Goal: Task Accomplishment & Management: Manage account settings

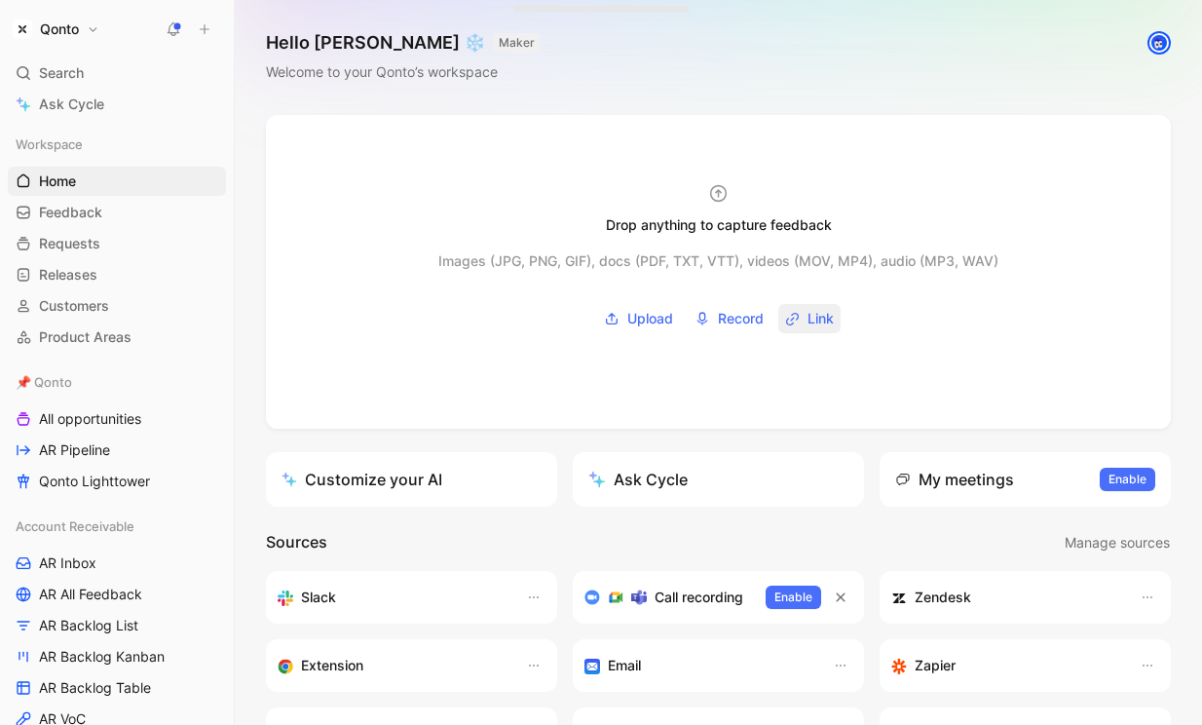
click at [810, 316] on span "Link" at bounding box center [821, 318] width 26 height 23
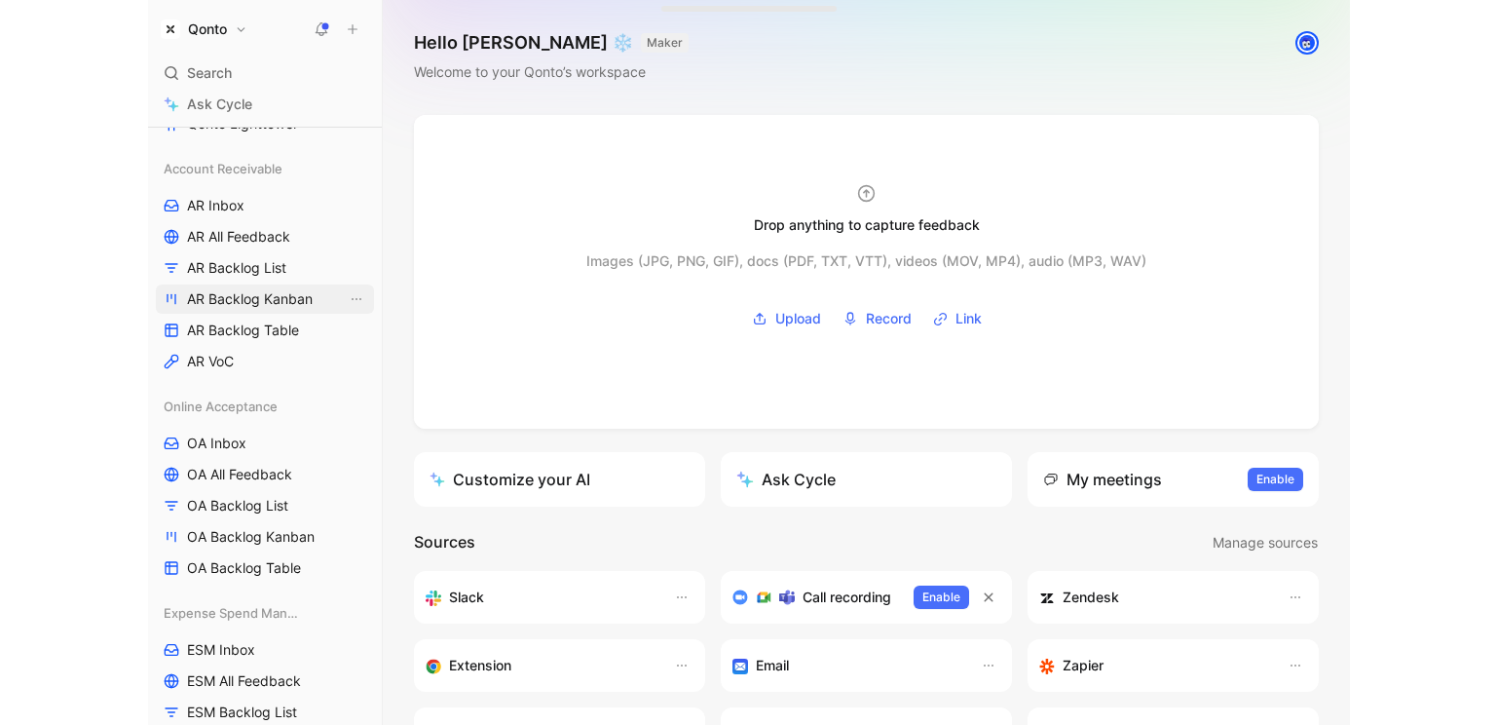
scroll to position [196, 0]
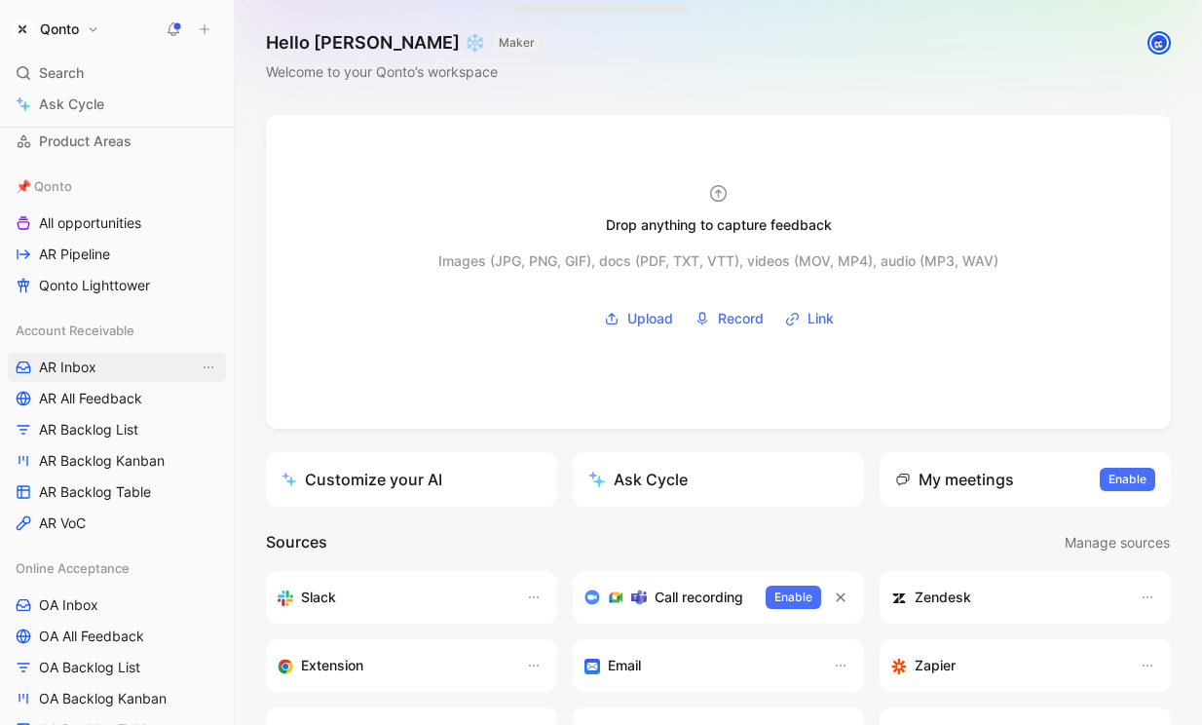
click at [69, 366] on span "AR Inbox" at bounding box center [67, 366] width 57 height 19
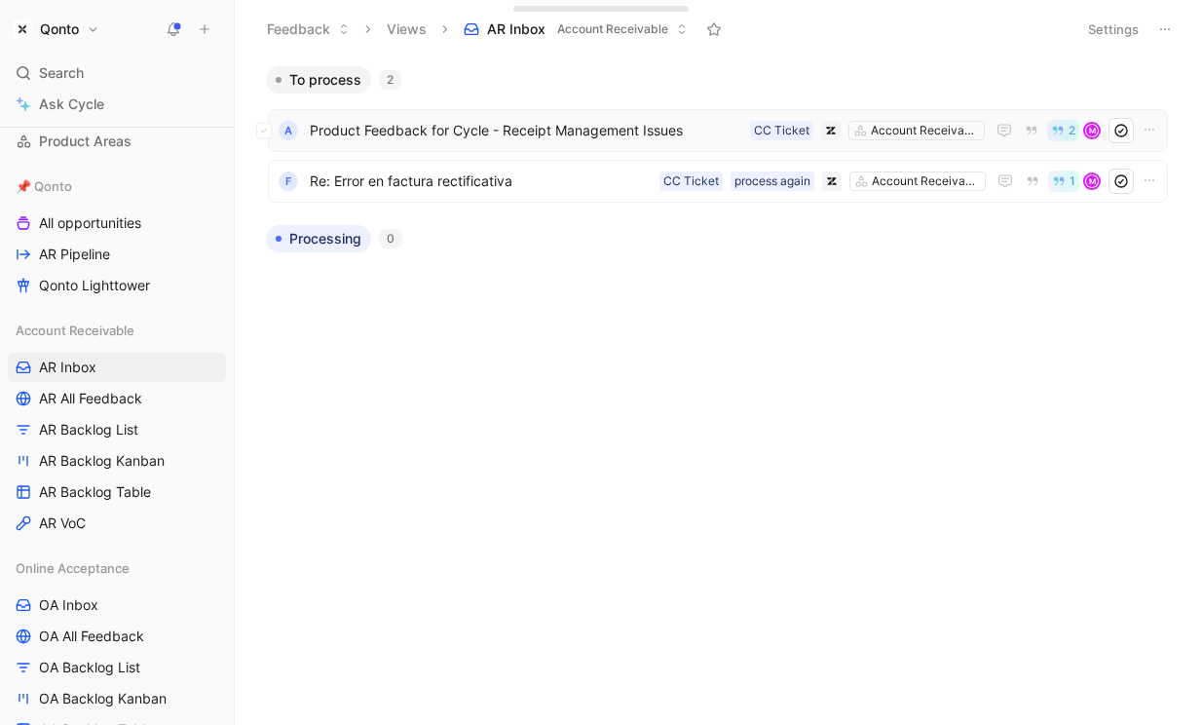
click at [520, 126] on span "Product Feedback for Cycle - Receipt Management Issues" at bounding box center [526, 130] width 432 height 23
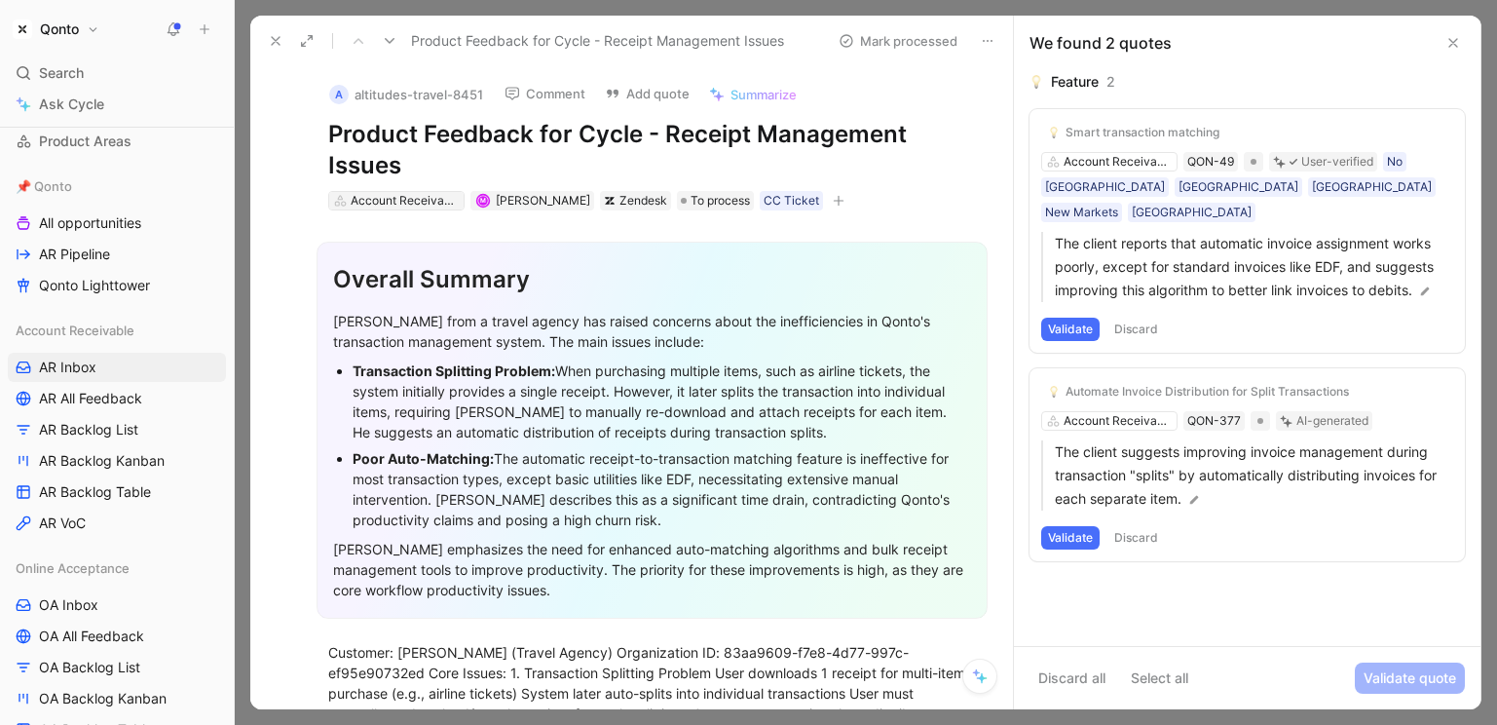
click at [416, 203] on div "Account Receivable" at bounding box center [405, 200] width 109 height 19
click at [1094, 143] on button "Smart transaction matching" at bounding box center [1133, 132] width 185 height 23
click at [983, 676] on icon at bounding box center [980, 676] width 16 height 16
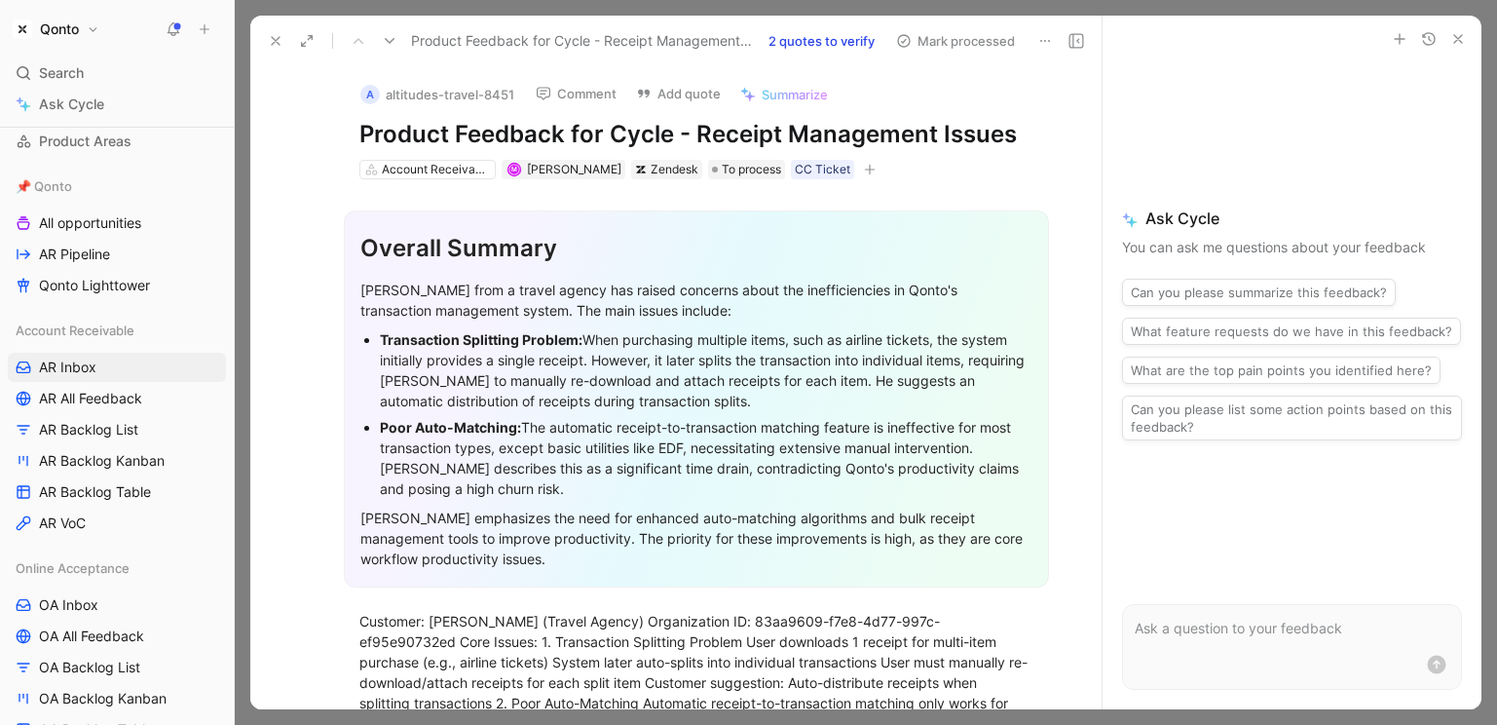
click at [279, 35] on icon at bounding box center [276, 41] width 16 height 16
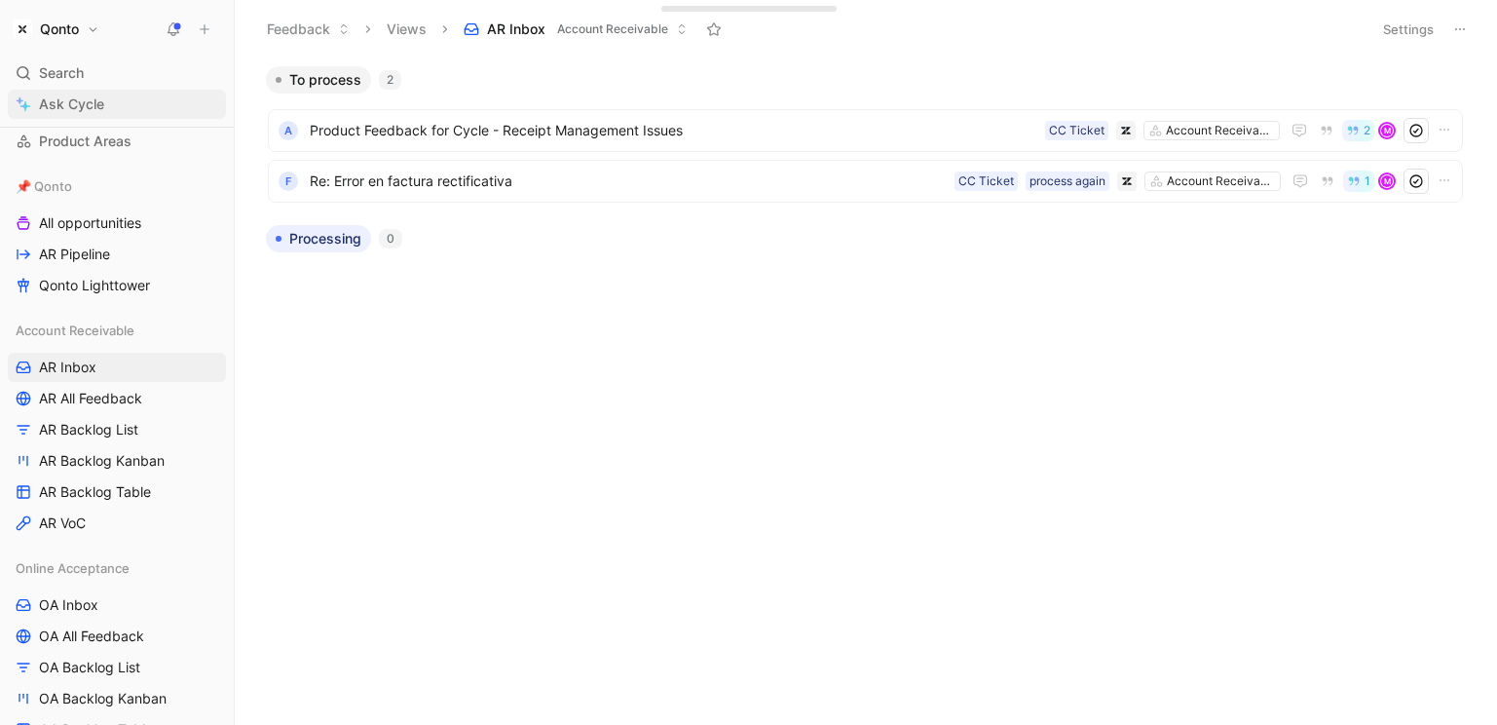
click at [108, 103] on link "Ask Cycle" at bounding box center [117, 104] width 218 height 29
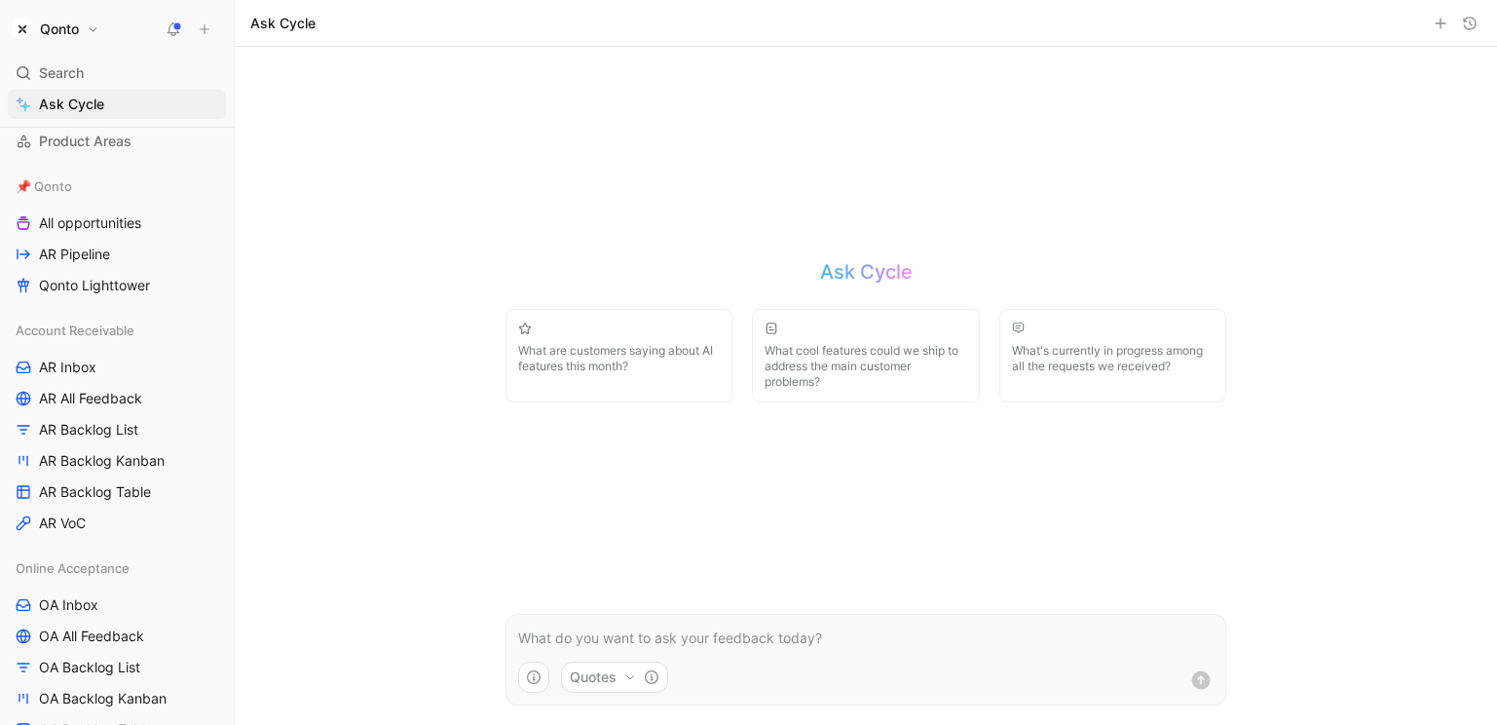
click at [611, 676] on button "Quotes" at bounding box center [614, 676] width 107 height 31
click at [878, 616] on html "Qonto Search ⌘ K Ask Cycle Workspace Home G then H Feedback G then F Requests G…" at bounding box center [748, 362] width 1497 height 725
click at [830, 640] on p at bounding box center [865, 637] width 695 height 23
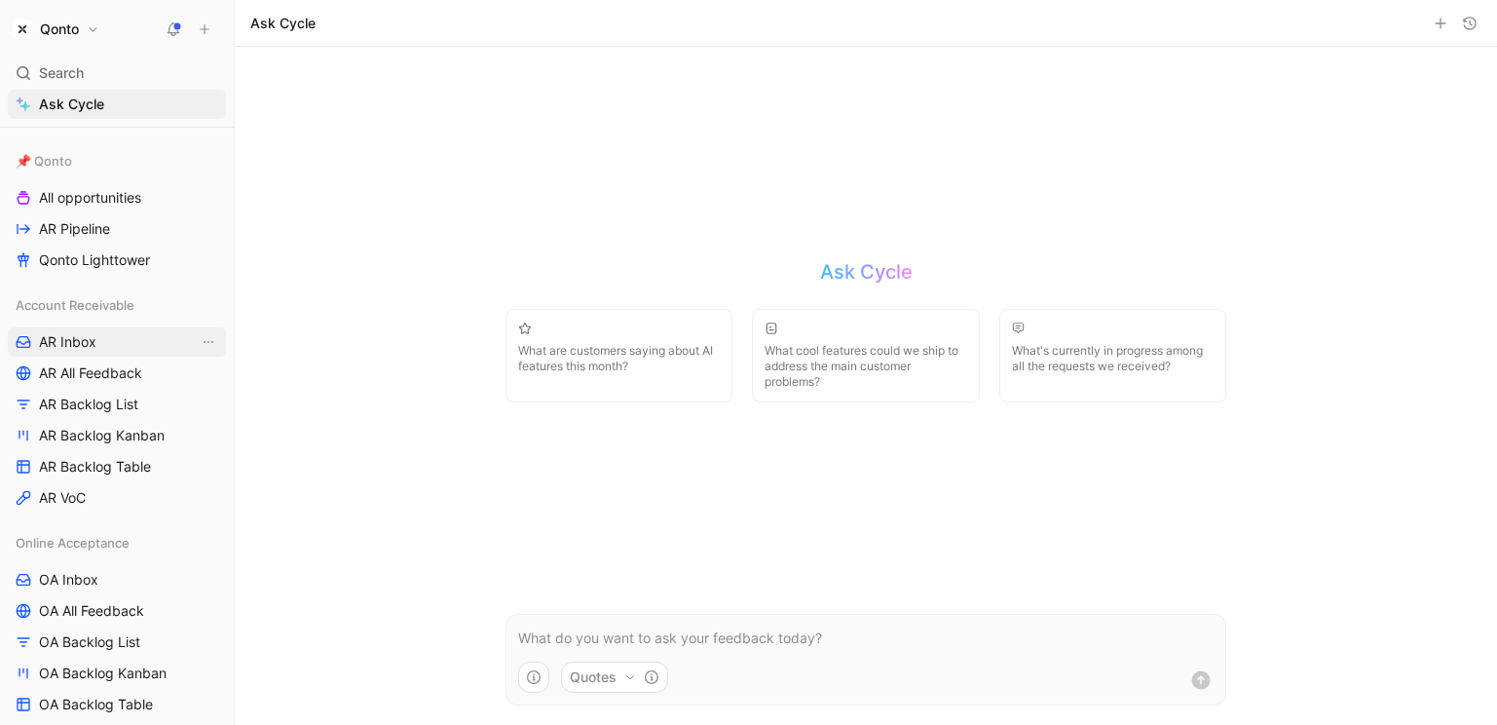
click at [97, 348] on link "AR Inbox" at bounding box center [117, 341] width 218 height 29
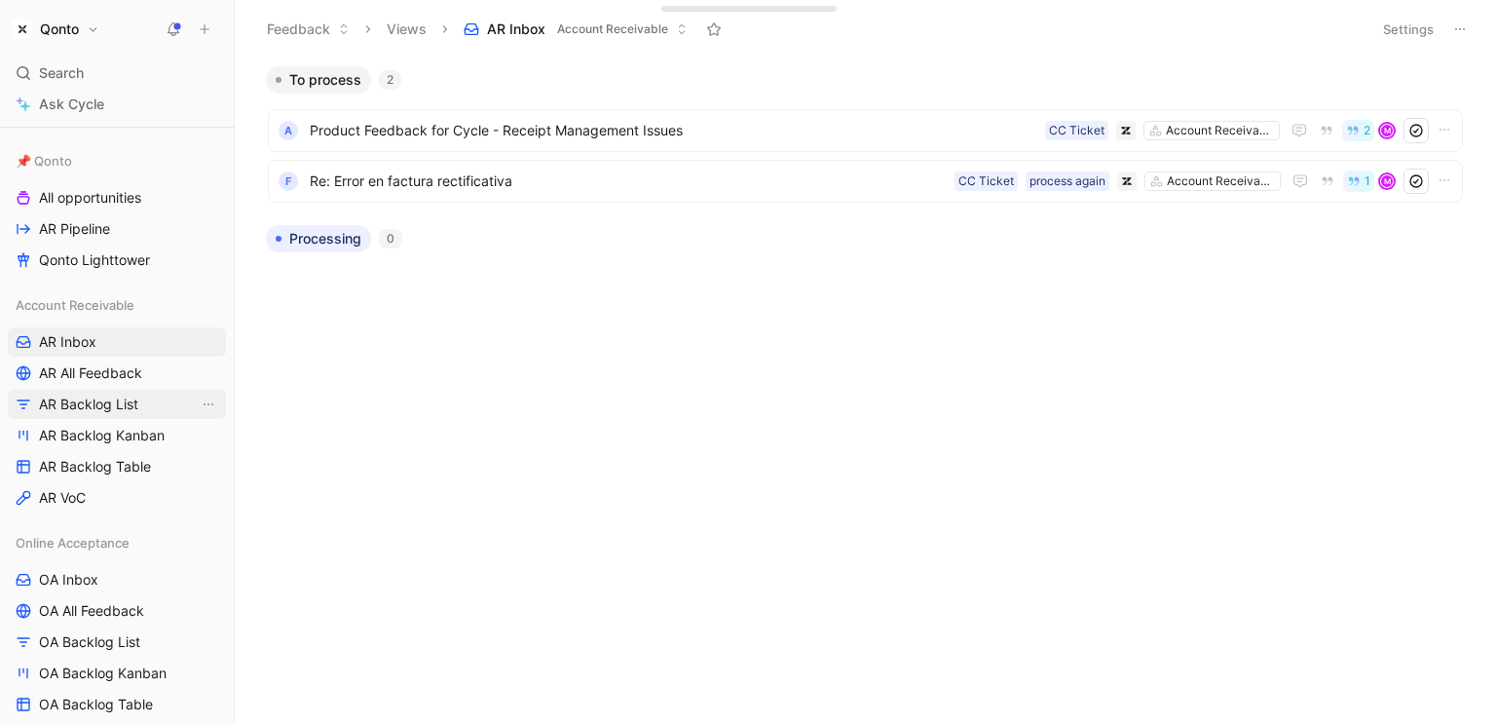
click at [109, 405] on span "AR Backlog List" at bounding box center [88, 404] width 99 height 19
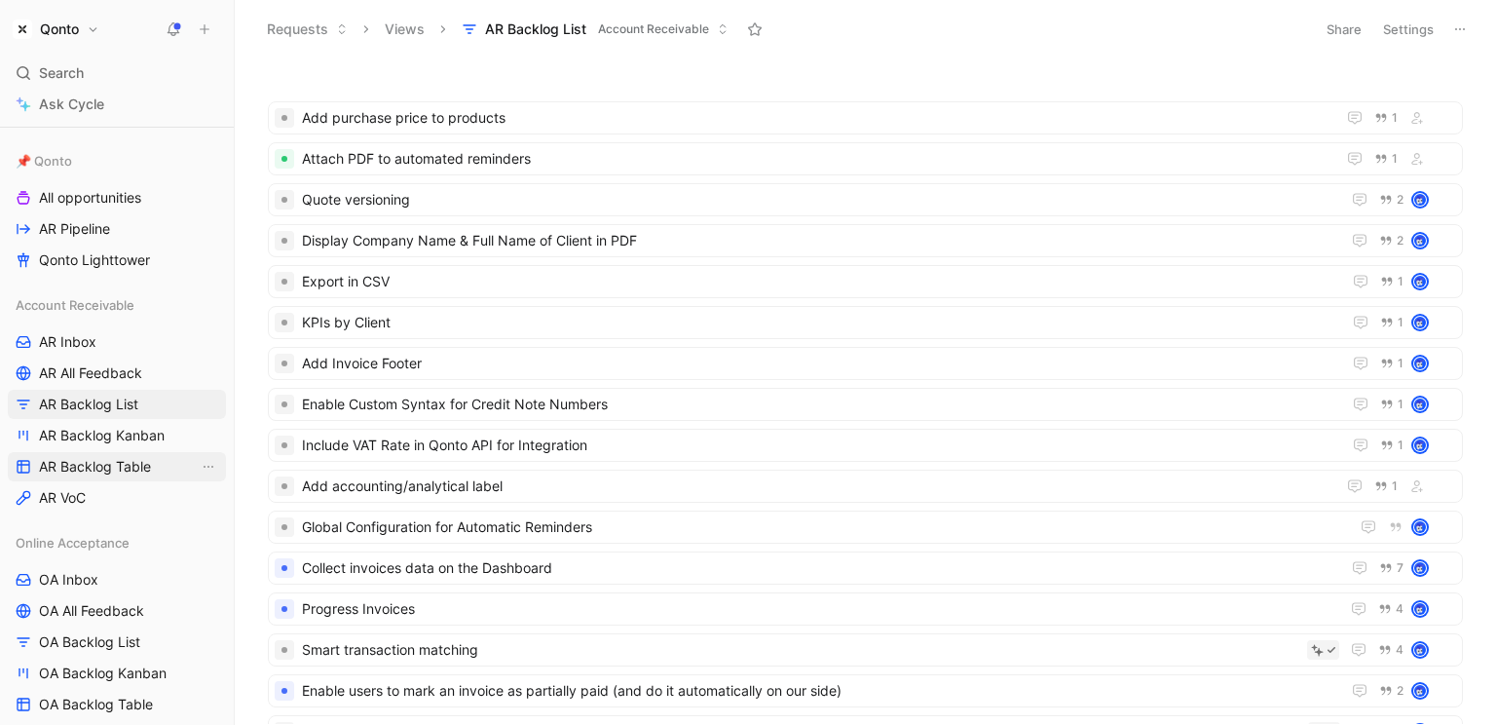
click at [112, 465] on span "AR Backlog Table" at bounding box center [95, 466] width 112 height 19
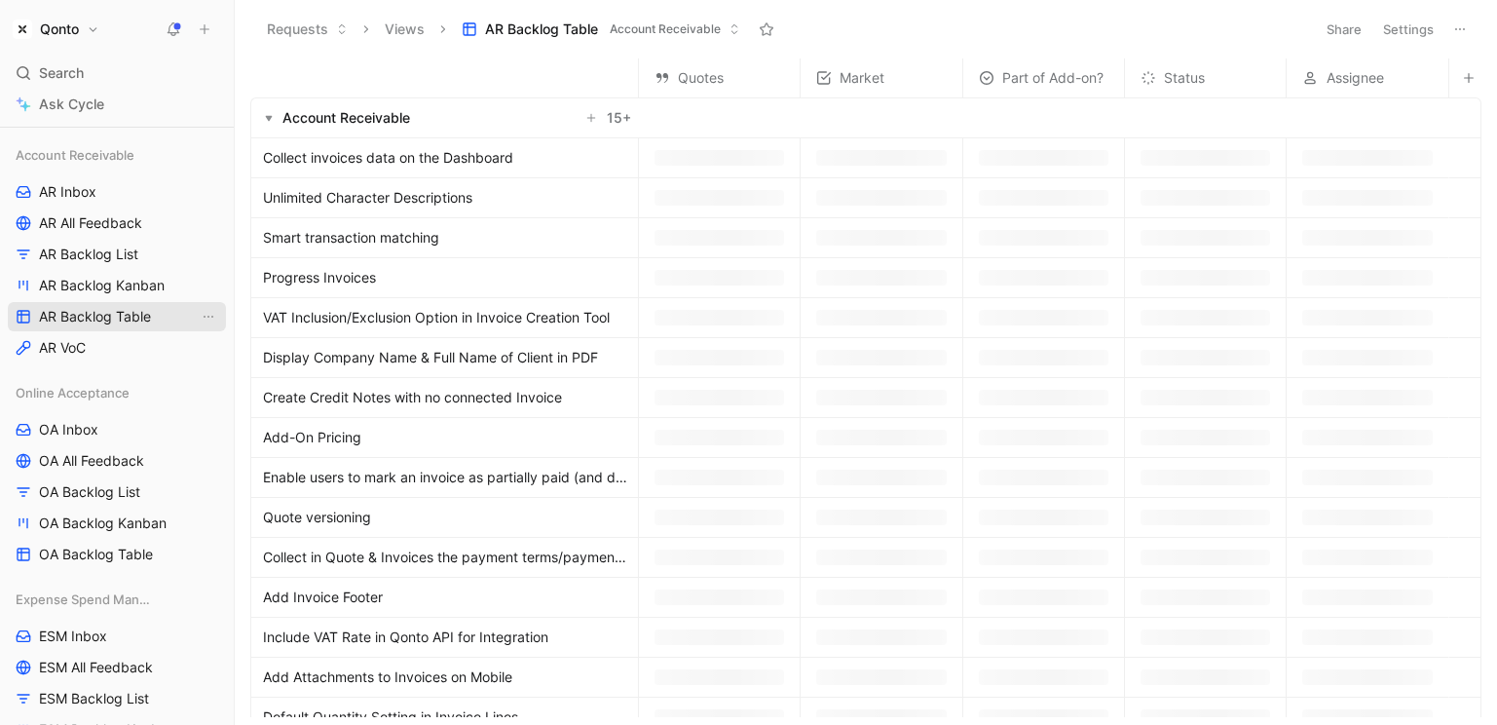
scroll to position [574, 0]
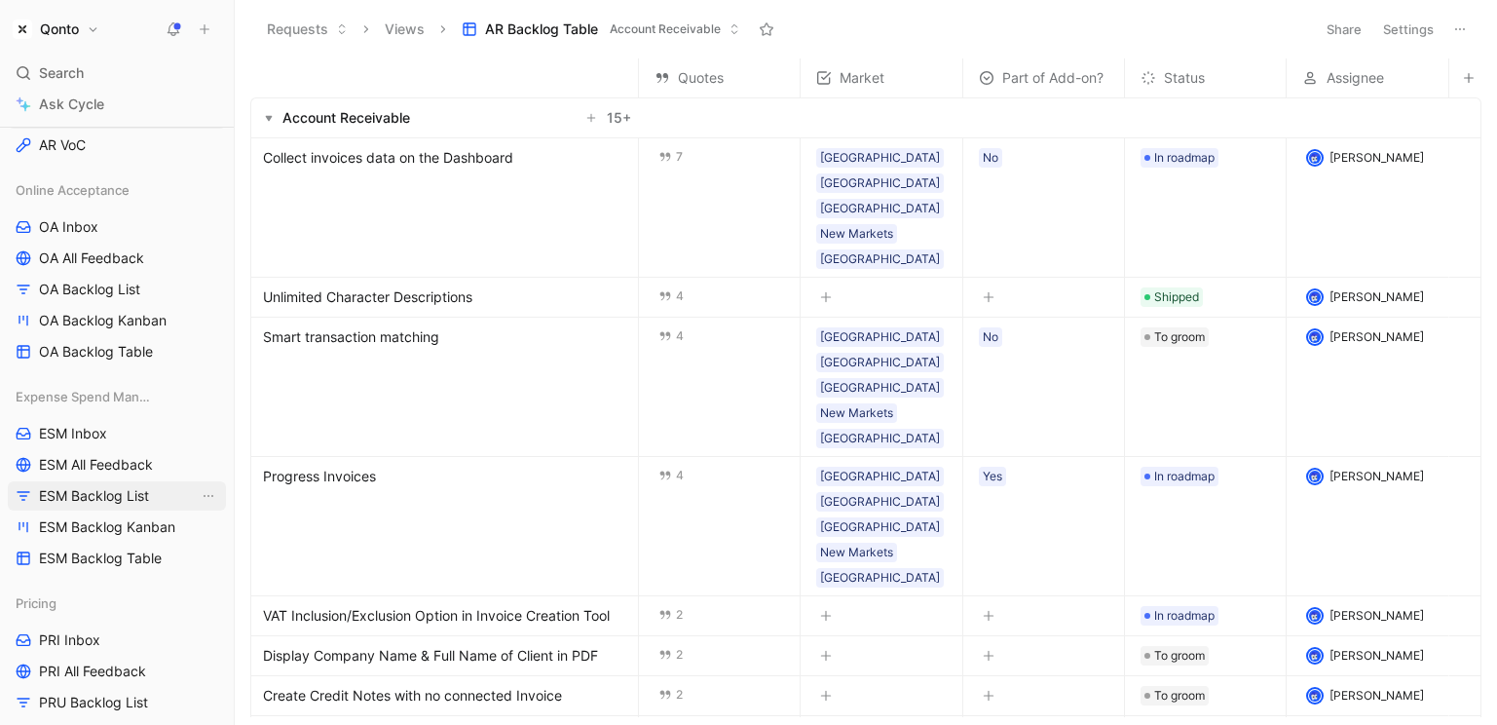
click at [99, 503] on span "ESM Backlog List" at bounding box center [94, 495] width 110 height 19
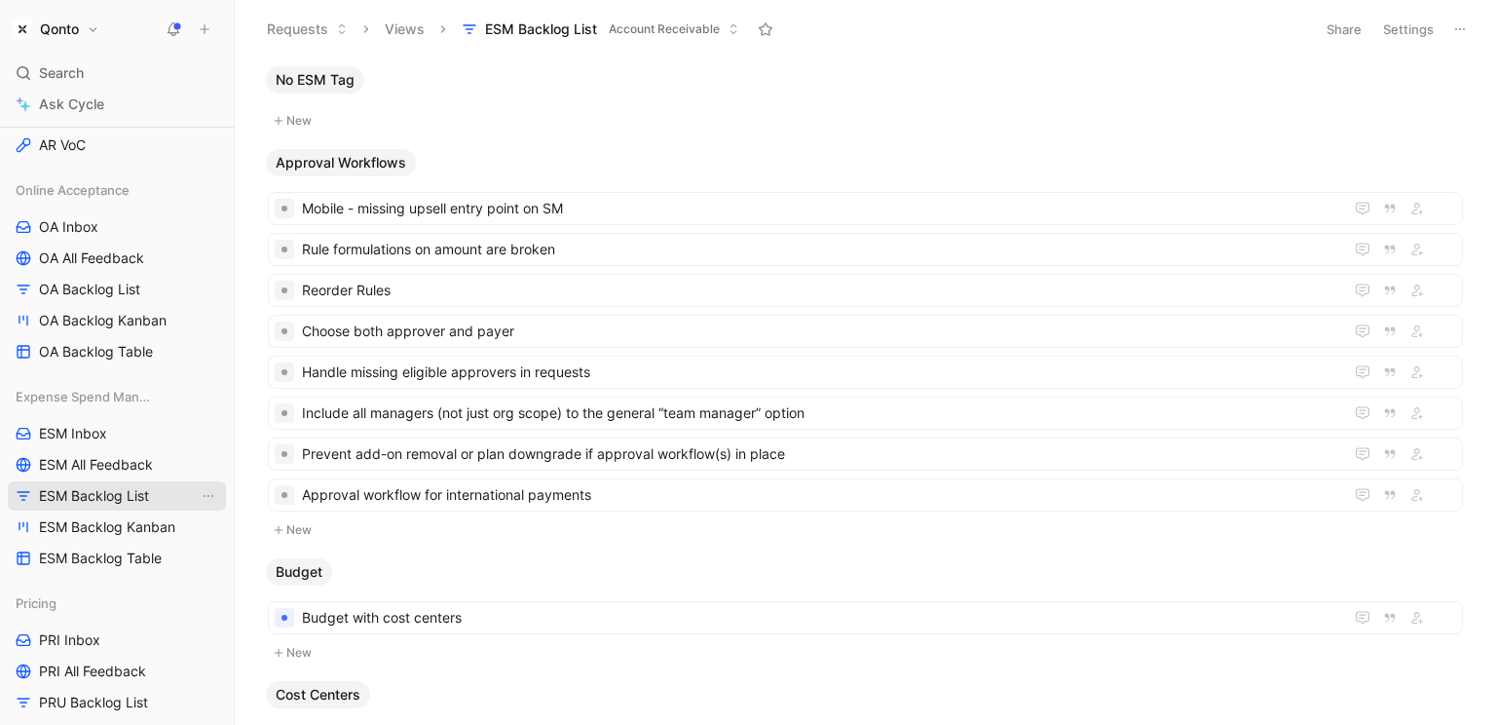
click at [117, 486] on span "ESM Backlog List" at bounding box center [94, 495] width 110 height 19
click at [114, 445] on link "ESM Inbox" at bounding box center [117, 433] width 218 height 29
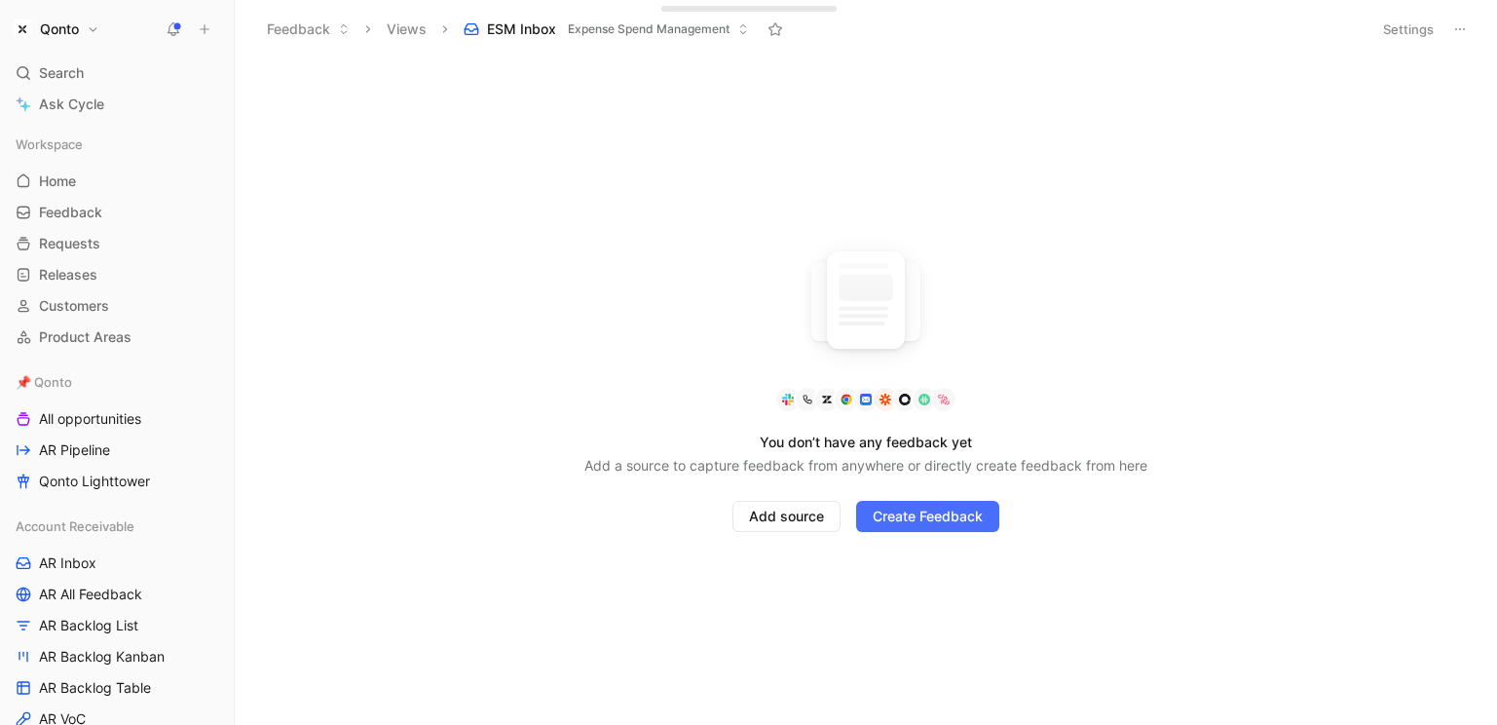
click at [80, 34] on button "Qonto" at bounding box center [56, 29] width 96 height 27
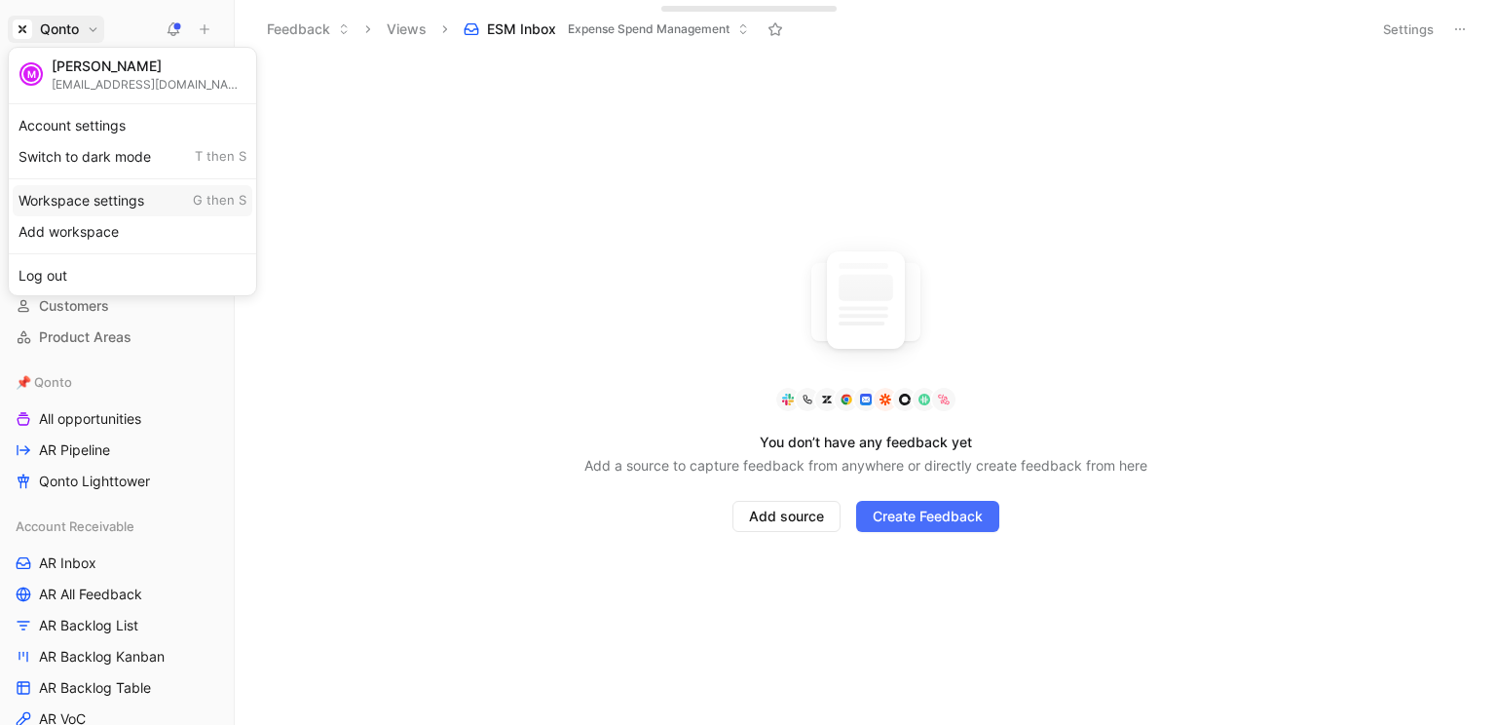
click at [108, 193] on div "Workspace settings G then S" at bounding box center [133, 200] width 240 height 31
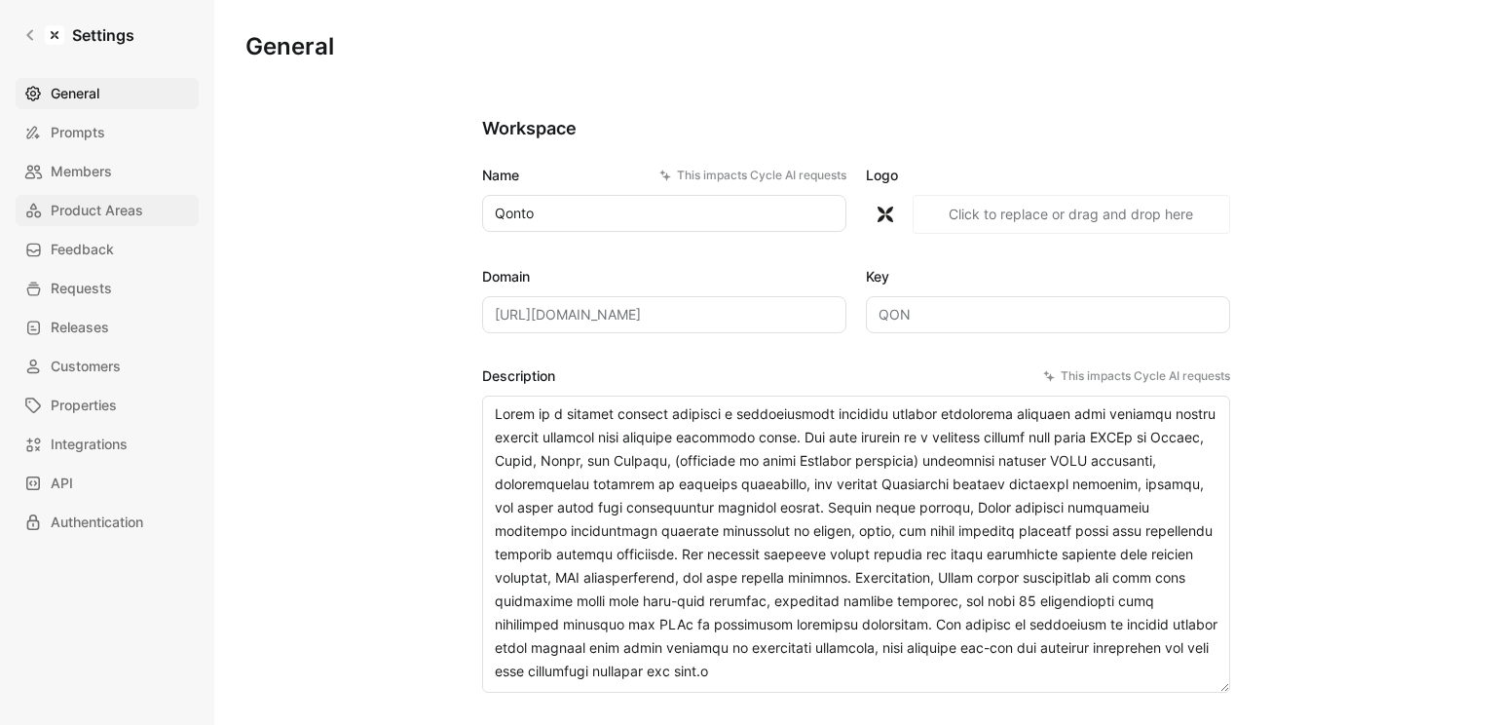
click at [114, 216] on span "Product Areas" at bounding box center [97, 210] width 93 height 23
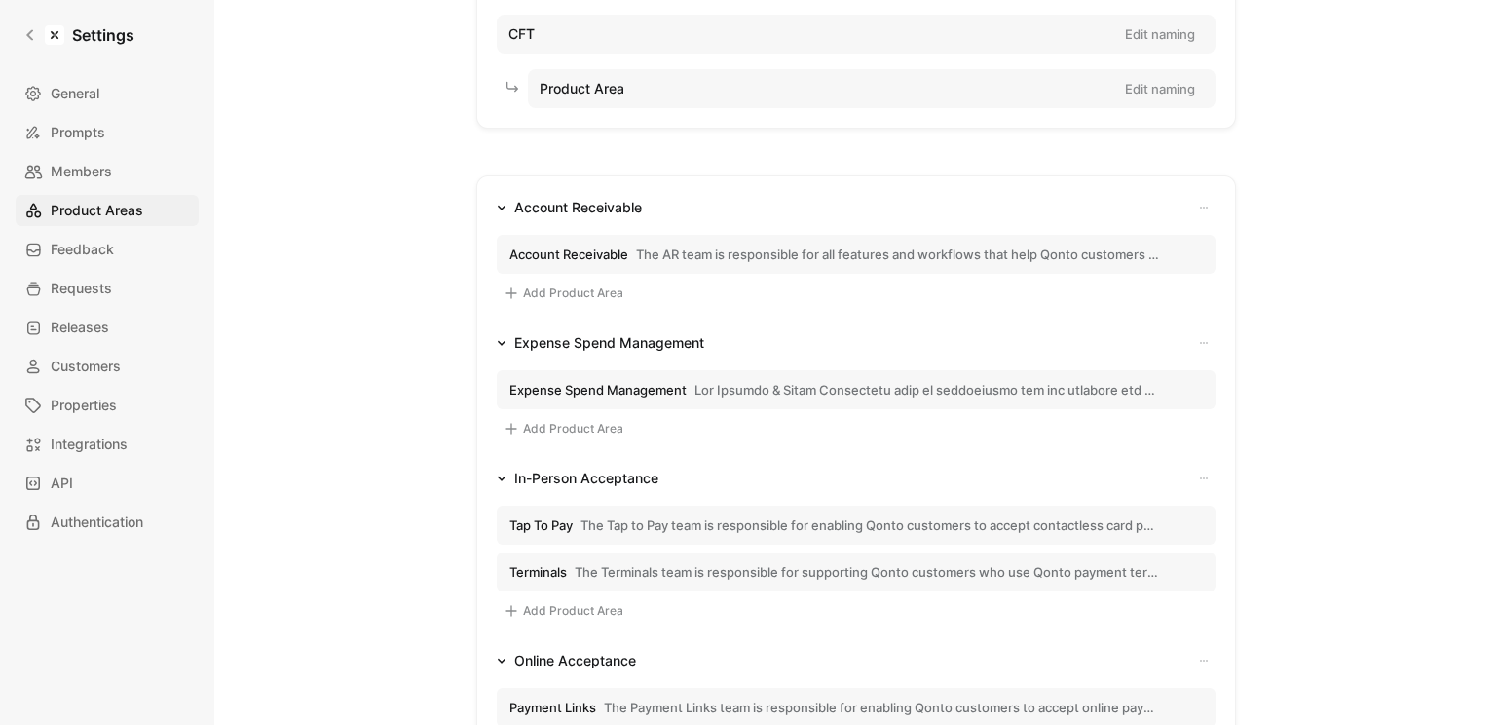
scroll to position [160, 0]
click at [728, 386] on span "button" at bounding box center [928, 393] width 466 height 18
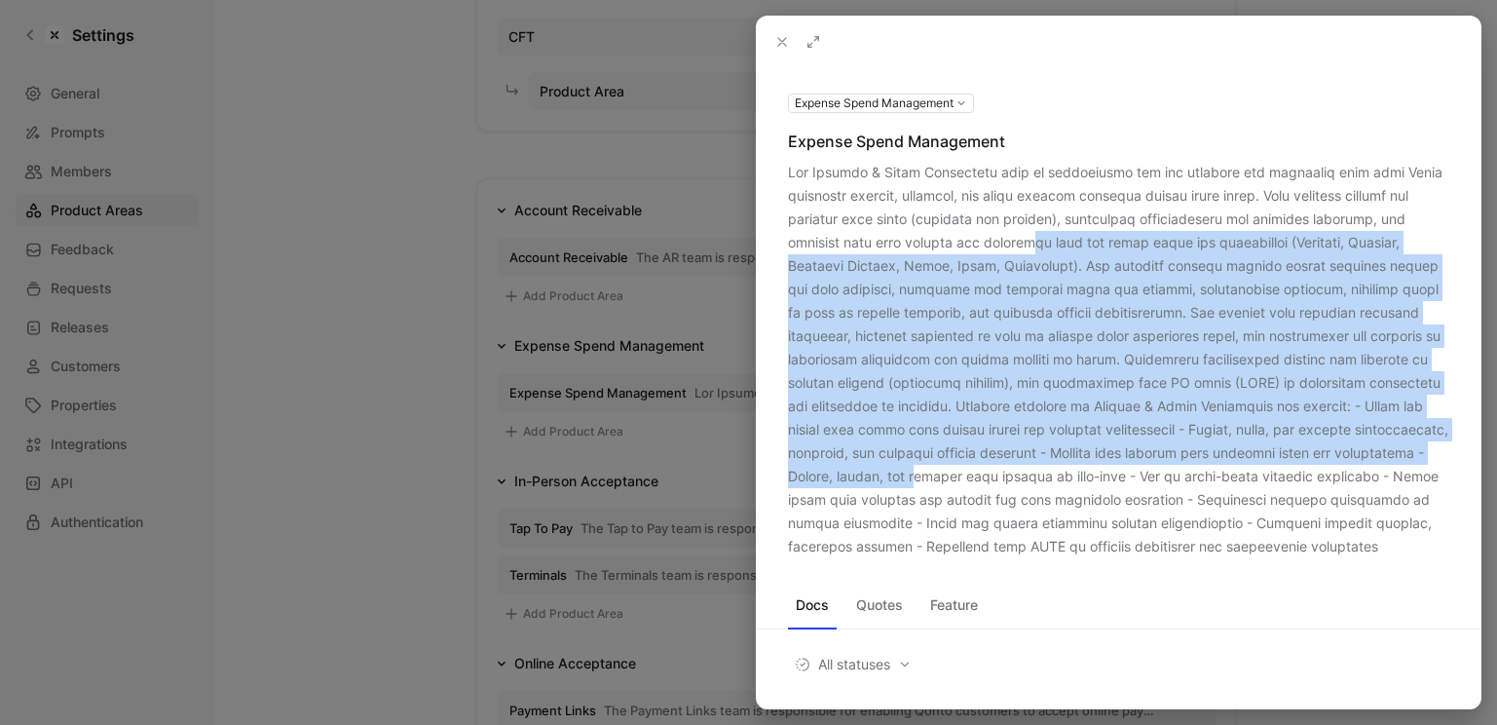
drag, startPoint x: 1054, startPoint y: 246, endPoint x: 1054, endPoint y: 466, distance: 219.2
click at [1054, 466] on div at bounding box center [1118, 359] width 661 height 397
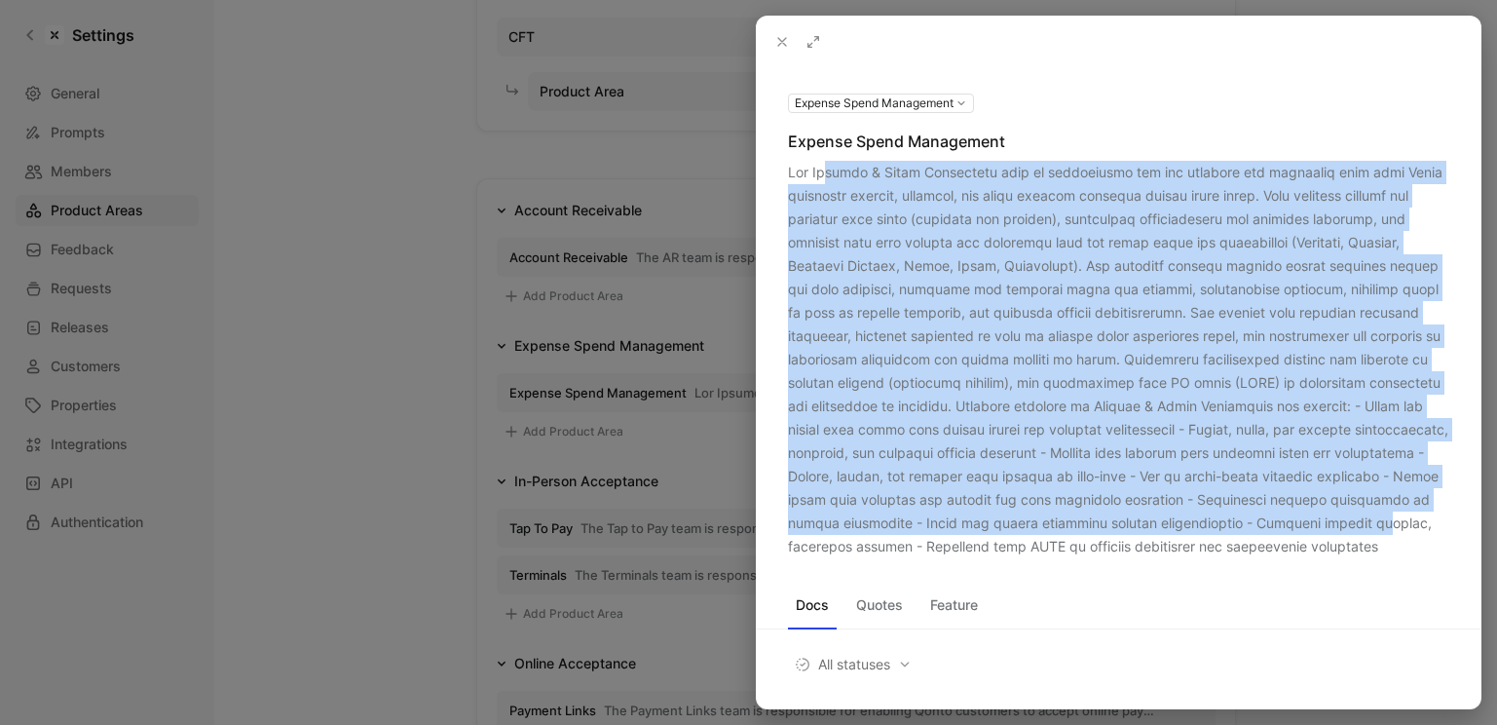
drag, startPoint x: 833, startPoint y: 174, endPoint x: 1020, endPoint y: 547, distance: 417.3
click at [1020, 547] on div at bounding box center [1118, 359] width 661 height 397
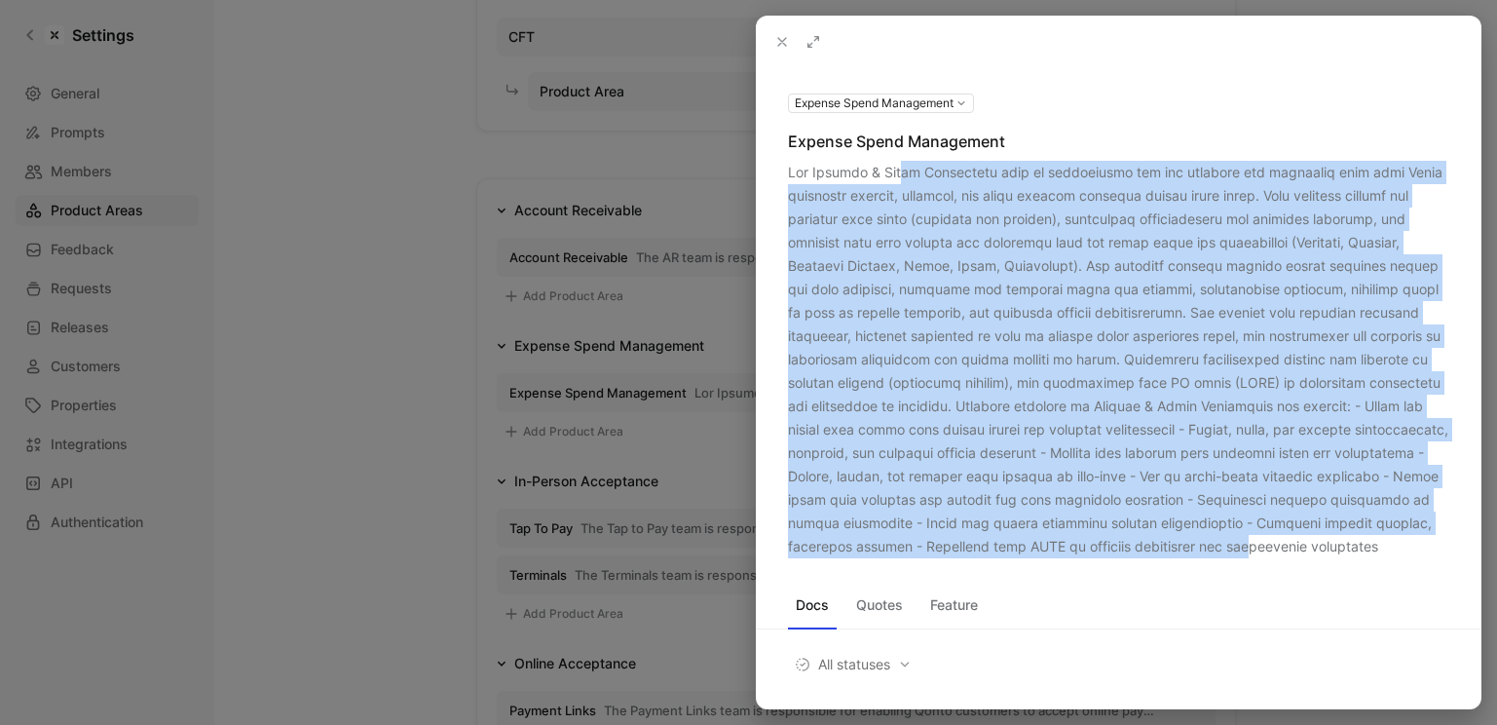
drag, startPoint x: 913, startPoint y: 169, endPoint x: 916, endPoint y: 571, distance: 401.3
click at [916, 558] on div at bounding box center [1118, 359] width 661 height 397
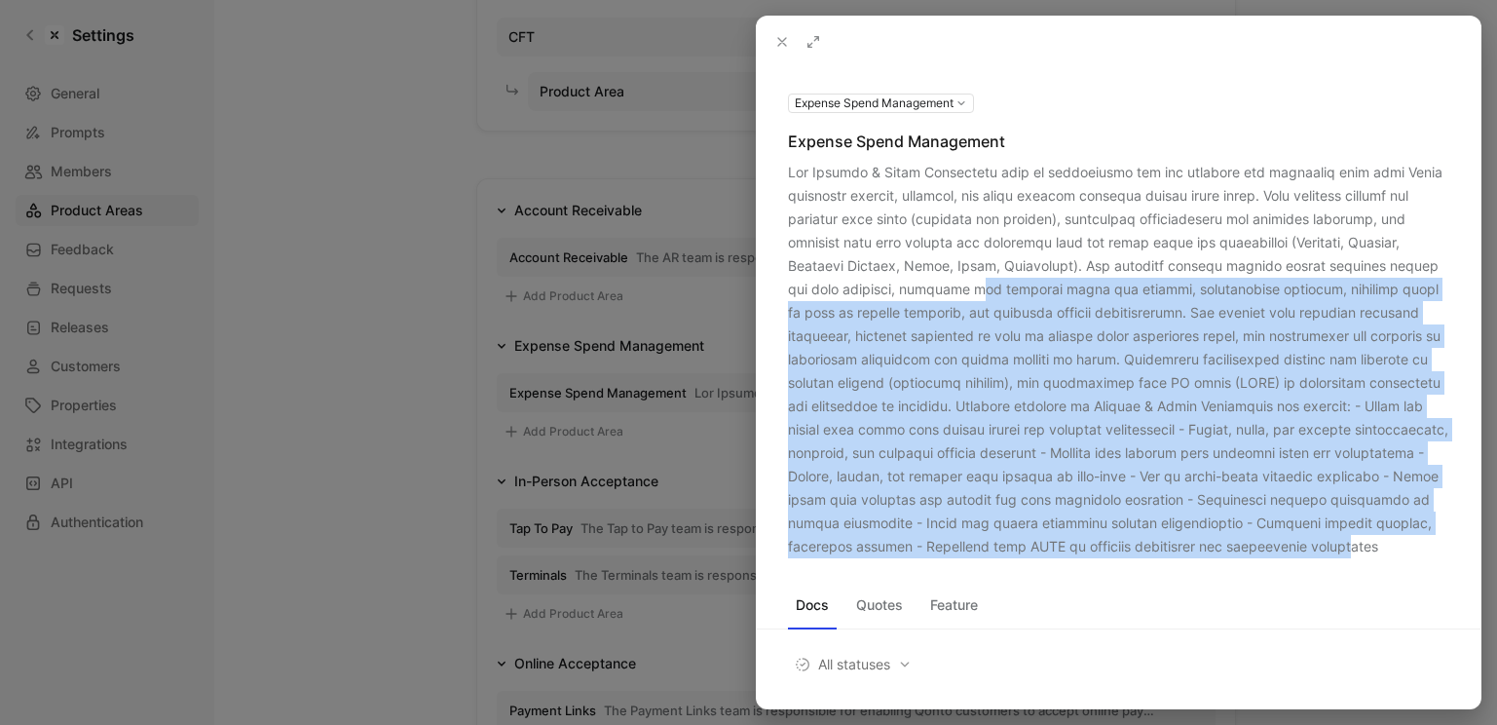
drag, startPoint x: 1030, startPoint y: 573, endPoint x: 972, endPoint y: 277, distance: 301.6
click at [972, 277] on div at bounding box center [1118, 359] width 661 height 397
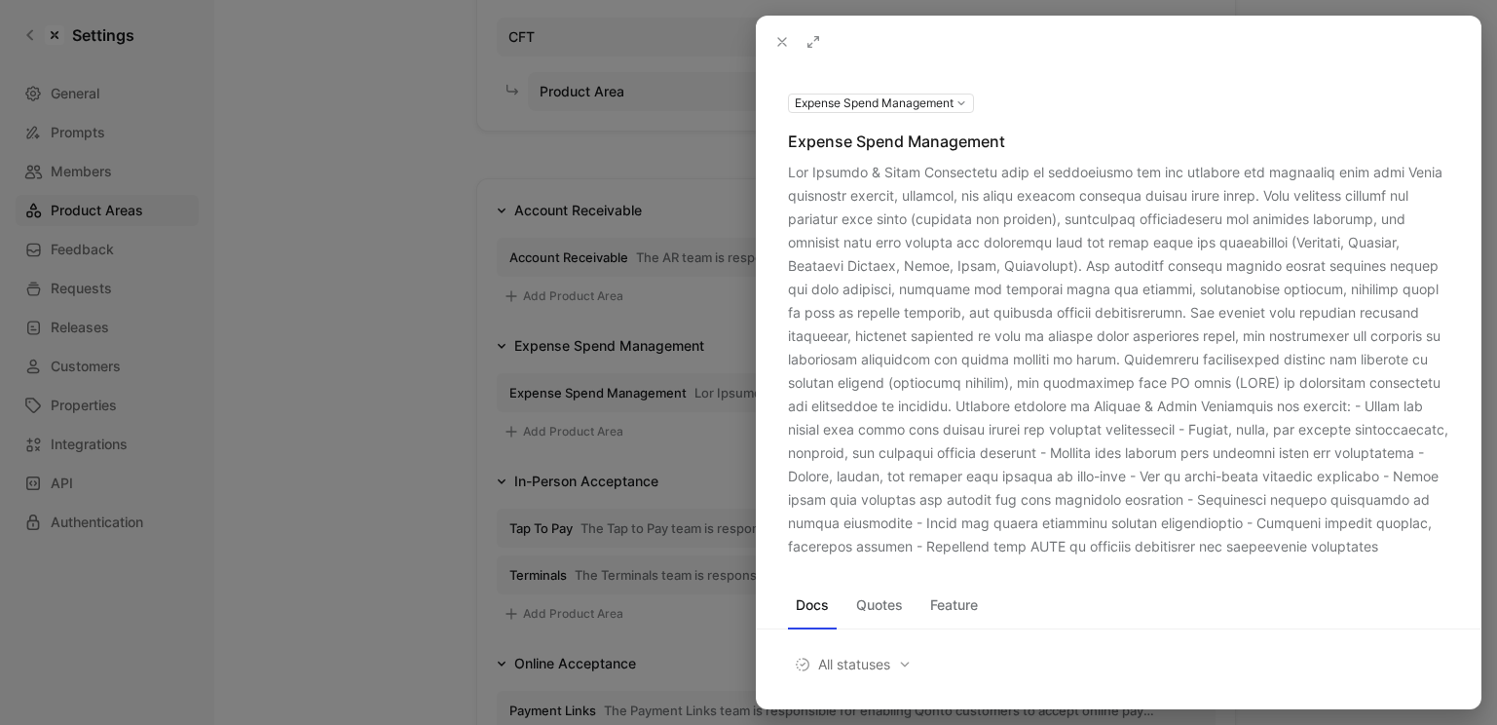
click at [661, 306] on div at bounding box center [748, 362] width 1497 height 725
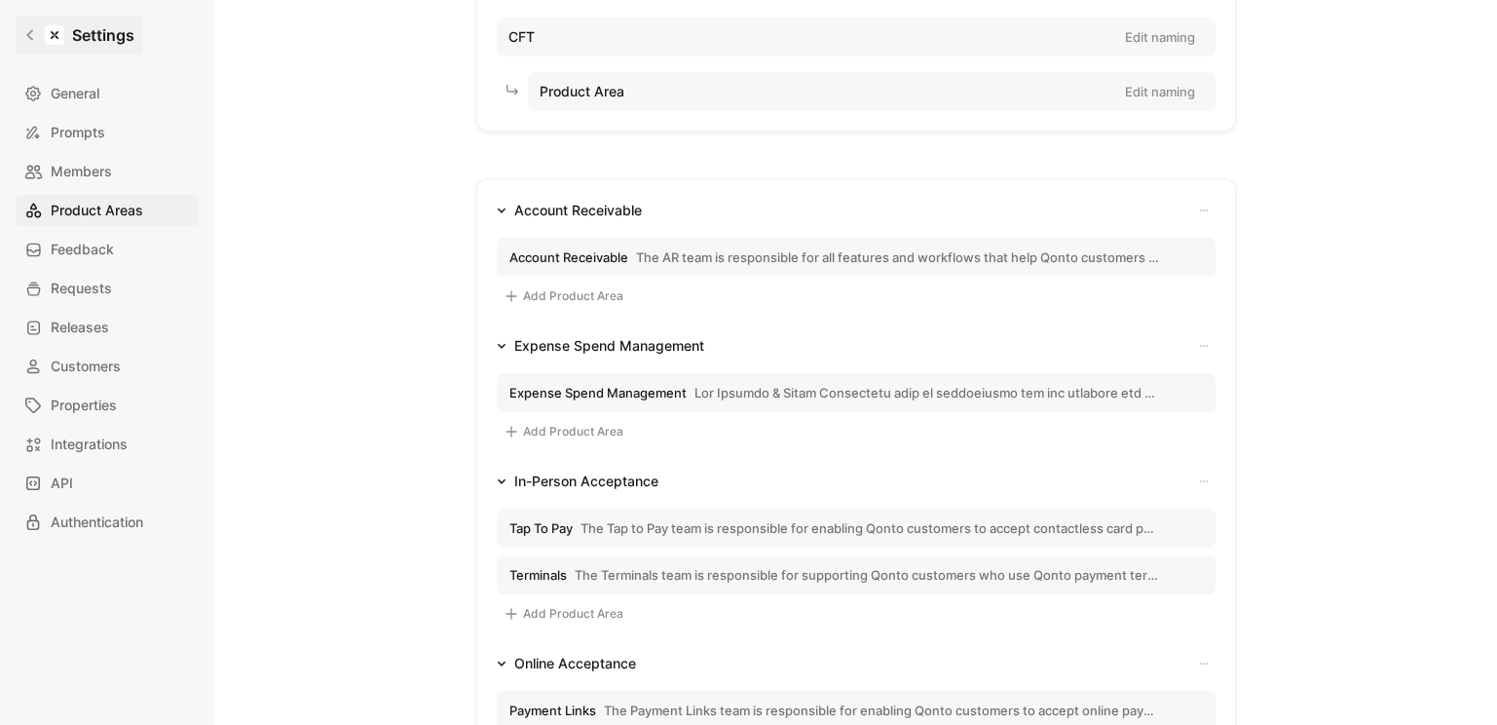
click at [37, 17] on link "Settings" at bounding box center [79, 35] width 127 height 39
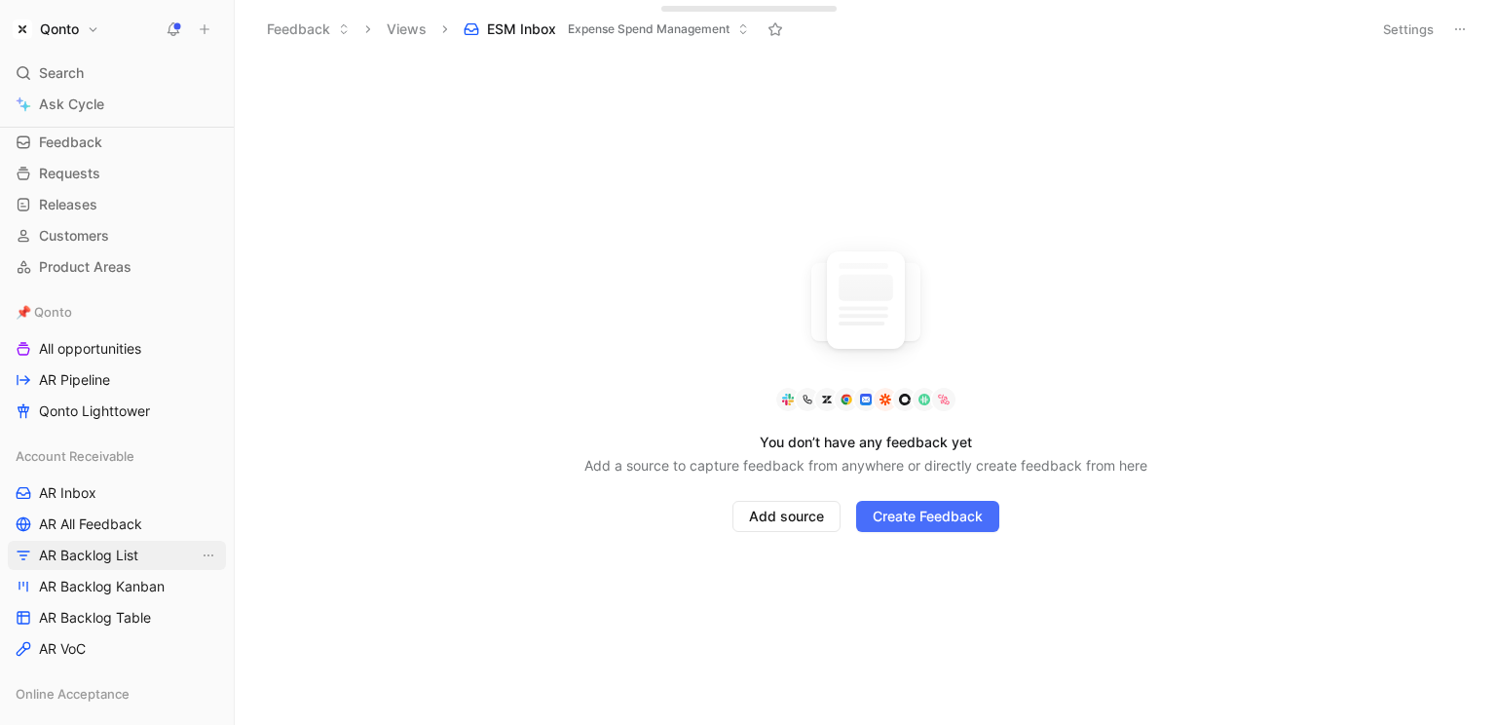
scroll to position [76, 0]
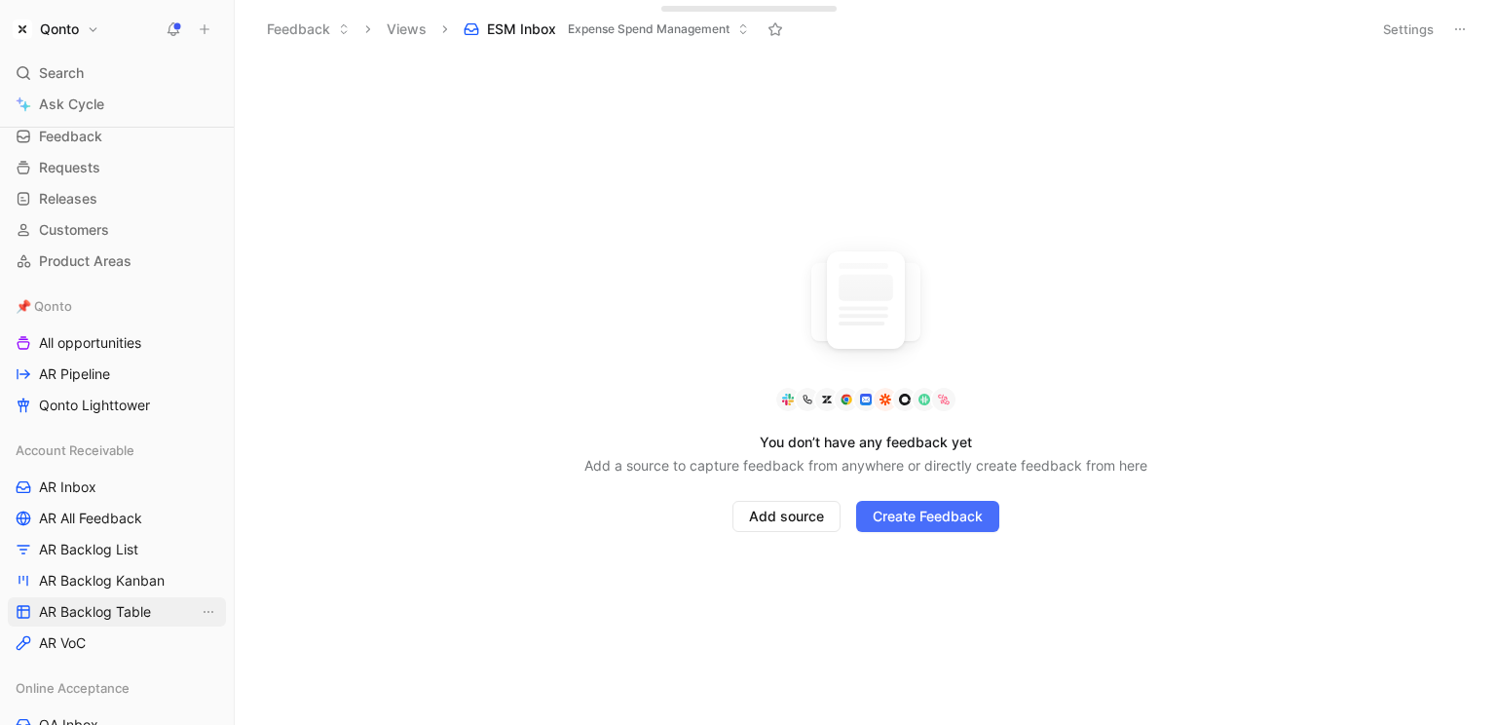
click at [128, 618] on span "AR Backlog Table" at bounding box center [95, 611] width 112 height 19
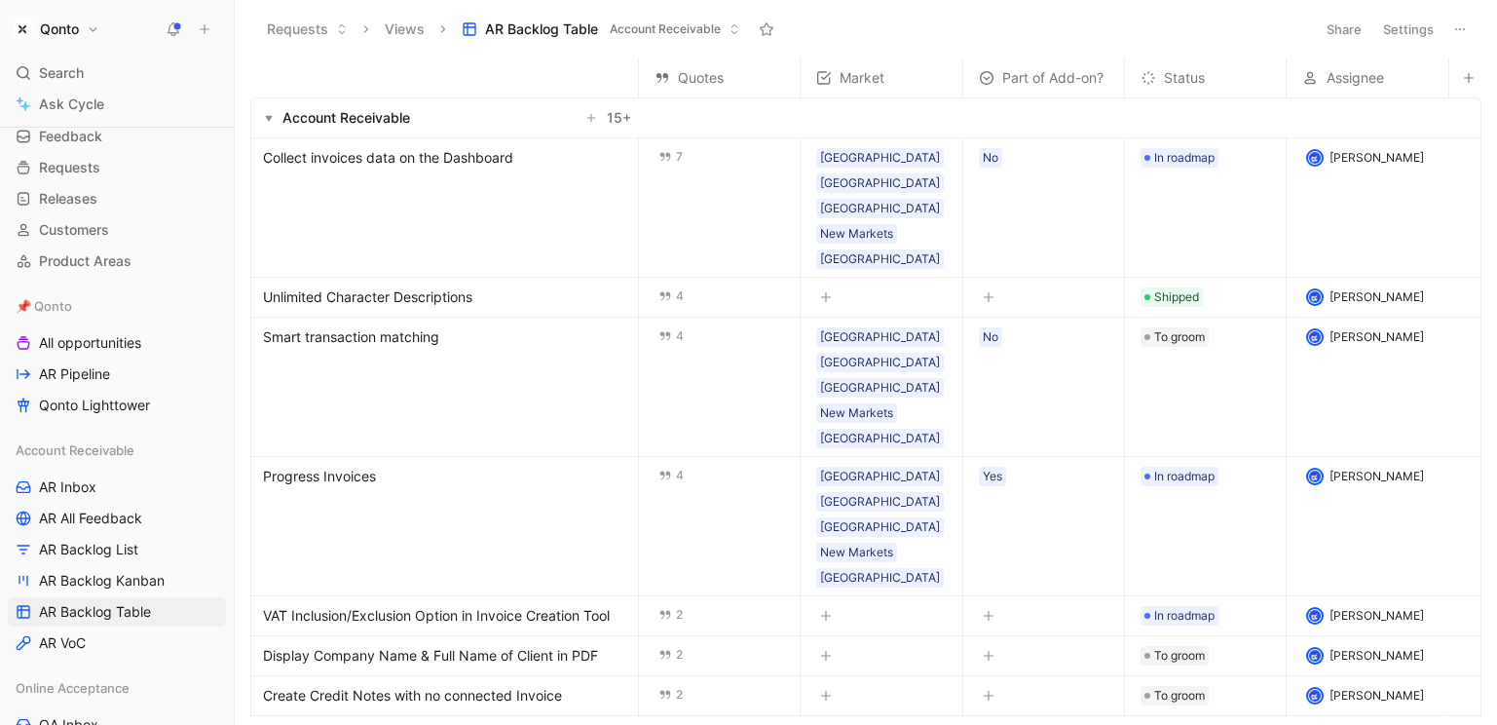
click at [476, 159] on span "Collect invoices data on the Dashboard" at bounding box center [388, 157] width 250 height 23
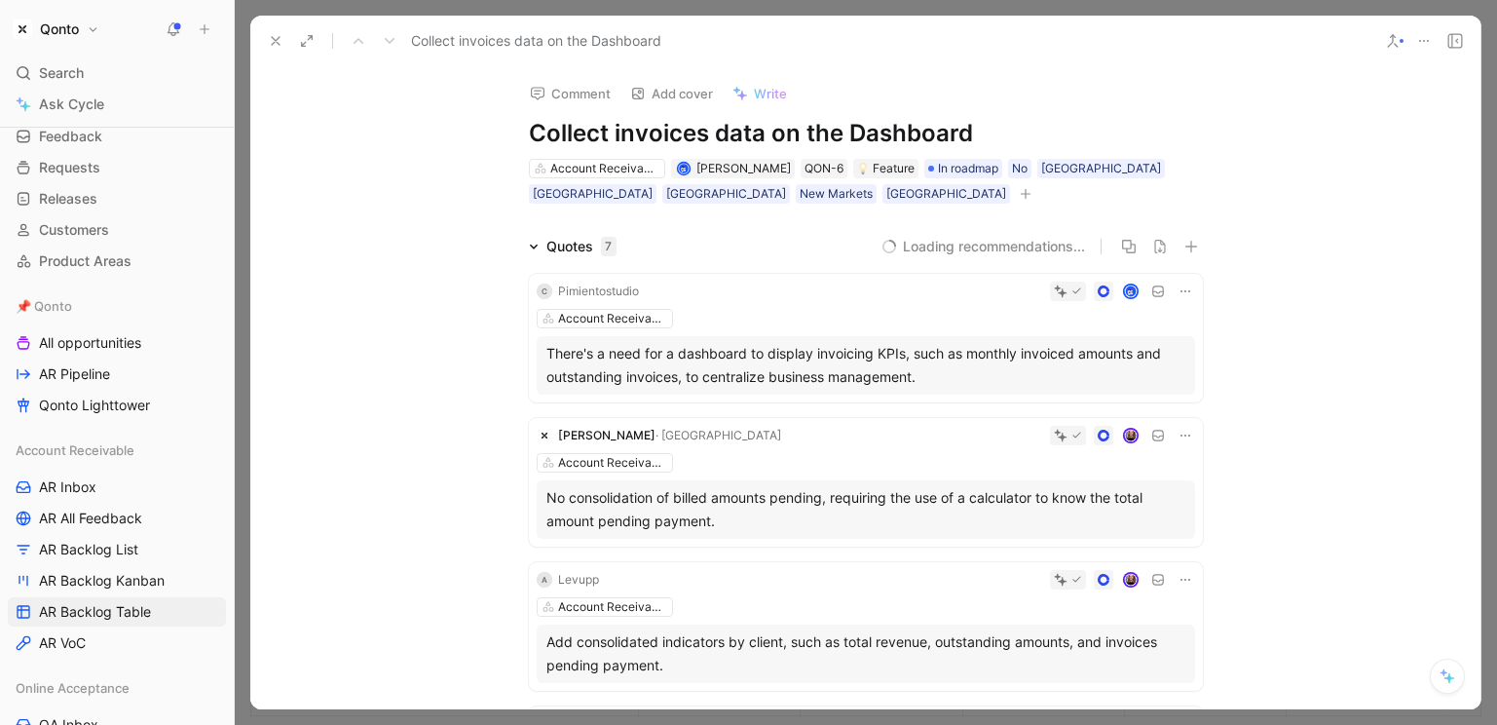
click at [530, 246] on icon at bounding box center [534, 246] width 8 height 5
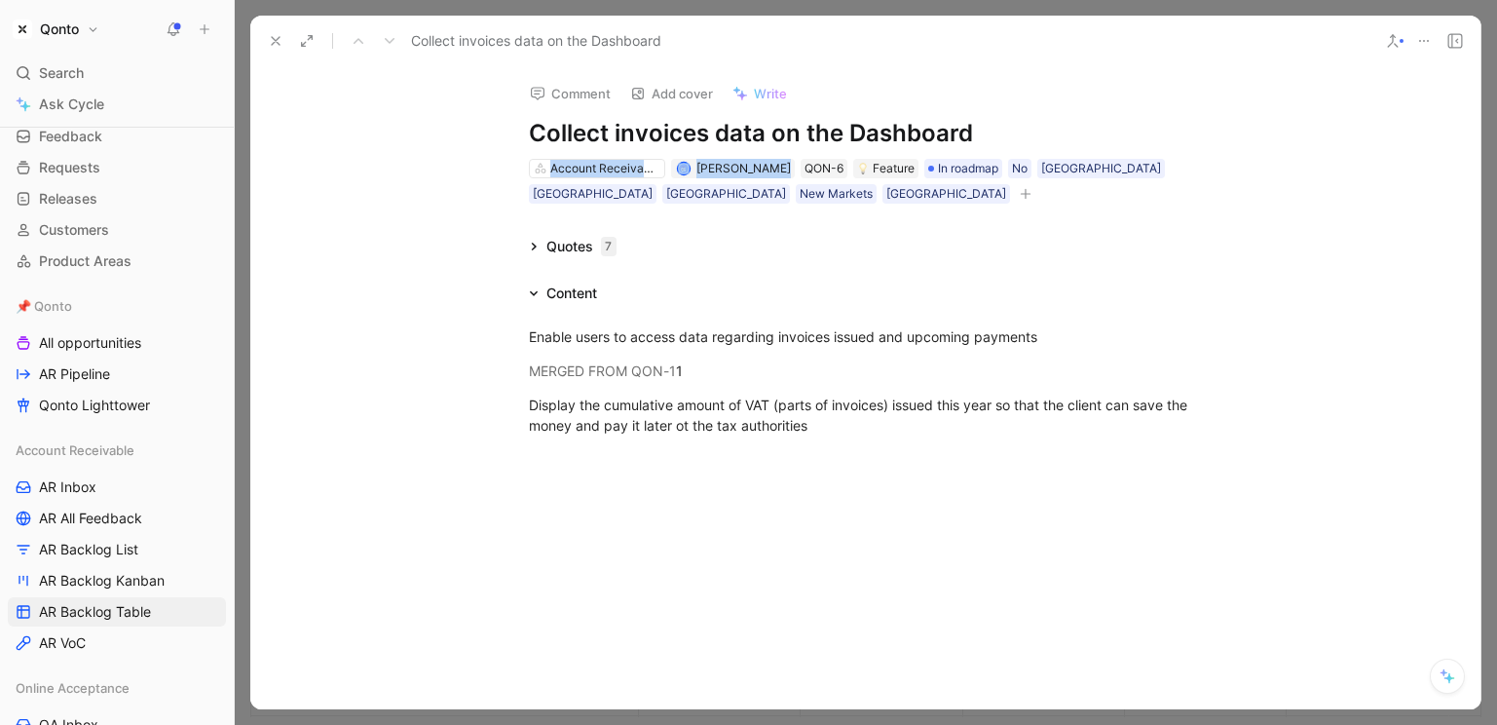
drag, startPoint x: 539, startPoint y: 153, endPoint x: 841, endPoint y: 152, distance: 302.0
click at [841, 152] on div "Comment Add cover Write Collect invoices data on the Dashboard Account Receivab…" at bounding box center [866, 135] width 748 height 139
click at [533, 246] on div "Quotes 7" at bounding box center [572, 246] width 103 height 23
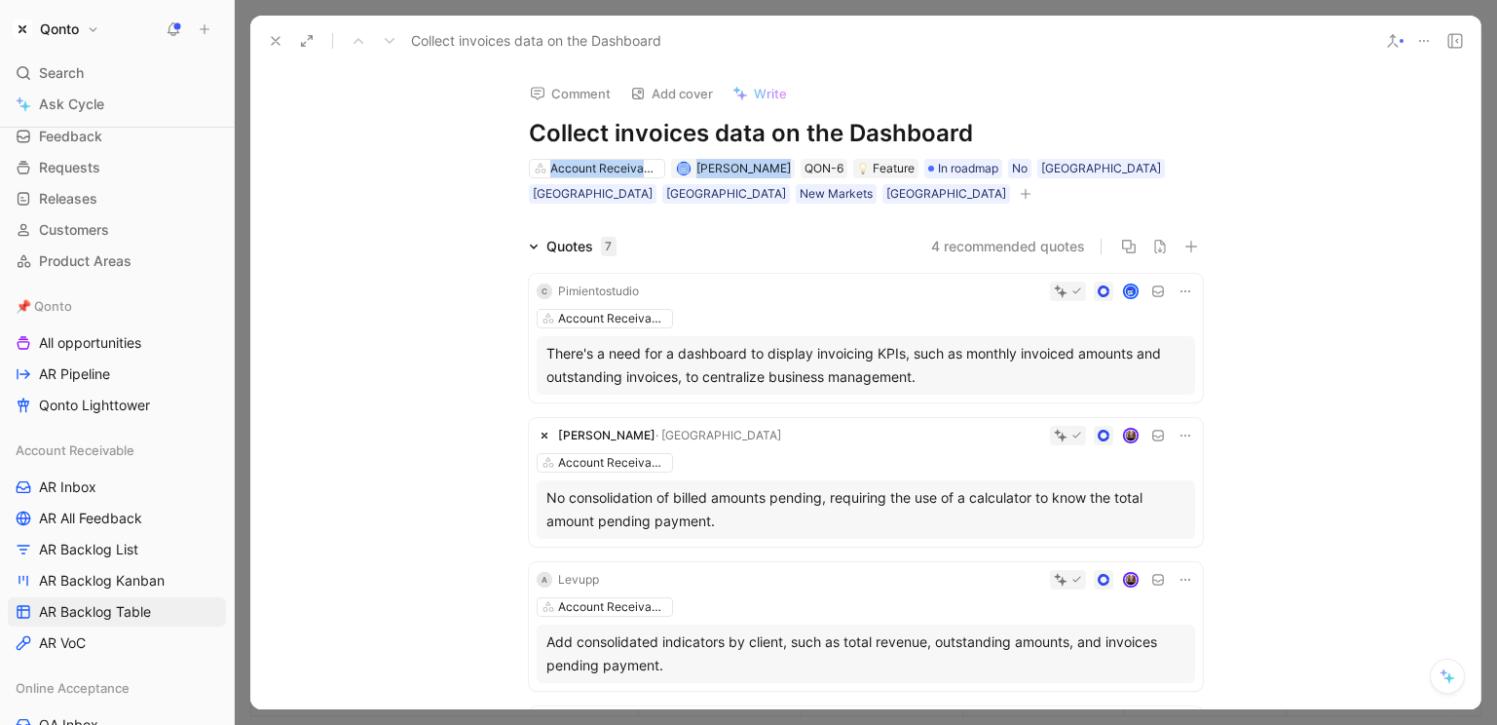
click at [1201, 668] on icon at bounding box center [1448, 676] width 16 height 16
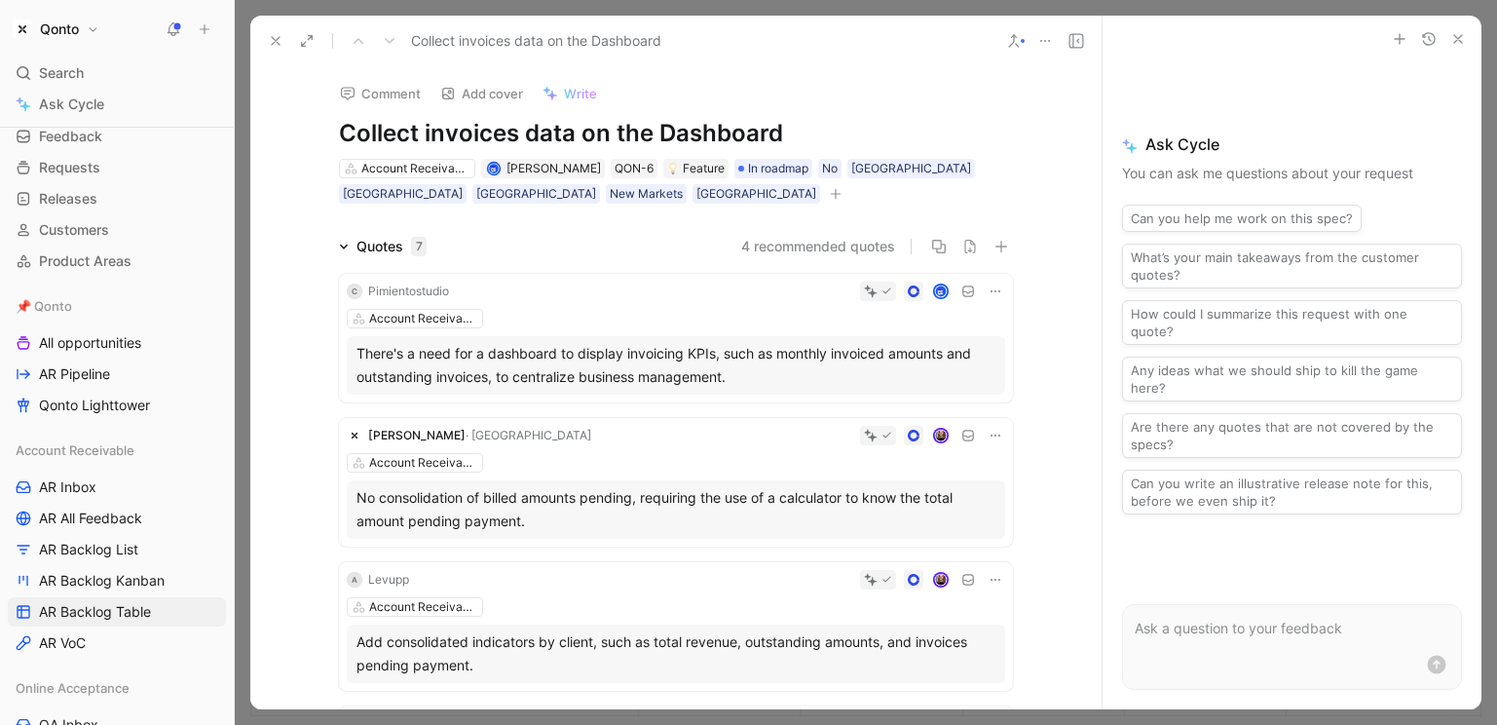
click at [273, 44] on icon at bounding box center [276, 41] width 16 height 16
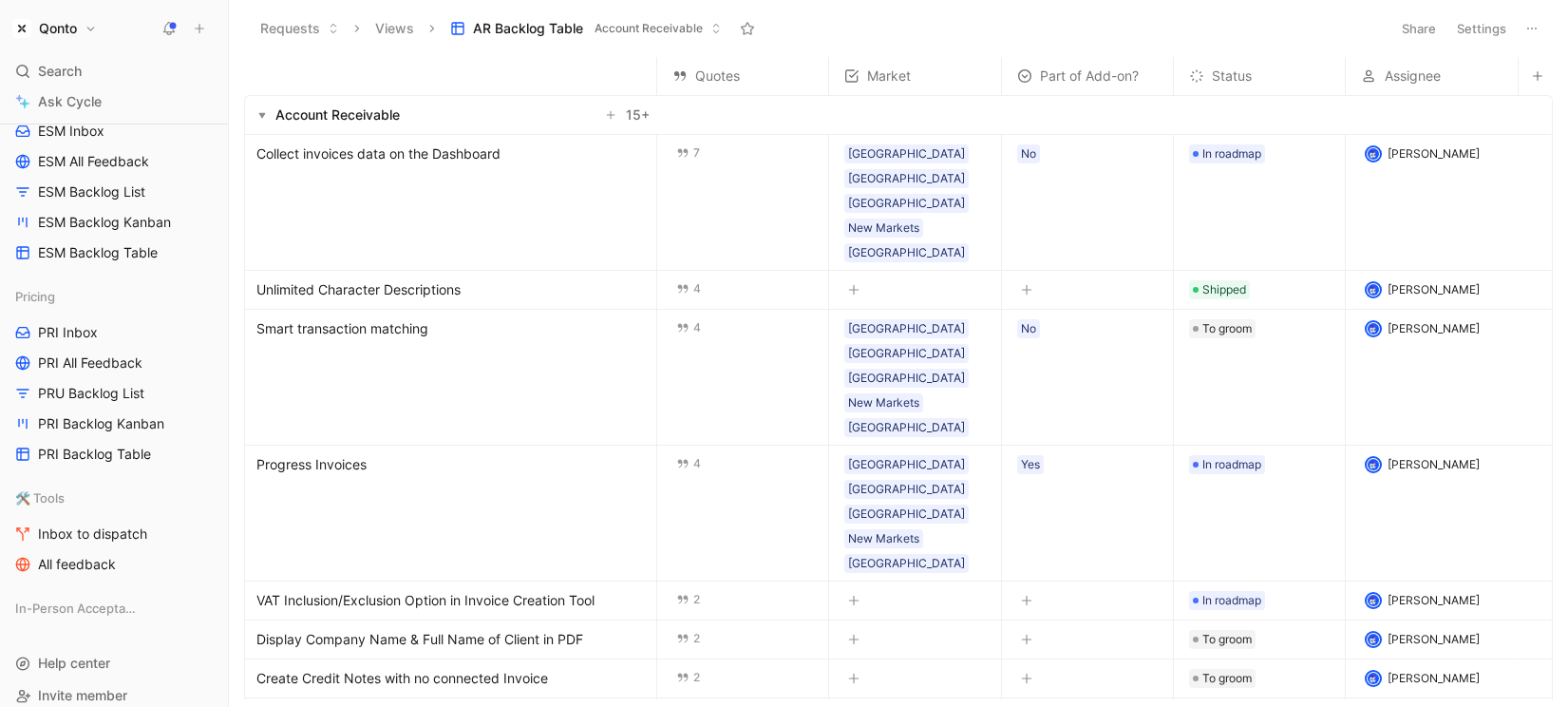
scroll to position [869, 0]
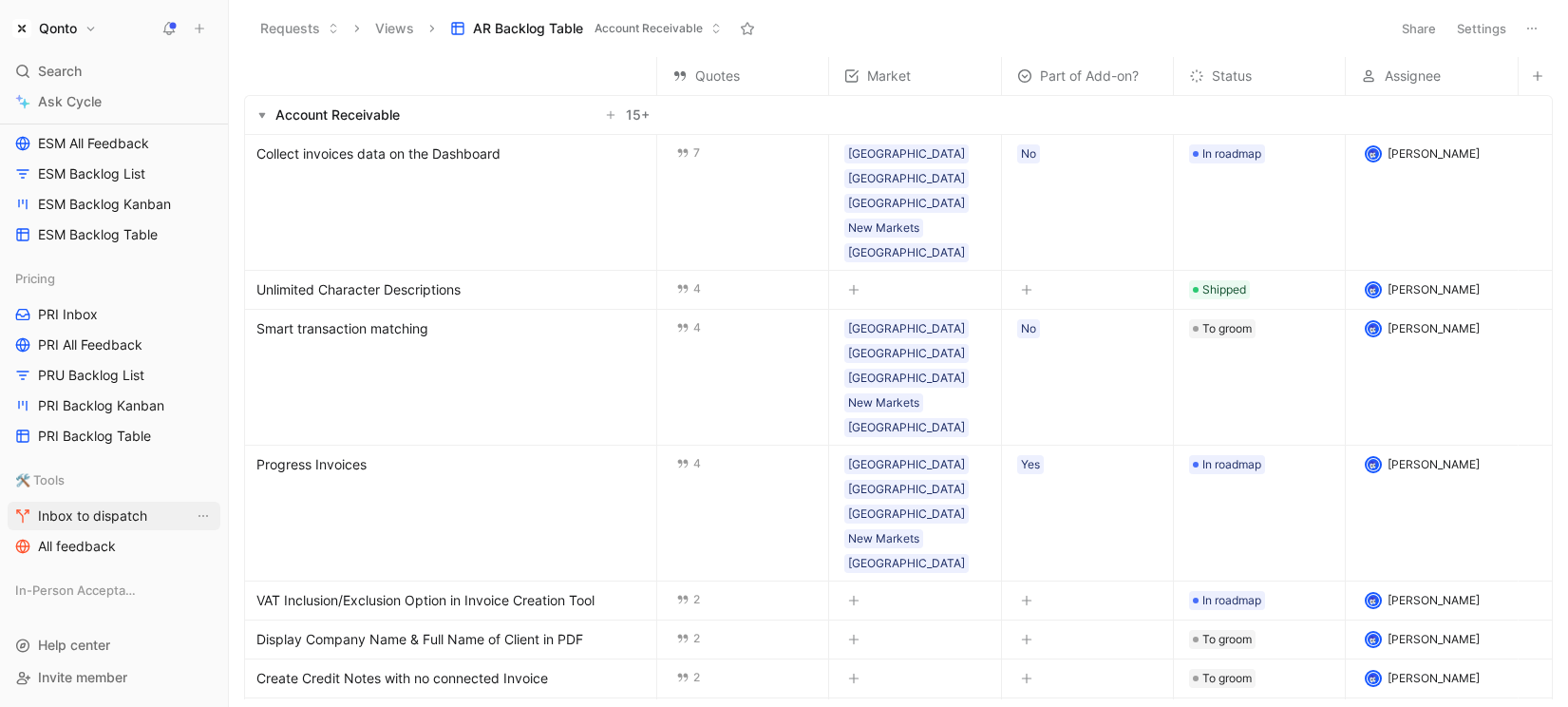
click at [62, 518] on span "Inbox to dispatch" at bounding box center [93, 515] width 109 height 19
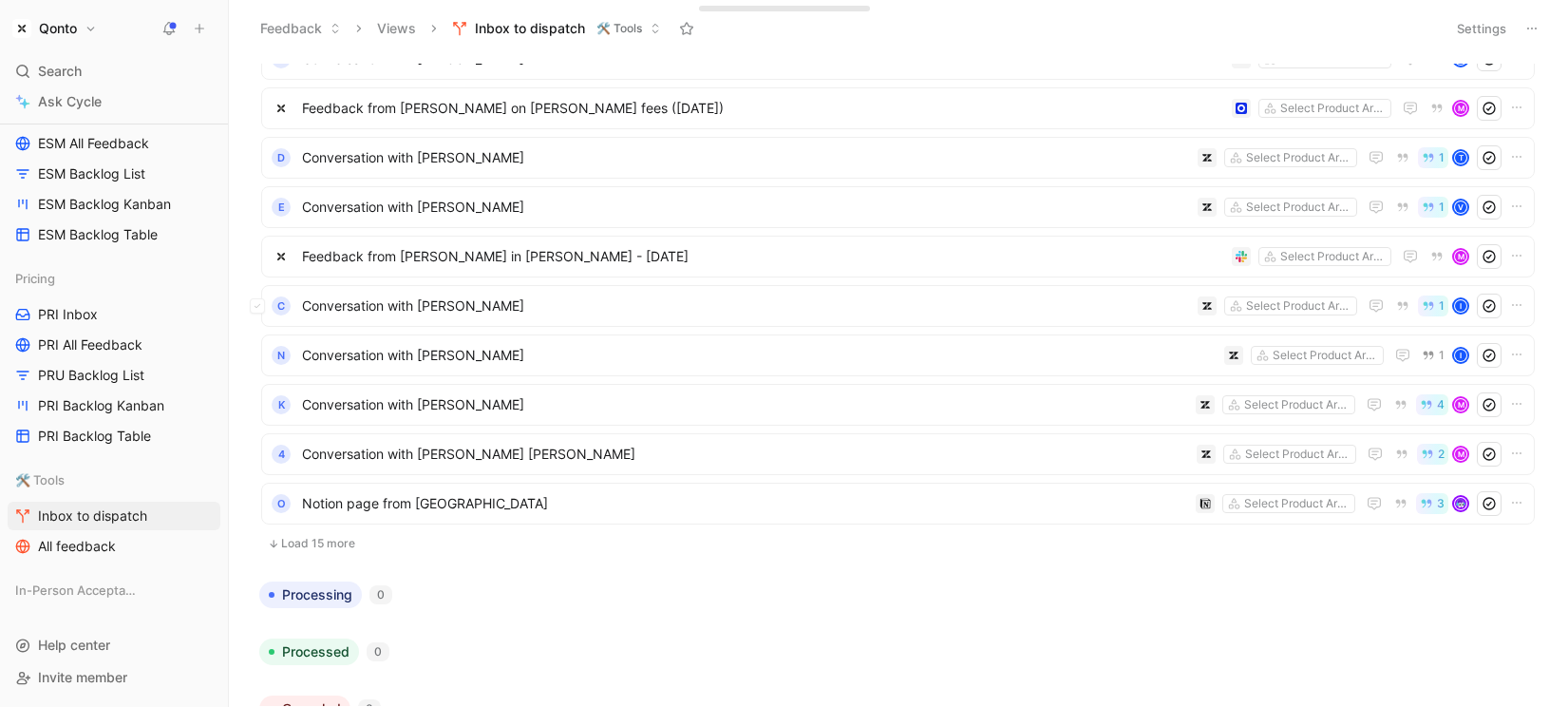
scroll to position [331, 0]
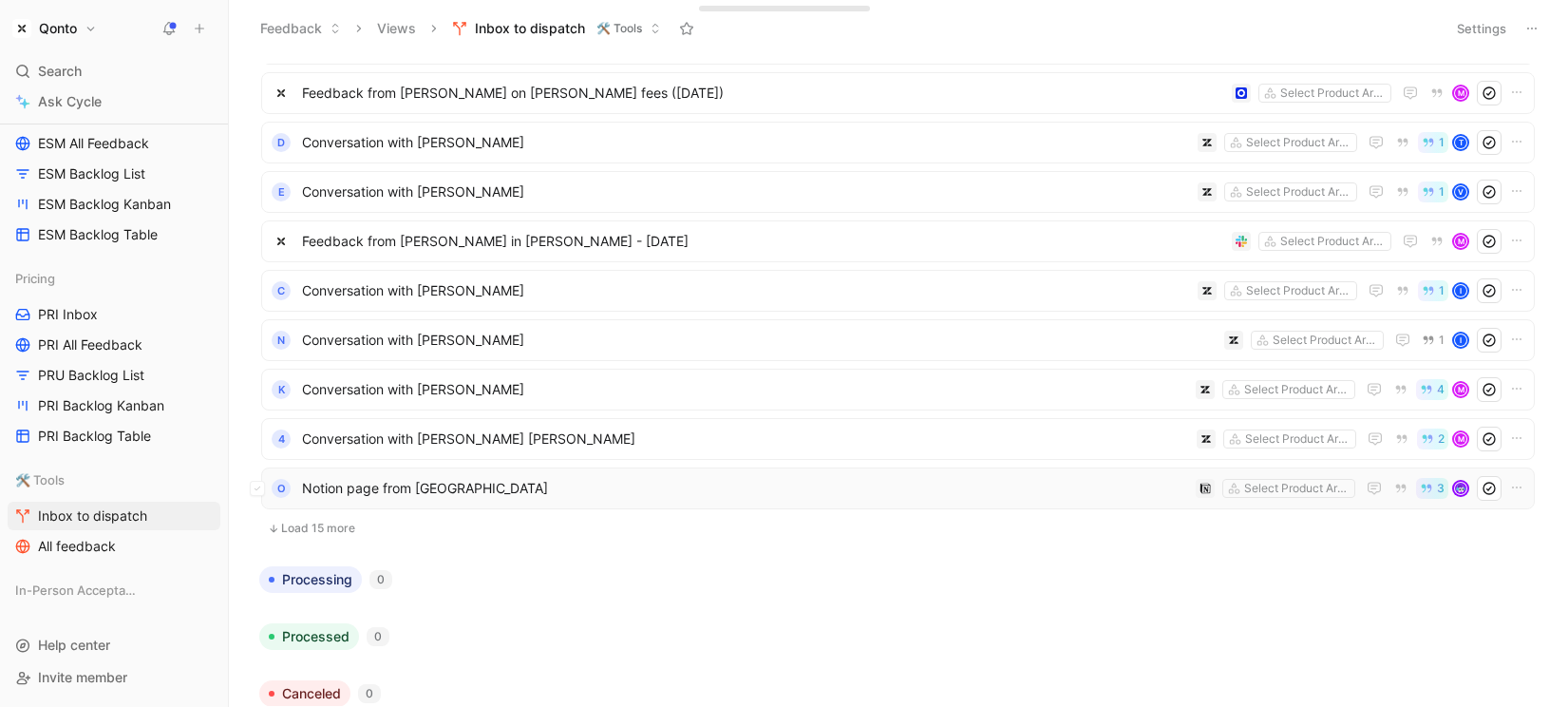
click at [337, 495] on span "Notion page from [GEOGRAPHIC_DATA]" at bounding box center [745, 488] width 886 height 22
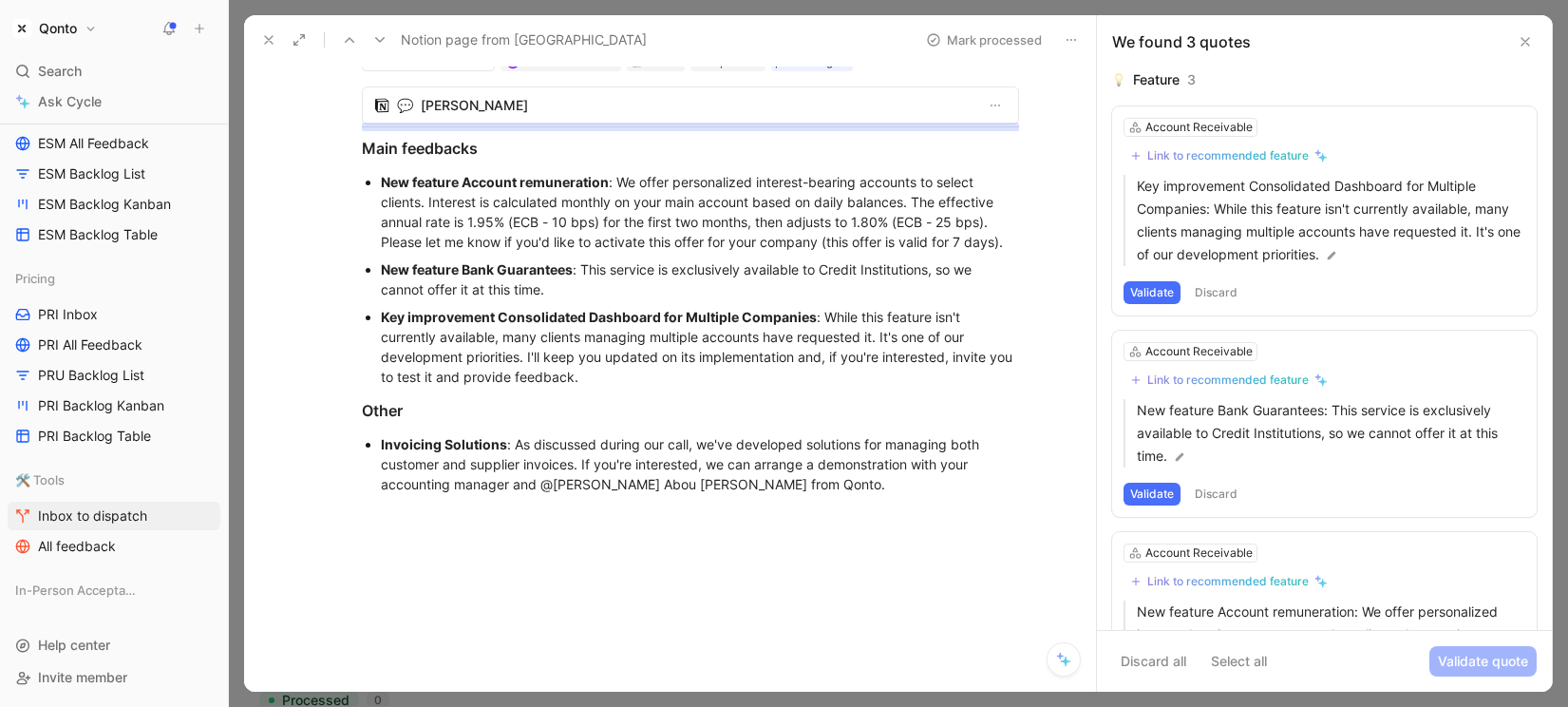
scroll to position [121, 0]
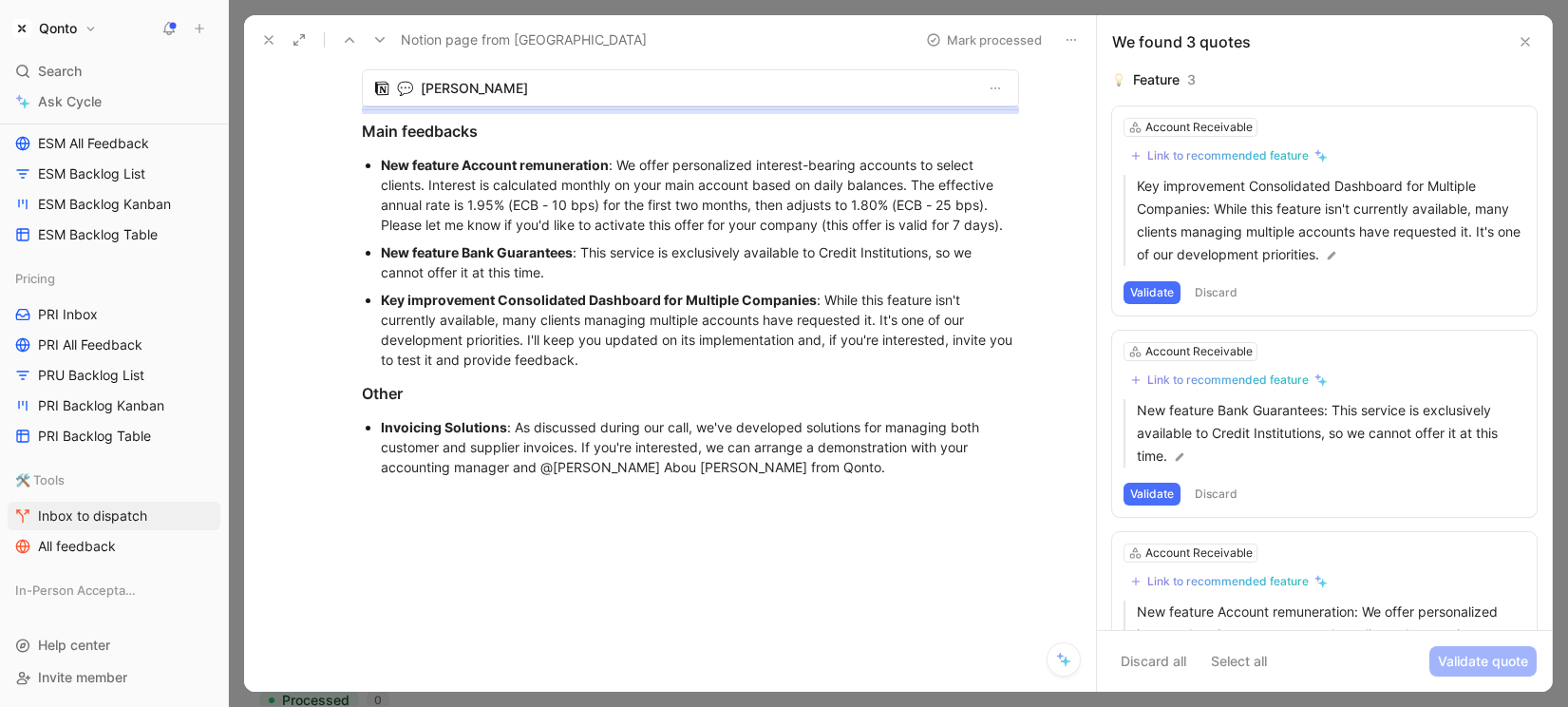
drag, startPoint x: 266, startPoint y: 33, endPoint x: 300, endPoint y: 129, distance: 101.8
click at [266, 33] on icon at bounding box center [269, 40] width 16 height 16
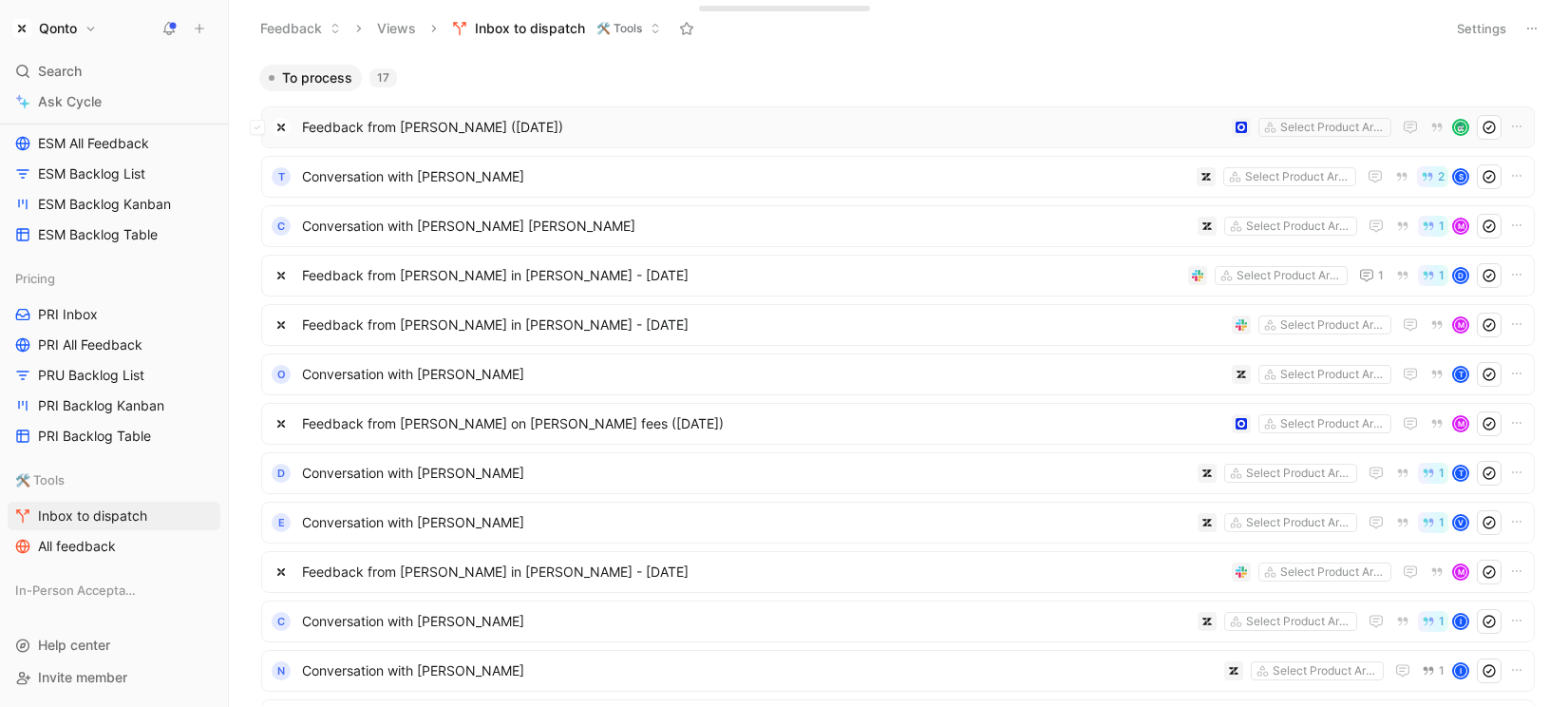
click at [484, 128] on span "Feedback from [PERSON_NAME] ([DATE])" at bounding box center [764, 127] width 922 height 22
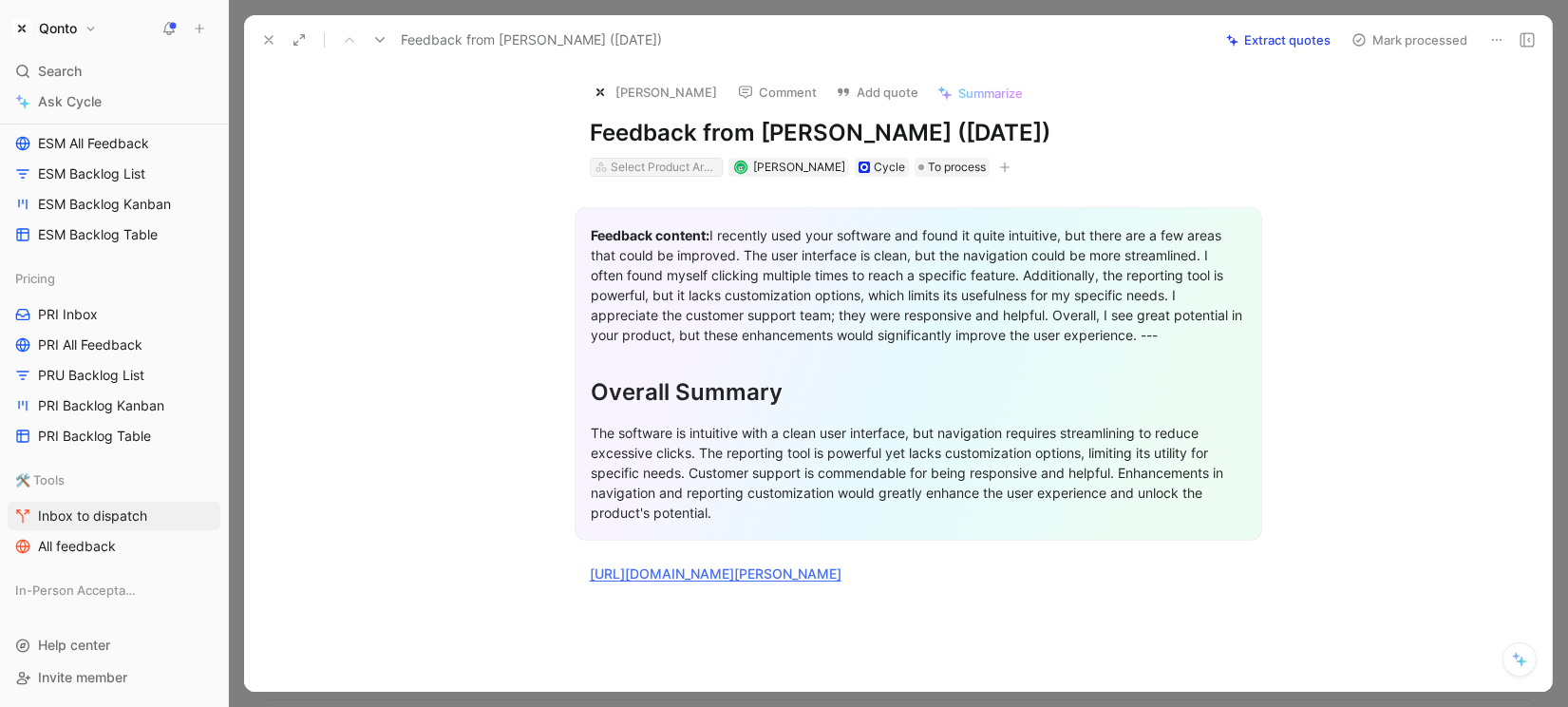
click at [653, 164] on div "Select Product Areas" at bounding box center [663, 167] width 106 height 19
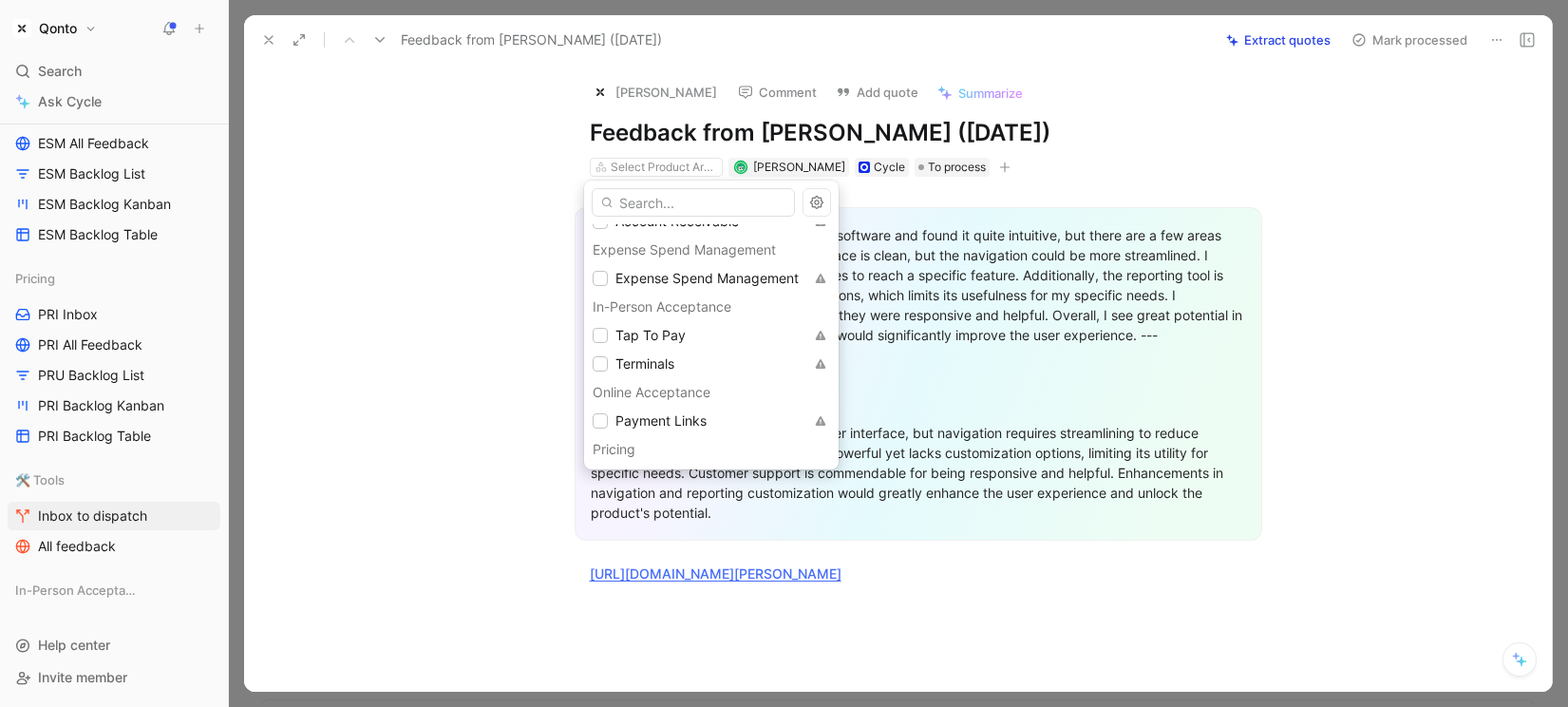
scroll to position [53, 0]
click at [679, 280] on span "Expense Spend Management" at bounding box center [707, 271] width 183 height 22
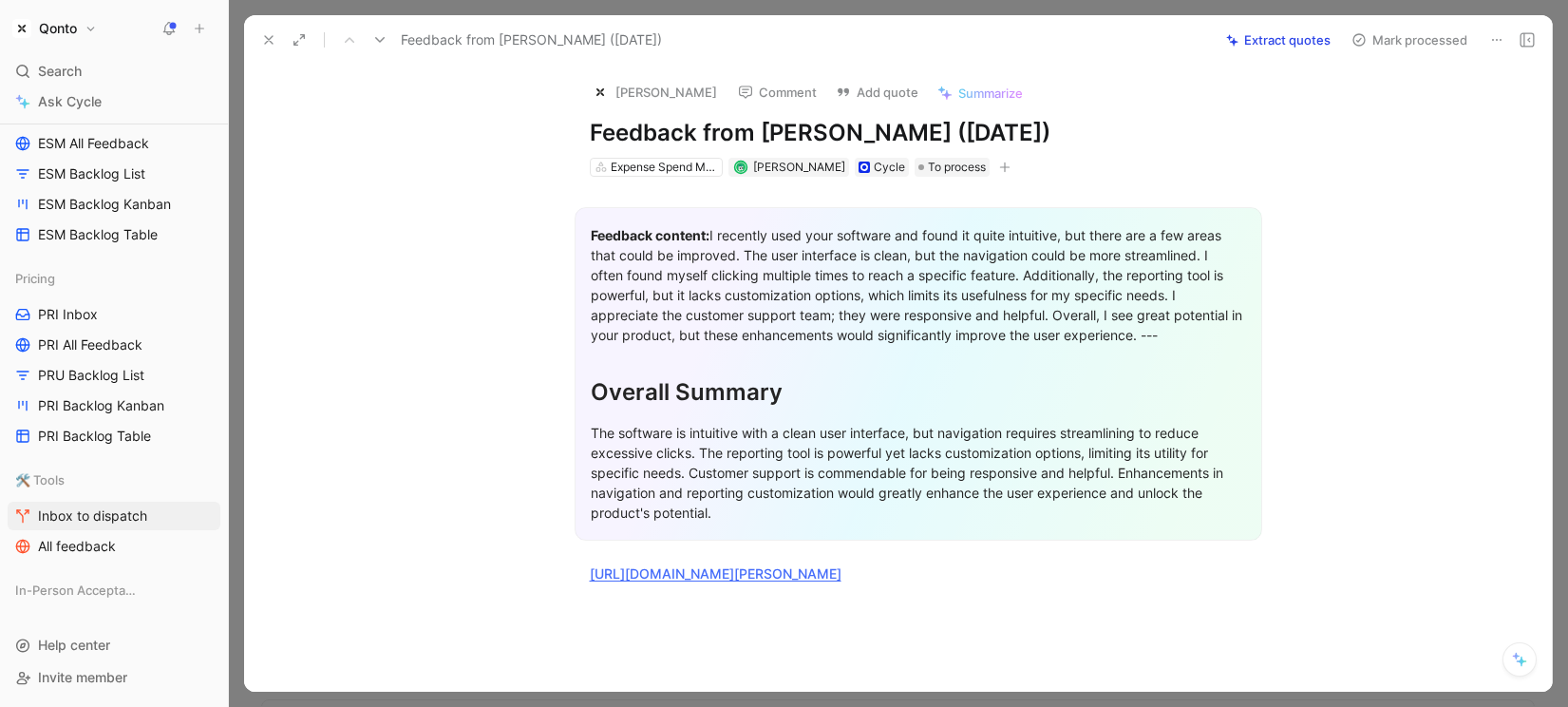
click at [264, 32] on icon at bounding box center [269, 40] width 16 height 16
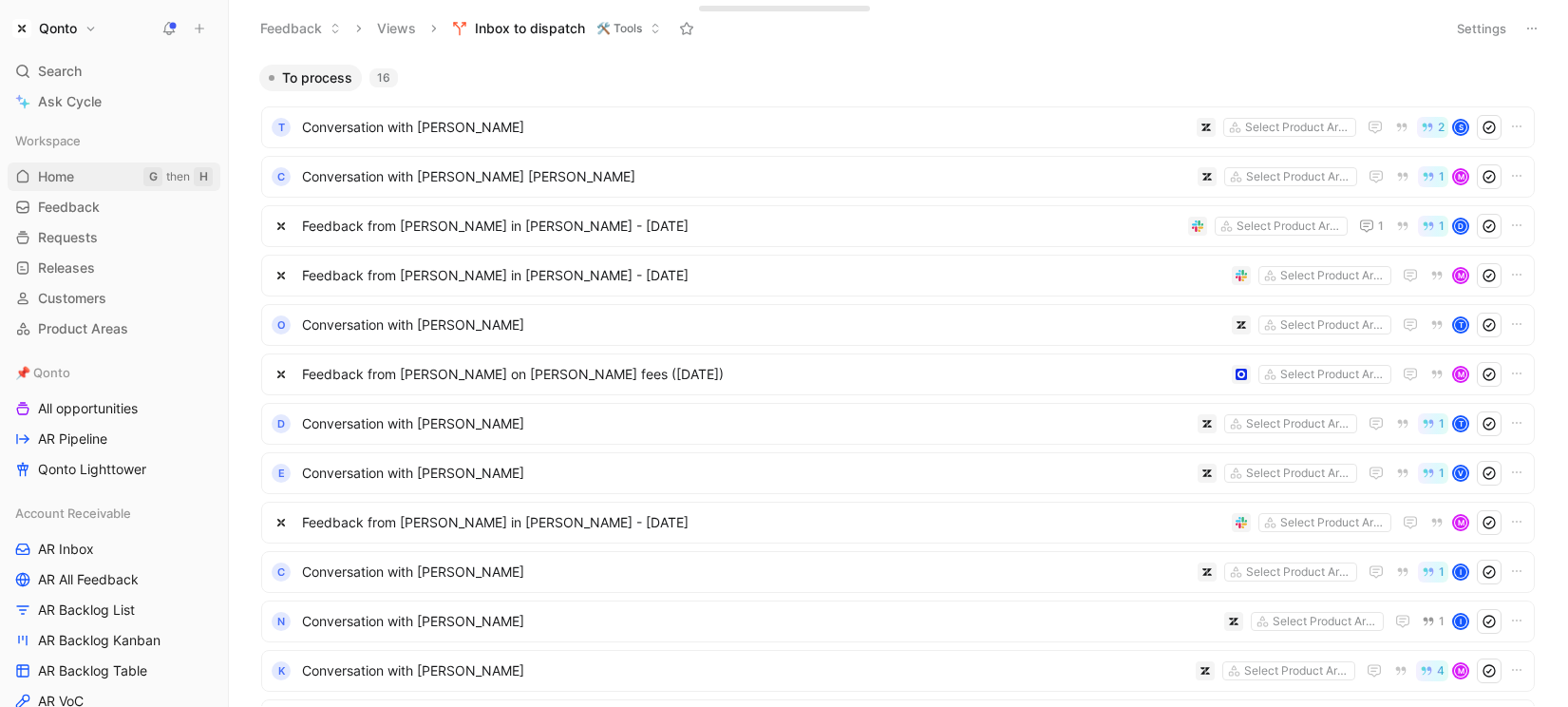
click at [72, 167] on span "Home" at bounding box center [56, 176] width 36 height 19
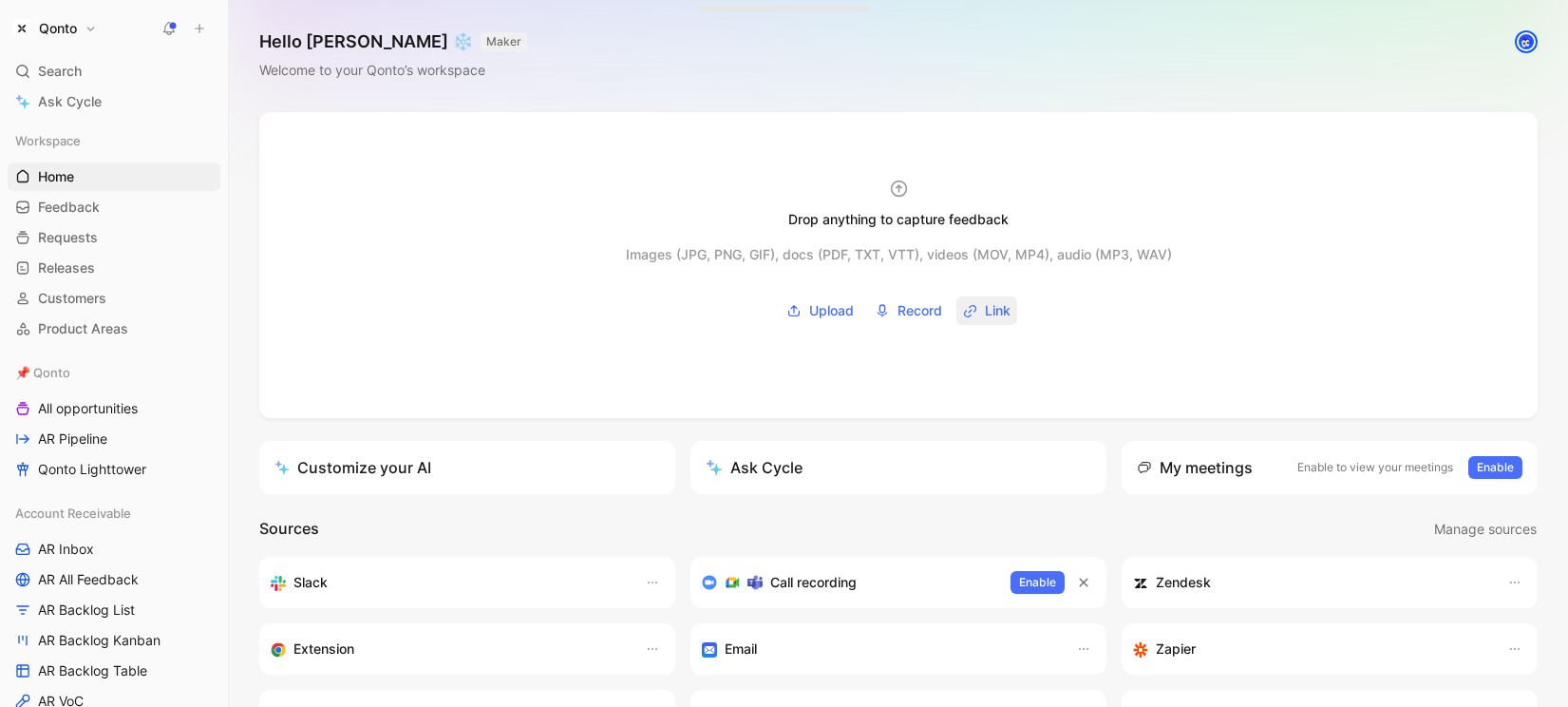
click at [993, 313] on span "Link" at bounding box center [998, 310] width 25 height 22
click at [825, 82] on div "Hello [PERSON_NAME] ❄️ MAKER Welcome to your Qonto’s workspace" at bounding box center [898, 56] width 1339 height 112
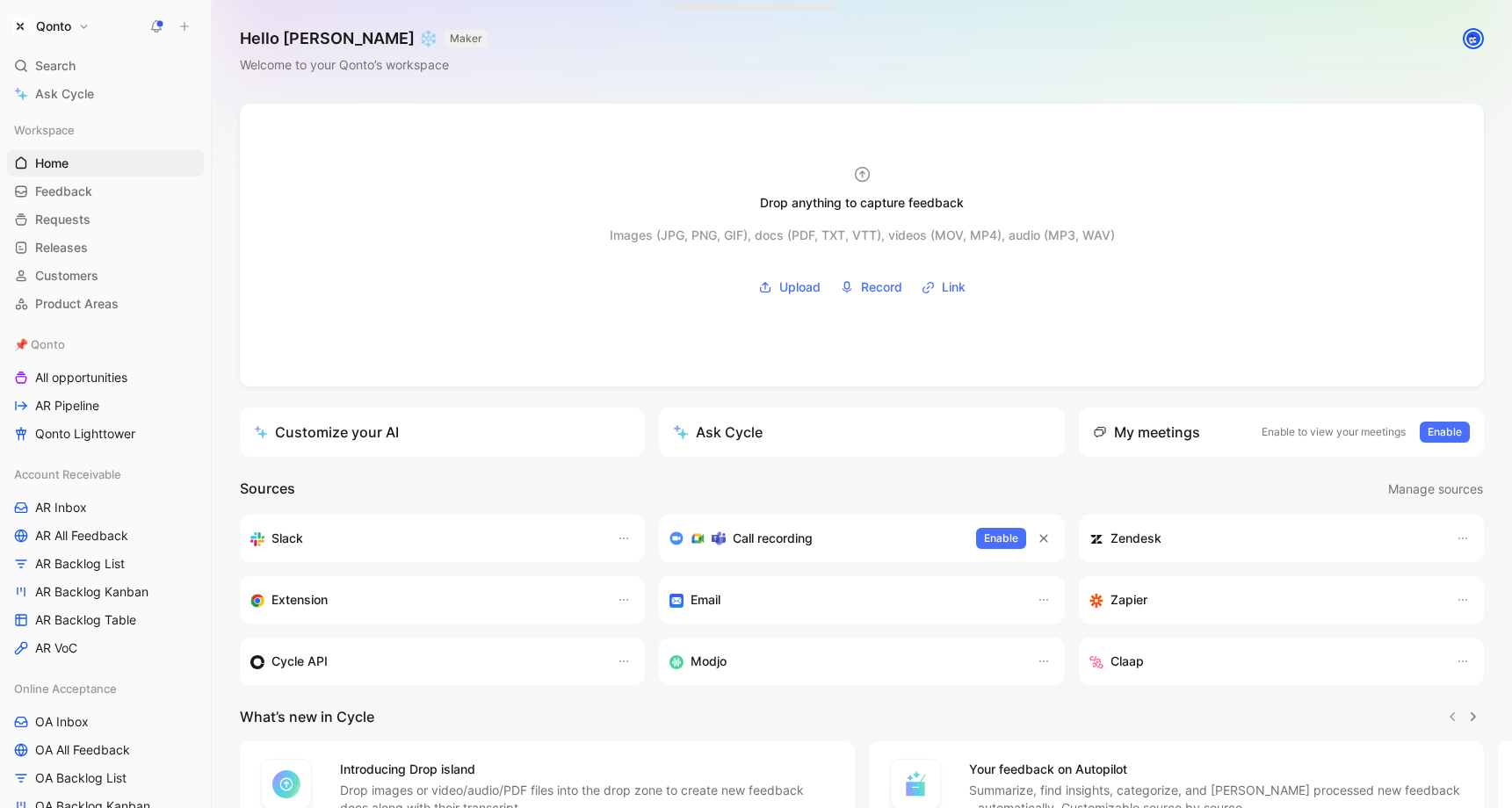
click at [189, 23] on icon at bounding box center [185, 26] width 13 height 13
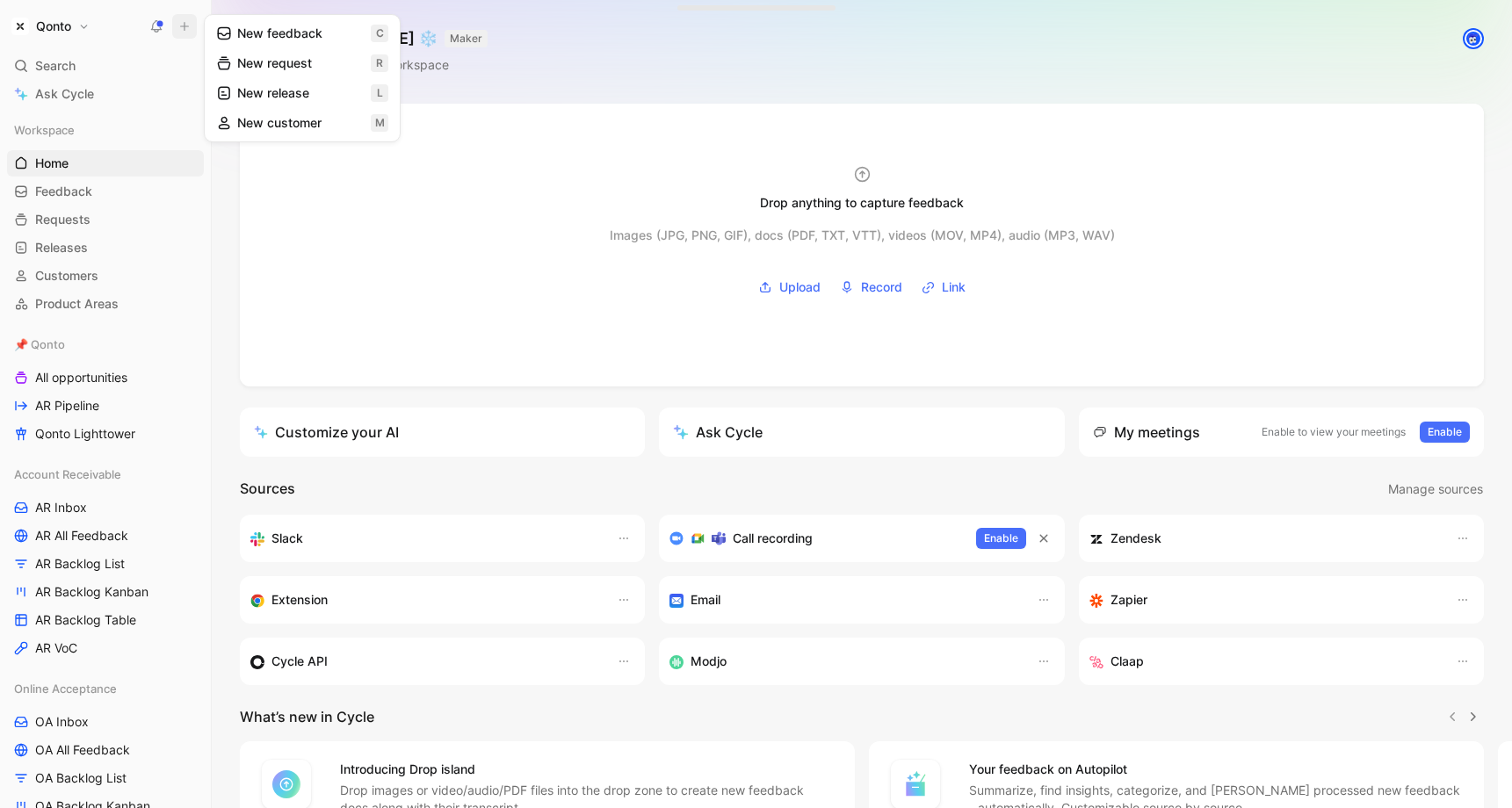
click at [237, 26] on button "New feedback c" at bounding box center [302, 32] width 188 height 30
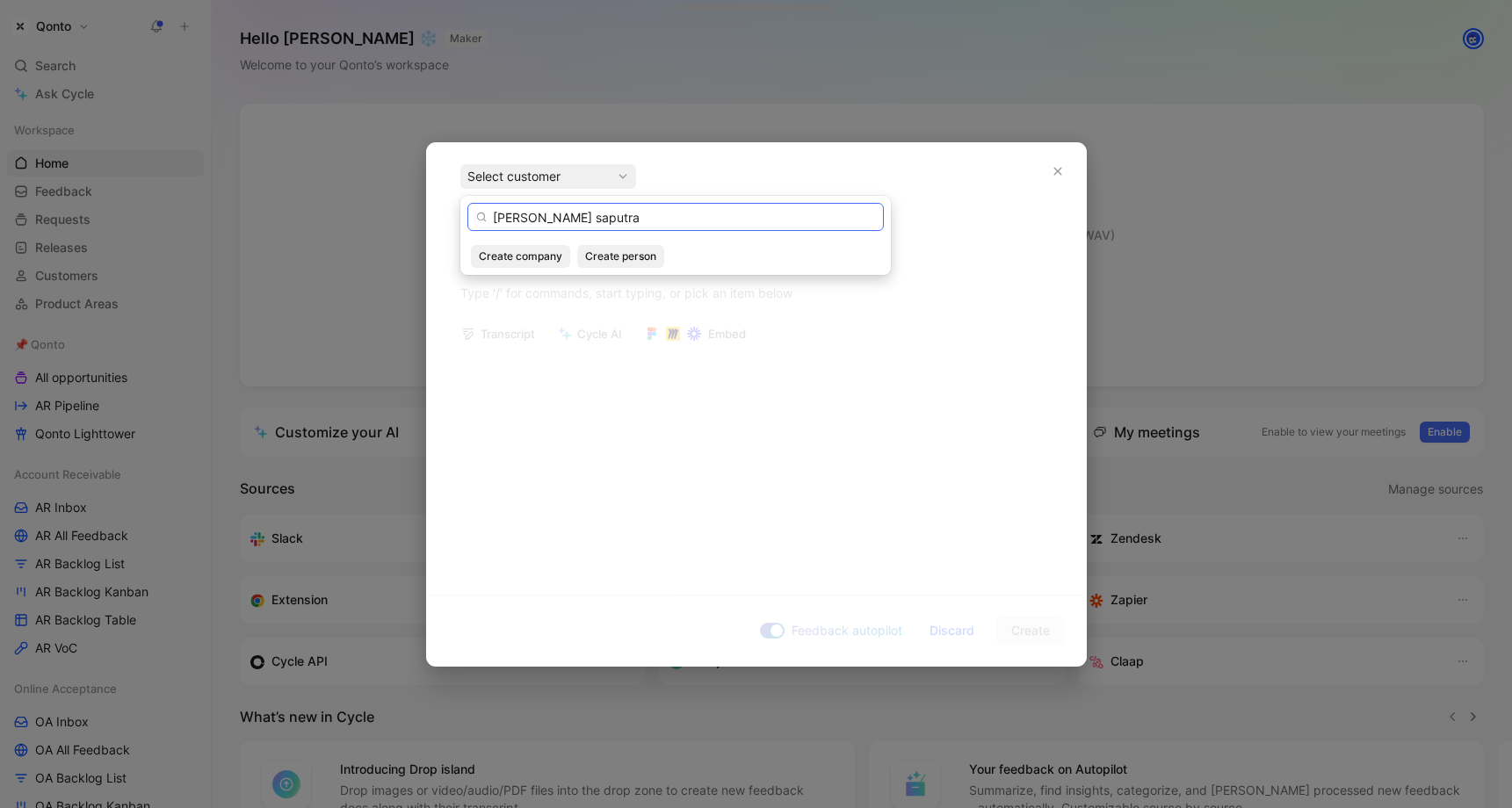
click at [508, 224] on input "[PERSON_NAME] saputra" at bounding box center [676, 216] width 417 height 28
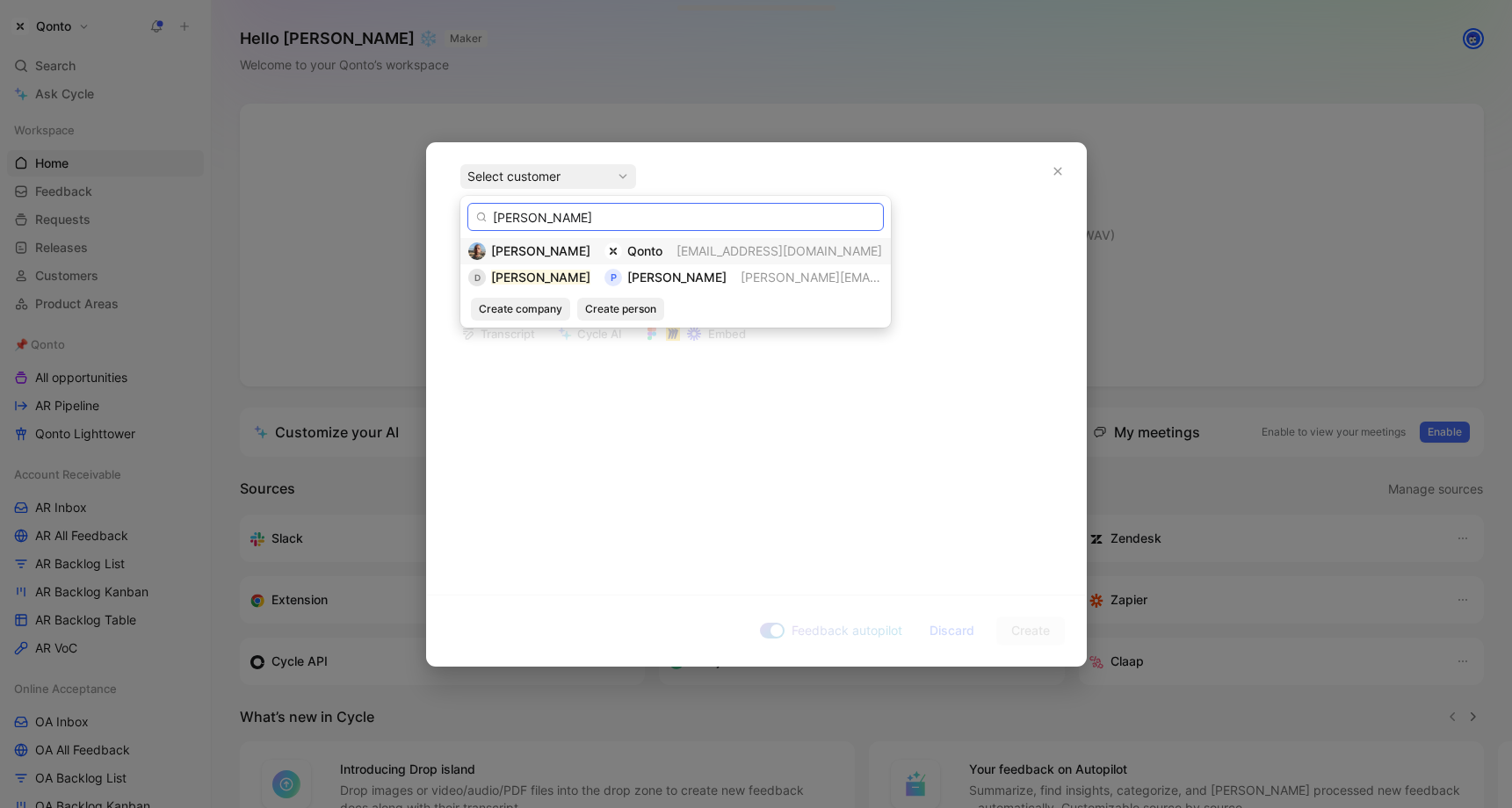
click at [534, 221] on input "[PERSON_NAME]" at bounding box center [676, 216] width 417 height 28
type input "[PERSON_NAME]"
click at [571, 268] on div "D [PERSON_NAME] P Pelico [EMAIL_ADDRESS][PERSON_NAME][DOMAIN_NAME]" at bounding box center [676, 277] width 415 height 21
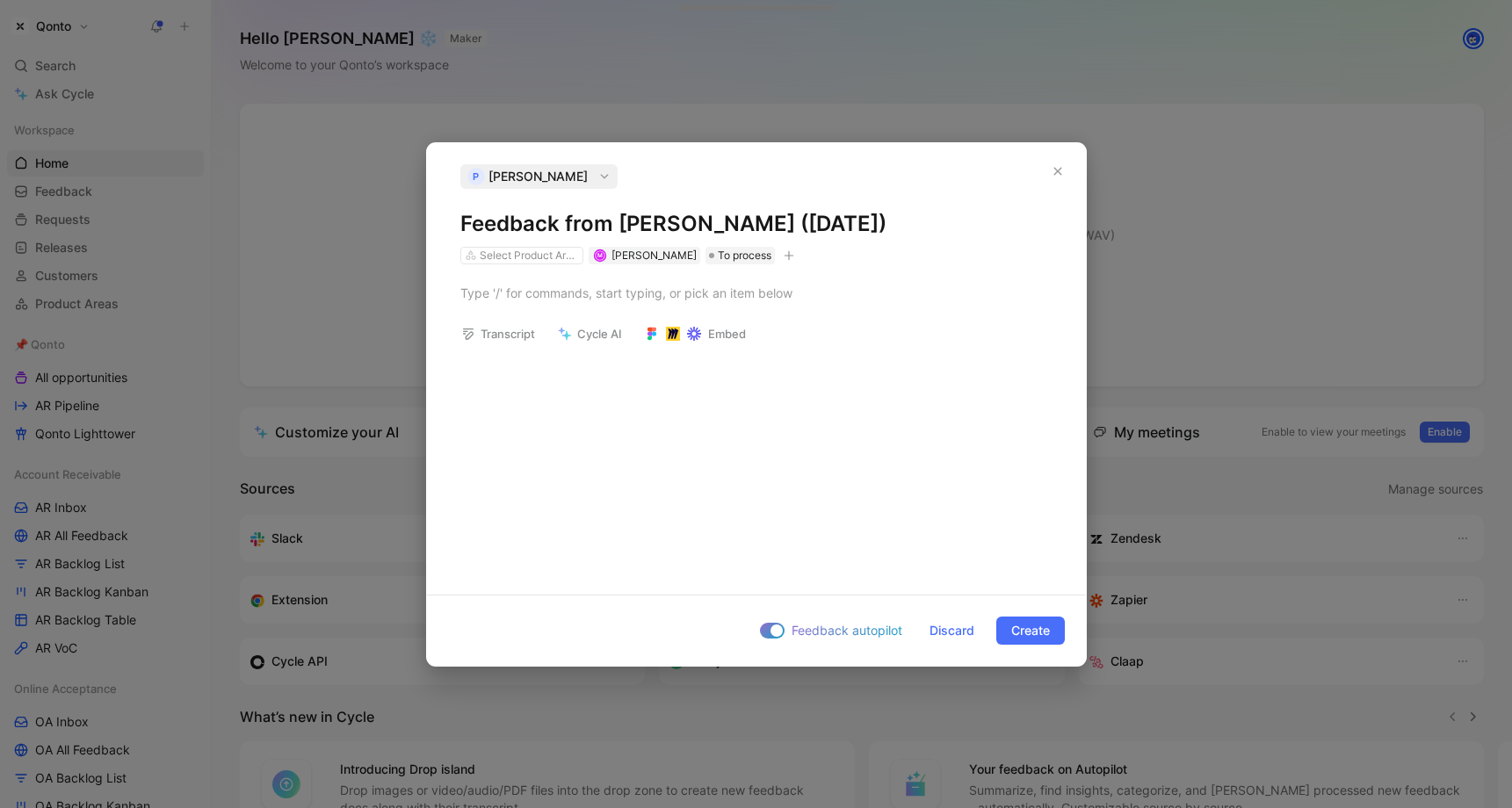
click at [531, 214] on h1 "Feedback from [PERSON_NAME] ([DATE])" at bounding box center [756, 224] width 593 height 28
click at [596, 224] on h1 "Interview from [PERSON_NAME] ([DATE])" at bounding box center [756, 224] width 593 height 28
click at [614, 291] on div at bounding box center [756, 293] width 593 height 18
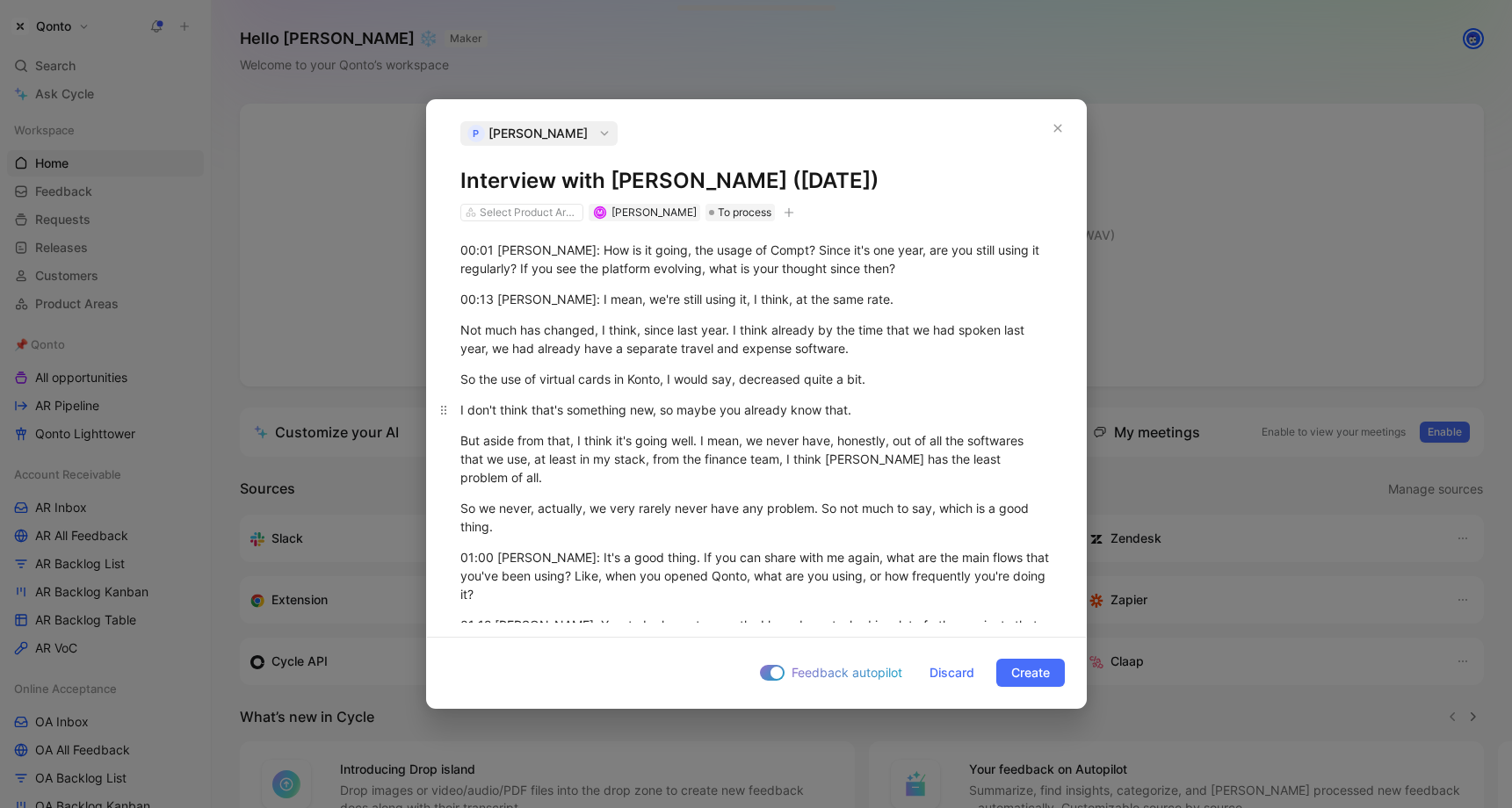
click at [883, 400] on div "I don't think that's something new, so maybe you already know that." at bounding box center [756, 409] width 593 height 18
click at [649, 213] on span "[PERSON_NAME]" at bounding box center [654, 212] width 85 height 14
type input "[PERSON_NAME]"
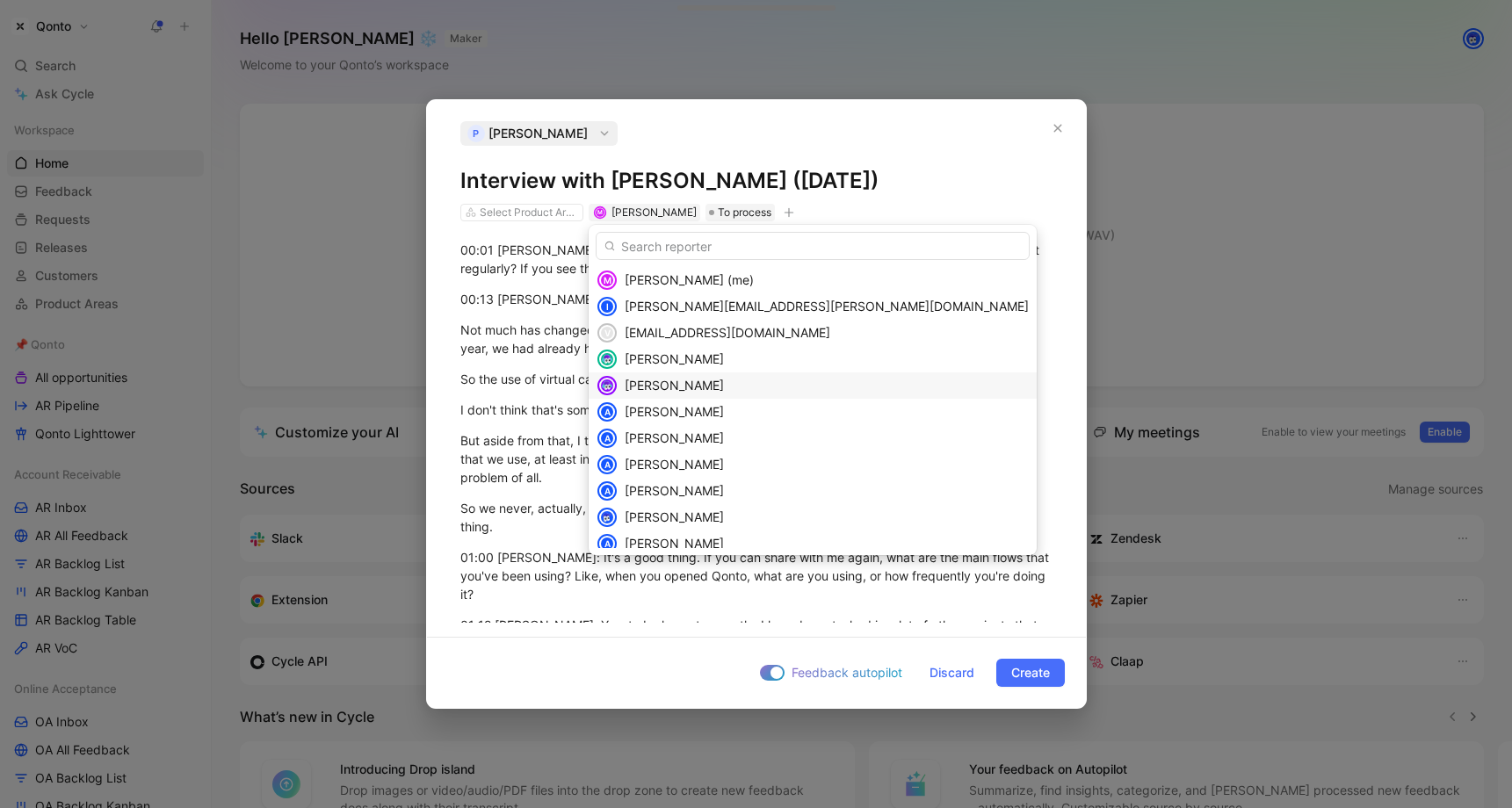
click at [617, 387] on div at bounding box center [606, 385] width 21 height 21
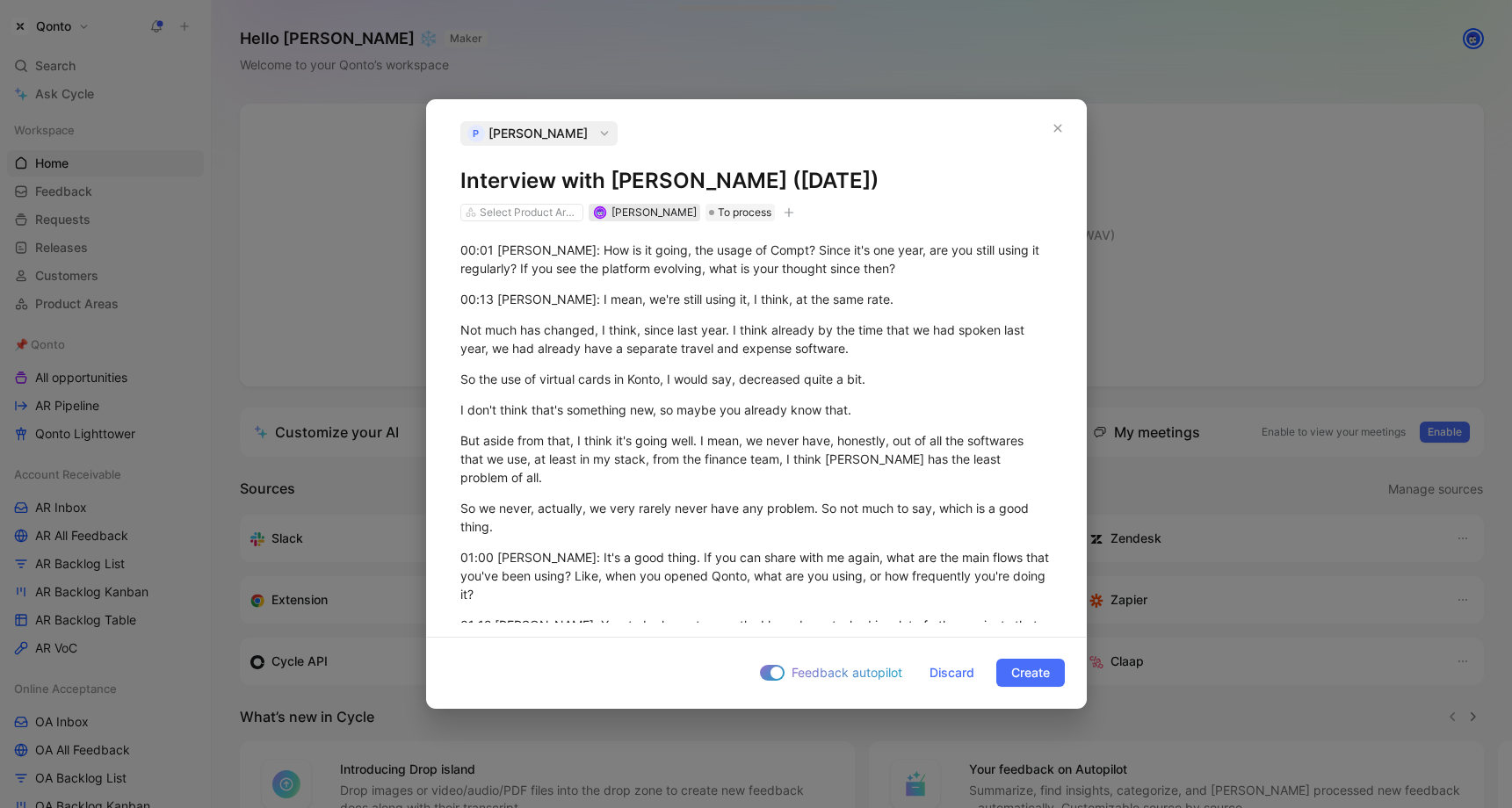
click at [671, 214] on span "[PERSON_NAME]" at bounding box center [654, 212] width 85 height 14
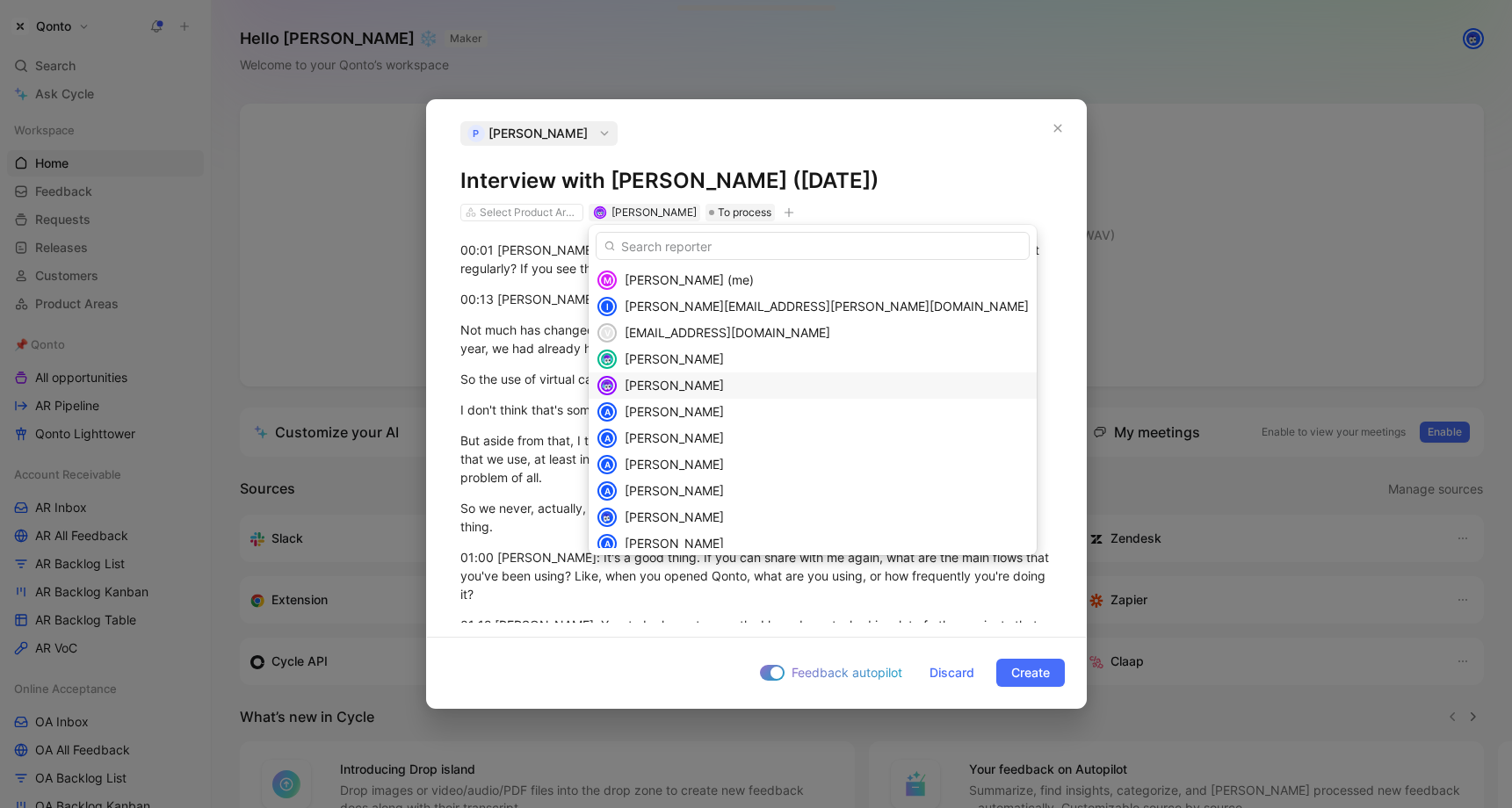
click at [669, 248] on input "text" at bounding box center [812, 245] width 434 height 28
click at [660, 276] on span "[PERSON_NAME] (me)" at bounding box center [689, 280] width 129 height 15
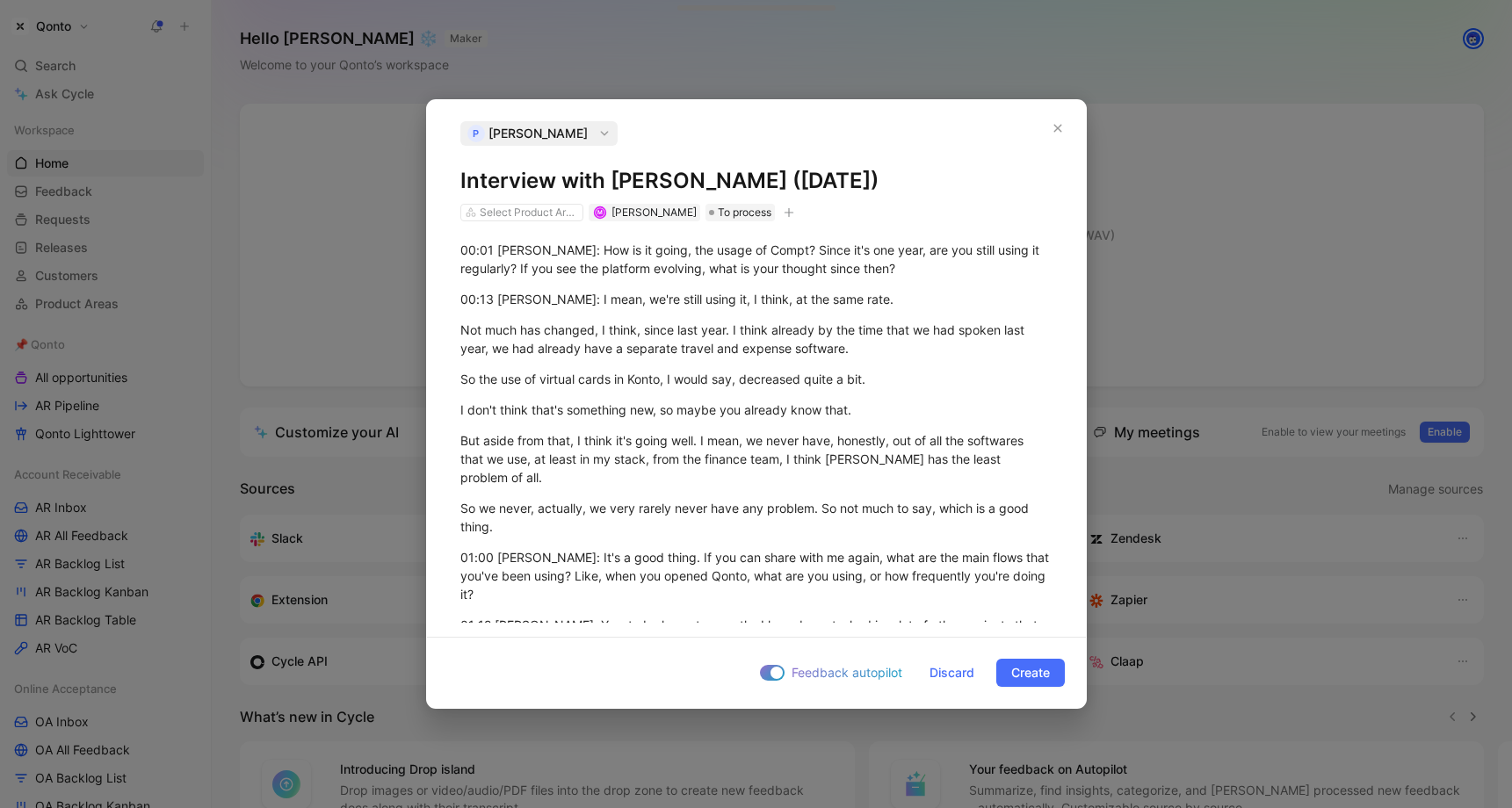
click at [784, 213] on icon "button" at bounding box center [788, 212] width 10 height 1
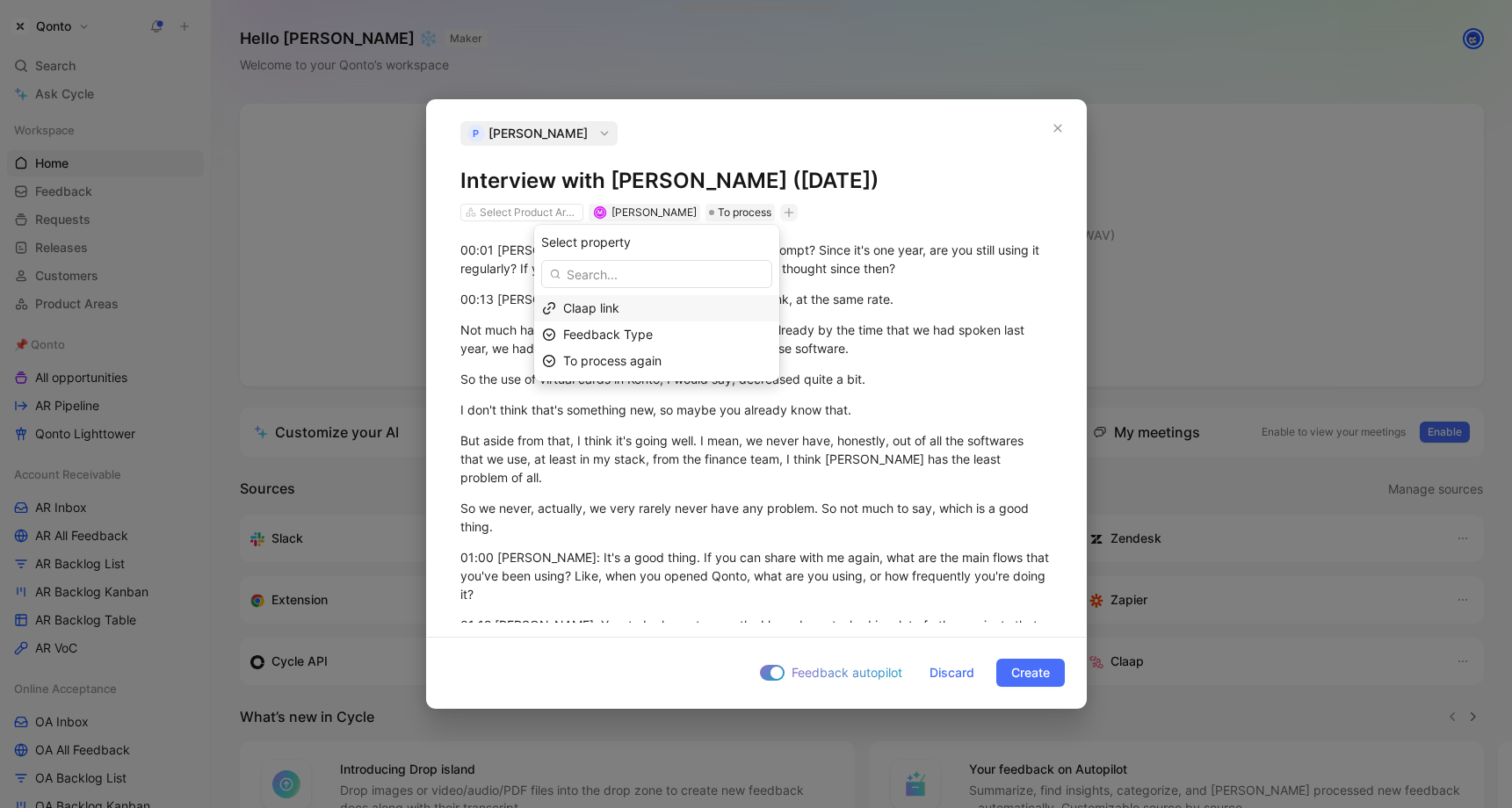
click at [655, 309] on div "Claap link" at bounding box center [667, 308] width 208 height 21
paste input "[URL][DOMAIN_NAME][PERSON_NAME]"
type input "[URL][DOMAIN_NAME][PERSON_NAME]"
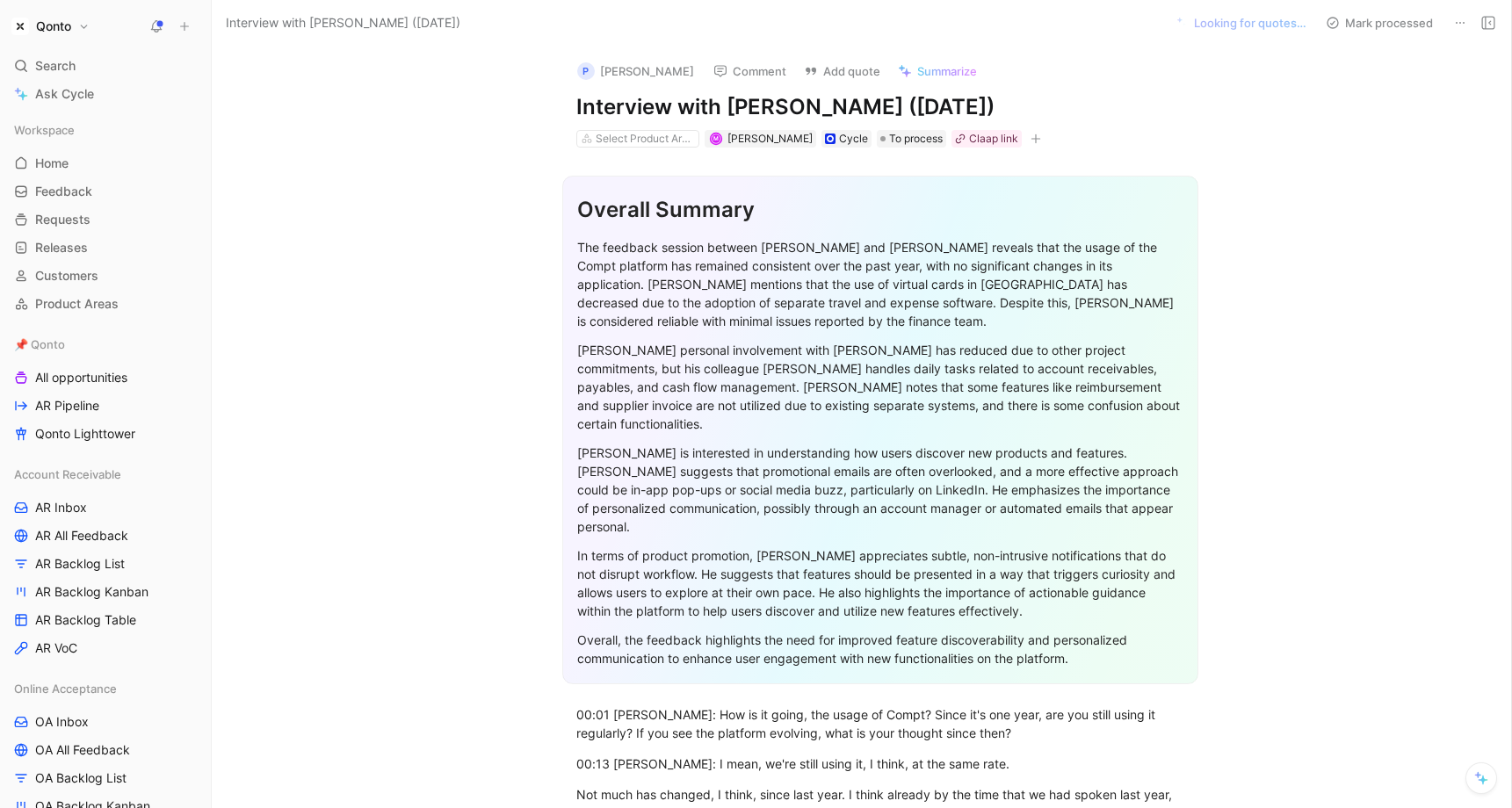
click at [812, 285] on div "The feedback session between [PERSON_NAME] and [PERSON_NAME] reveals that the u…" at bounding box center [880, 284] width 606 height 92
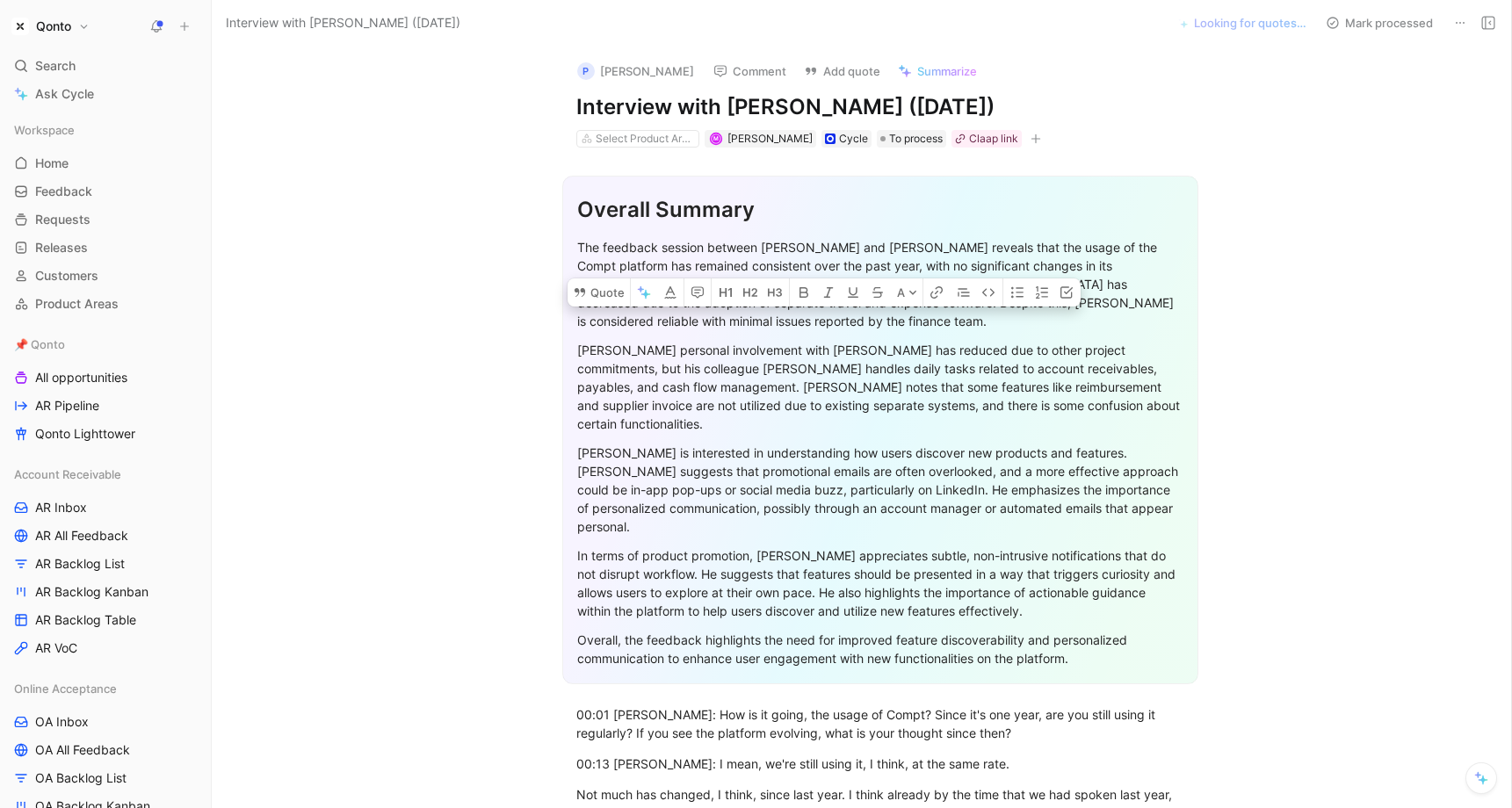
copy div "Konto"
click at [55, 25] on h1 "Qonto" at bounding box center [53, 26] width 35 height 16
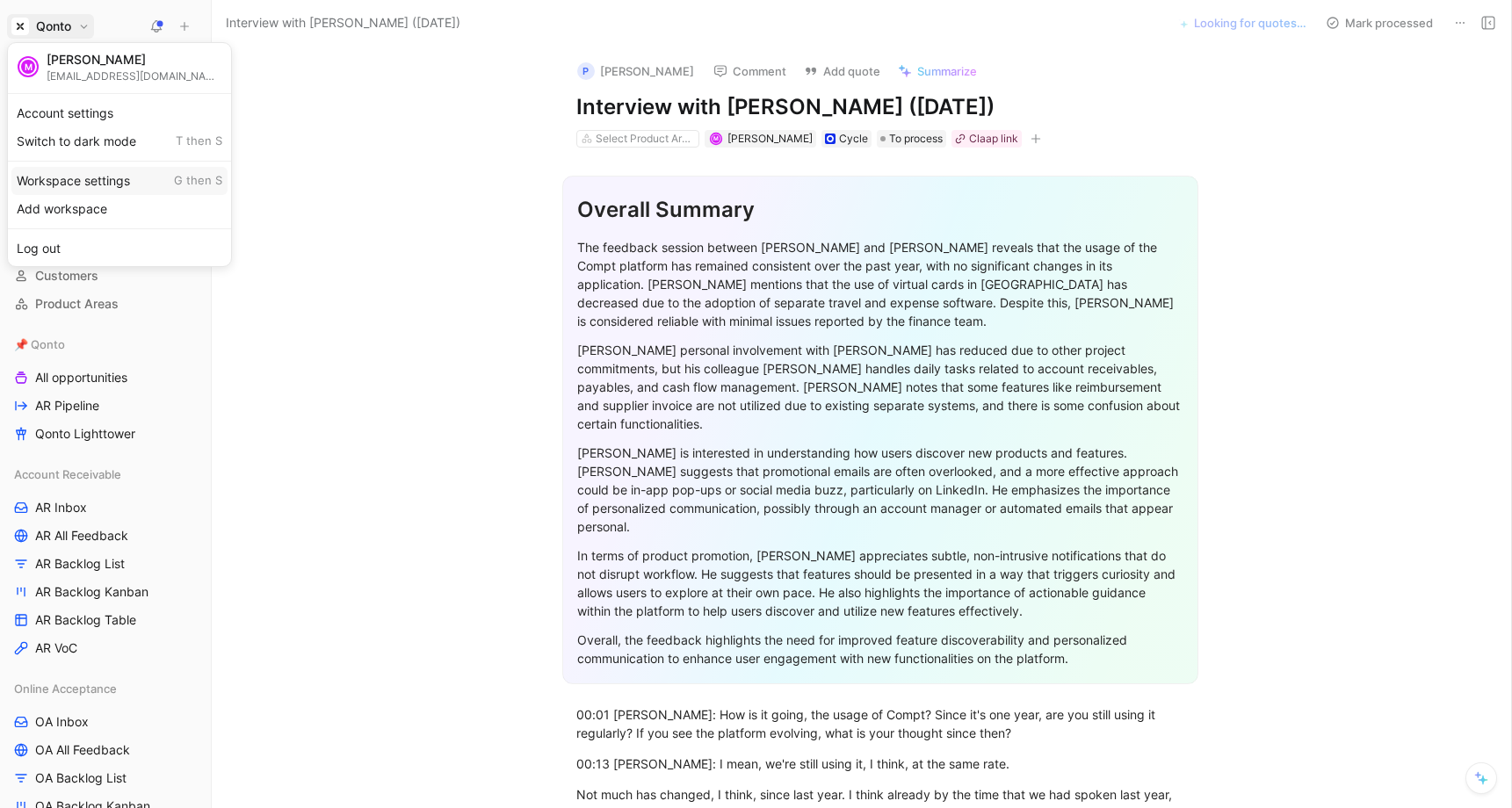
click at [113, 187] on div "Workspace settings G then S" at bounding box center [120, 180] width 217 height 28
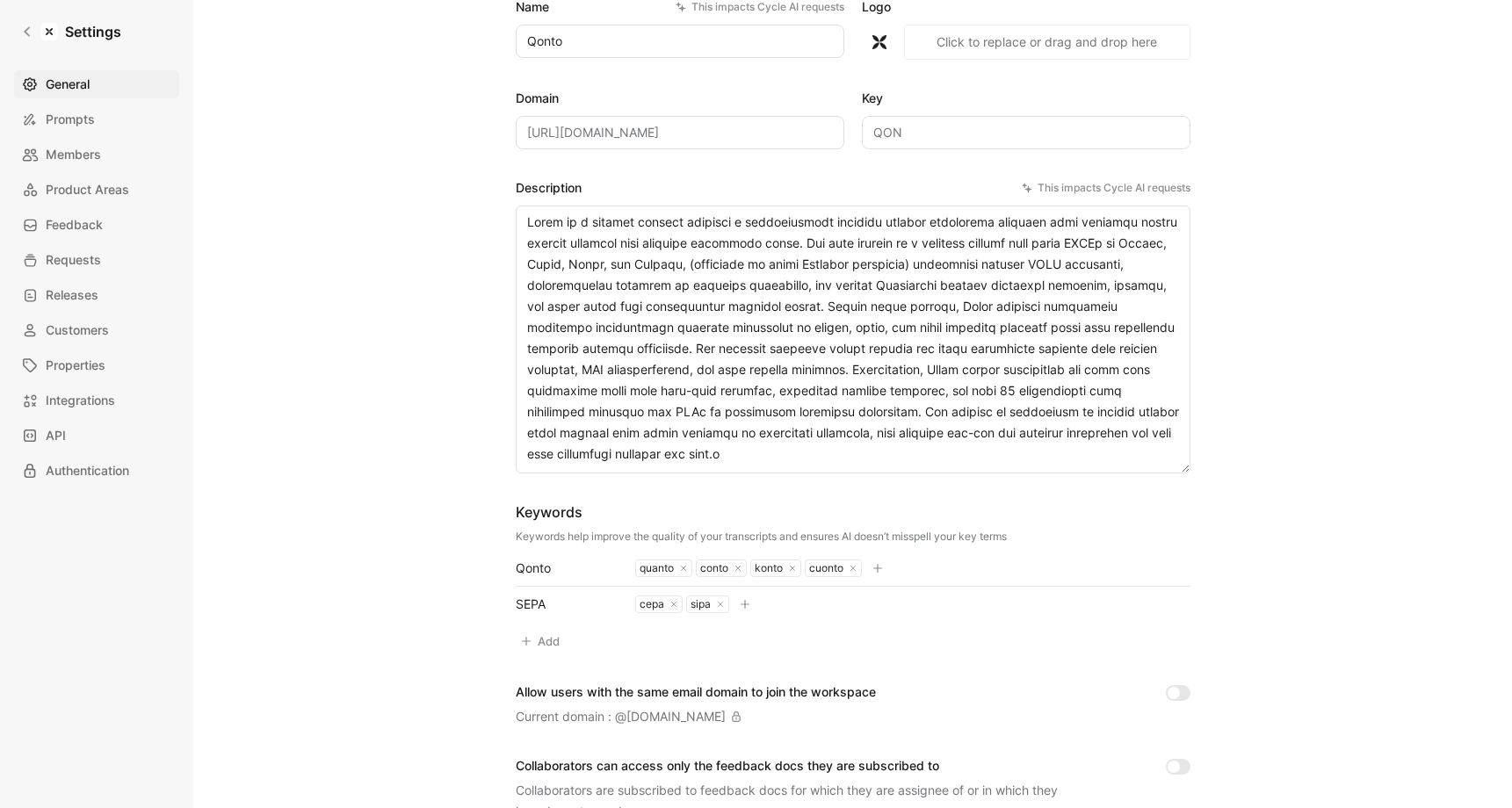
scroll to position [196, 0]
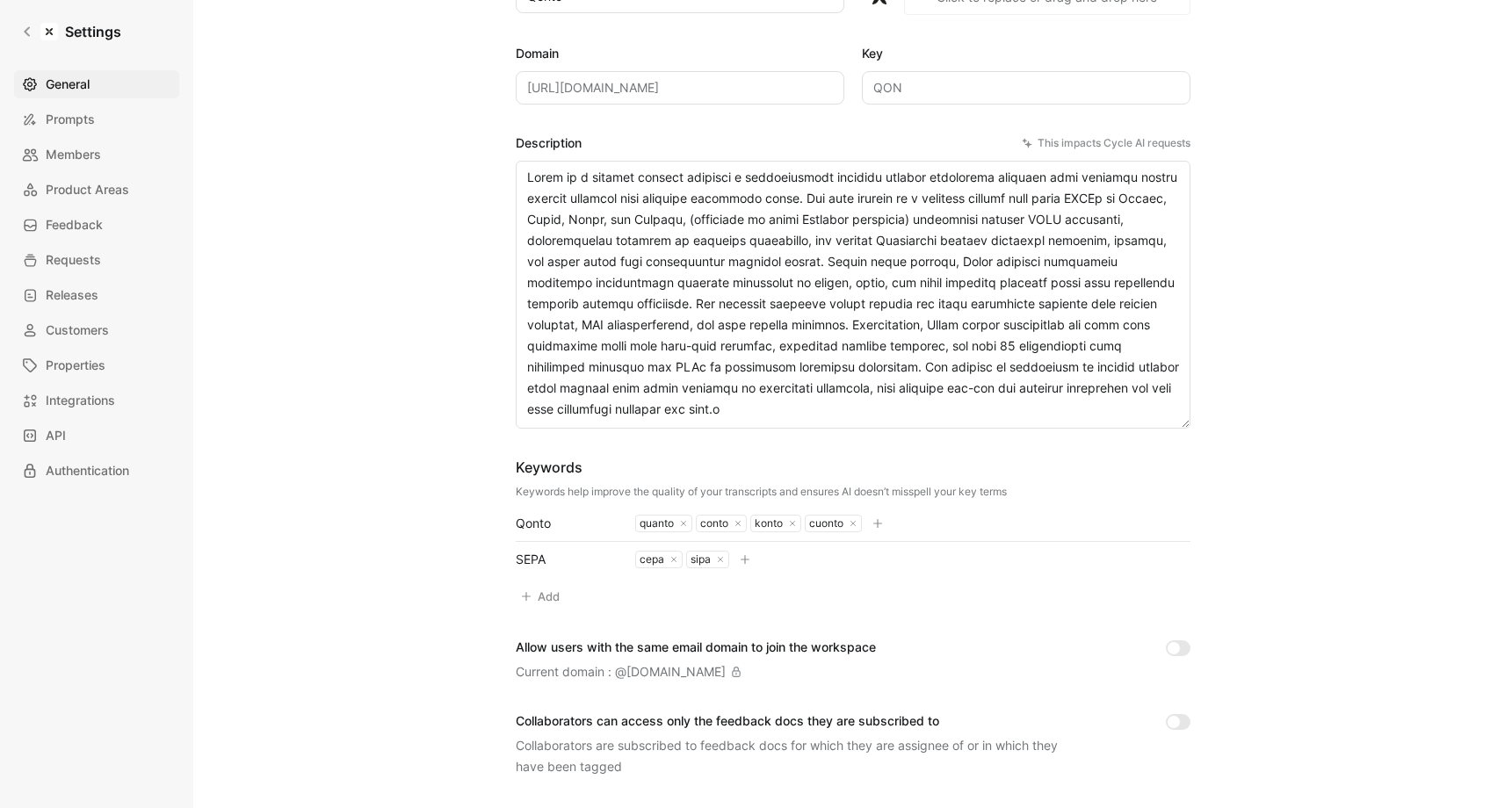
drag, startPoint x: 759, startPoint y: 526, endPoint x: 770, endPoint y: 526, distance: 11.0
click at [770, 526] on div "konto" at bounding box center [767, 524] width 32 height 14
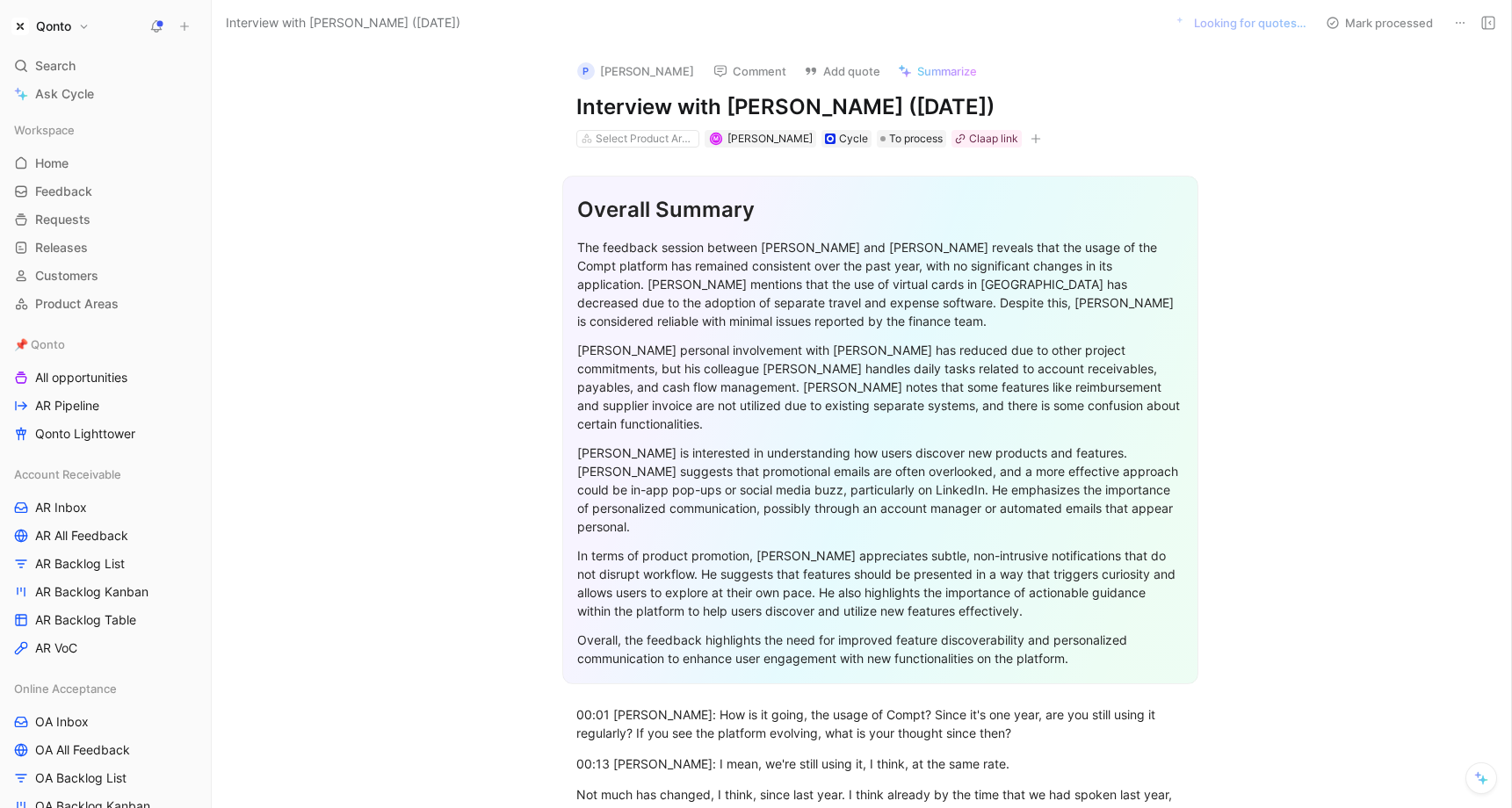
scroll to position [13, 0]
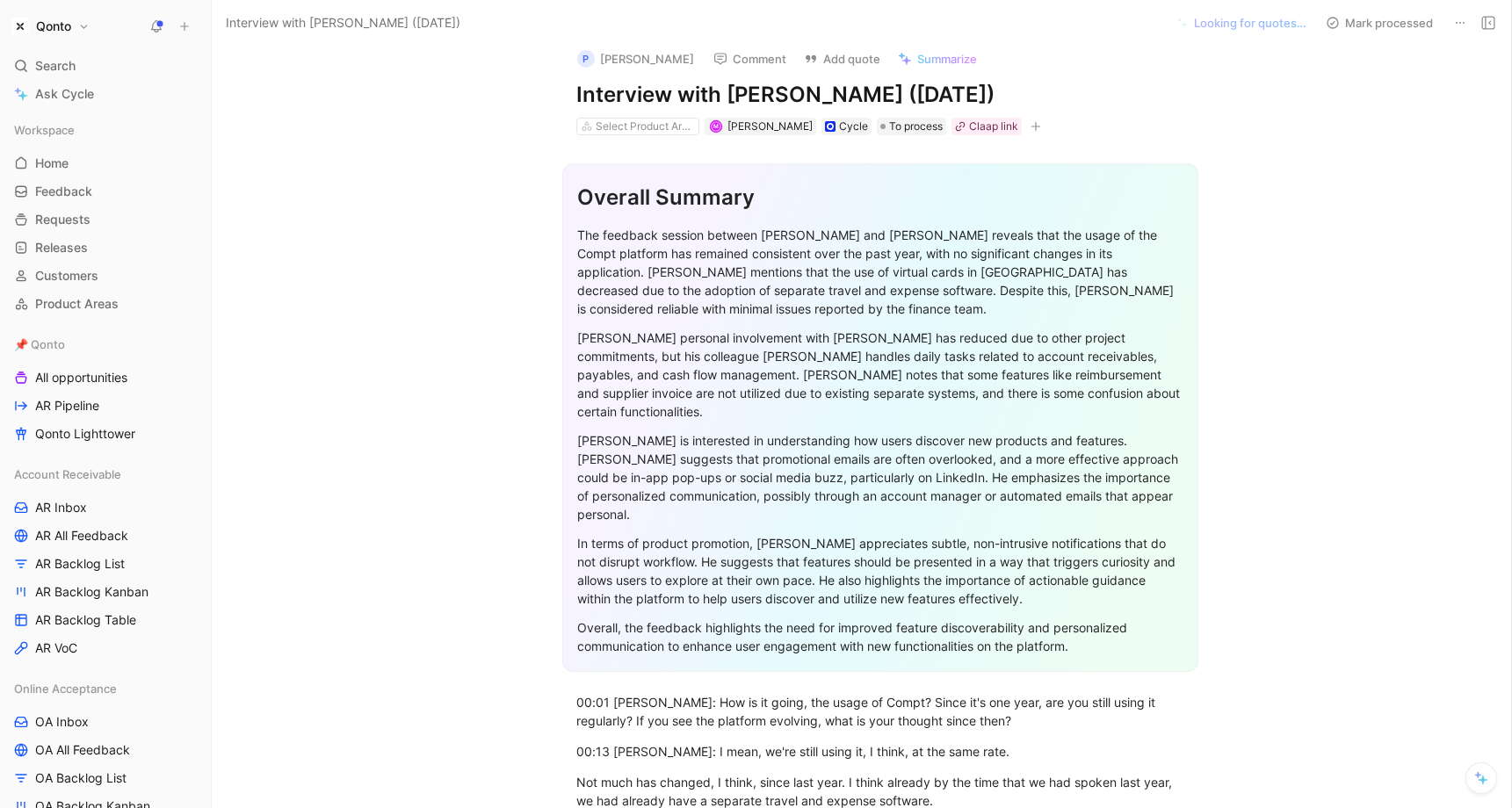
click at [926, 59] on span "Summarize" at bounding box center [947, 59] width 60 height 16
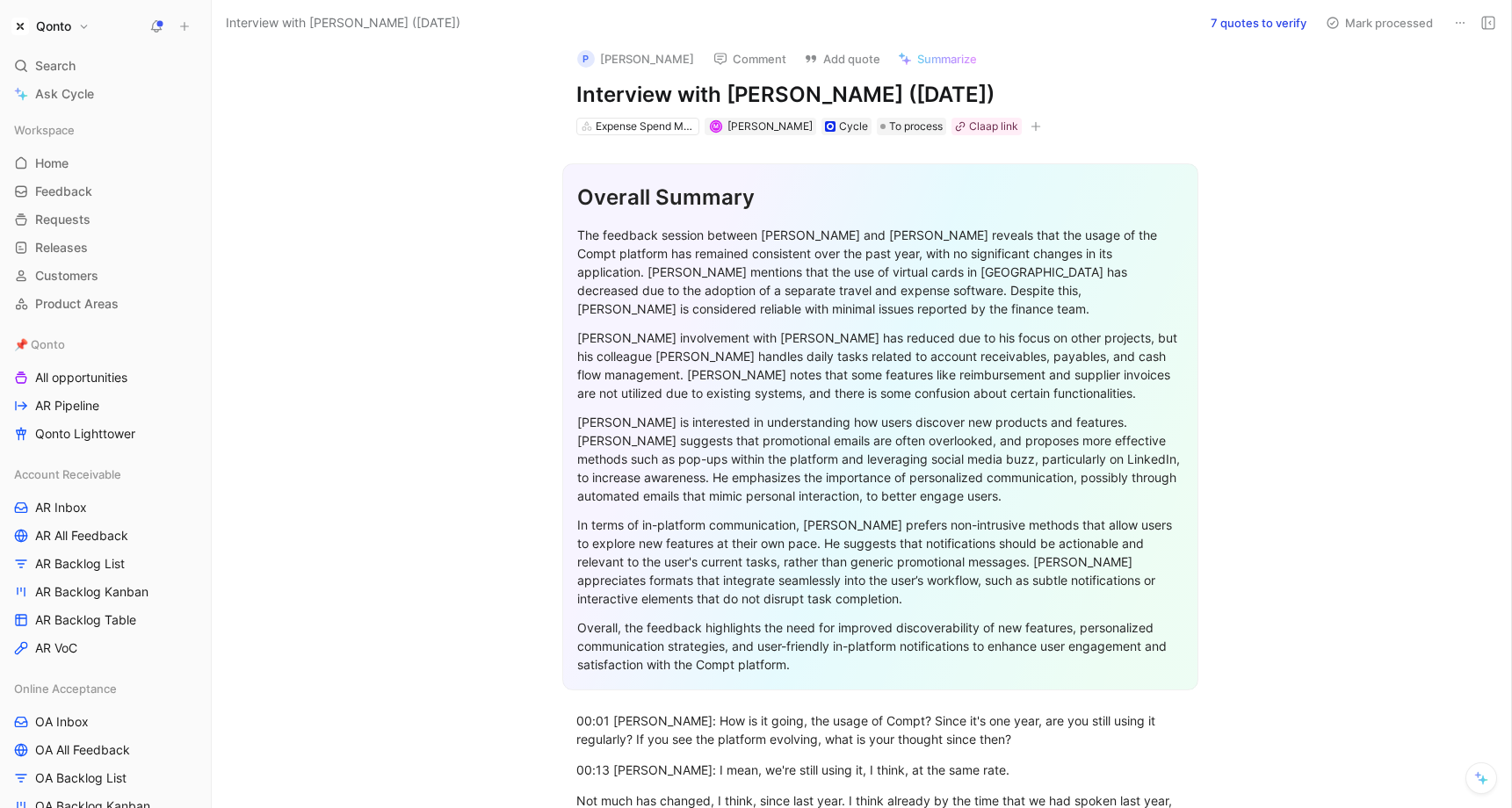
scroll to position [0, 0]
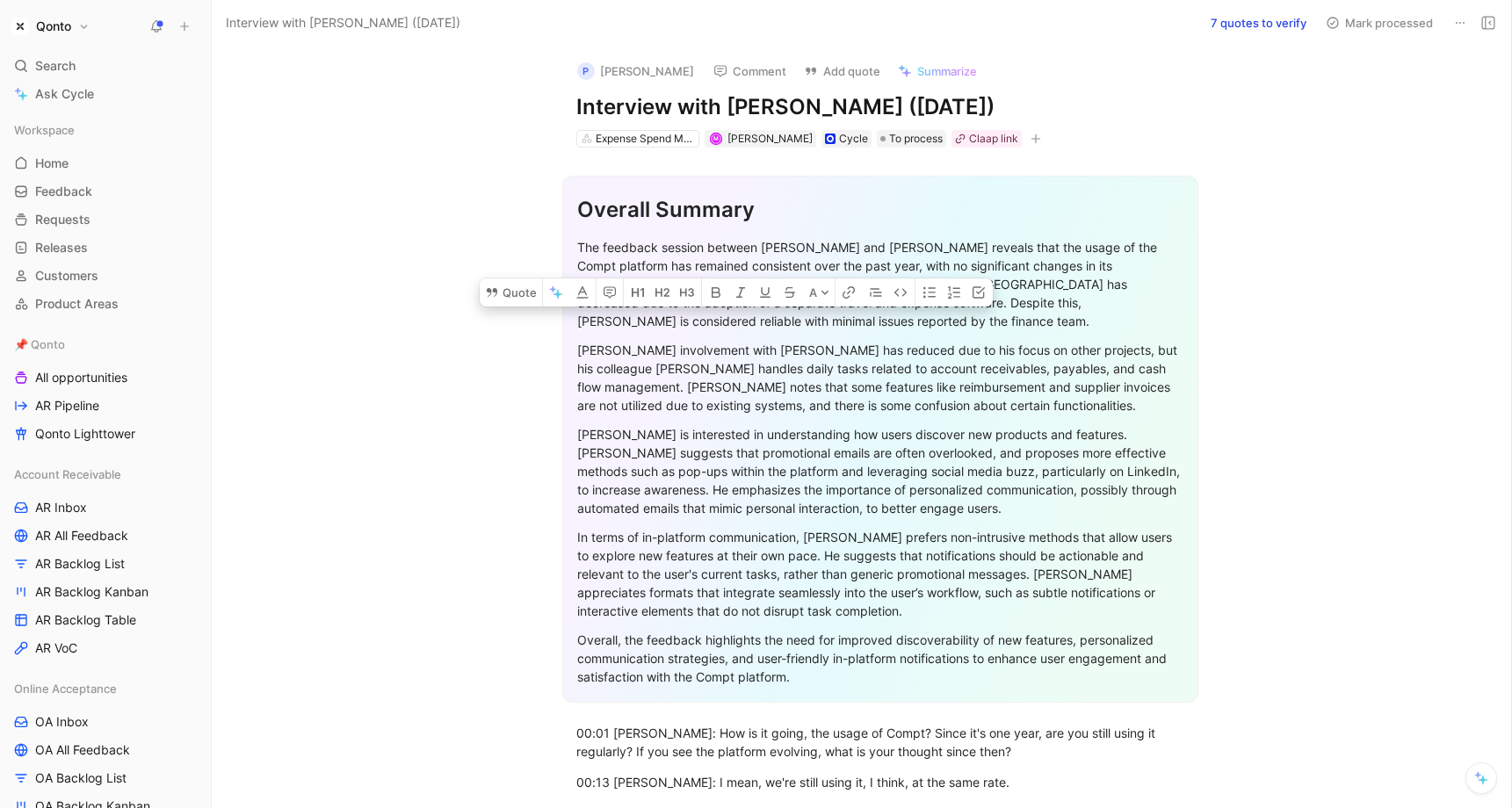
drag, startPoint x: 727, startPoint y: 320, endPoint x: 824, endPoint y: 652, distance: 345.9
click at [824, 652] on div "Overall Summary The feedback session between [PERSON_NAME] and [PERSON_NAME] re…" at bounding box center [880, 439] width 636 height 527
click at [824, 652] on div "Overall, the feedback highlights the need for improved discoverability of new f…" at bounding box center [880, 657] width 606 height 55
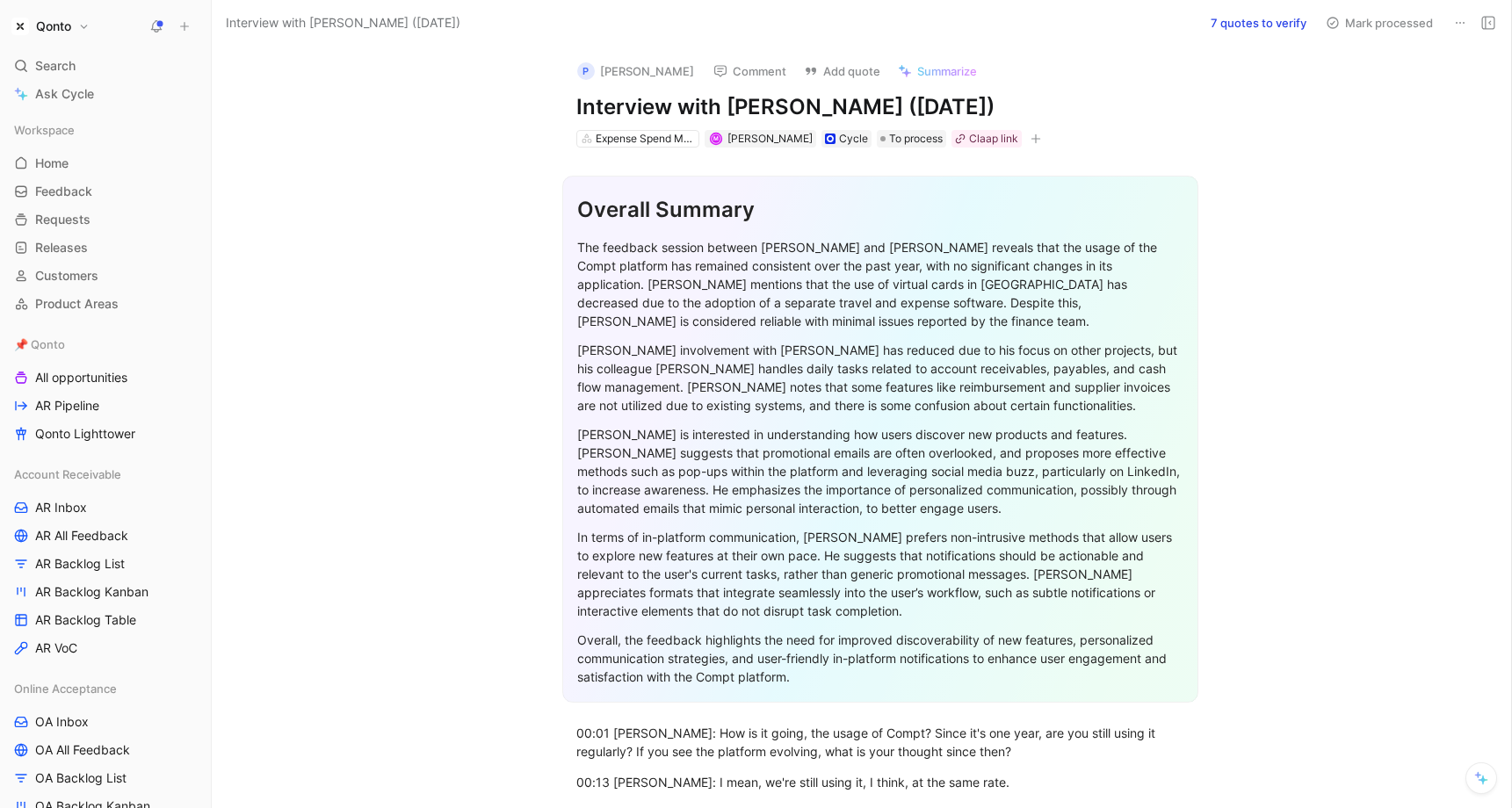
click at [1083, 653] on button at bounding box center [1481, 778] width 32 height 32
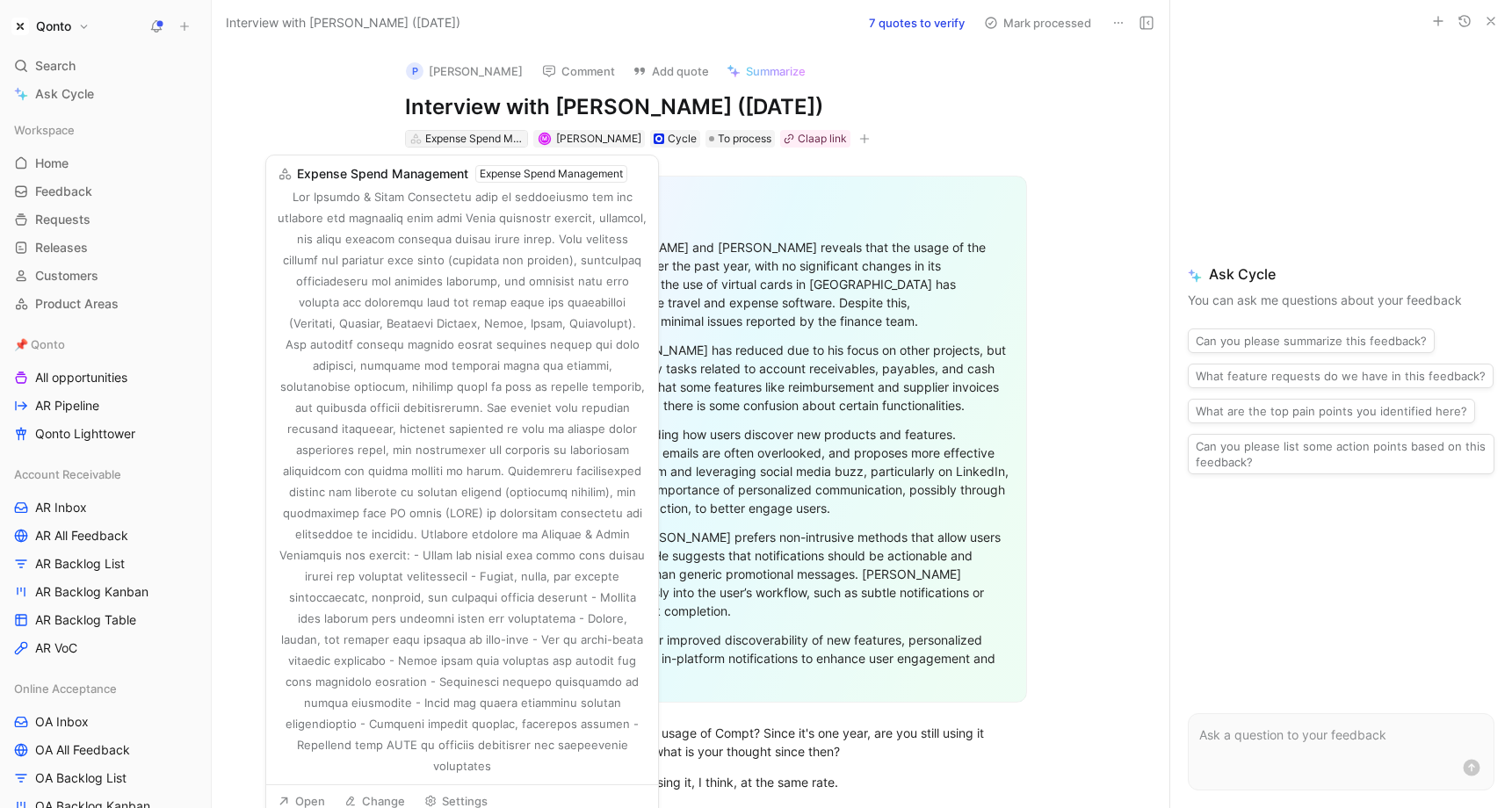
click at [487, 136] on div "Expense Spend Management" at bounding box center [474, 138] width 98 height 17
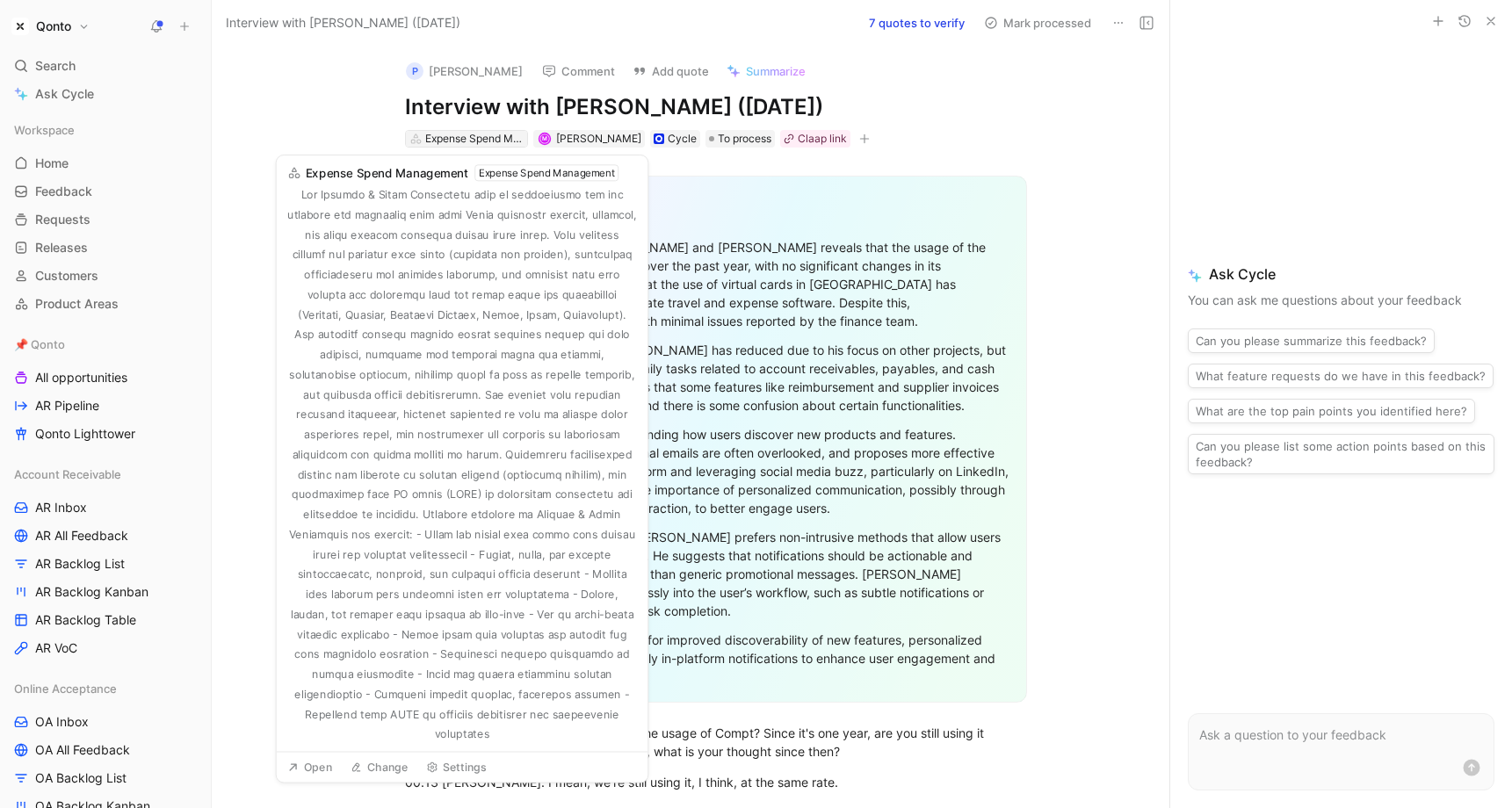
click at [475, 141] on div "Expense Spend Management" at bounding box center [474, 138] width 98 height 17
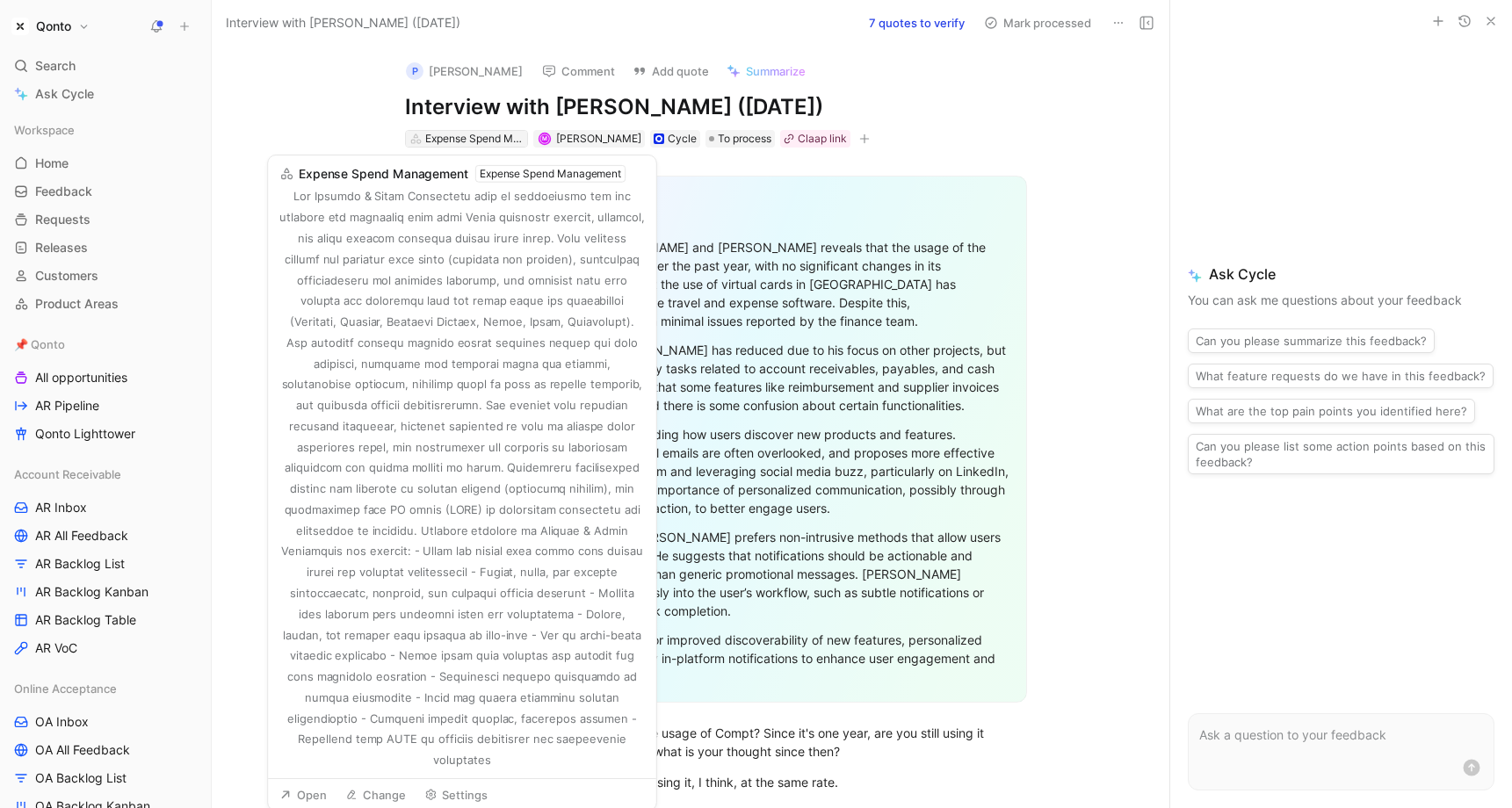
click at [475, 141] on div "Expense Spend Management" at bounding box center [474, 138] width 98 height 17
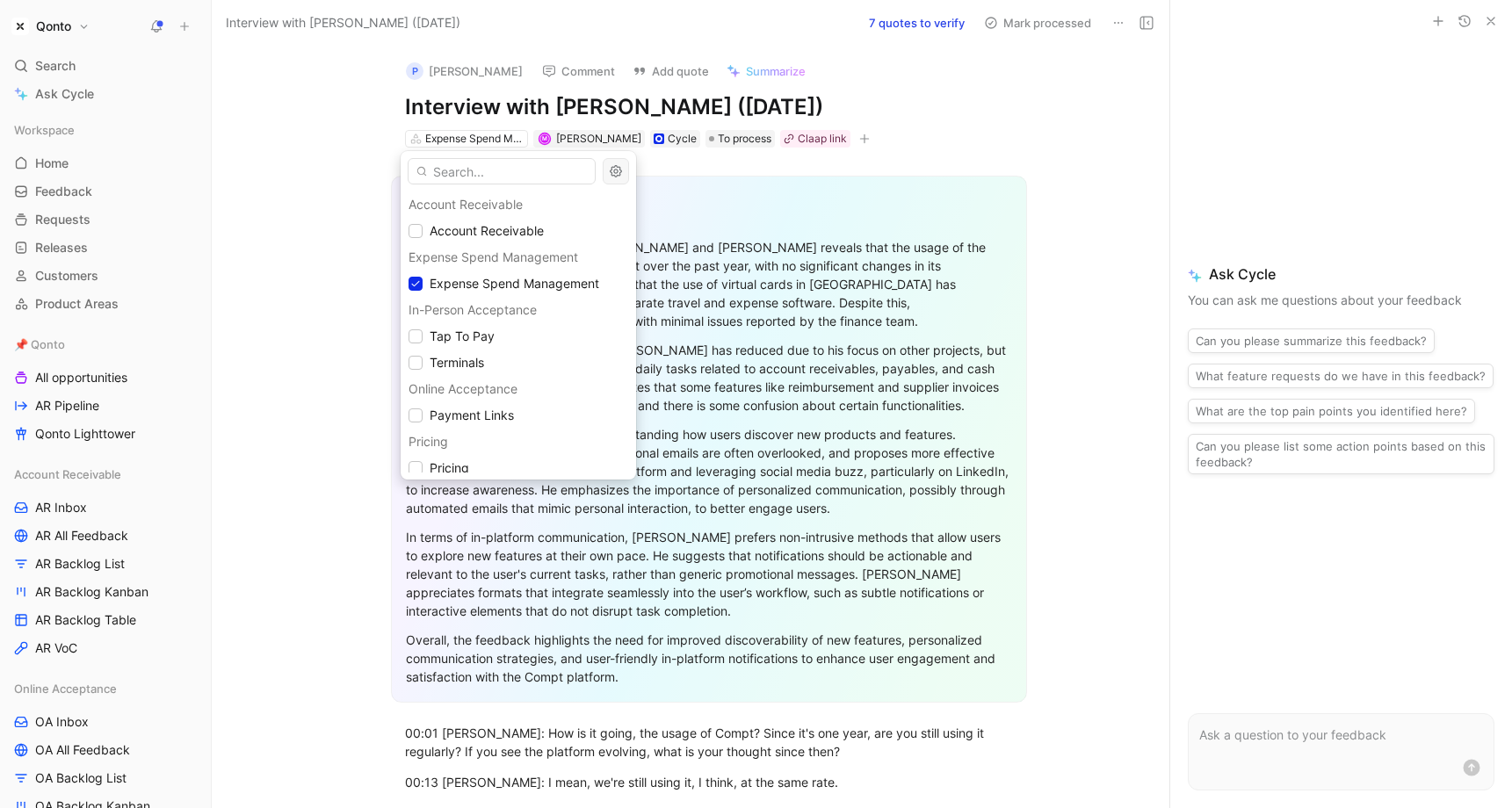
click at [619, 171] on icon "button" at bounding box center [616, 171] width 14 height 14
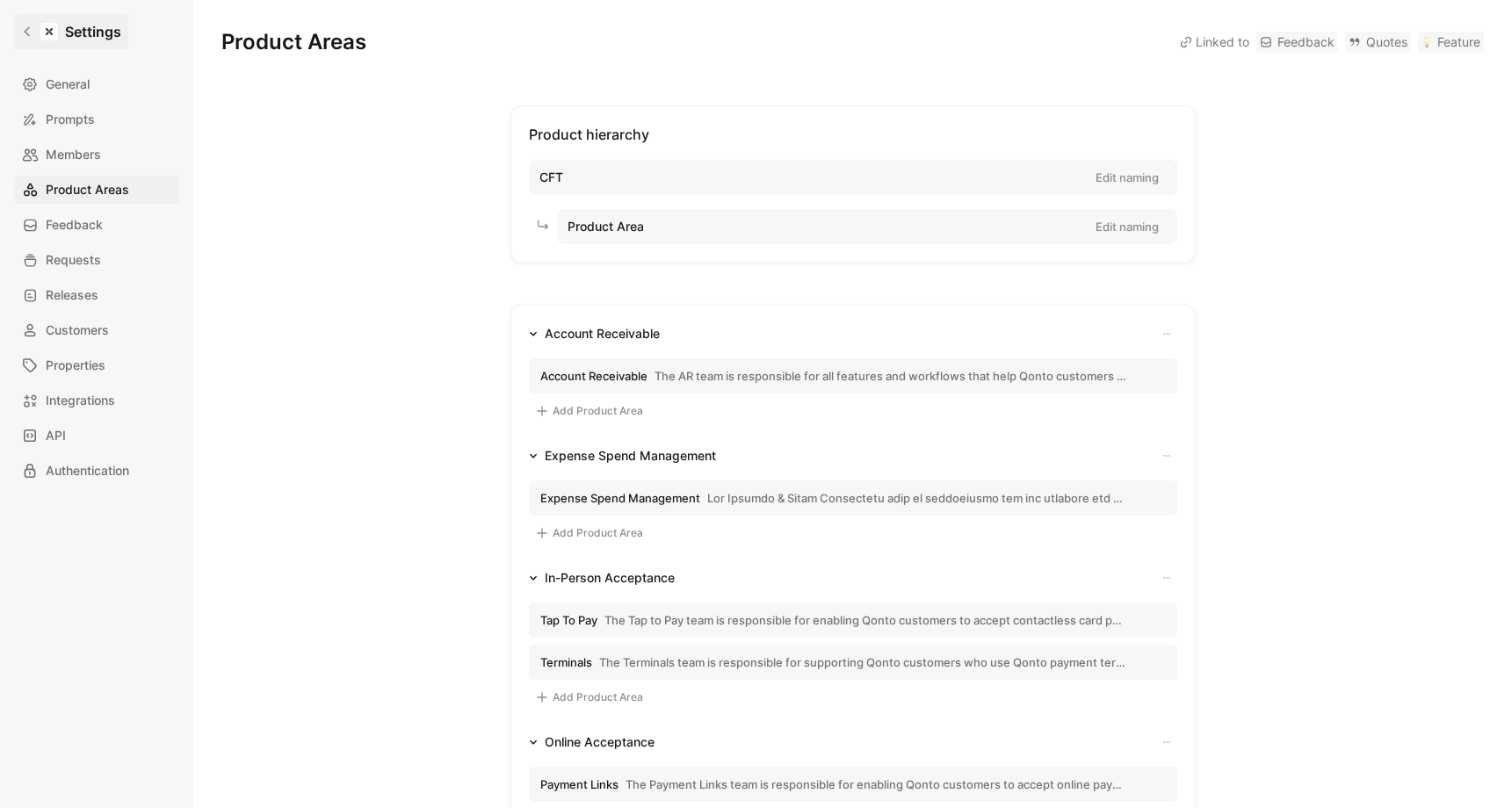
click at [50, 32] on div at bounding box center [49, 31] width 17 height 17
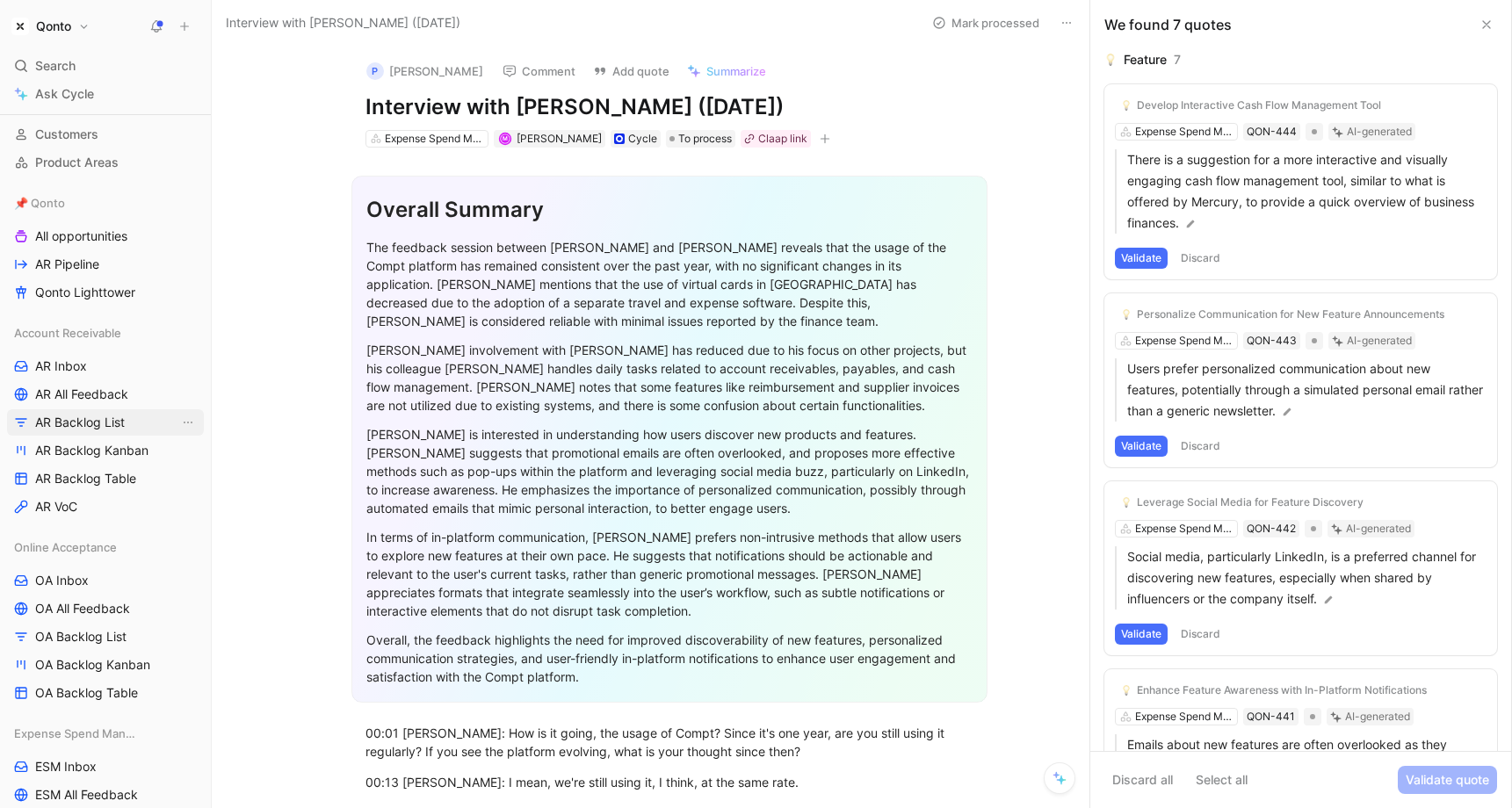
scroll to position [372, 0]
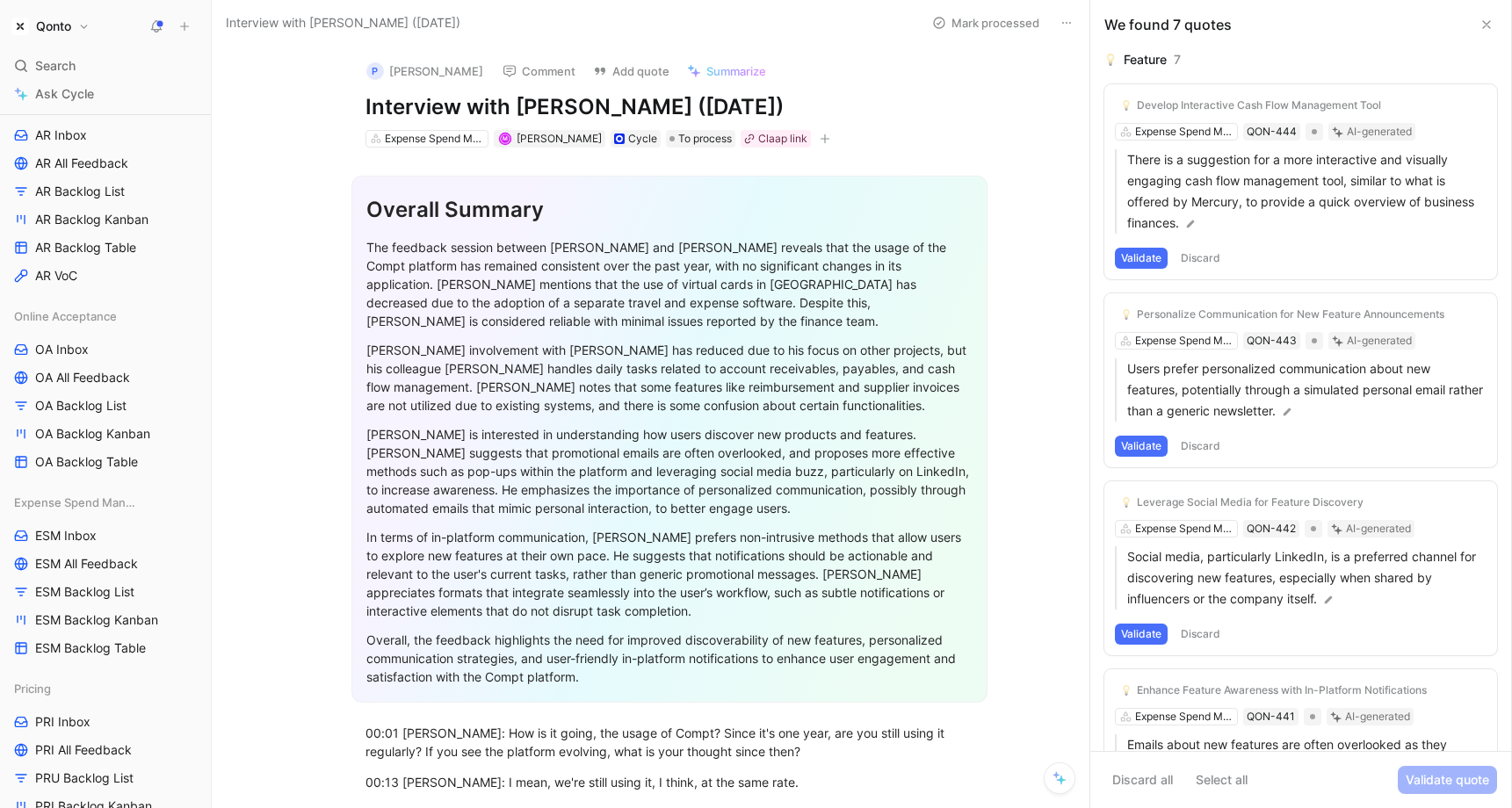
click at [453, 133] on div "Expense Spend Management" at bounding box center [434, 138] width 98 height 17
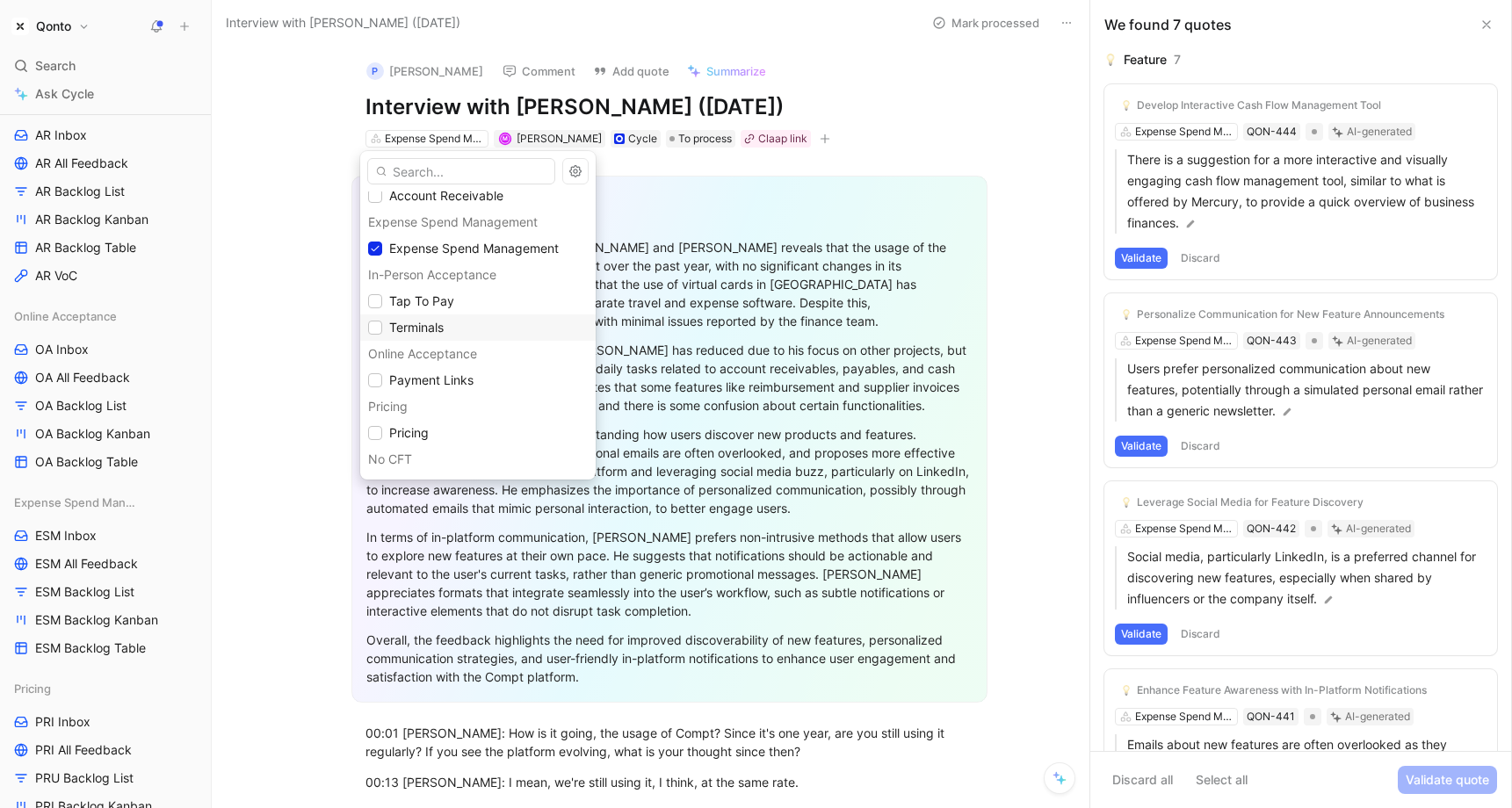
scroll to position [0, 0]
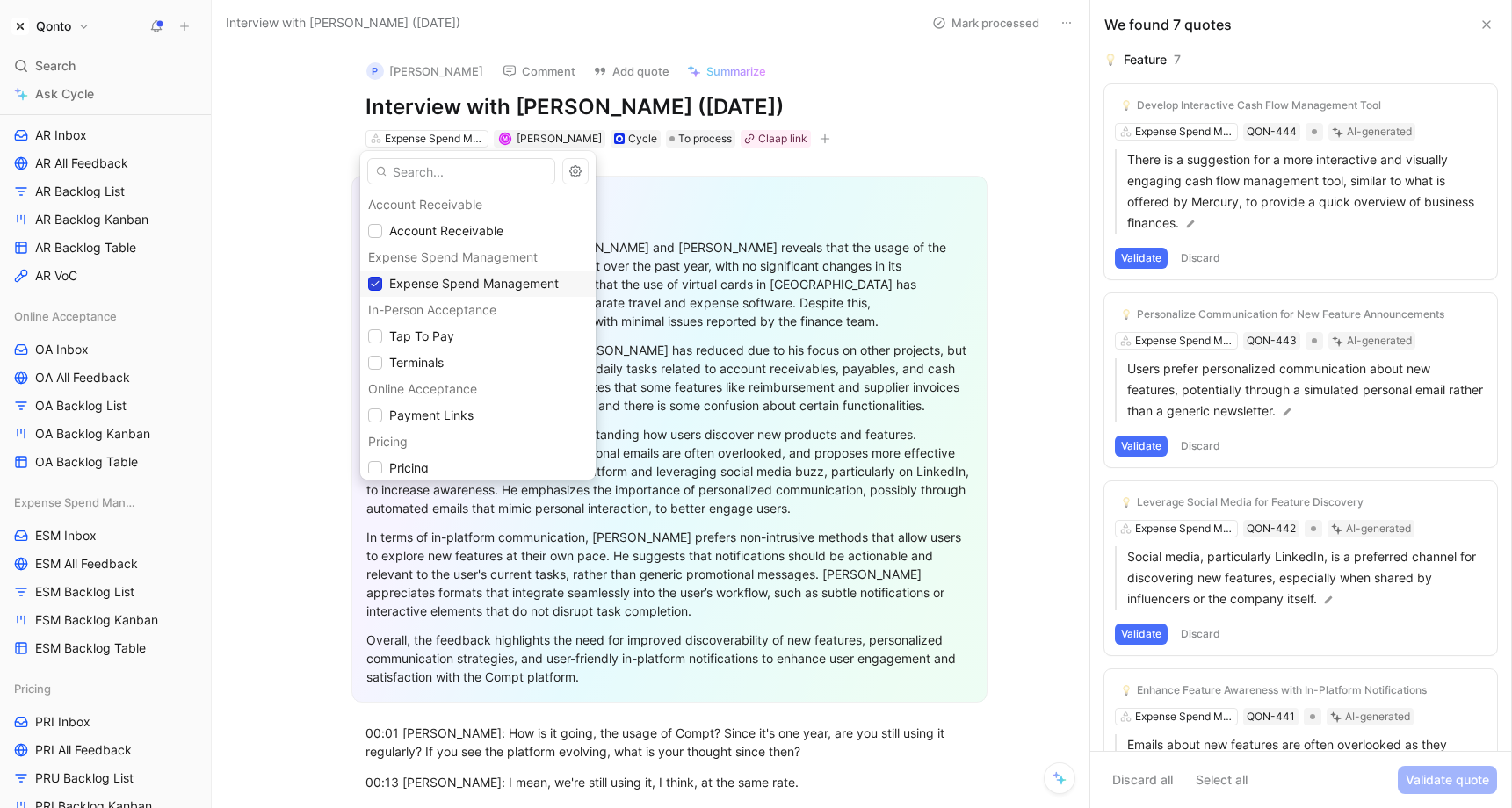
click at [380, 280] on icon at bounding box center [375, 284] width 11 height 11
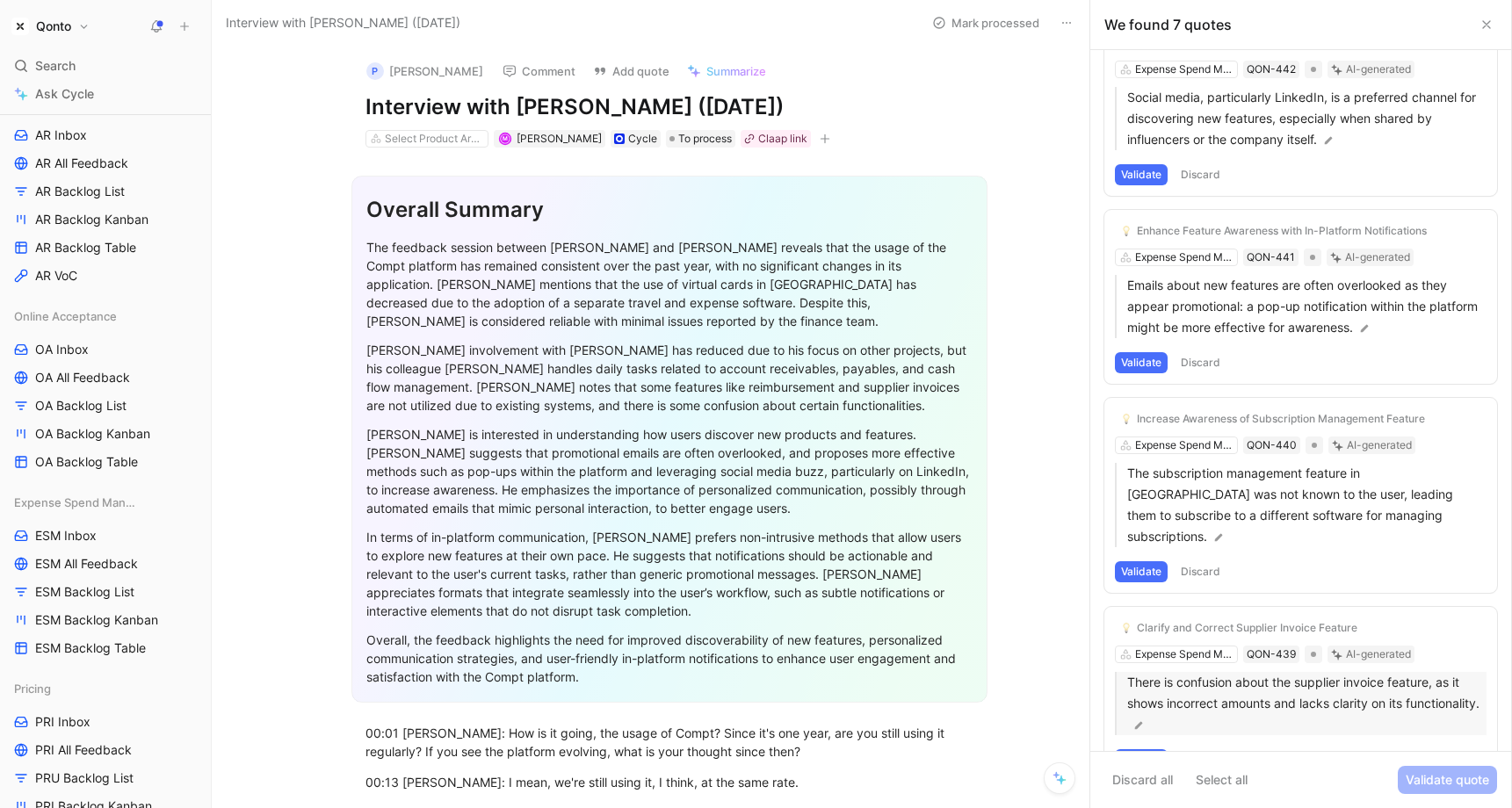
scroll to position [208, 0]
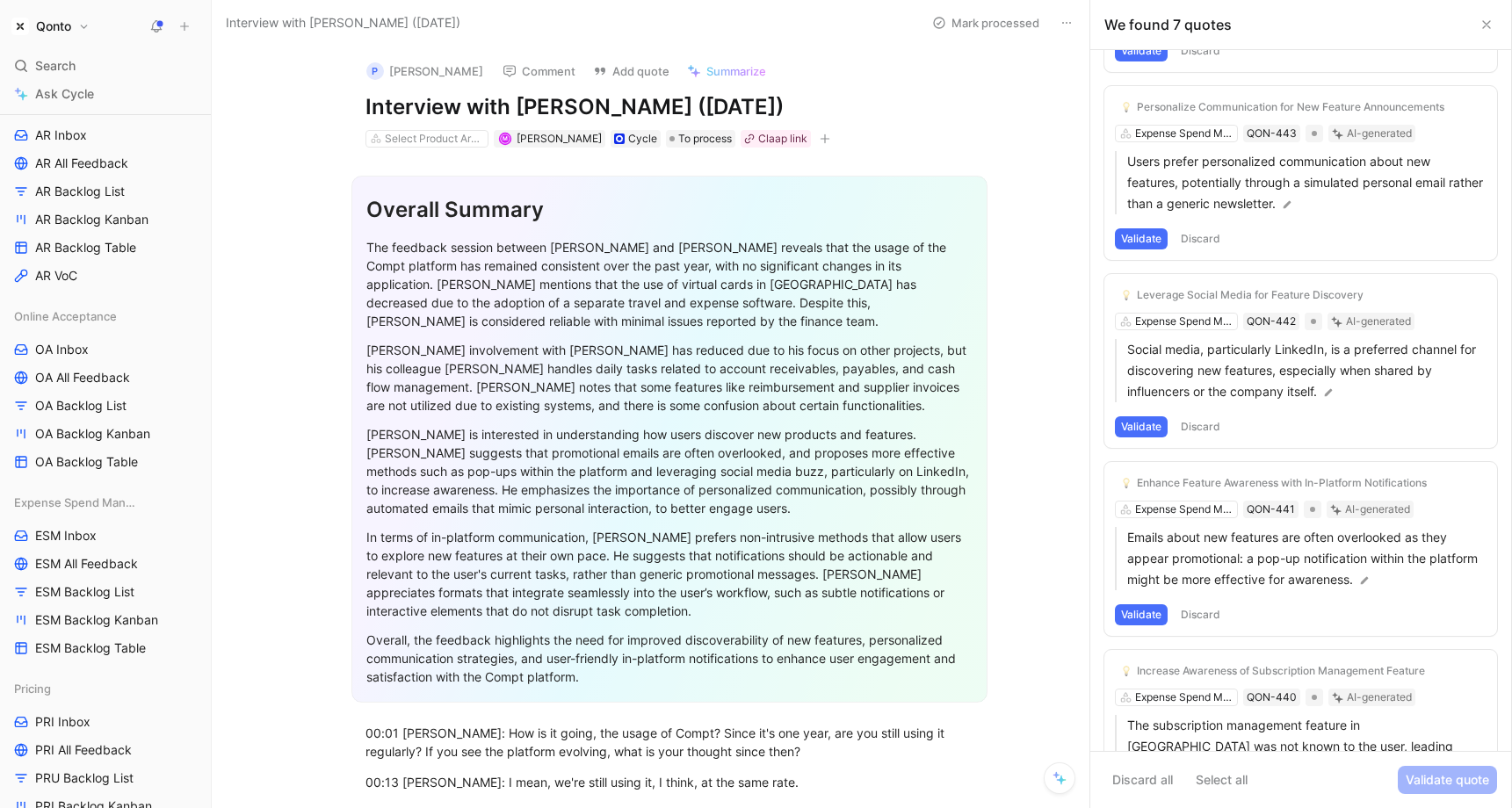
click at [1083, 30] on icon at bounding box center [1487, 24] width 14 height 14
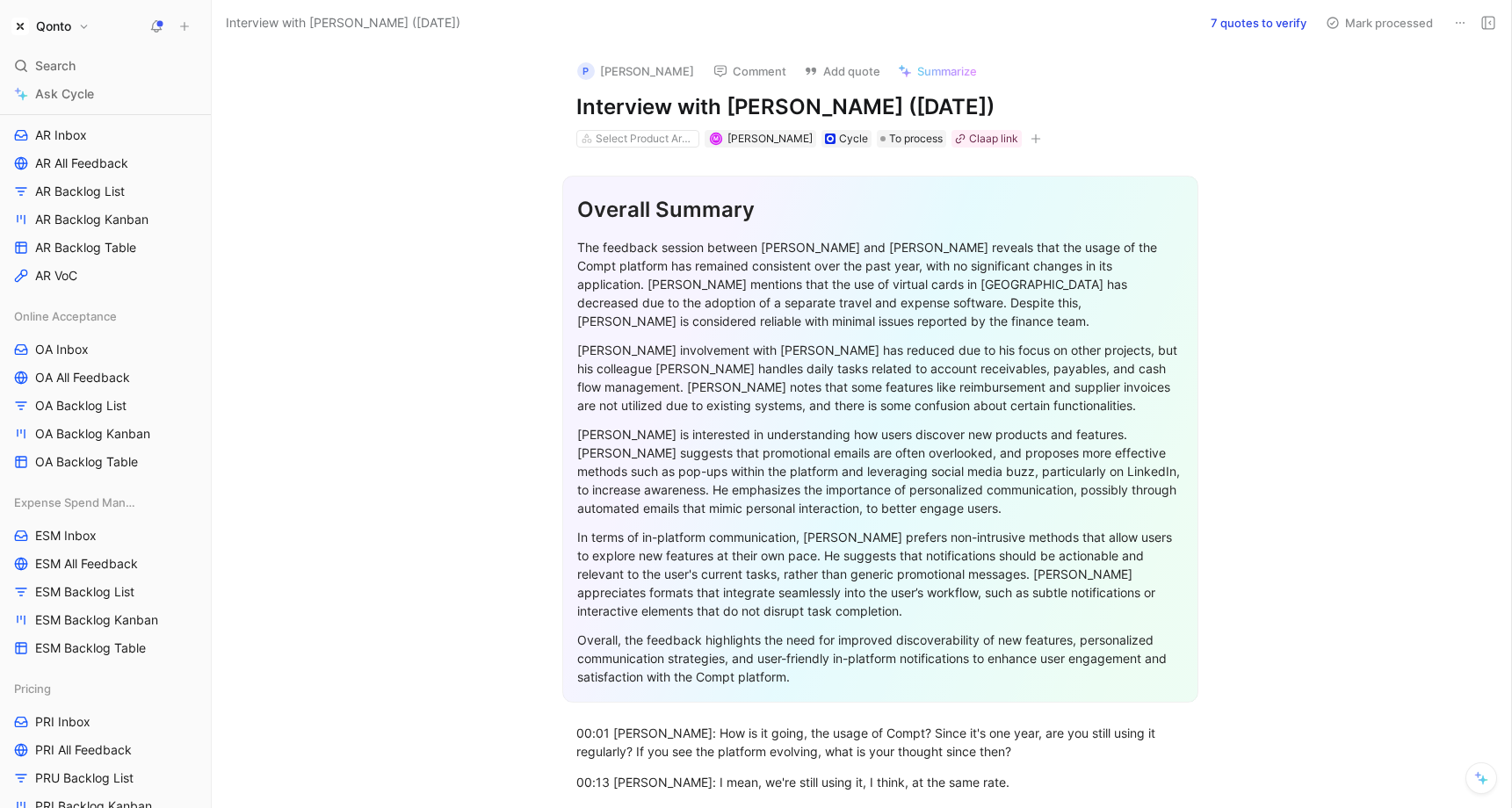
click at [1083, 30] on button "7 quotes to verify" at bounding box center [1259, 23] width 112 height 24
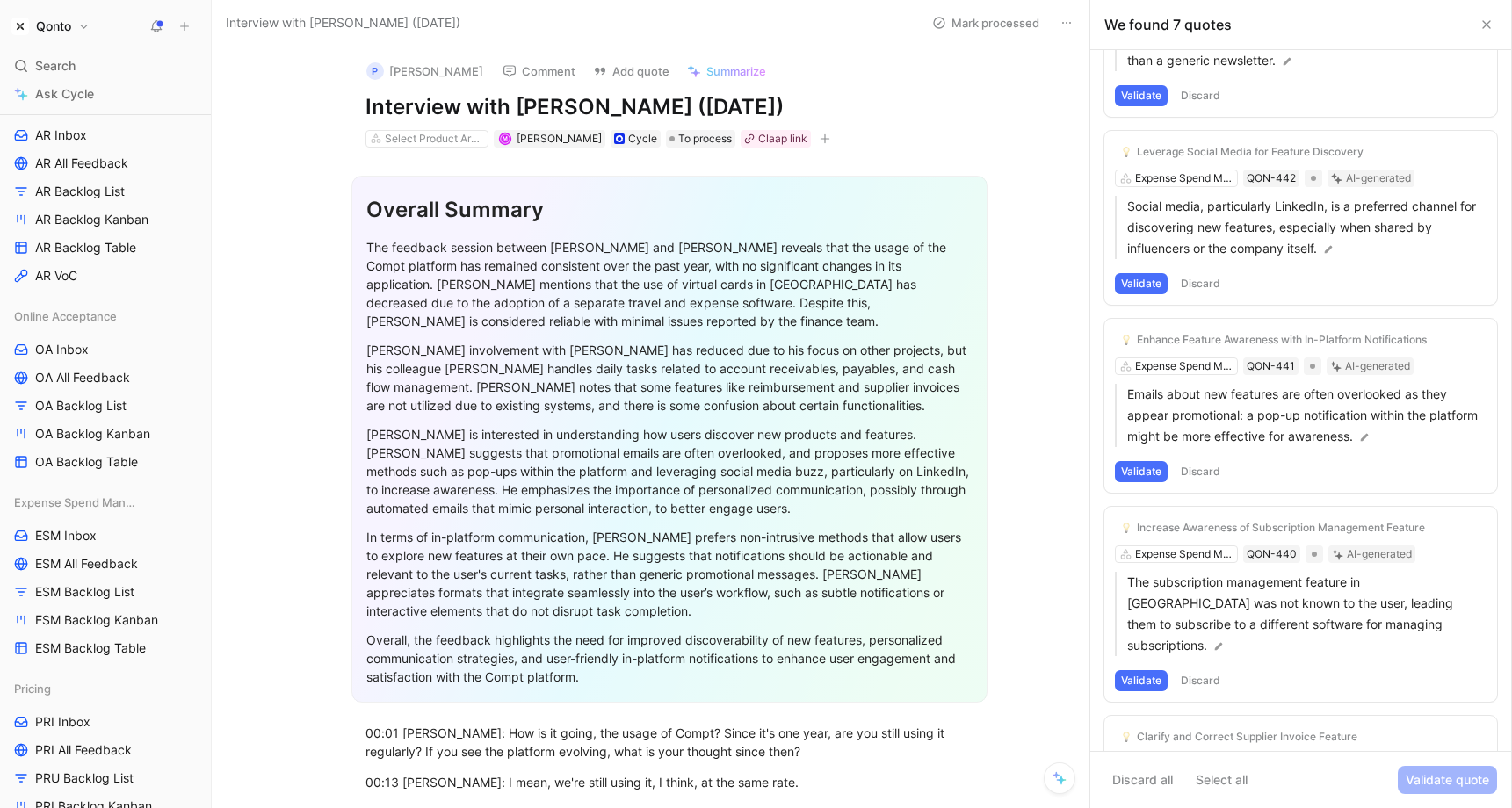
scroll to position [0, 0]
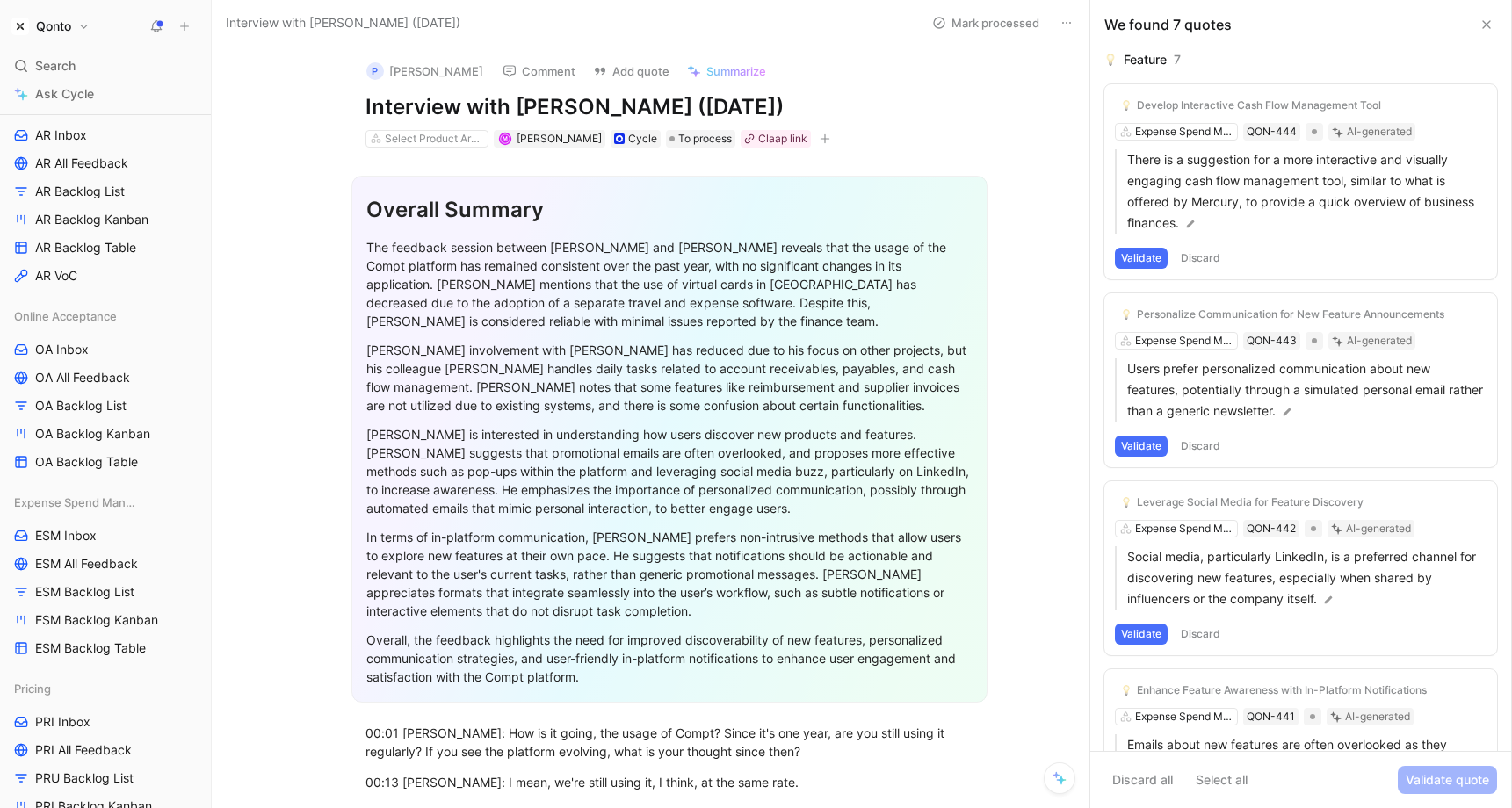
click at [1083, 23] on icon at bounding box center [1487, 24] width 14 height 14
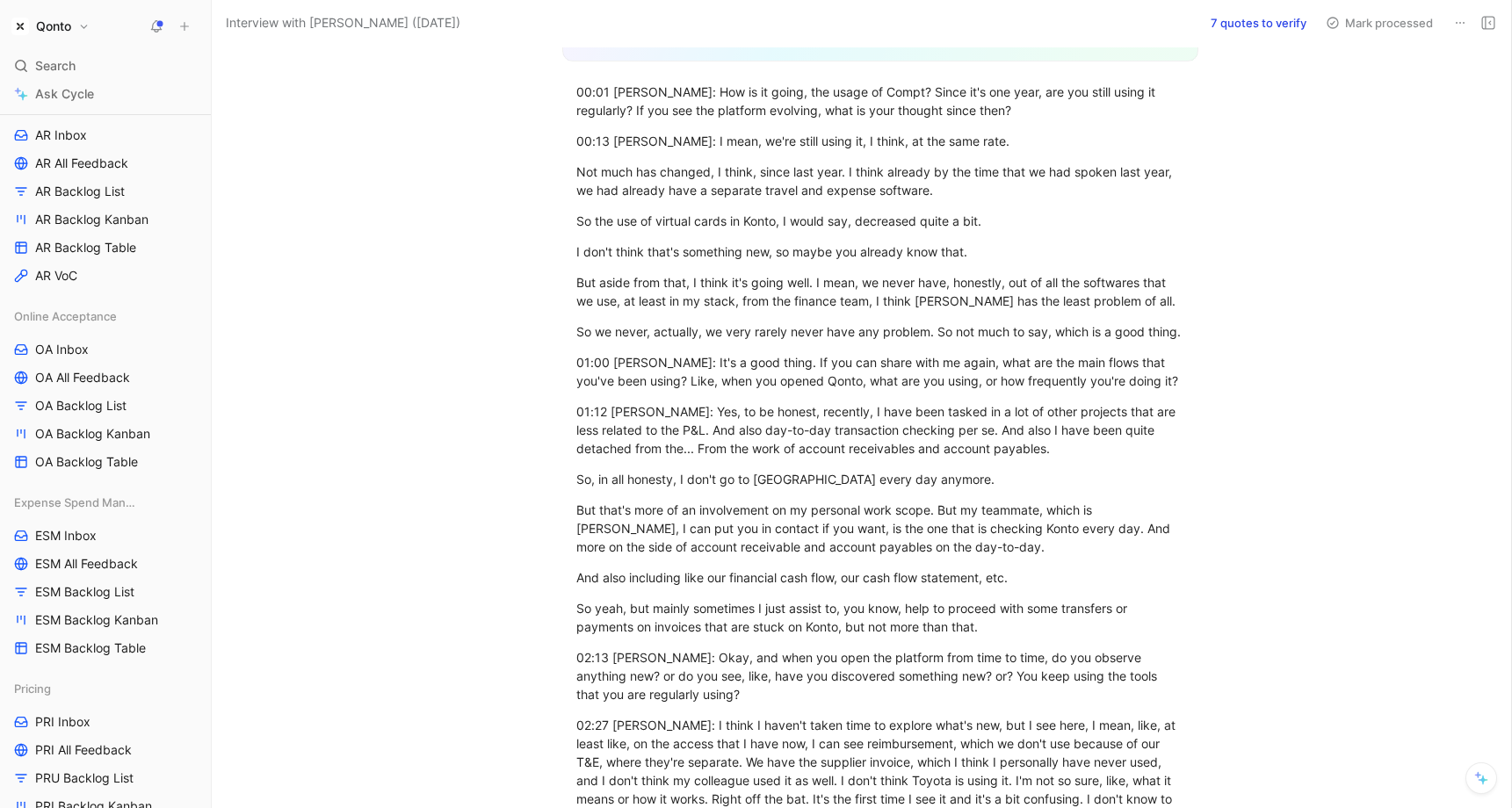
scroll to position [1512, 0]
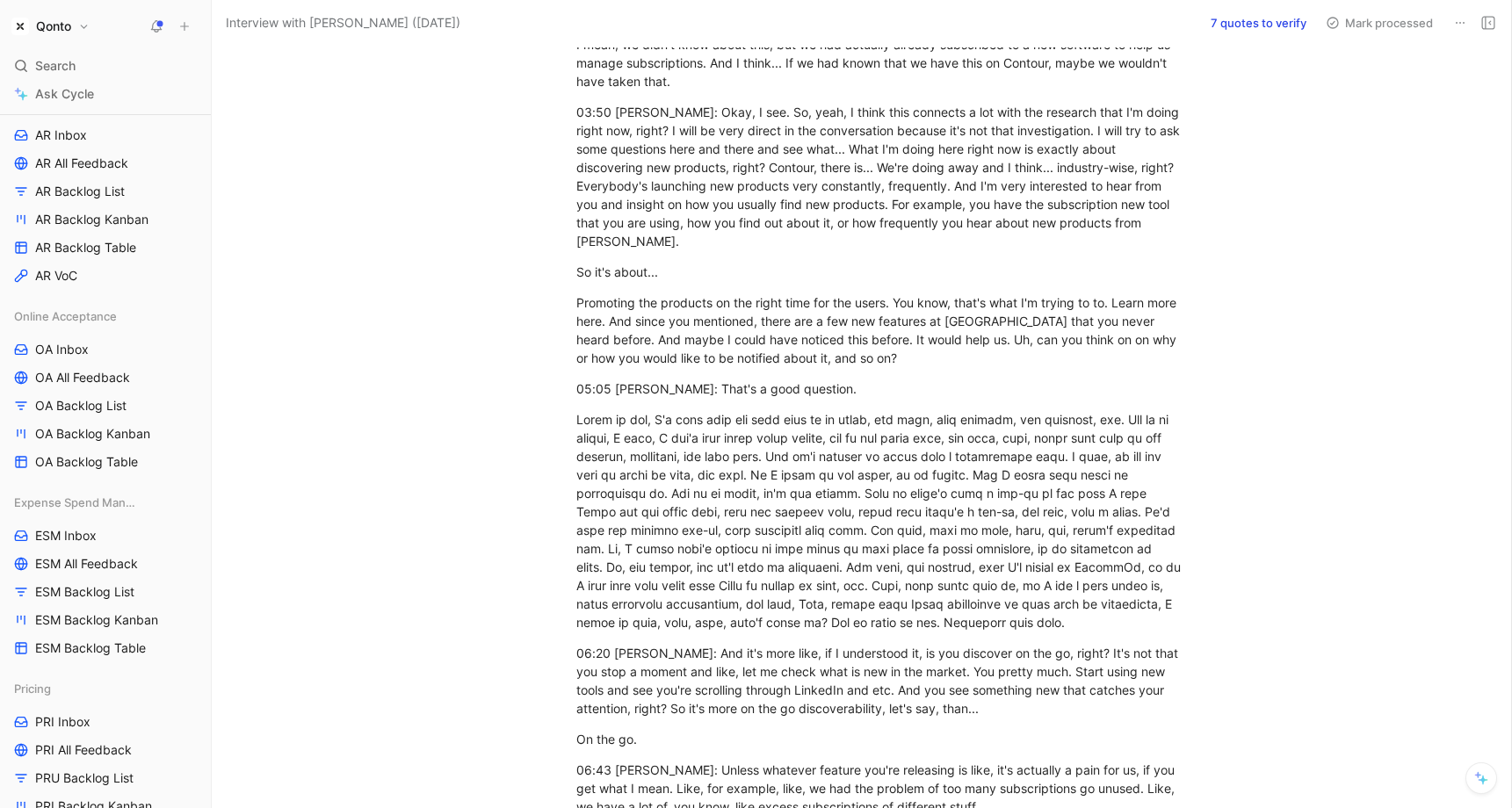
click at [724, 493] on div at bounding box center [880, 520] width 608 height 221
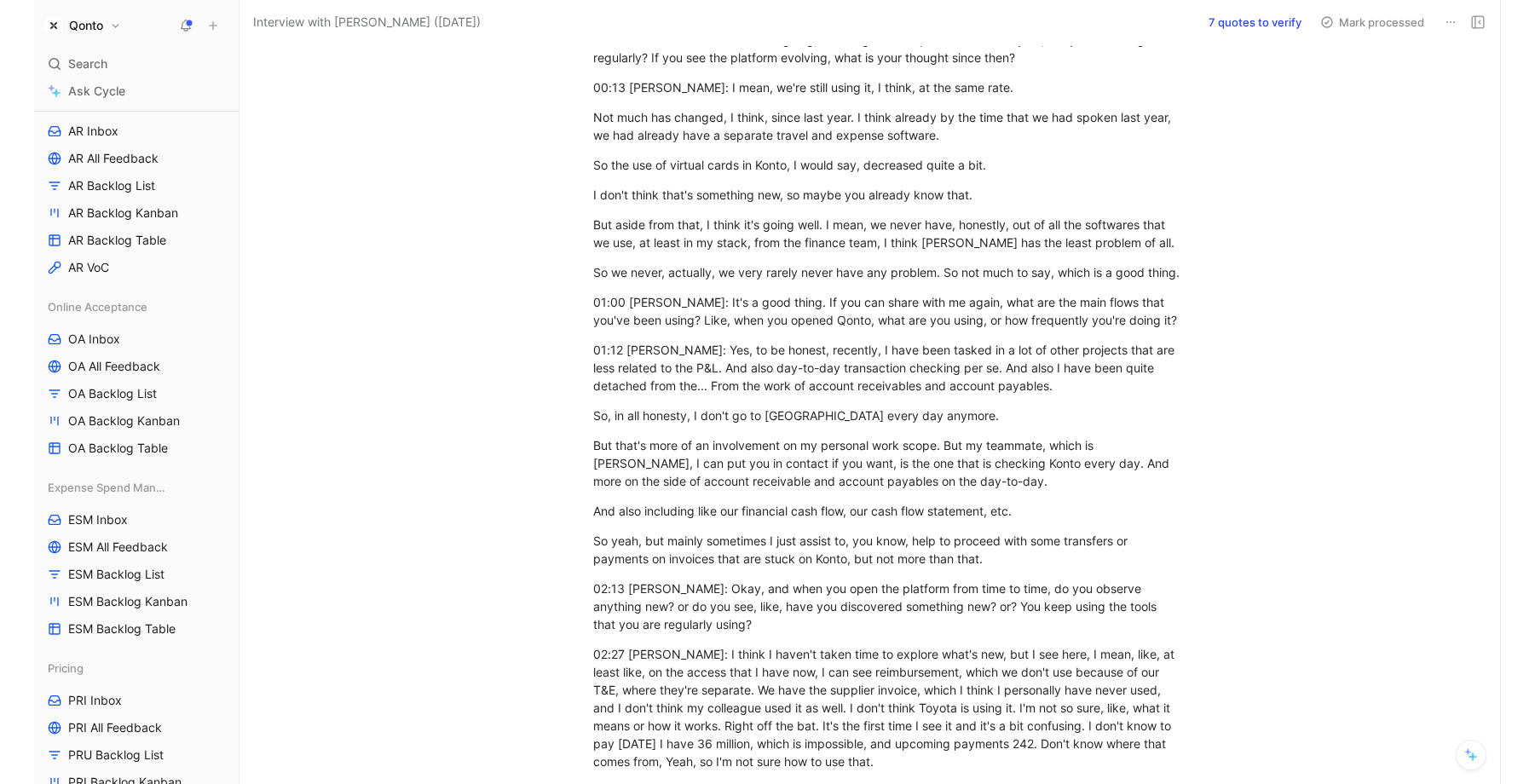
scroll to position [0, 0]
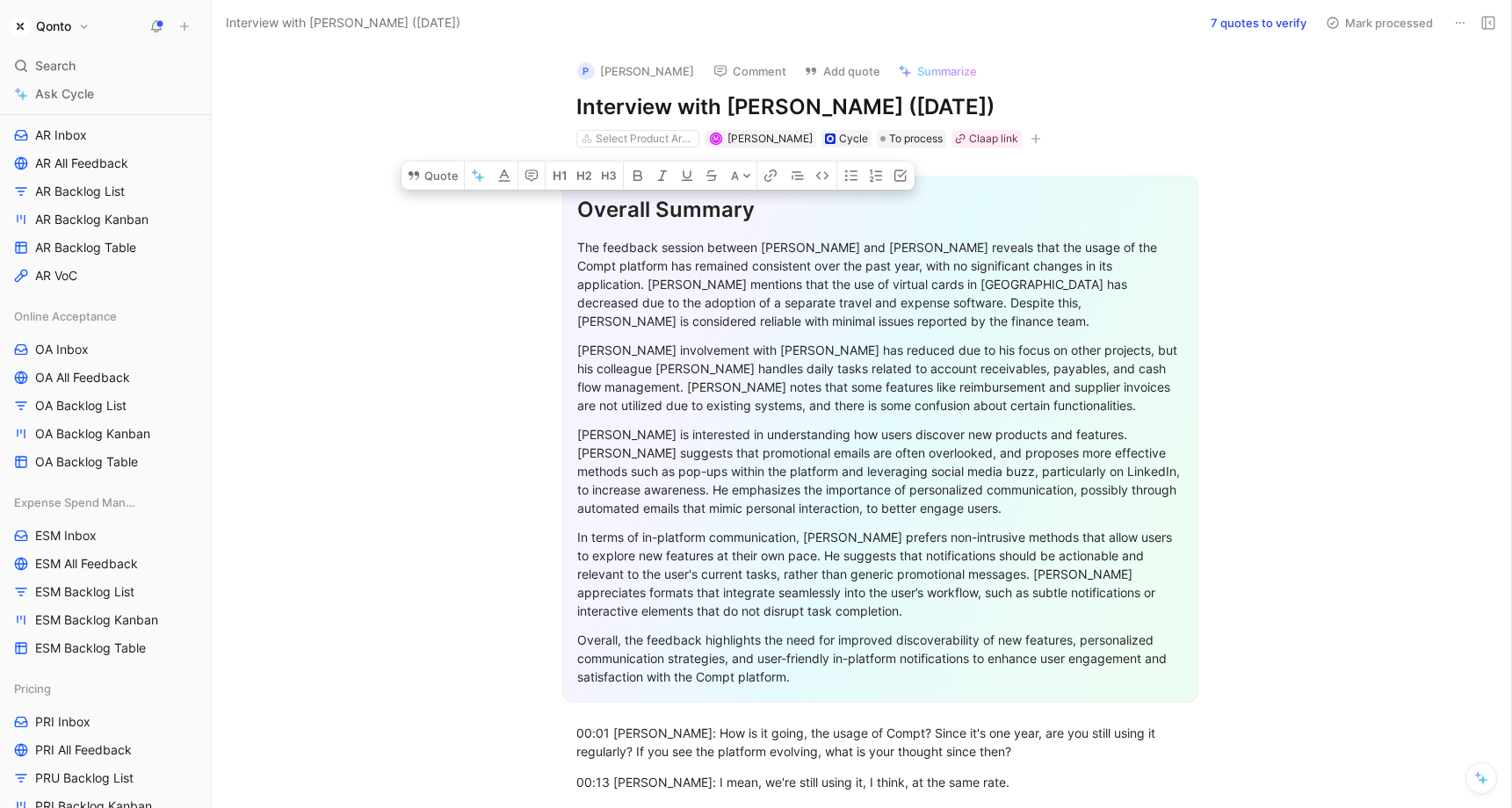
click at [735, 401] on div "[PERSON_NAME] involvement with [PERSON_NAME] has reduced due to his focus on ot…" at bounding box center [880, 378] width 606 height 74
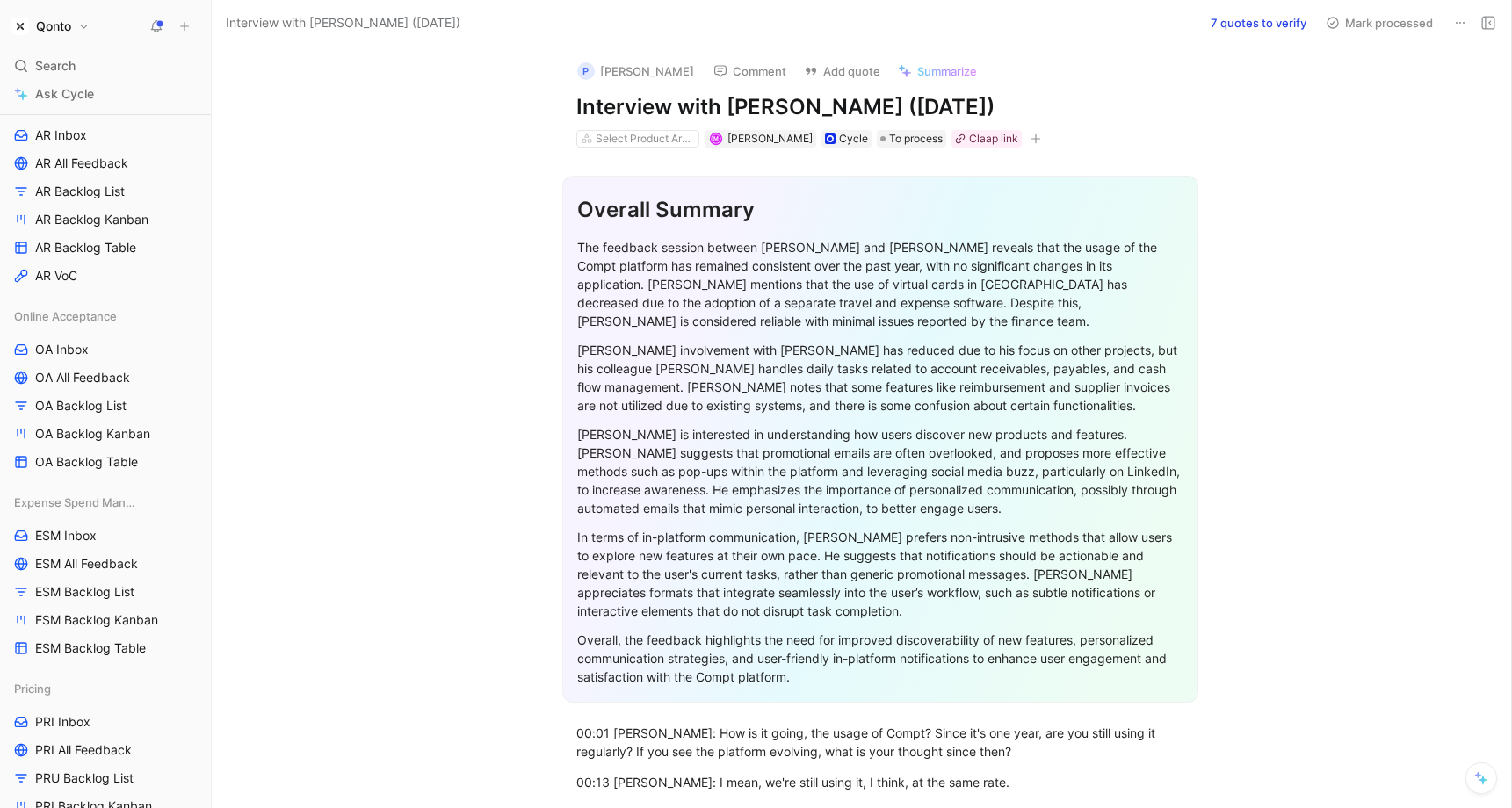
click at [626, 68] on button "P [PERSON_NAME]" at bounding box center [635, 70] width 133 height 26
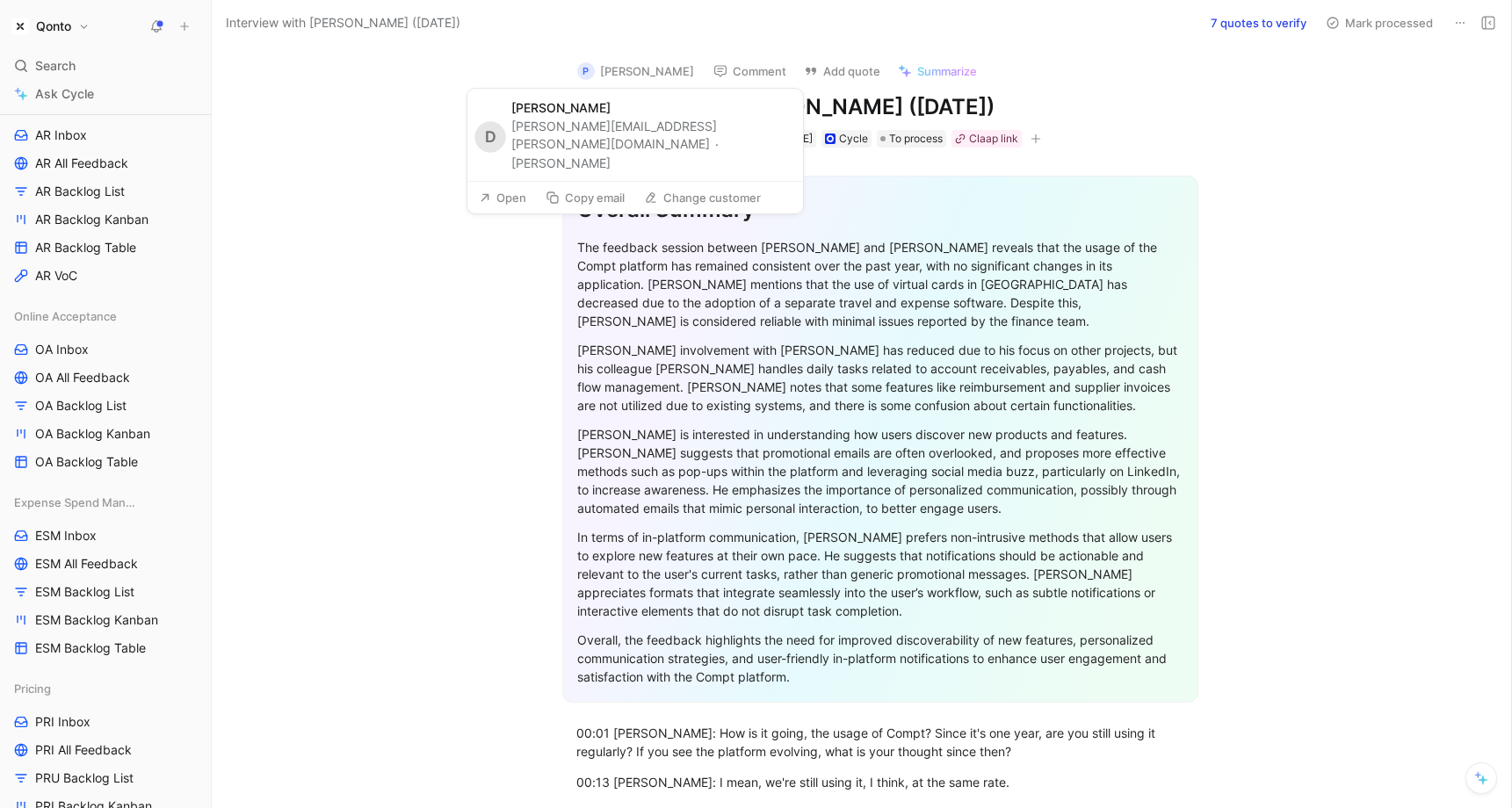
click at [507, 186] on button "Open" at bounding box center [502, 197] width 63 height 24
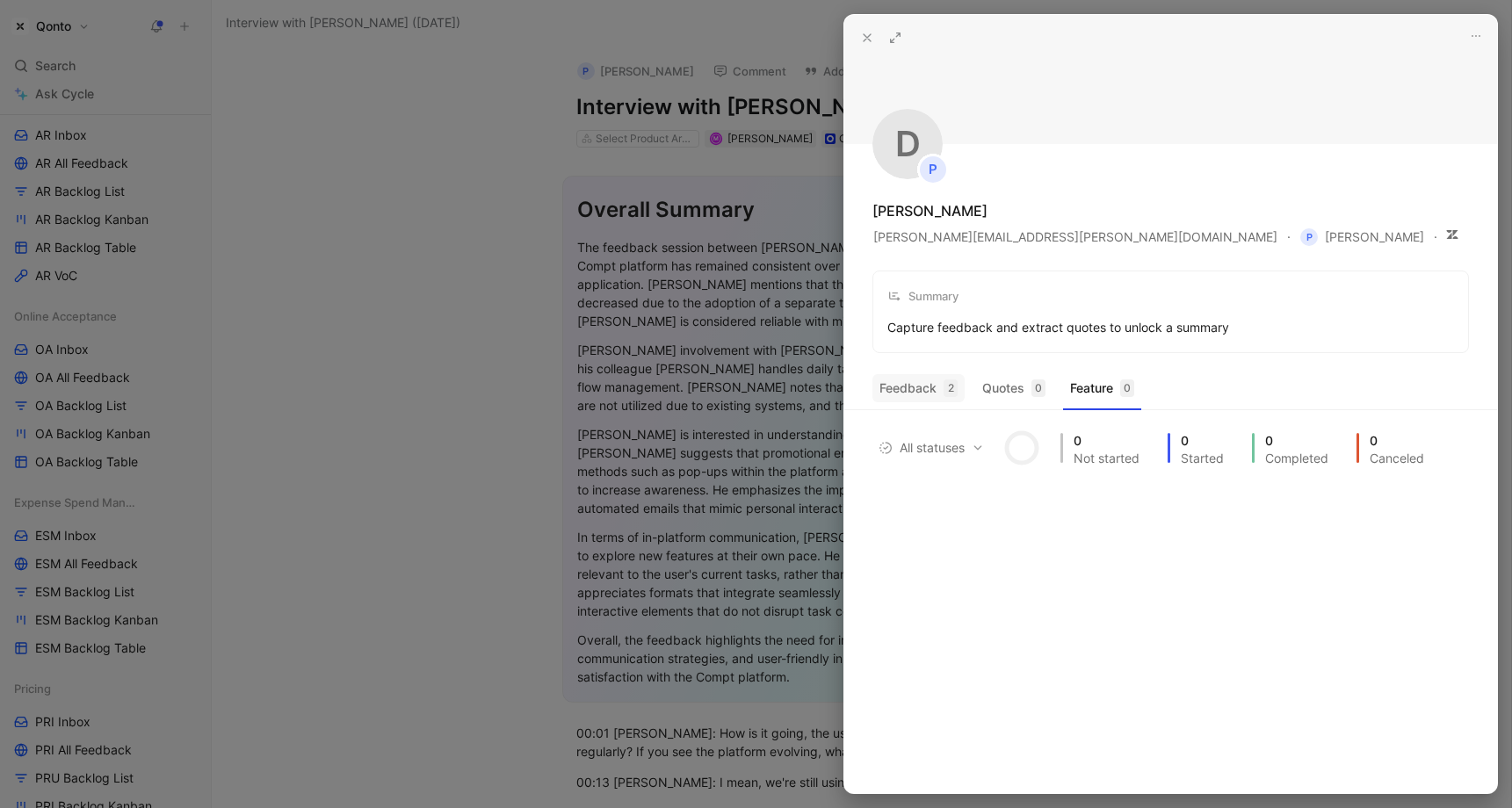
click at [945, 384] on div "2" at bounding box center [951, 388] width 14 height 17
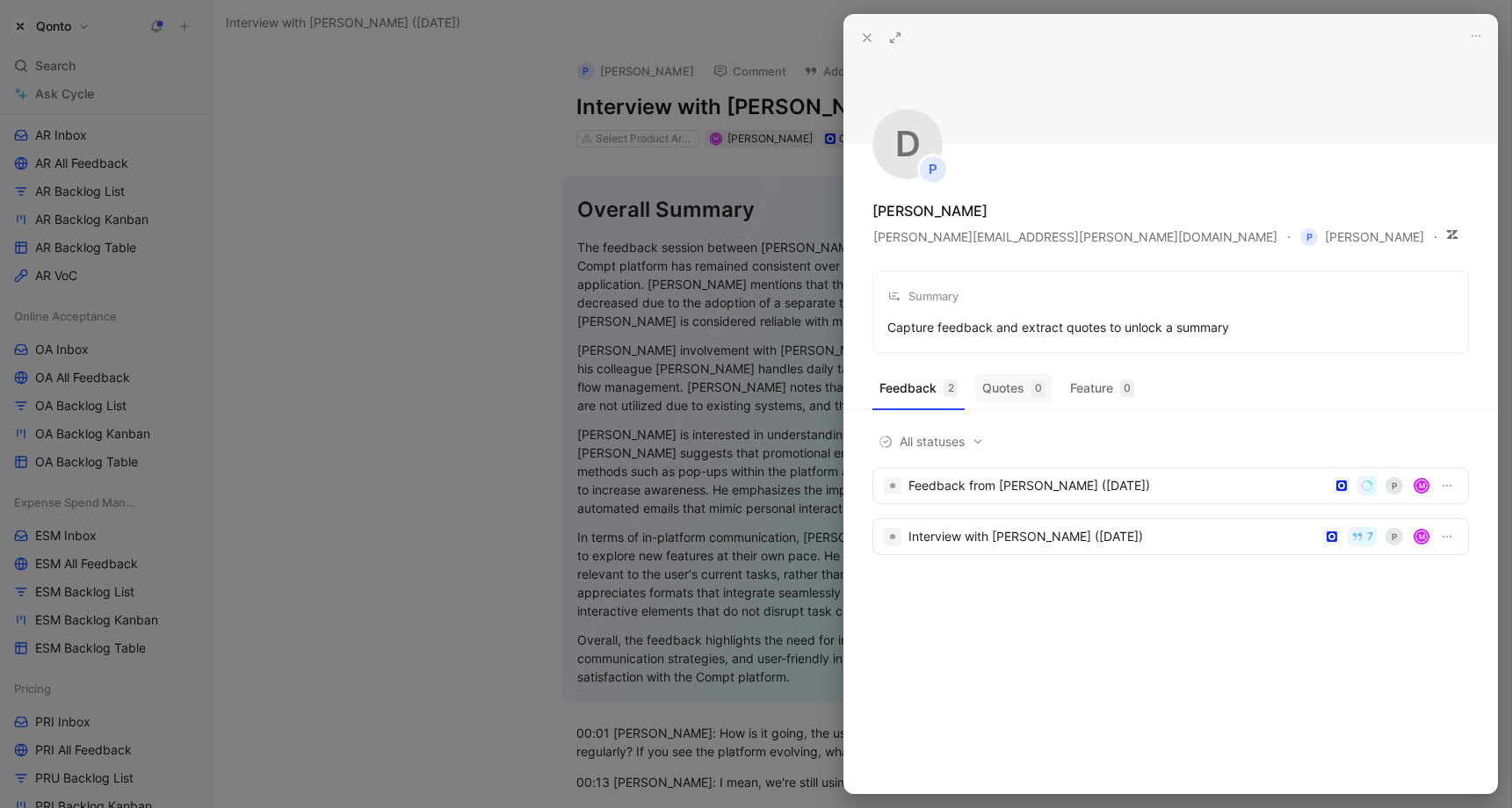
click at [1026, 390] on button "Quotes 0" at bounding box center [1014, 388] width 78 height 28
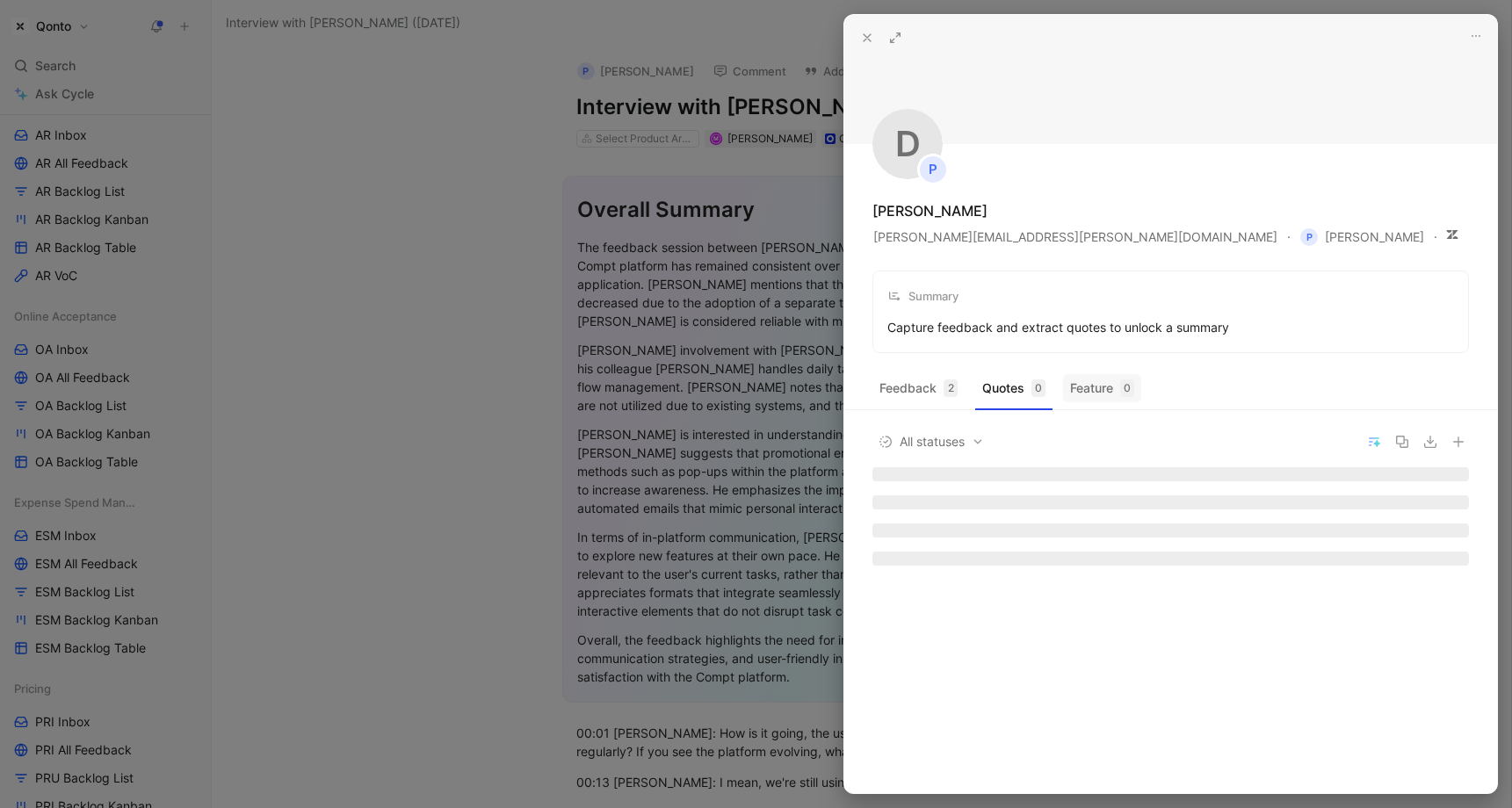
click at [1083, 390] on button "Feature 0" at bounding box center [1102, 388] width 78 height 28
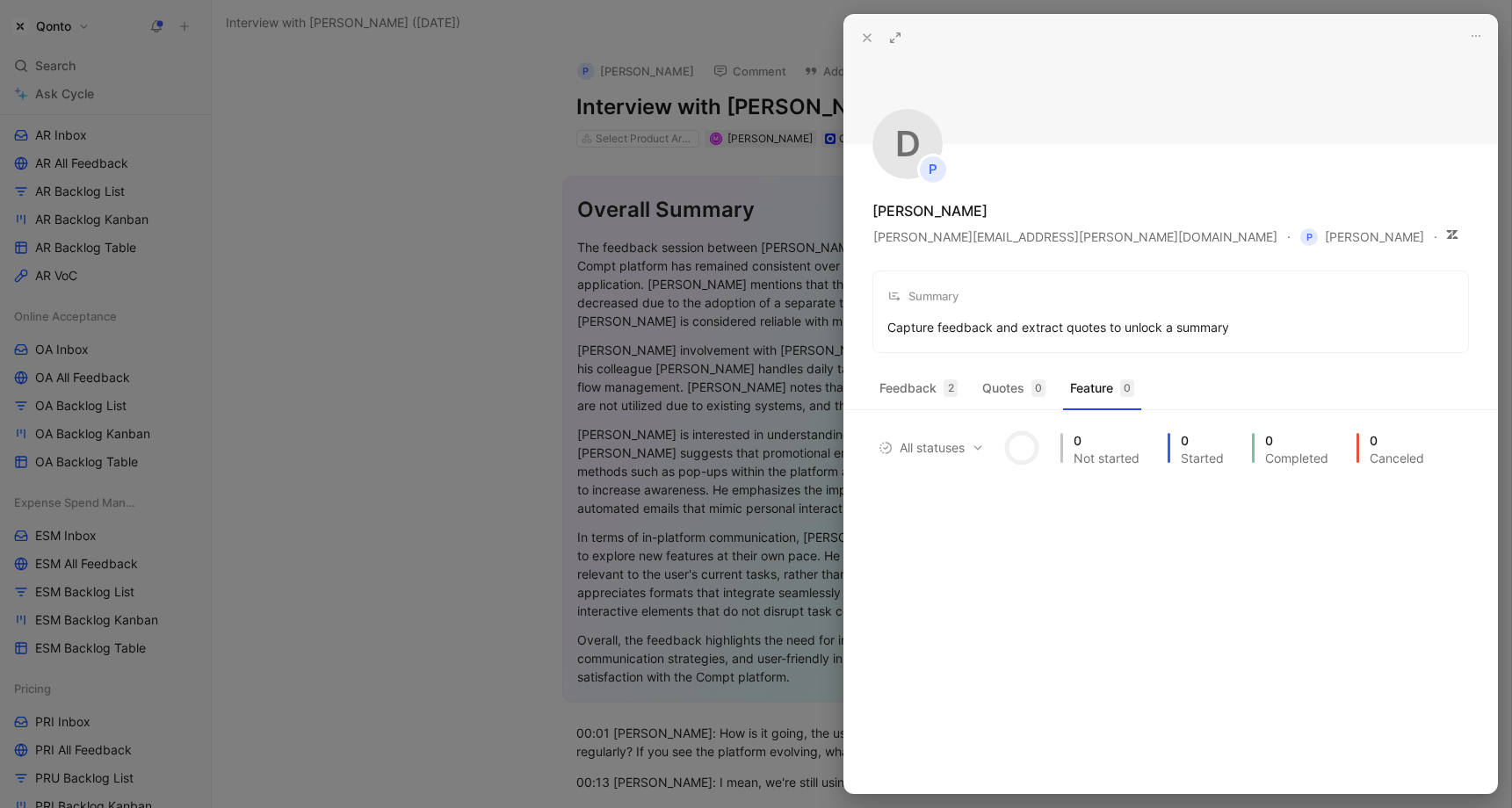
click at [738, 378] on div at bounding box center [756, 404] width 1512 height 808
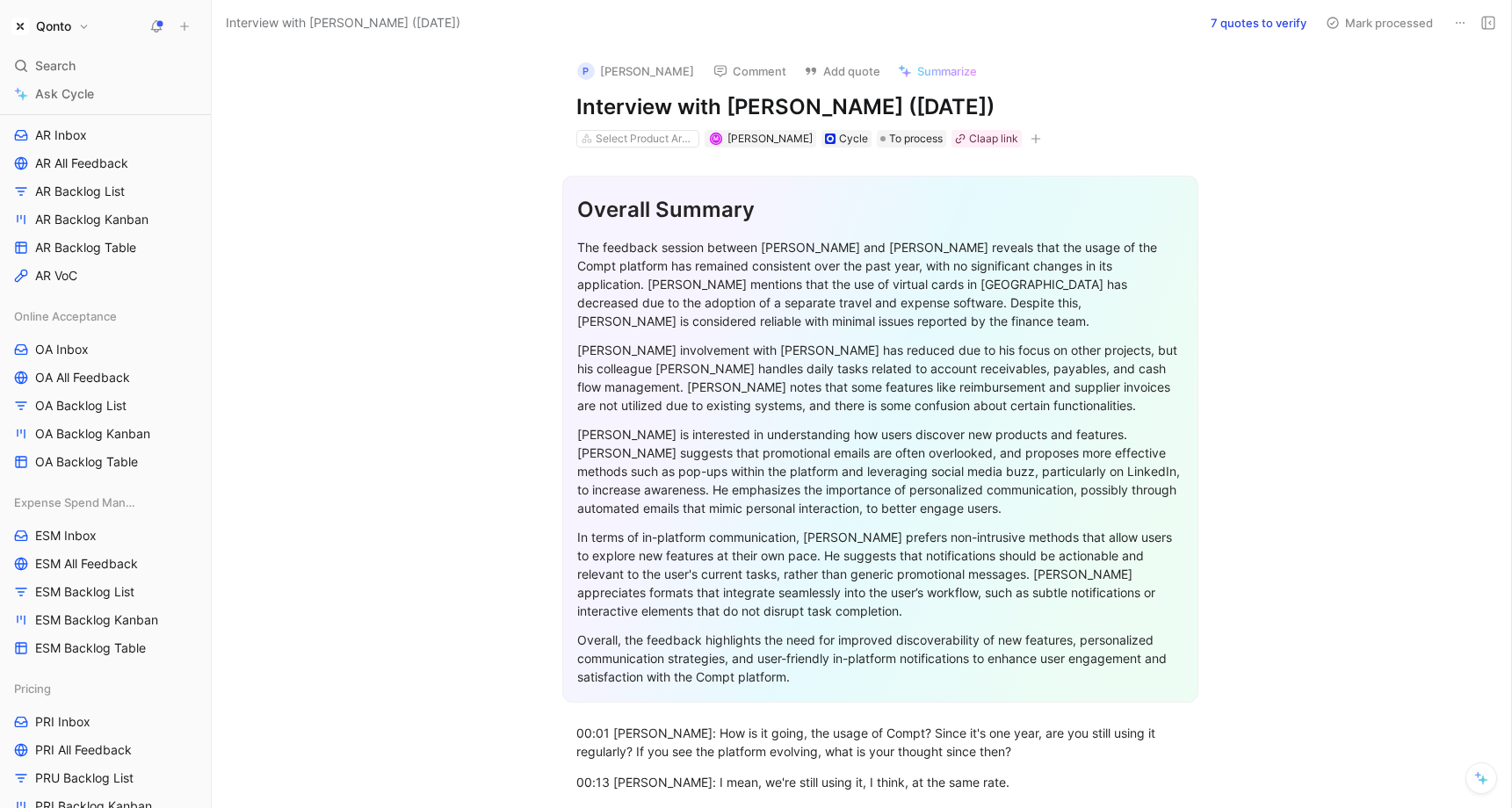
click at [1083, 21] on icon at bounding box center [1461, 23] width 14 height 14
click at [1083, 85] on div "Delete" at bounding box center [1385, 86] width 160 height 21
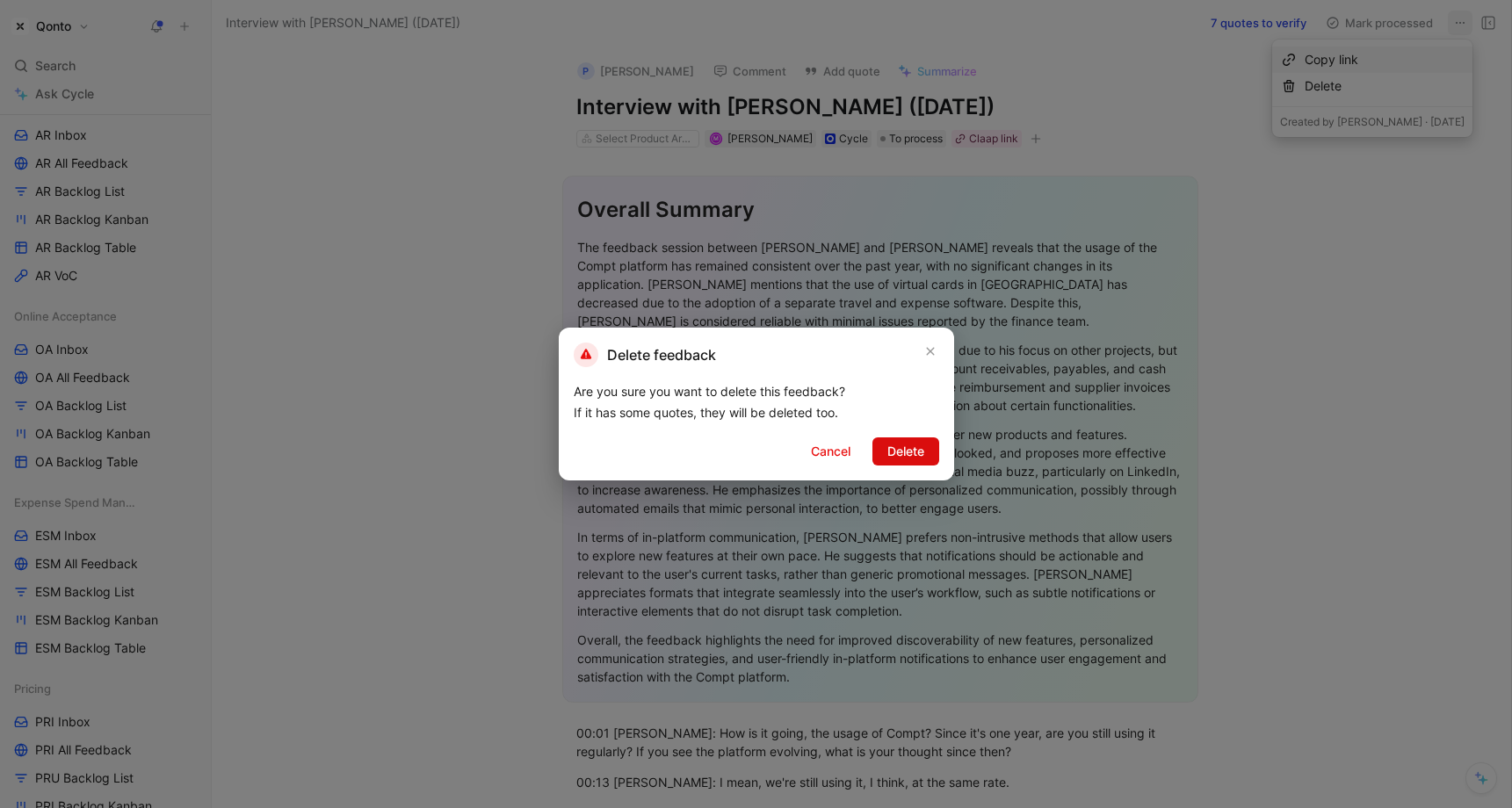
click at [905, 452] on span "Delete" at bounding box center [906, 451] width 37 height 21
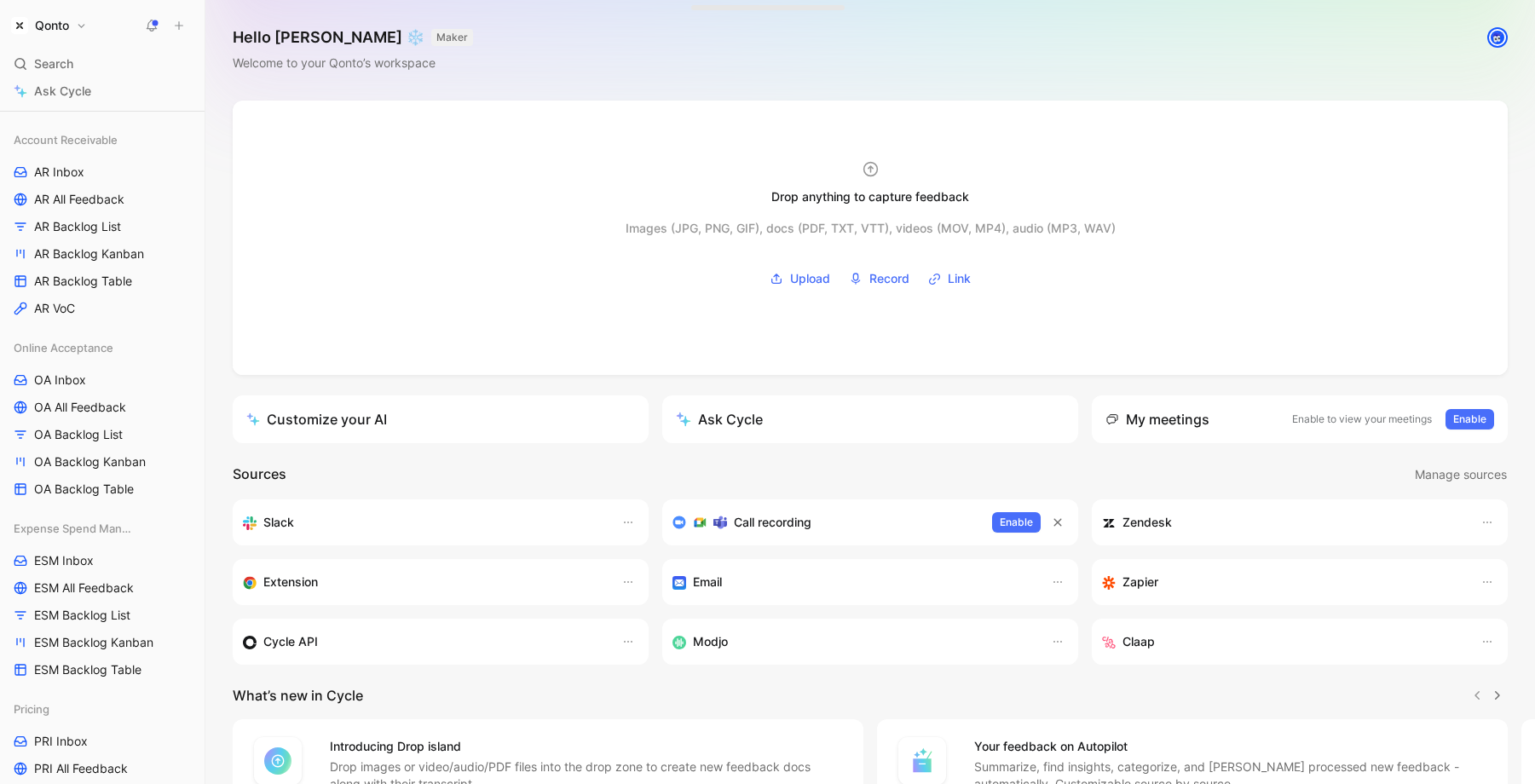
scroll to position [148, 0]
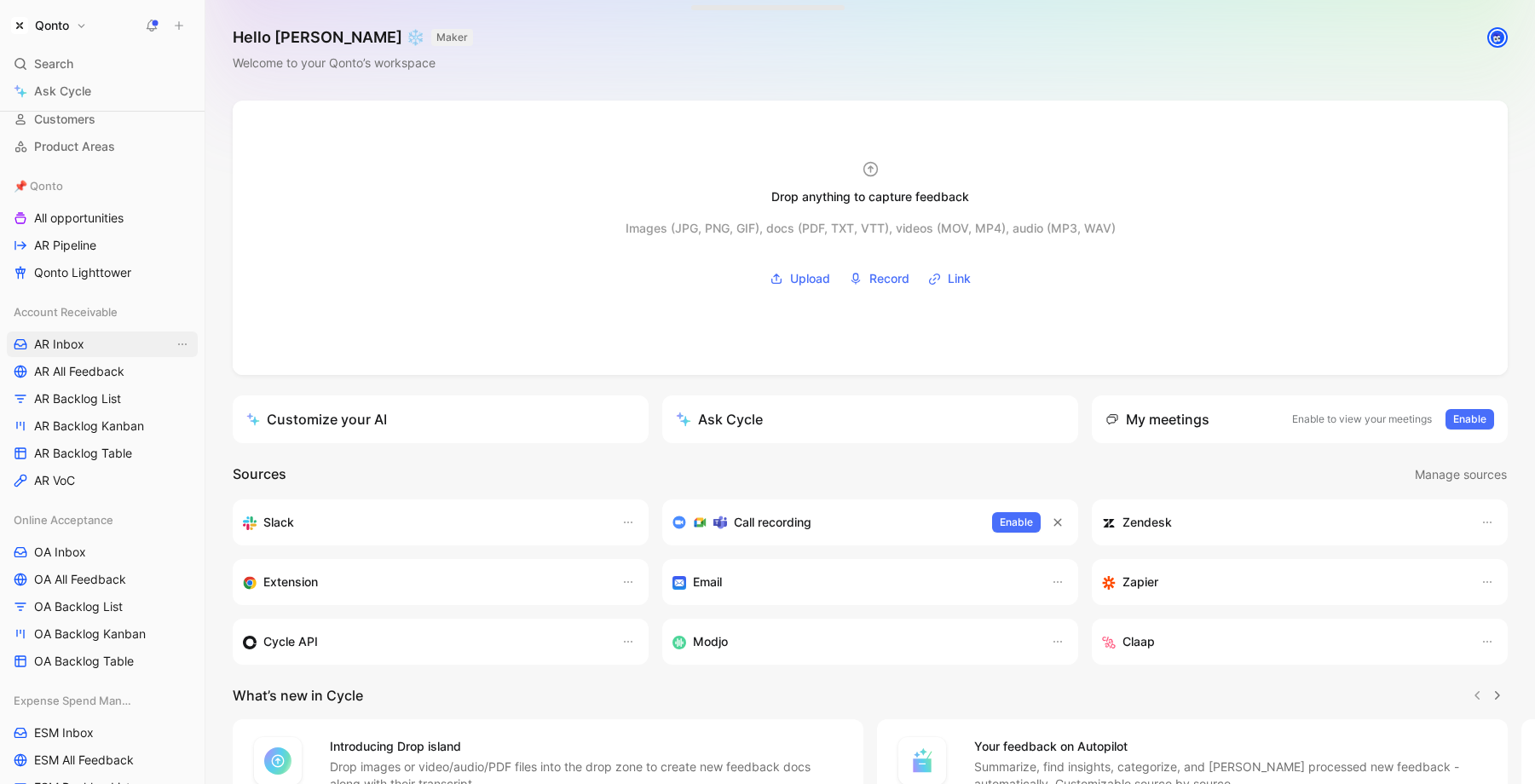
click at [83, 340] on link "AR Inbox" at bounding box center [102, 344] width 191 height 25
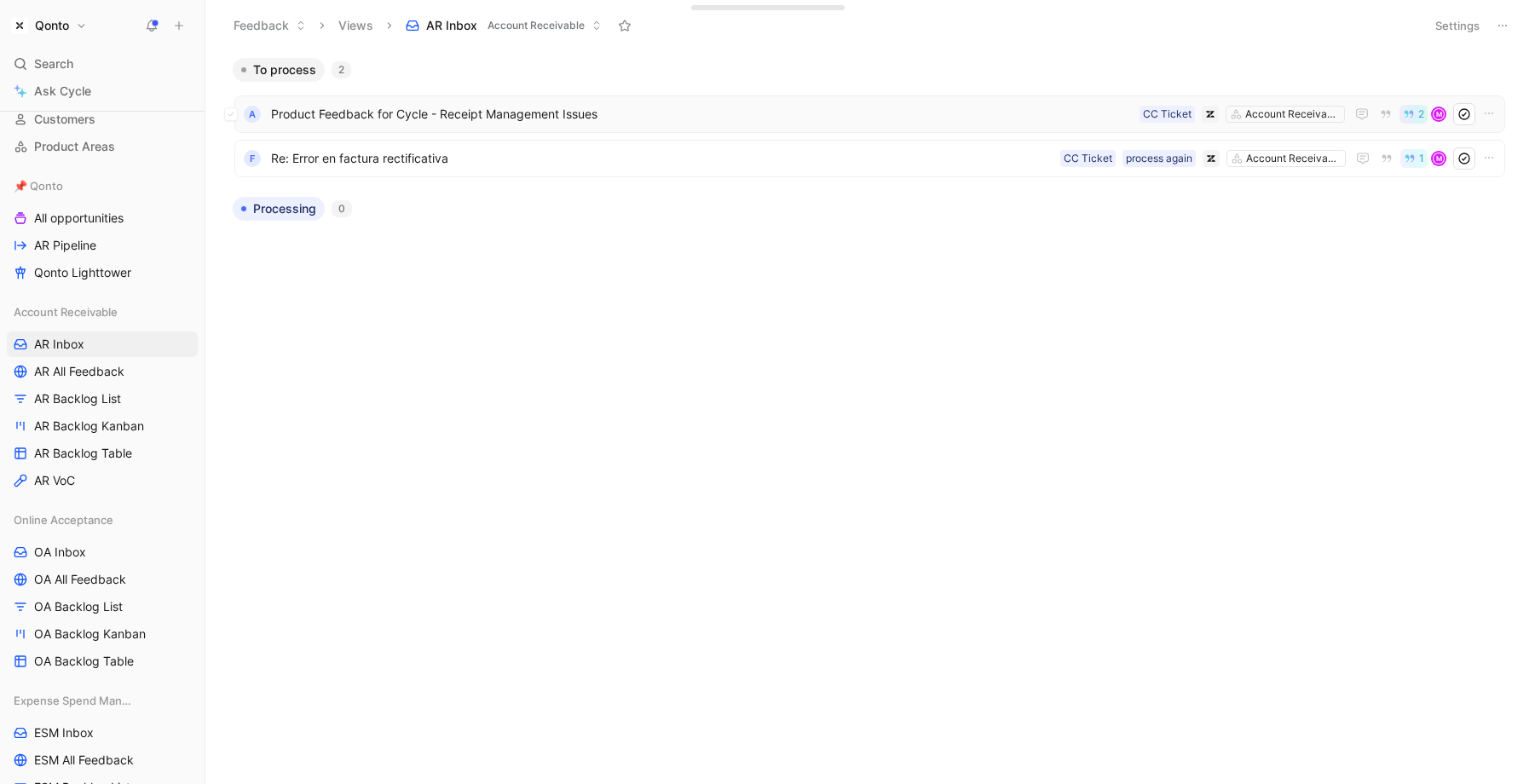
click at [939, 110] on span "Product Feedback for Cycle - Receipt Management Issues" at bounding box center [702, 114] width 862 height 20
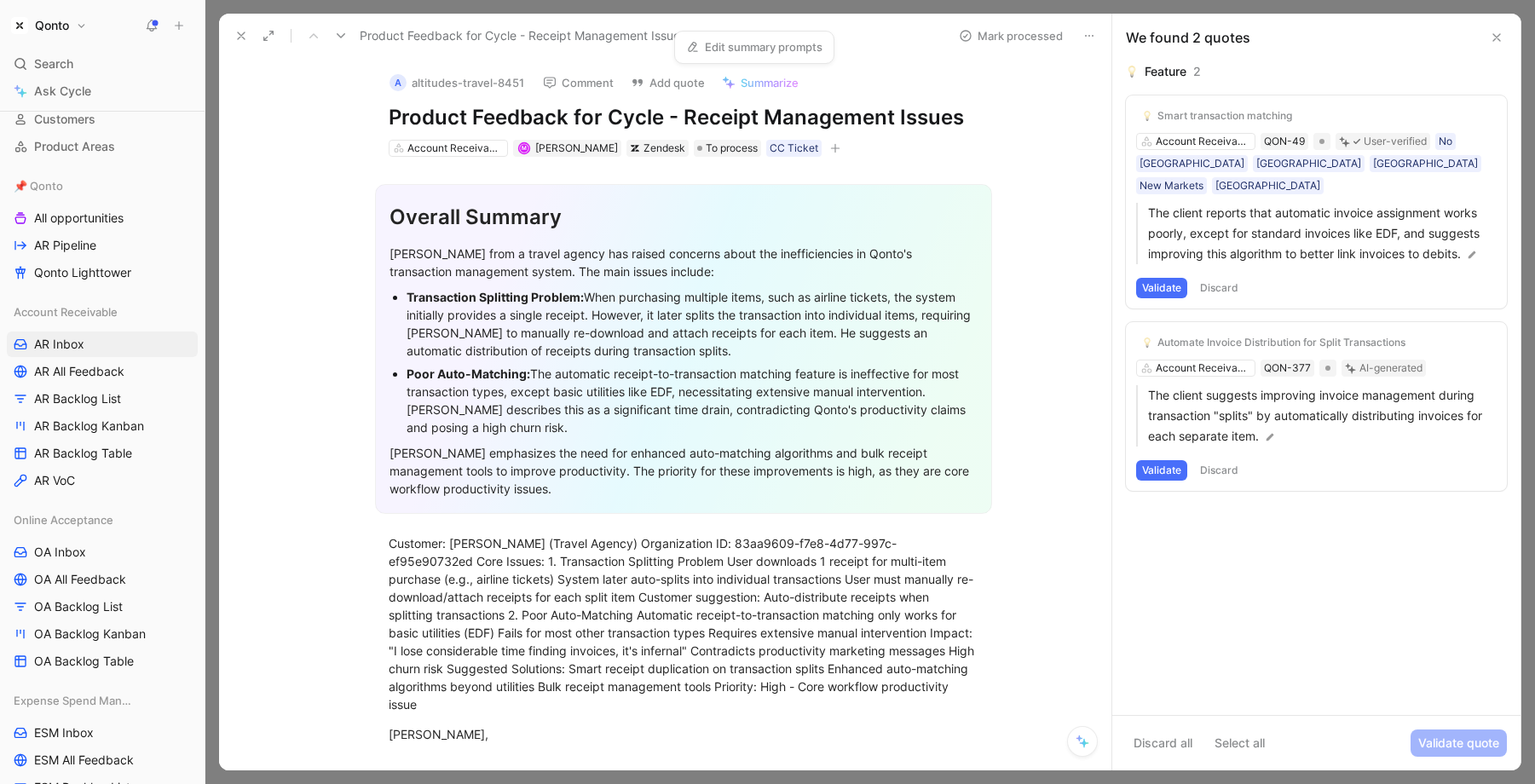
click at [760, 55] on link "Edit summary prompts" at bounding box center [753, 46] width 151 height 24
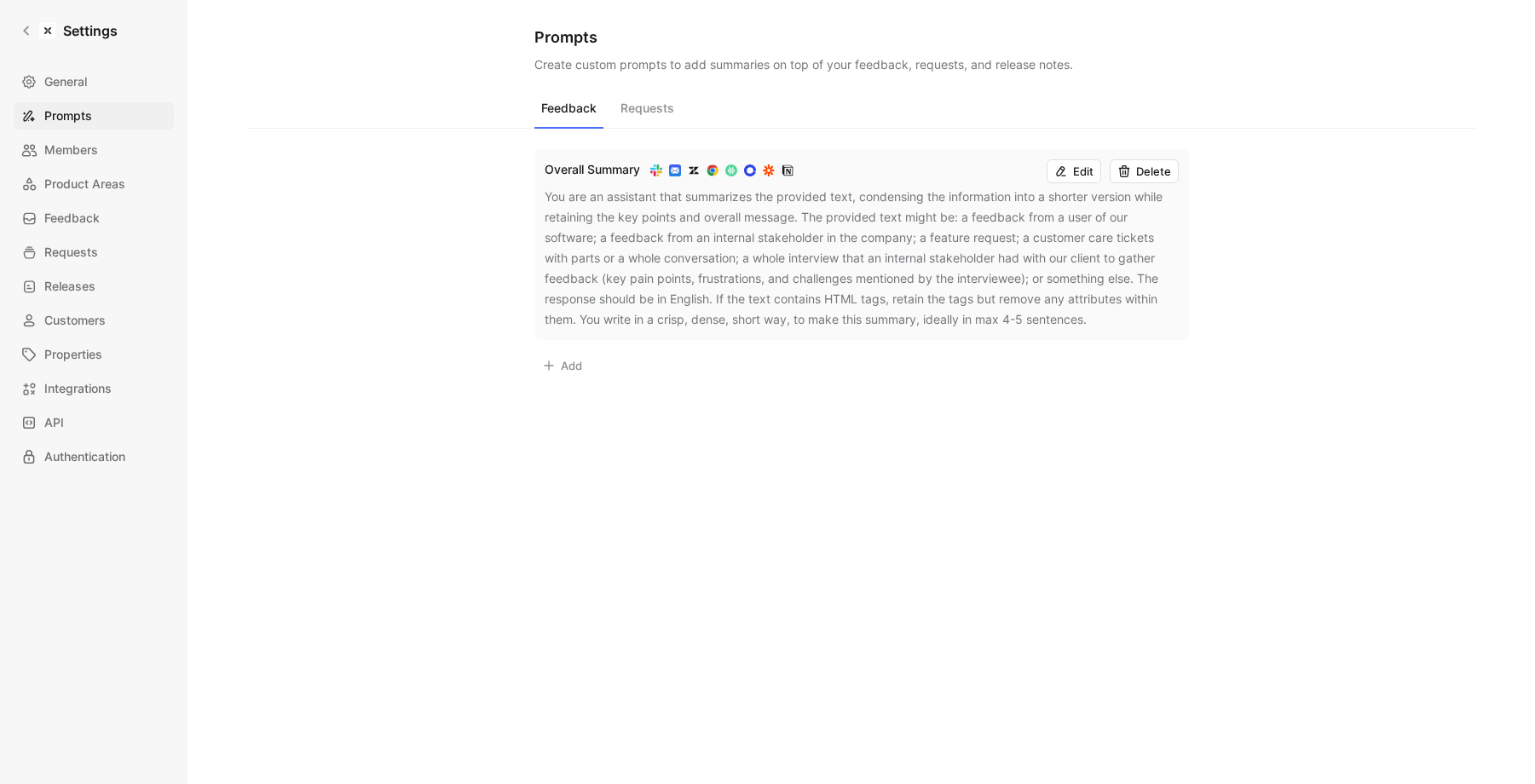
click at [558, 374] on button "Add" at bounding box center [562, 365] width 55 height 24
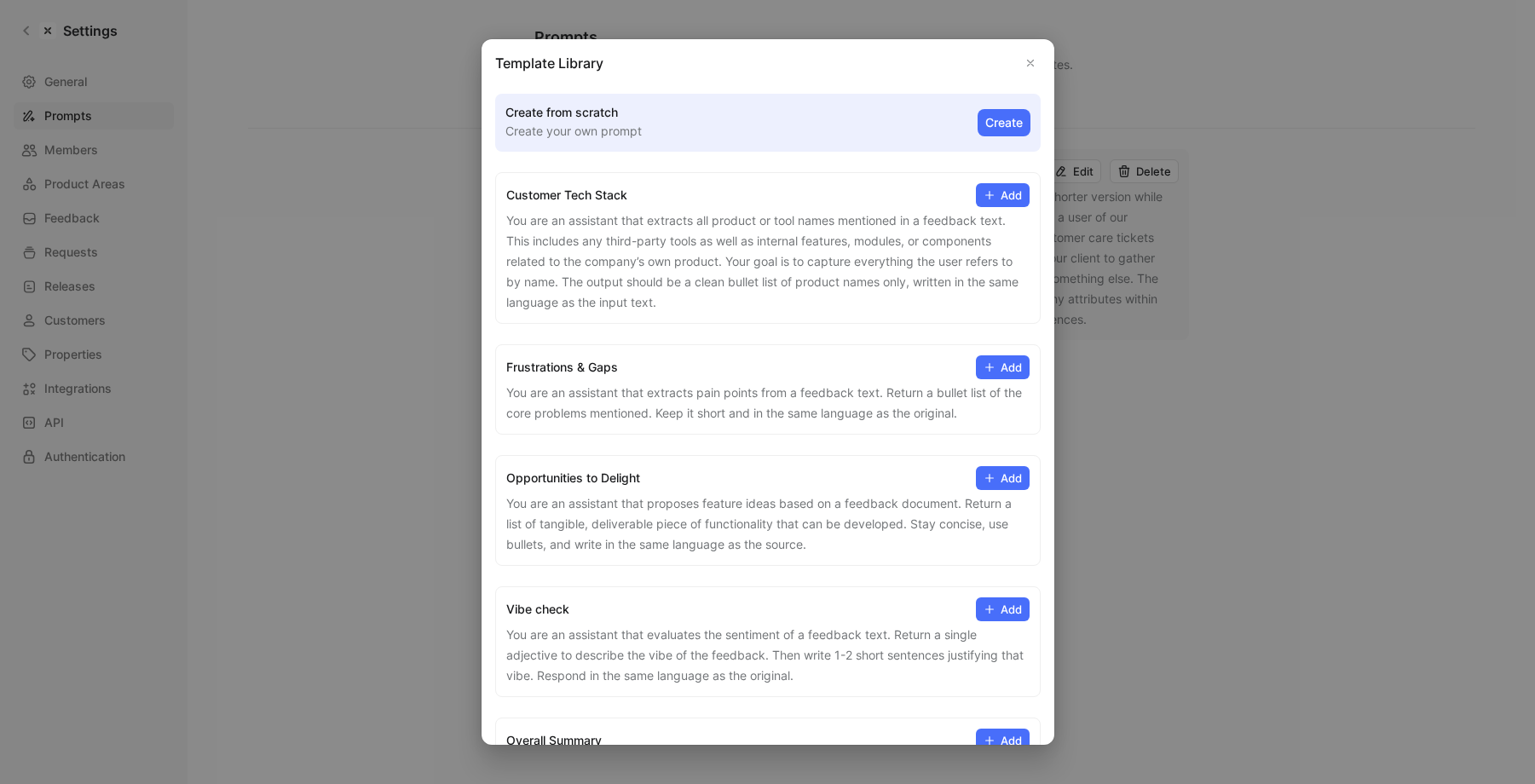
scroll to position [117, 0]
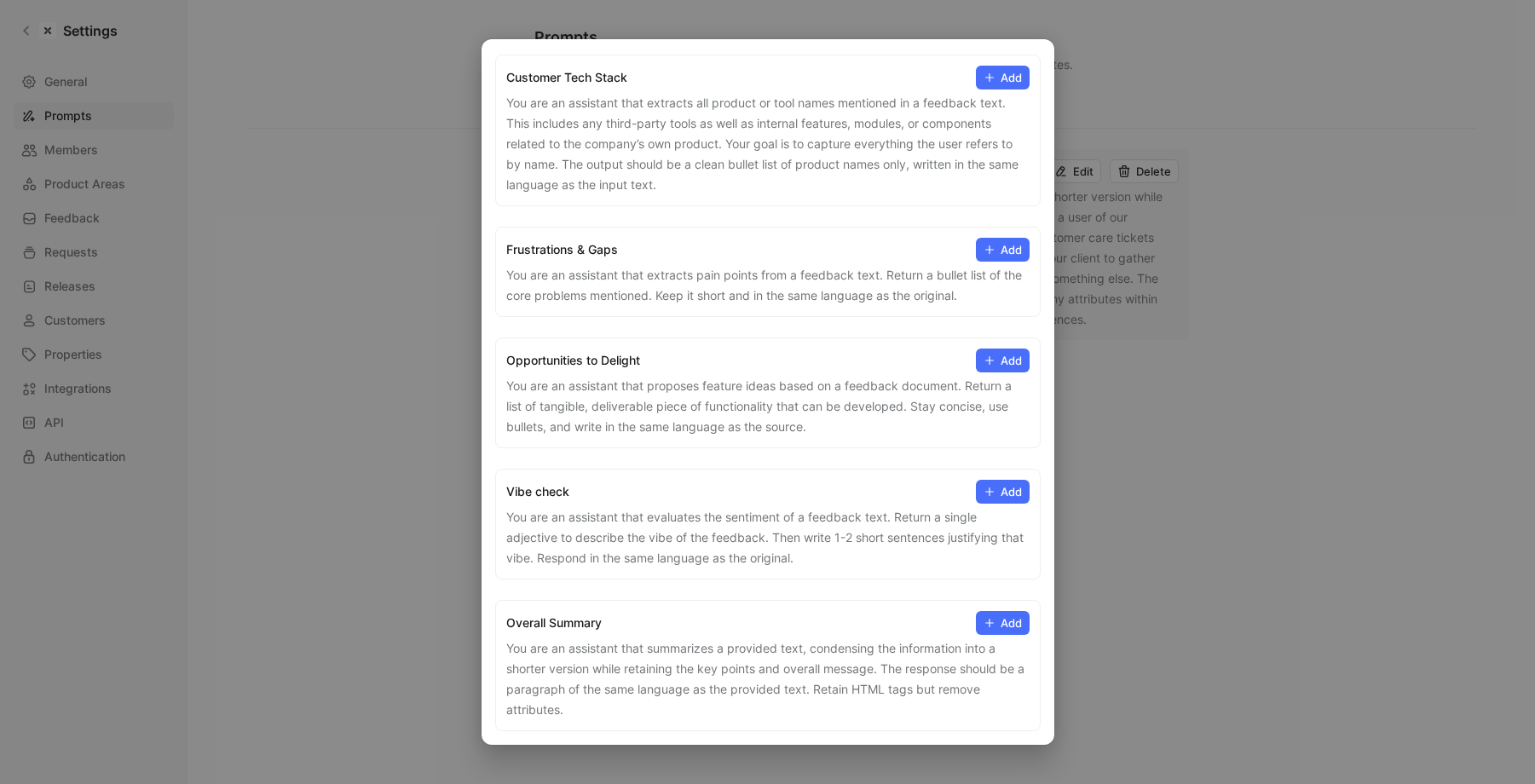
drag, startPoint x: 547, startPoint y: 504, endPoint x: 547, endPoint y: 549, distance: 45.0
click at [547, 549] on div "Vibe check Add You are an assistant that evaluates the sentiment of a feedback …" at bounding box center [768, 524] width 545 height 111
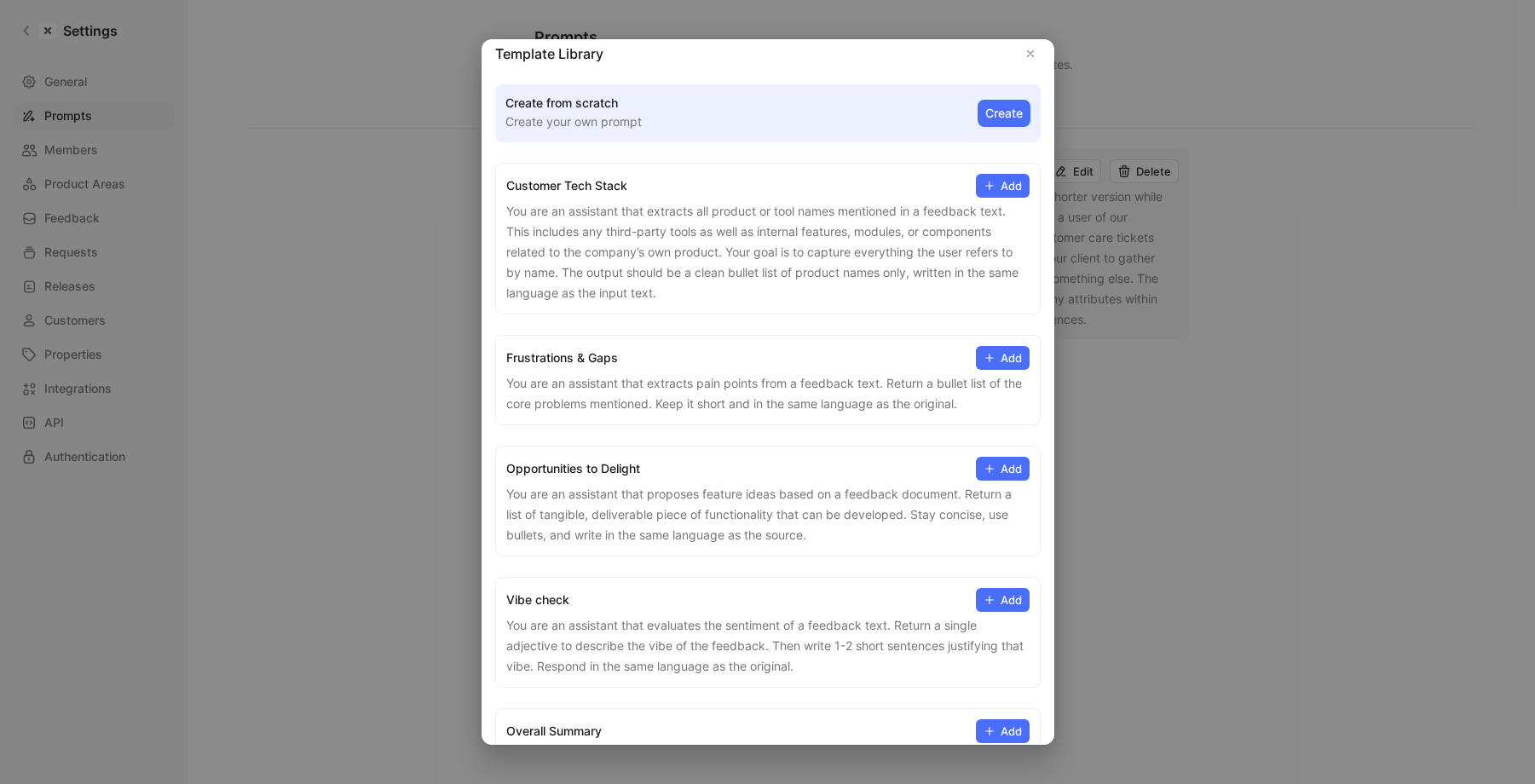
scroll to position [0, 0]
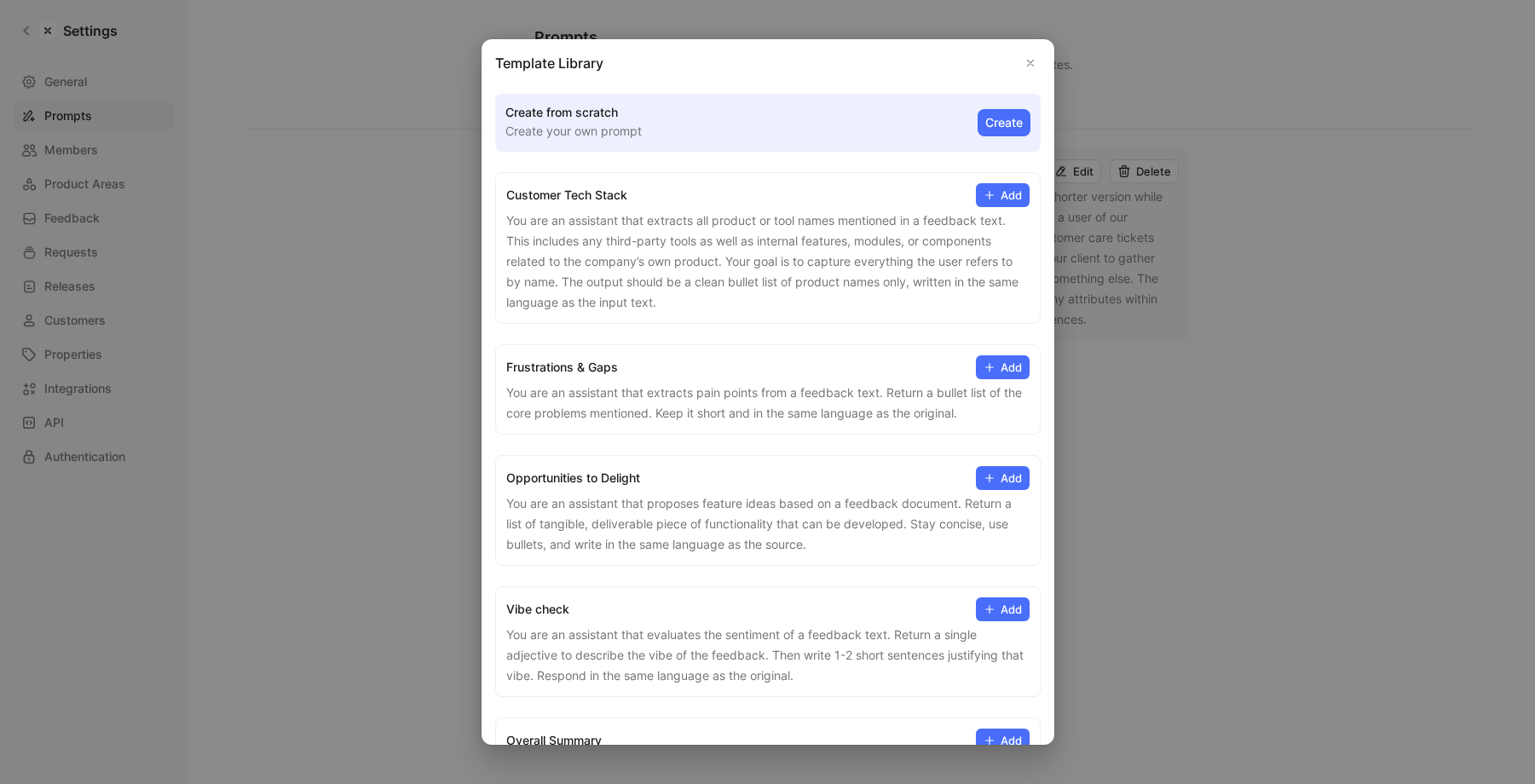
click at [600, 251] on p "You are an assistant that extracts all product or tool names mentioned in a fee…" at bounding box center [768, 262] width 523 height 102
drag, startPoint x: 598, startPoint y: 191, endPoint x: 598, endPoint y: 248, distance: 57.0
click at [598, 248] on div "Customer Tech Stack Add You are an assistant that extracts all product or tool …" at bounding box center [768, 248] width 545 height 151
click at [598, 248] on p "You are an assistant that extracts all product or tool names mentioned in a fee…" at bounding box center [768, 262] width 523 height 102
click at [396, 242] on div at bounding box center [768, 392] width 1535 height 784
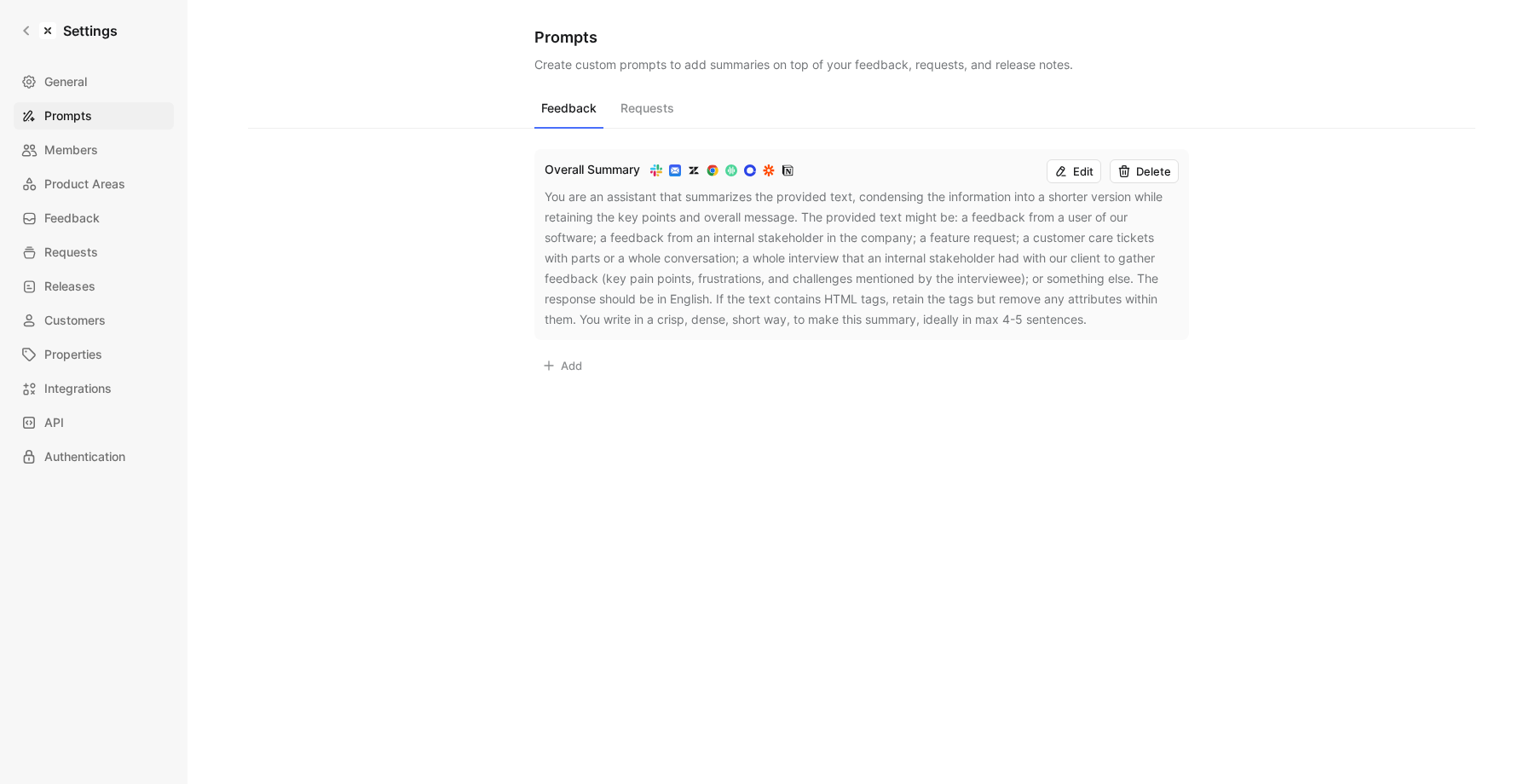
click at [952, 248] on div "You are an assistant that summarizes the provided text, condensing the informat…" at bounding box center [861, 258] width 634 height 144
click at [650, 116] on button "Requests" at bounding box center [647, 112] width 67 height 32
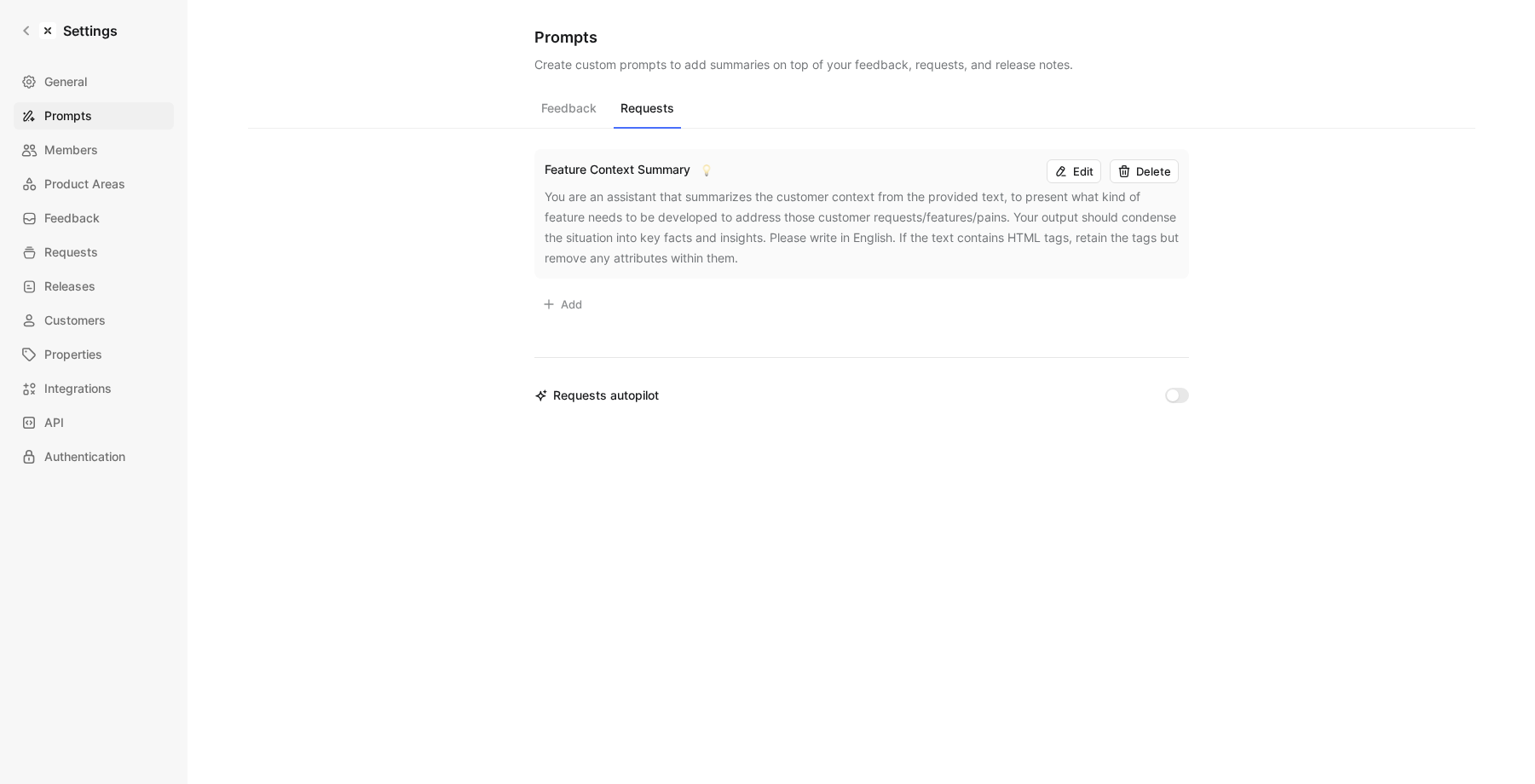
click at [582, 115] on button "Feedback" at bounding box center [569, 112] width 69 height 32
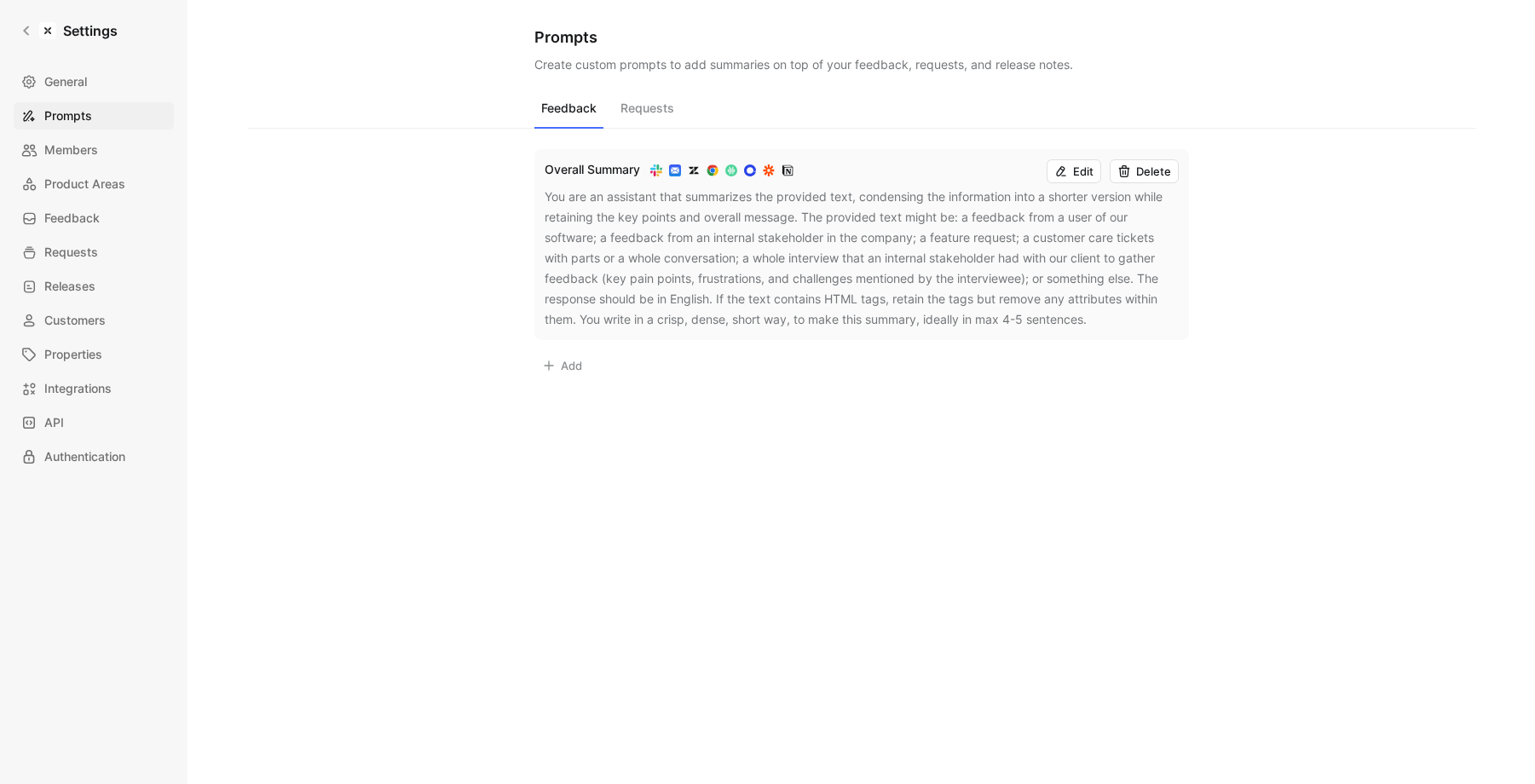
click at [630, 115] on button "Requests" at bounding box center [647, 112] width 67 height 32
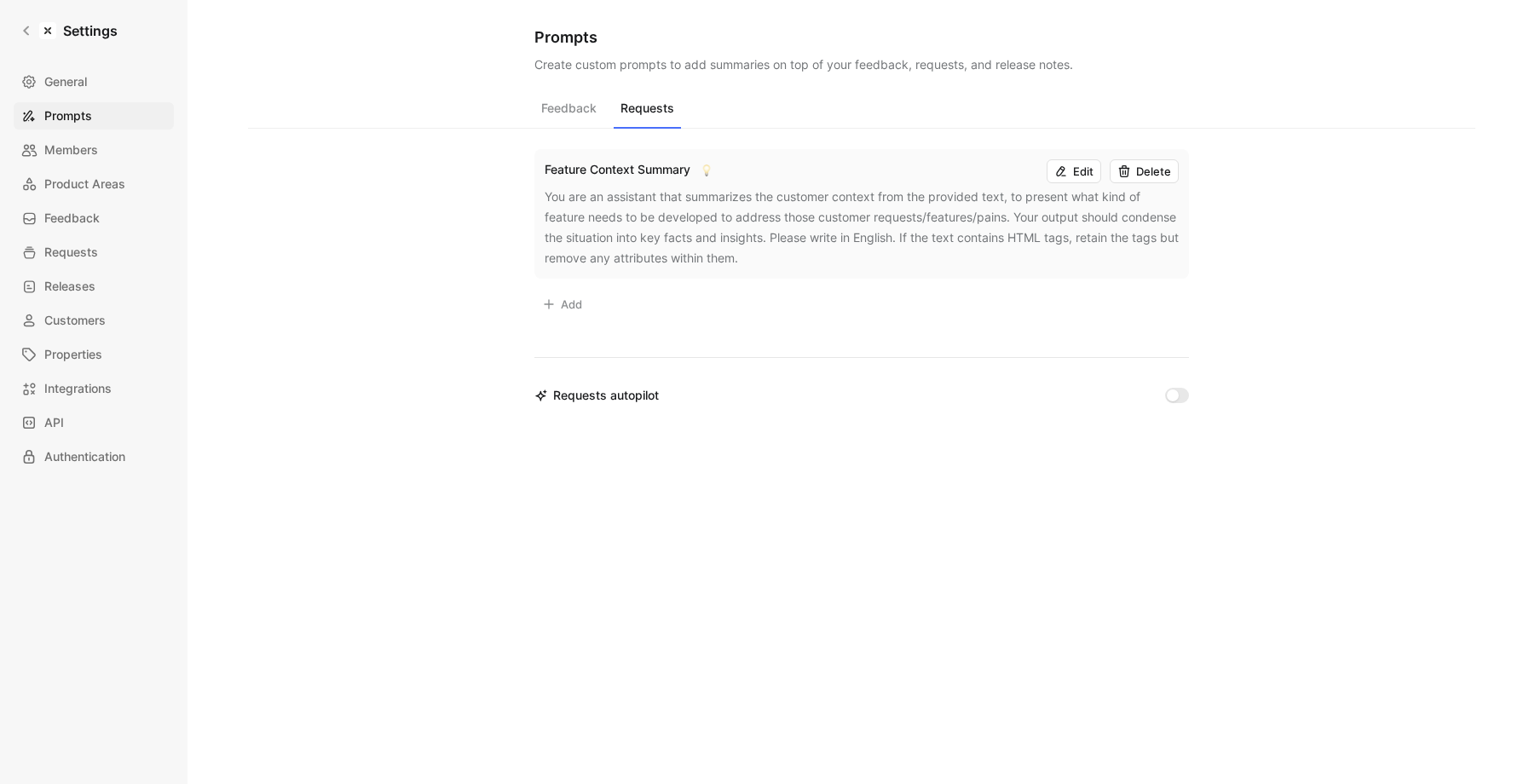
drag, startPoint x: 655, startPoint y: 192, endPoint x: 655, endPoint y: 248, distance: 56.0
click at [655, 248] on div "You are an assistant that summarizes the customer context from the provided tex…" at bounding box center [861, 228] width 634 height 82
click at [571, 122] on button "Feedback" at bounding box center [569, 112] width 69 height 32
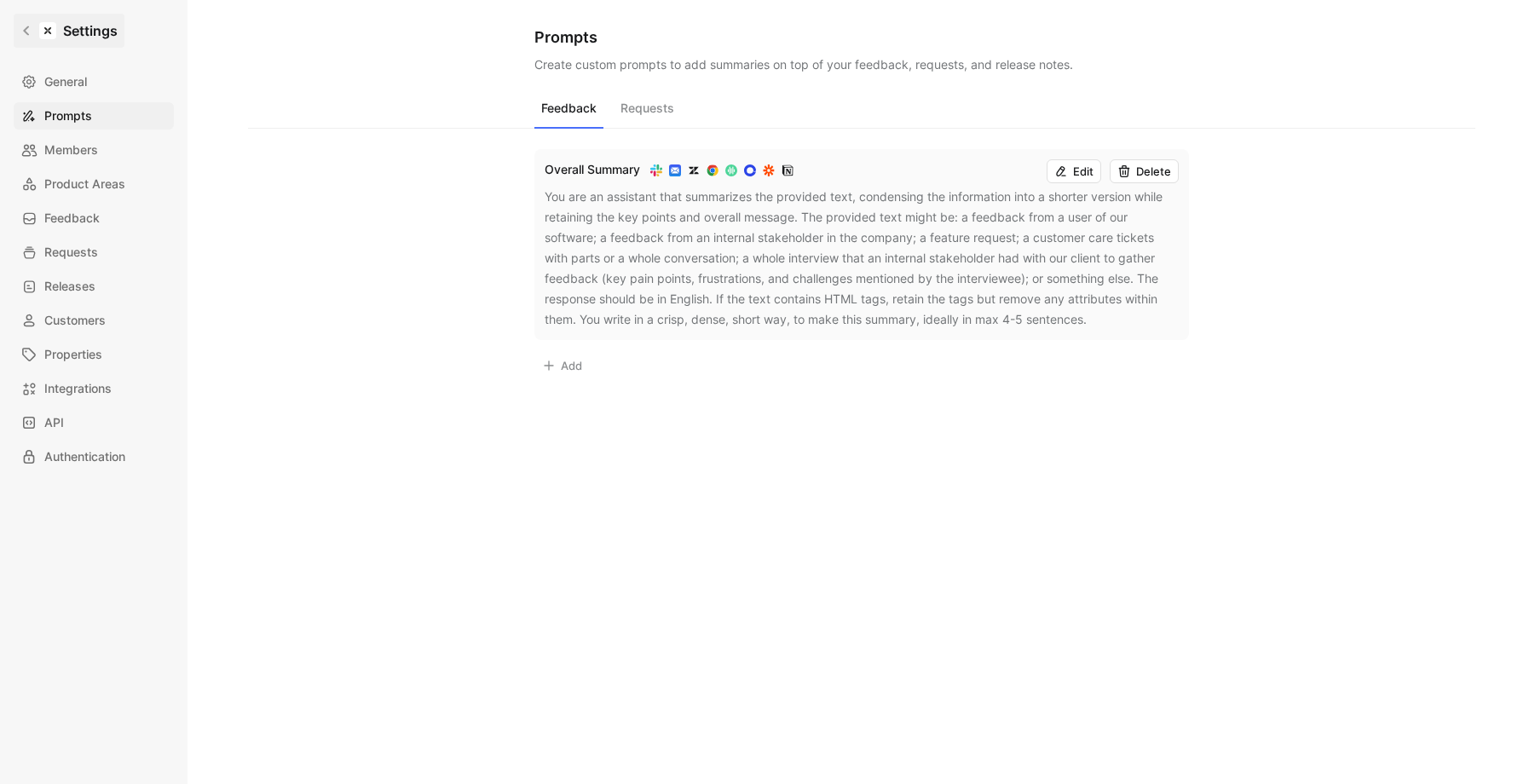
click at [26, 21] on link "Settings" at bounding box center [69, 31] width 111 height 34
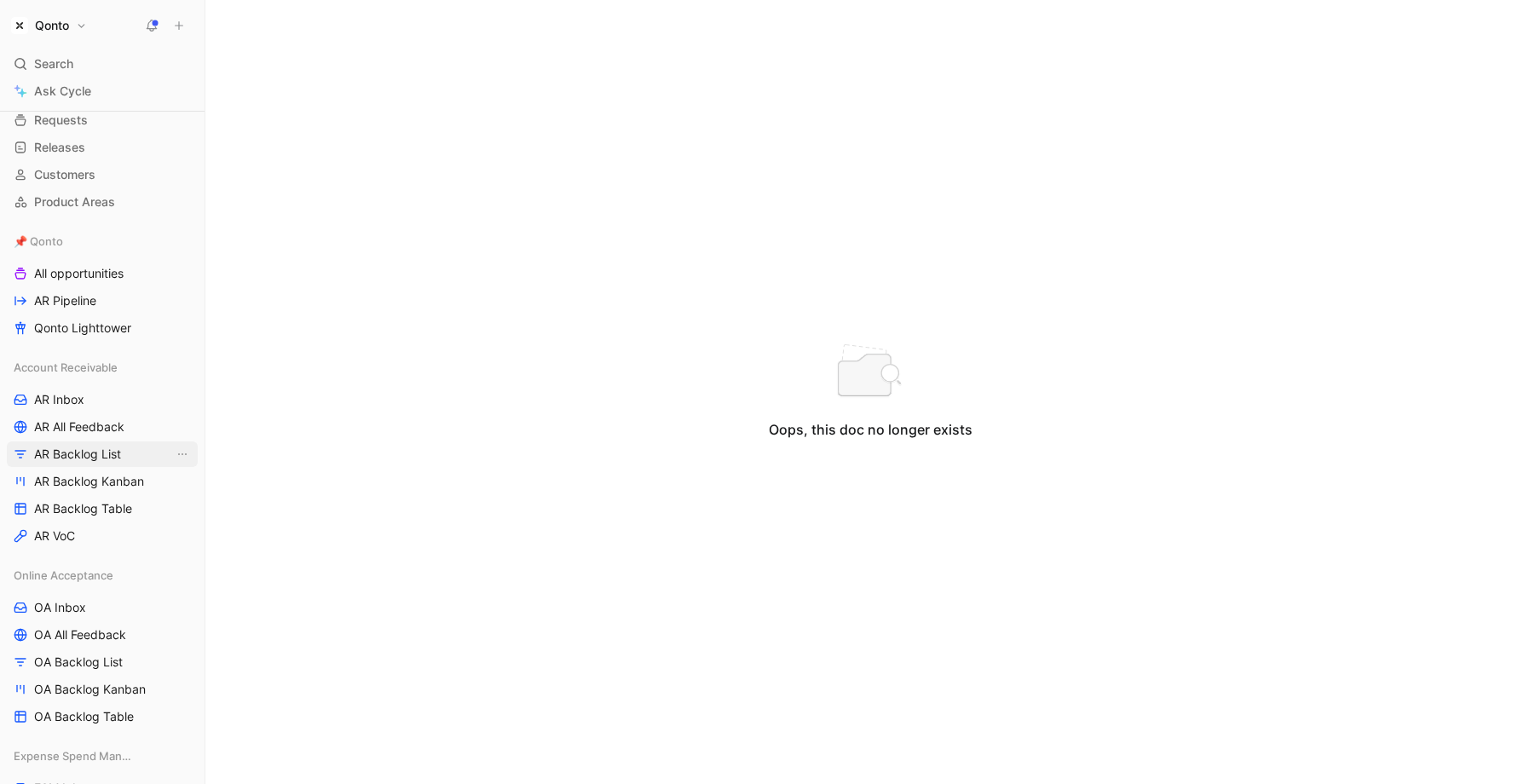
scroll to position [106, 0]
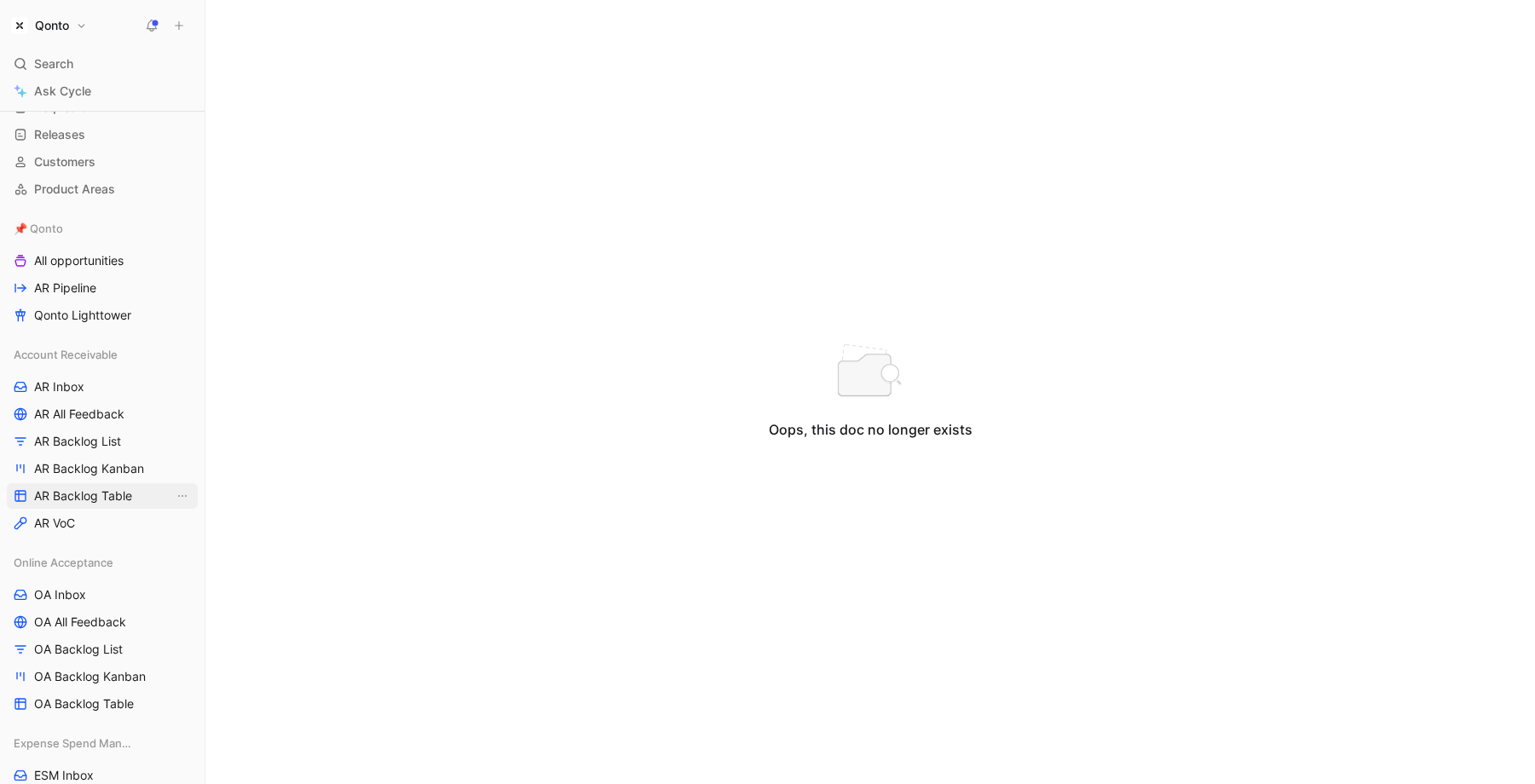
click at [128, 500] on span "AR Backlog Table" at bounding box center [83, 495] width 98 height 17
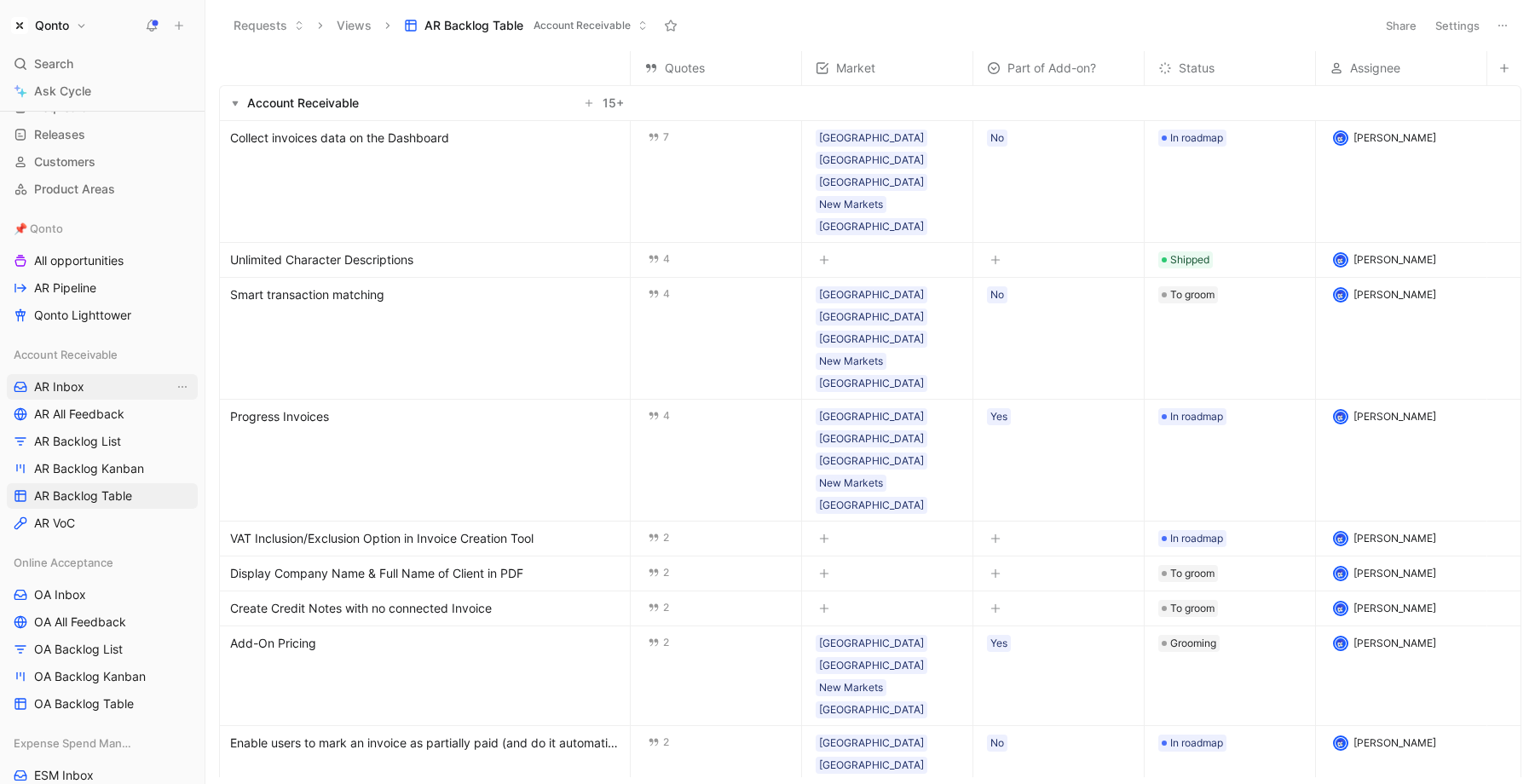
scroll to position [90, 0]
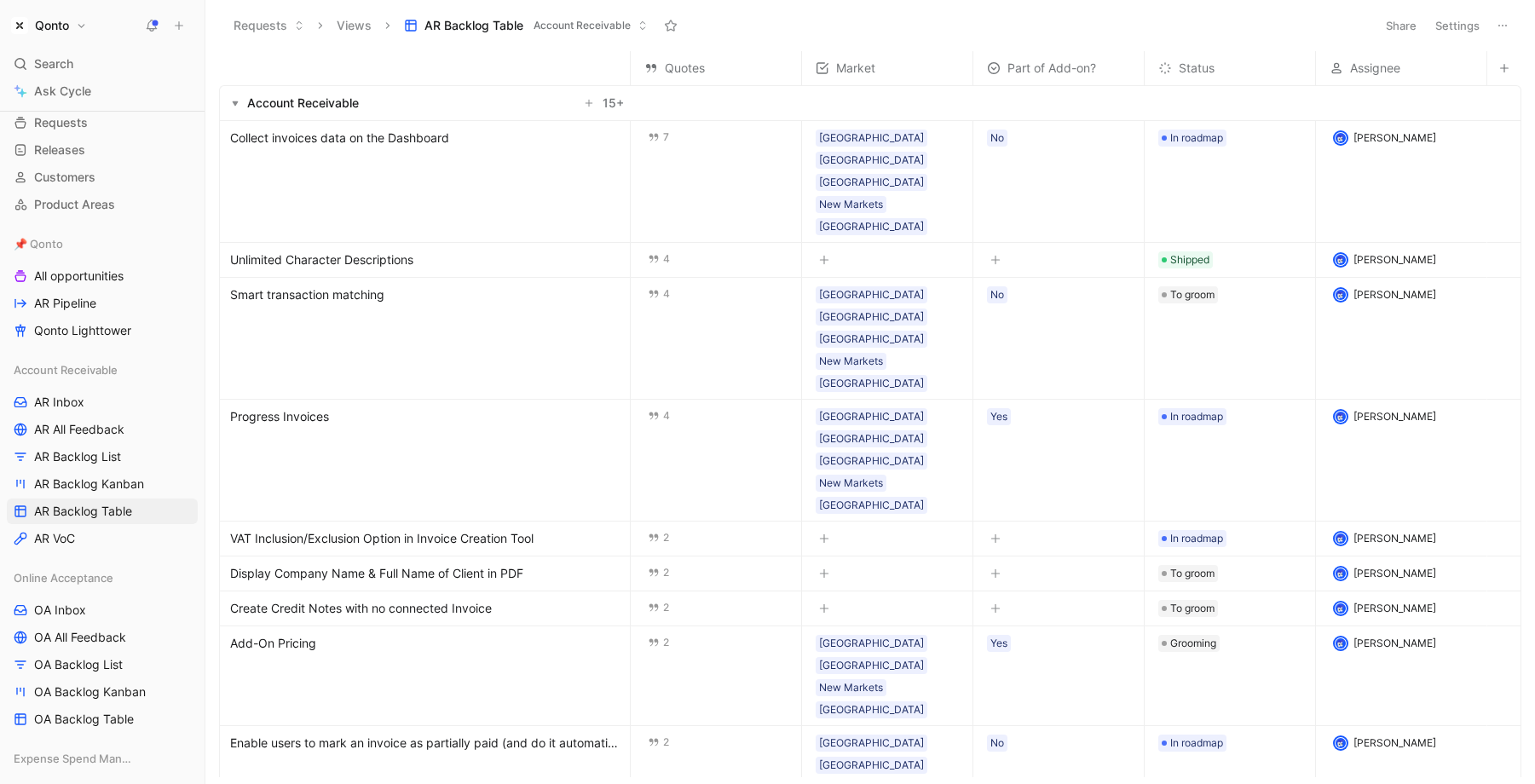
click at [100, 18] on div "Qonto" at bounding box center [99, 25] width 184 height 24
click at [86, 19] on button "Qonto" at bounding box center [49, 25] width 84 height 24
click at [89, 170] on div "Workspace settings G then S" at bounding box center [116, 175] width 210 height 27
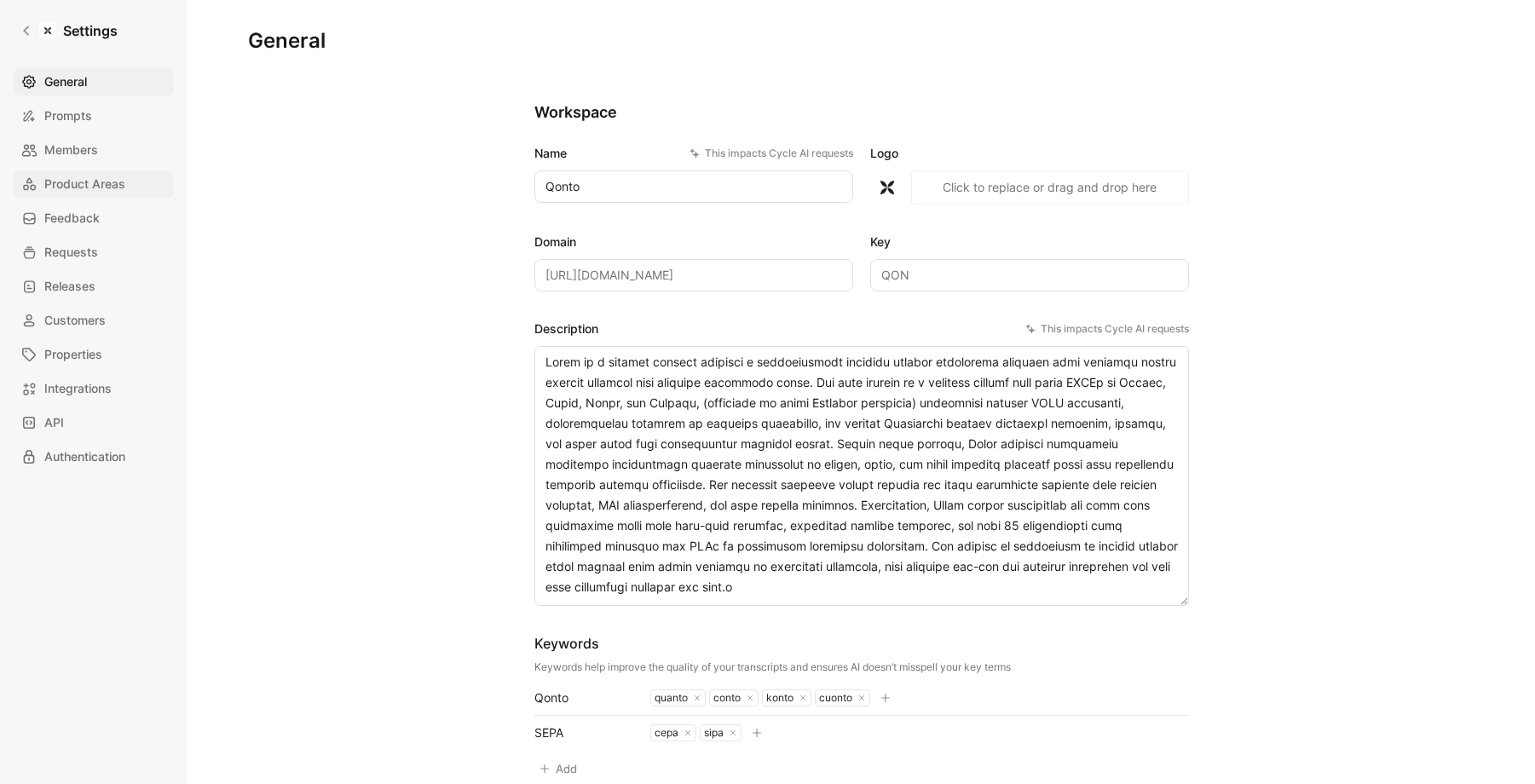
click at [108, 197] on link "Product Areas" at bounding box center [94, 184] width 160 height 27
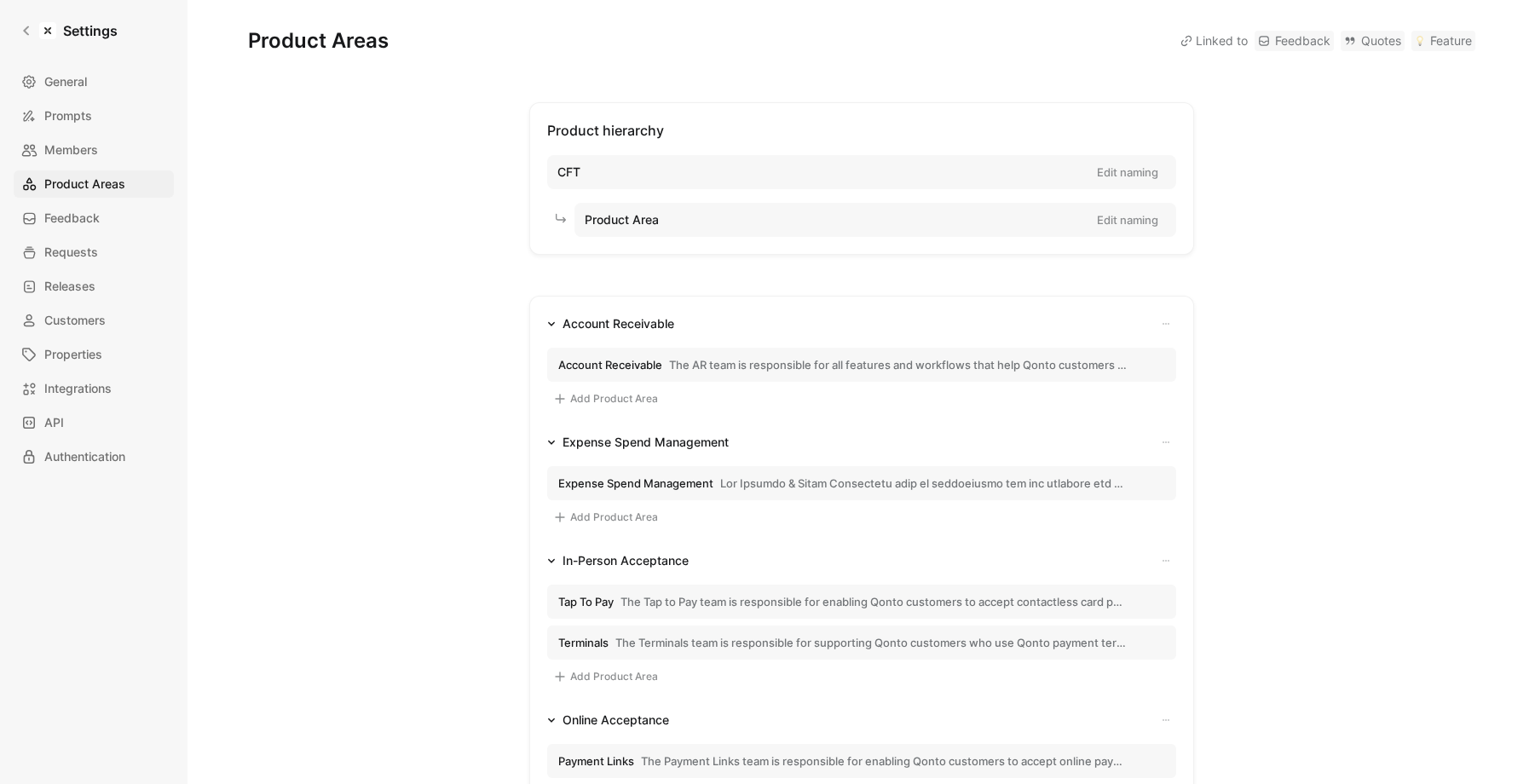
click at [707, 360] on span "The AR team is responsible for all features and workflows that help Qonto custo…" at bounding box center [899, 365] width 459 height 16
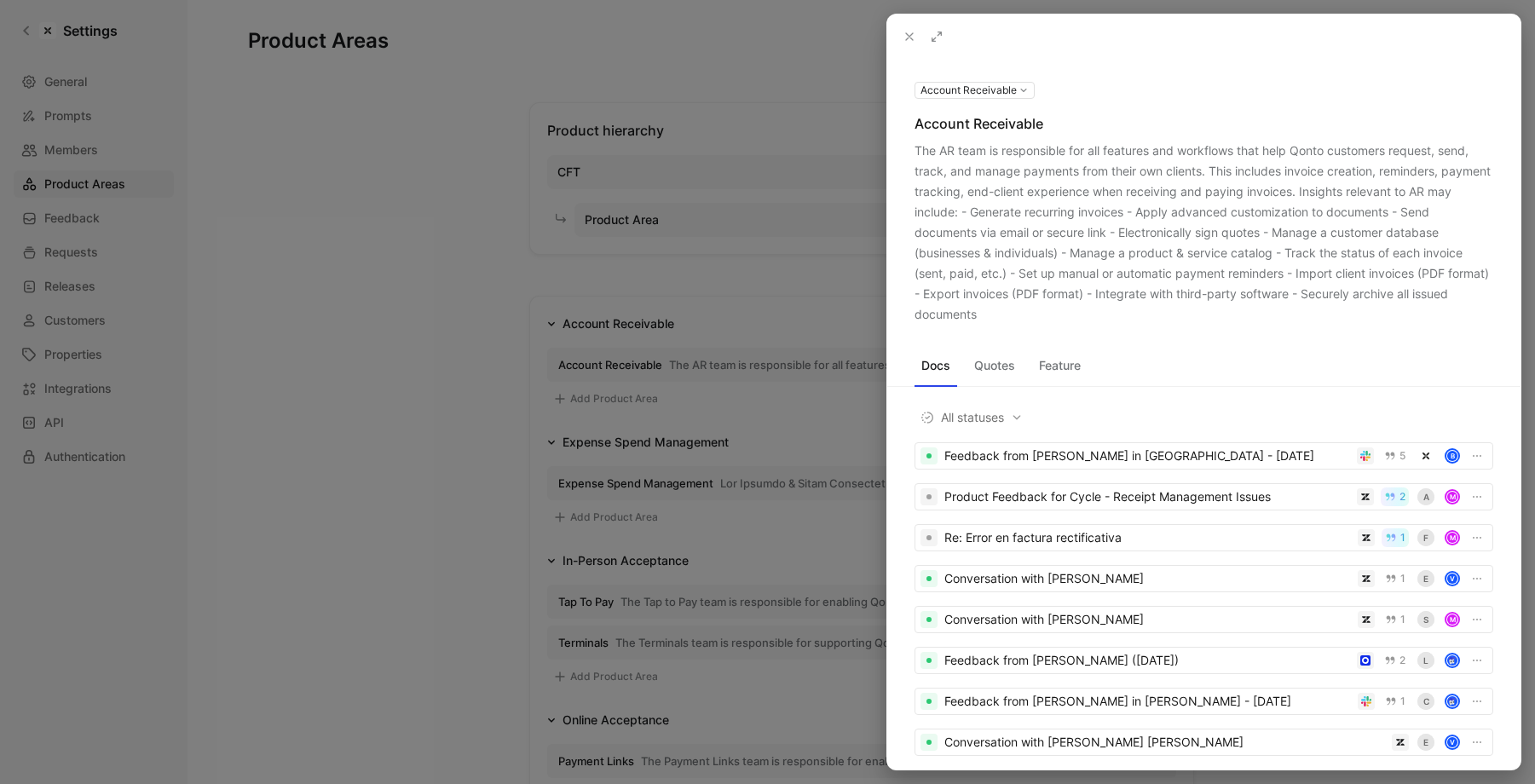
click at [921, 156] on div "The AR team is responsible for all features and workflows that help Qonto custo…" at bounding box center [1203, 233] width 578 height 184
drag, startPoint x: 921, startPoint y: 156, endPoint x: 985, endPoint y: 323, distance: 178.8
click at [985, 323] on div "The AR team is responsible for all features and workflows that help Qonto custo…" at bounding box center [1203, 233] width 578 height 184
copy div "The AR team is responsible for all features and workflows that help Qonto custo…"
click at [985, 309] on div "The AR team is responsible for all features and workflows that help Qonto custo…" at bounding box center [1203, 233] width 578 height 184
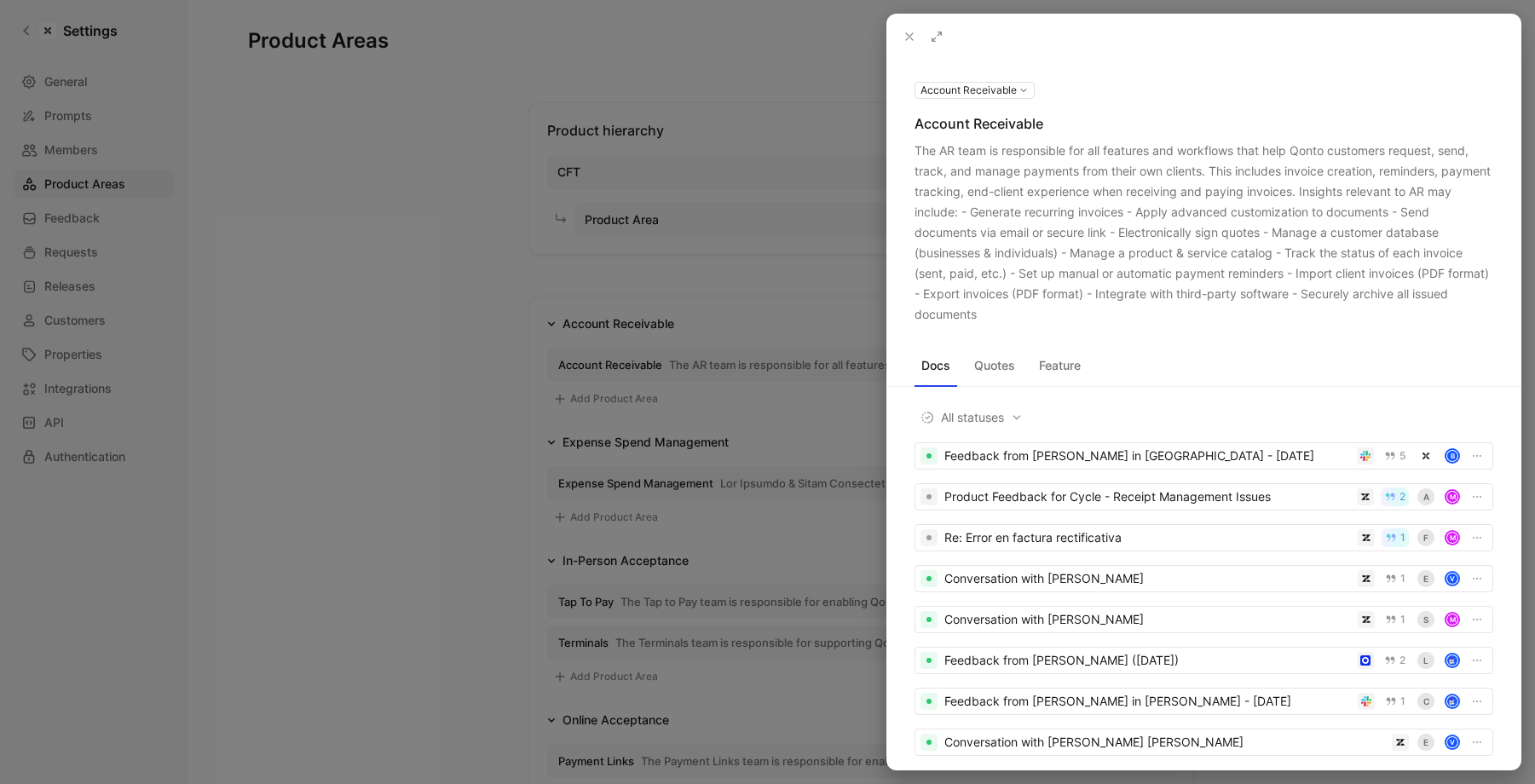
drag, startPoint x: 985, startPoint y: 309, endPoint x: 928, endPoint y: 156, distance: 163.3
click at [928, 156] on div "The AR team is responsible for all features and workflows that help Qonto custo…" at bounding box center [1203, 233] width 578 height 184
click at [576, 266] on div at bounding box center [768, 392] width 1535 height 784
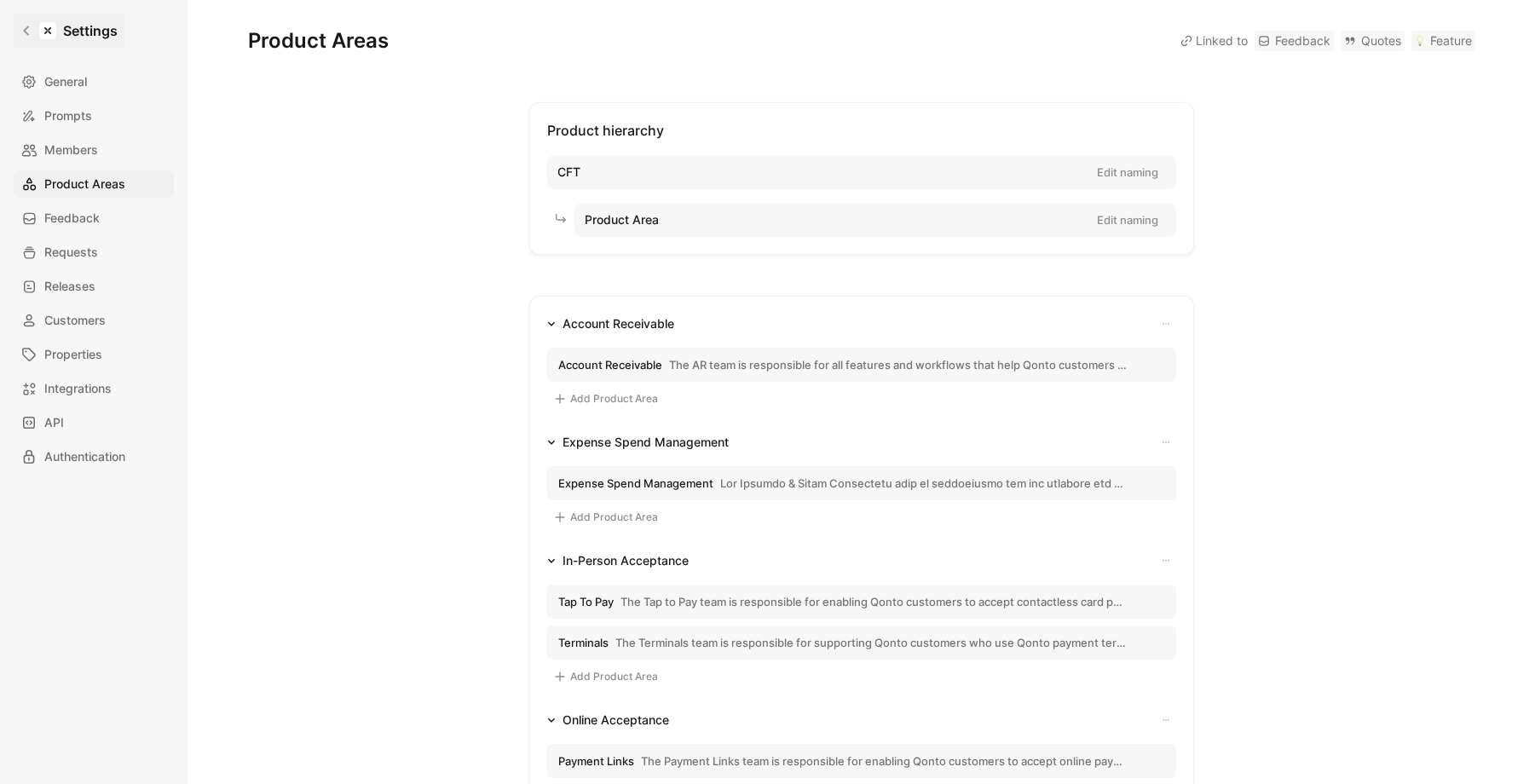
click at [32, 42] on link "Settings" at bounding box center [69, 31] width 111 height 34
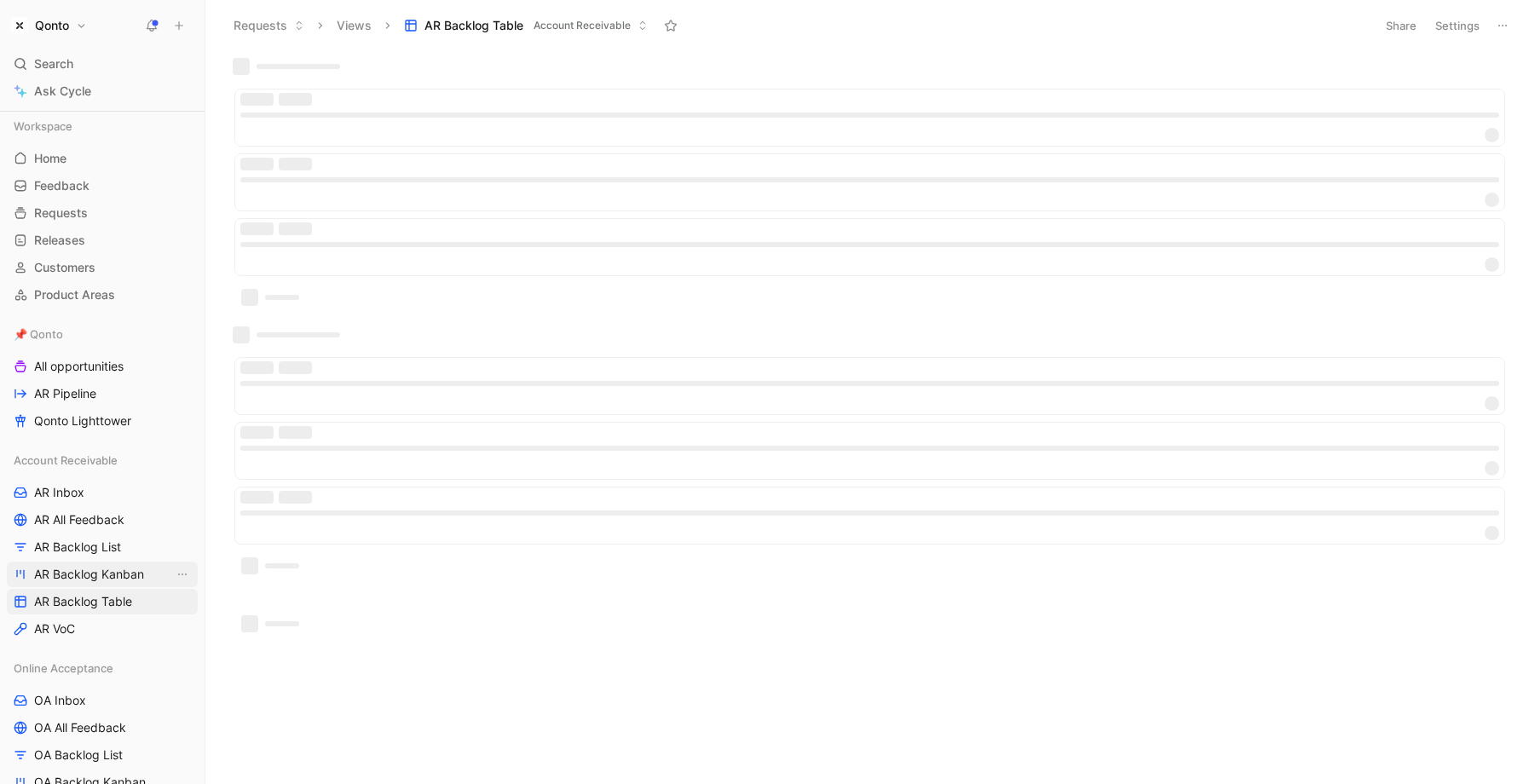
scroll to position [64, 0]
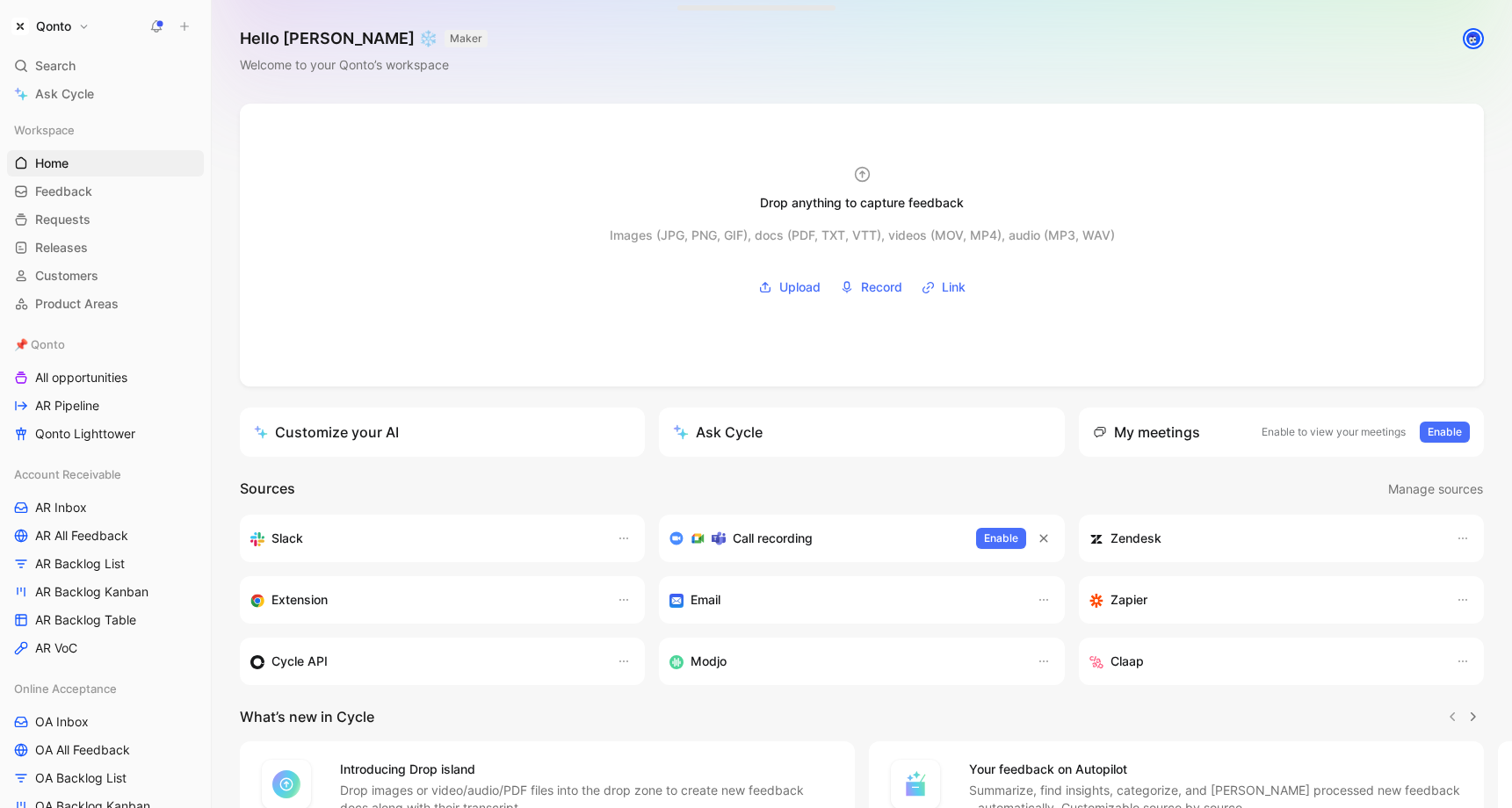
click at [190, 26] on button at bounding box center [184, 26] width 24 height 24
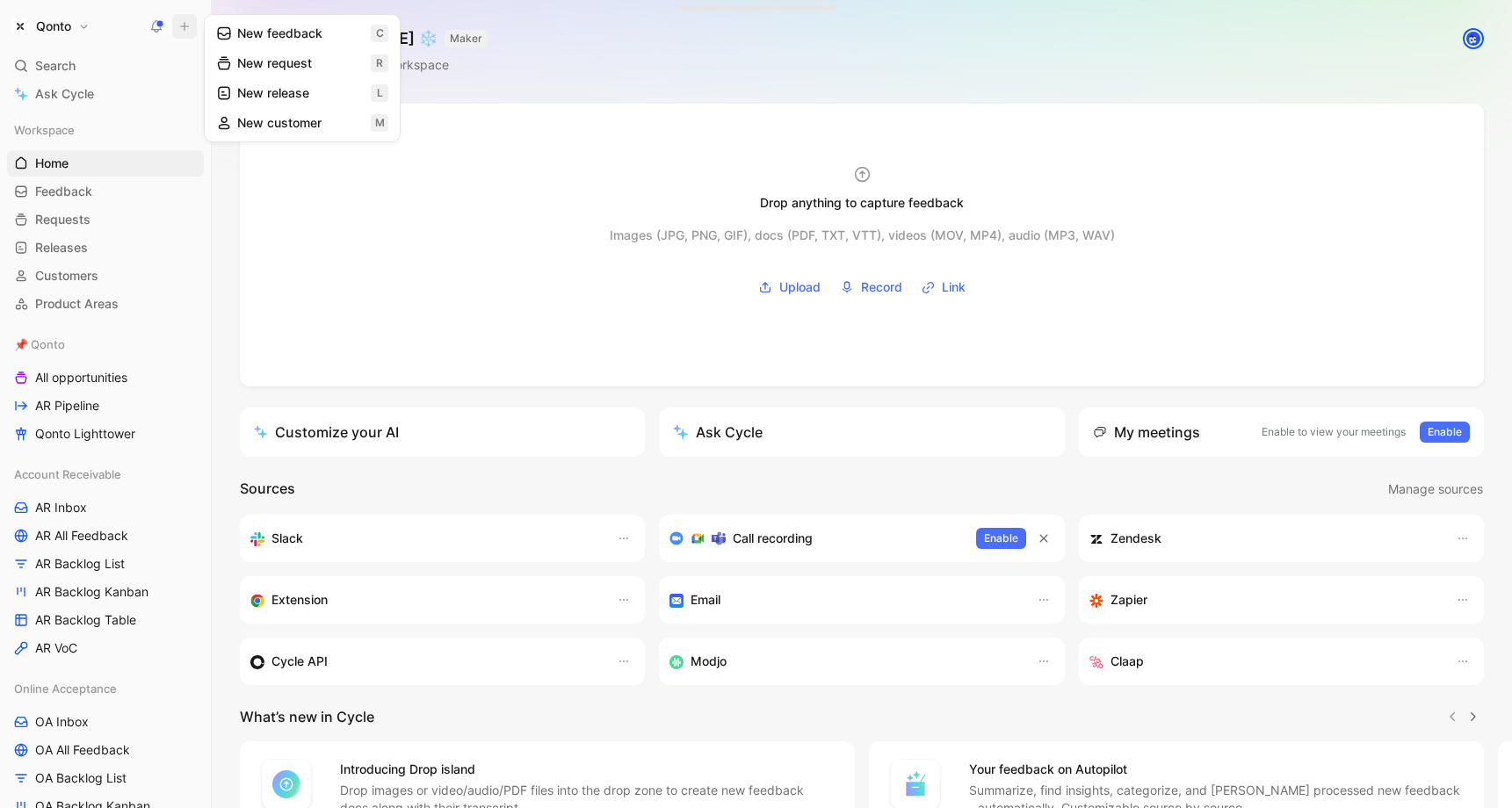
click at [275, 34] on button "New feedback c" at bounding box center [302, 32] width 188 height 30
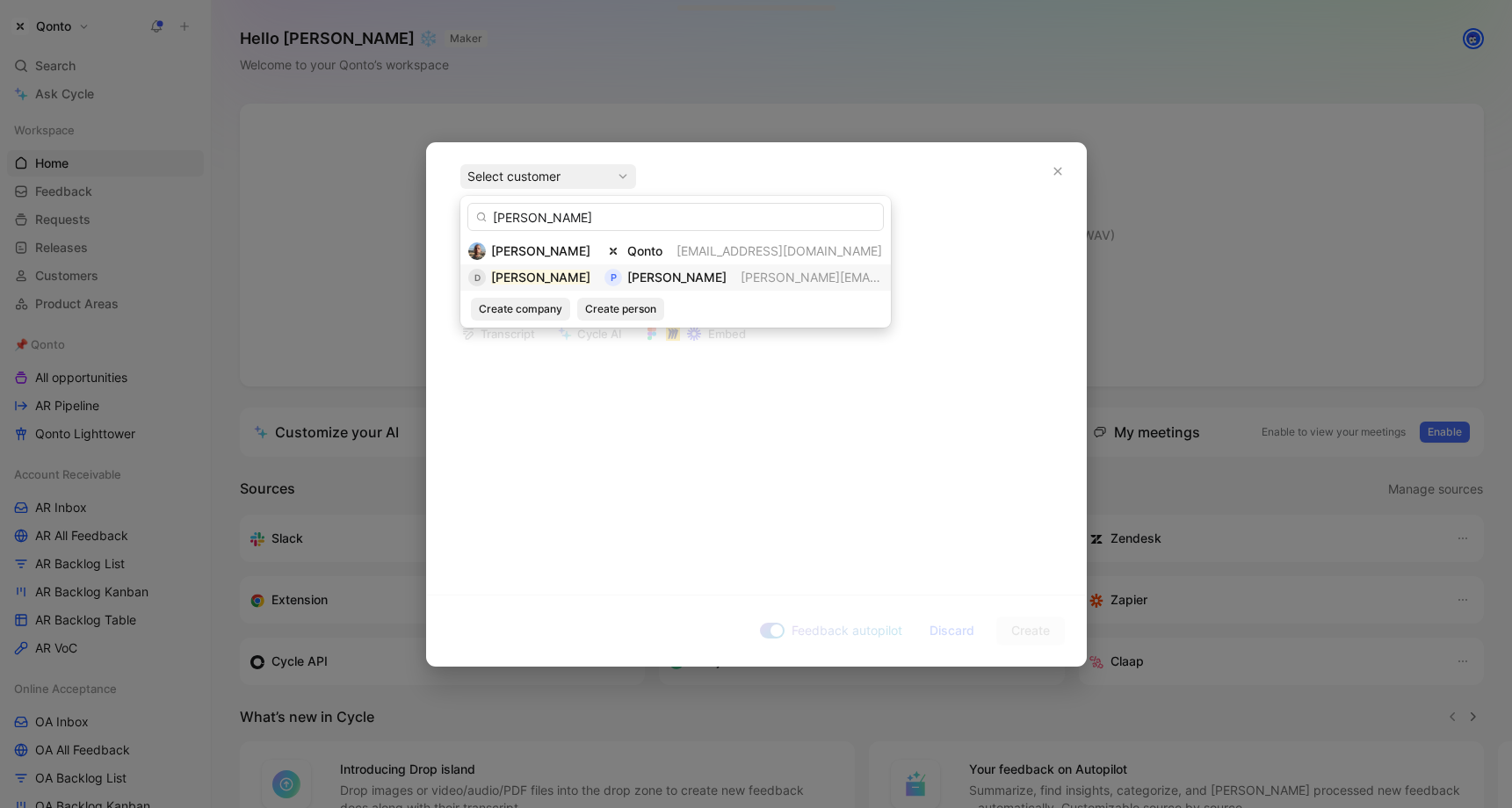
type input "[PERSON_NAME]"
click at [552, 270] on mark "[PERSON_NAME]" at bounding box center [541, 277] width 99 height 15
click at [567, 280] on span "[PERSON_NAME]" at bounding box center [541, 277] width 99 height 15
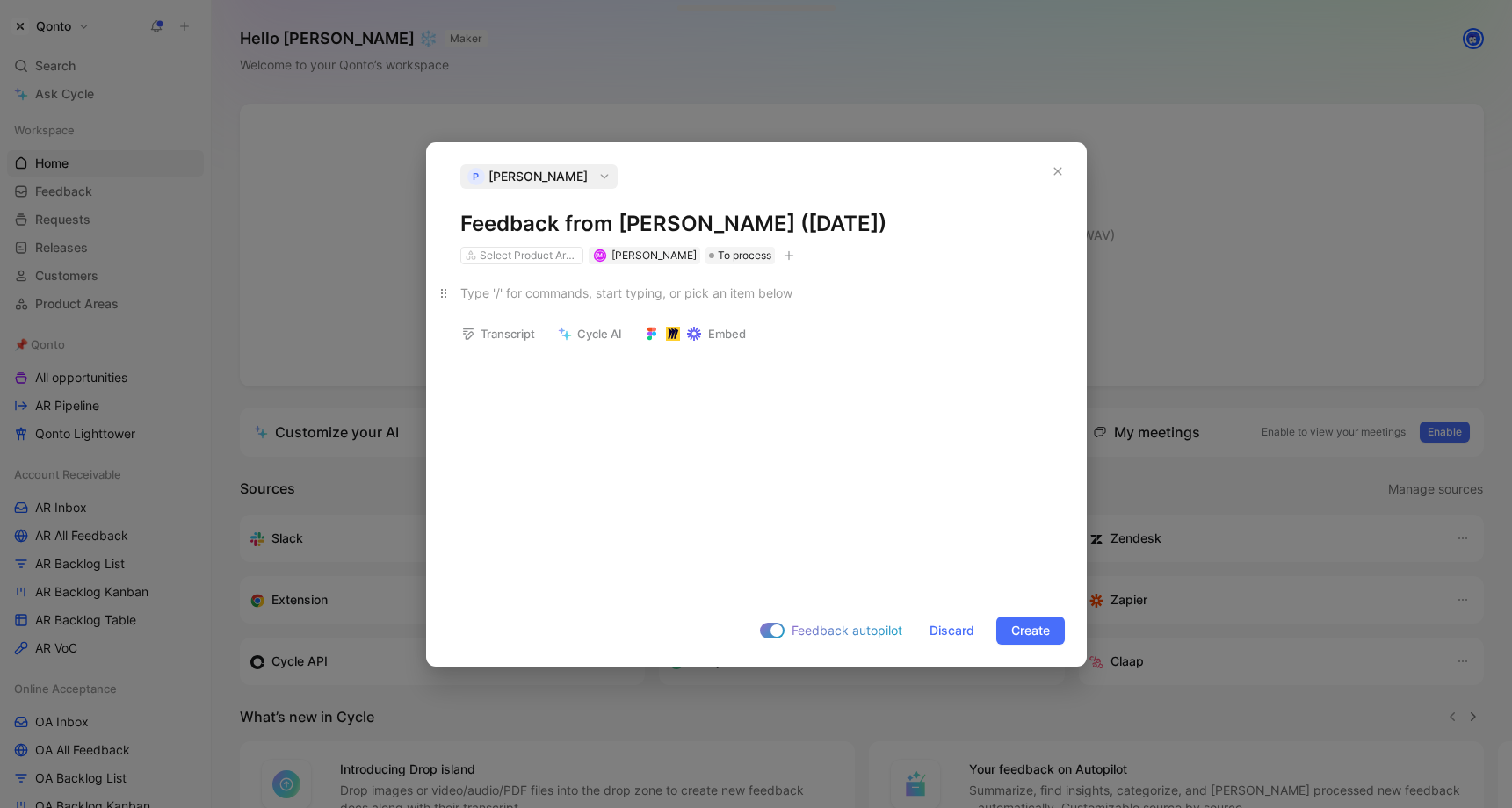
click at [576, 305] on p at bounding box center [756, 293] width 659 height 29
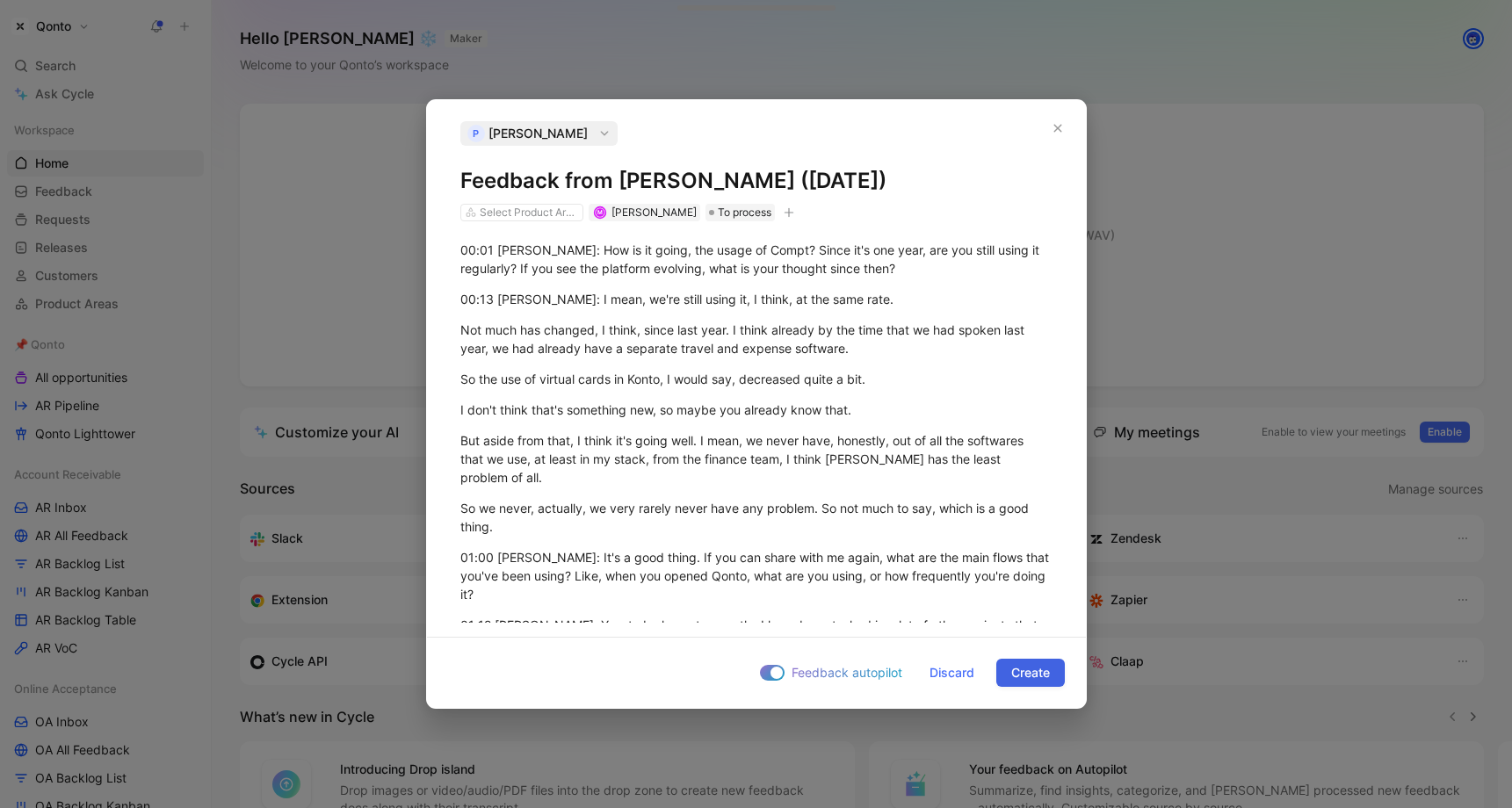
click at [1040, 663] on span "Create" at bounding box center [1030, 672] width 39 height 21
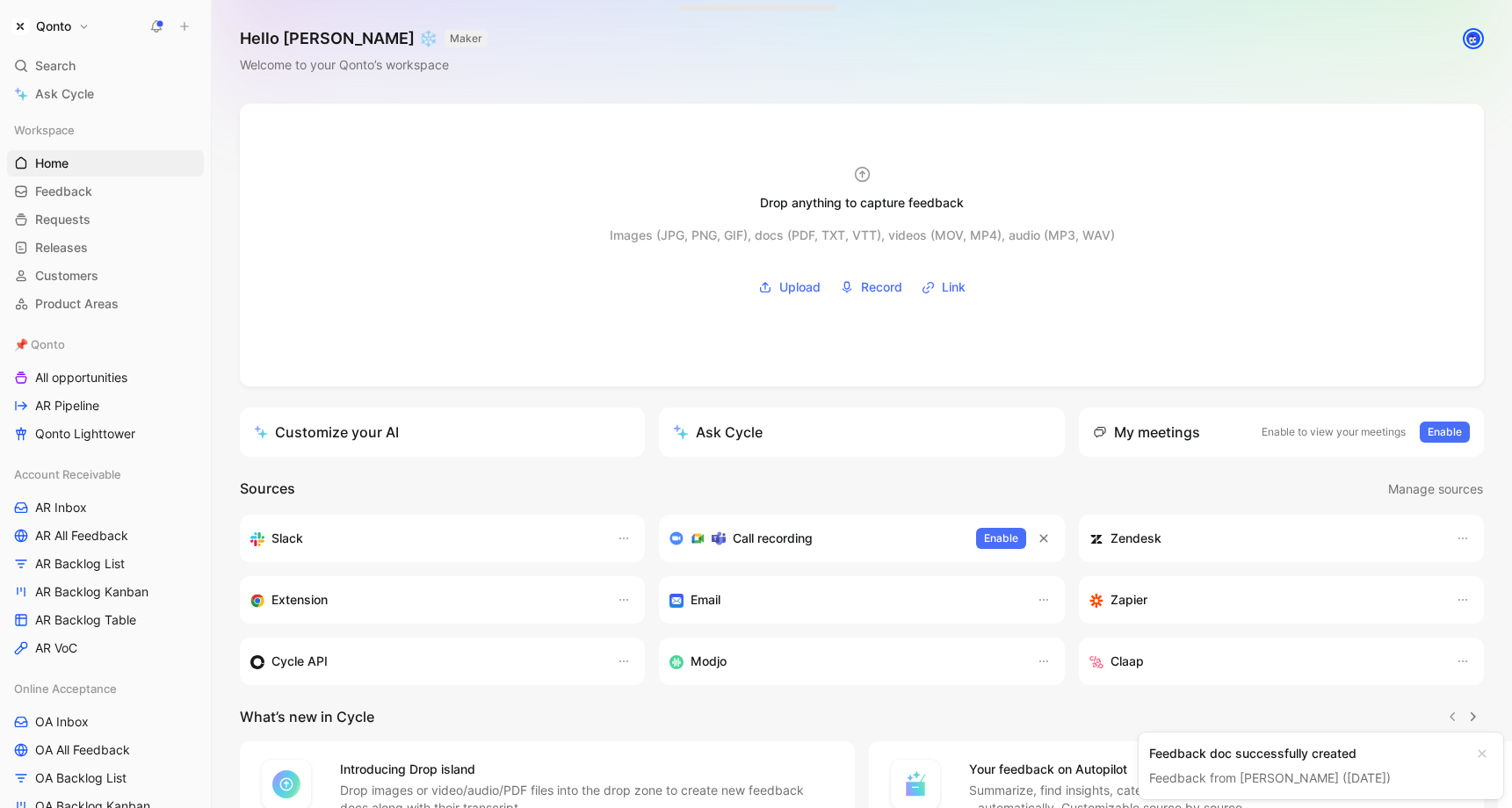
click at [1267, 774] on link "Feedback from [PERSON_NAME] ([DATE])" at bounding box center [1270, 777] width 242 height 15
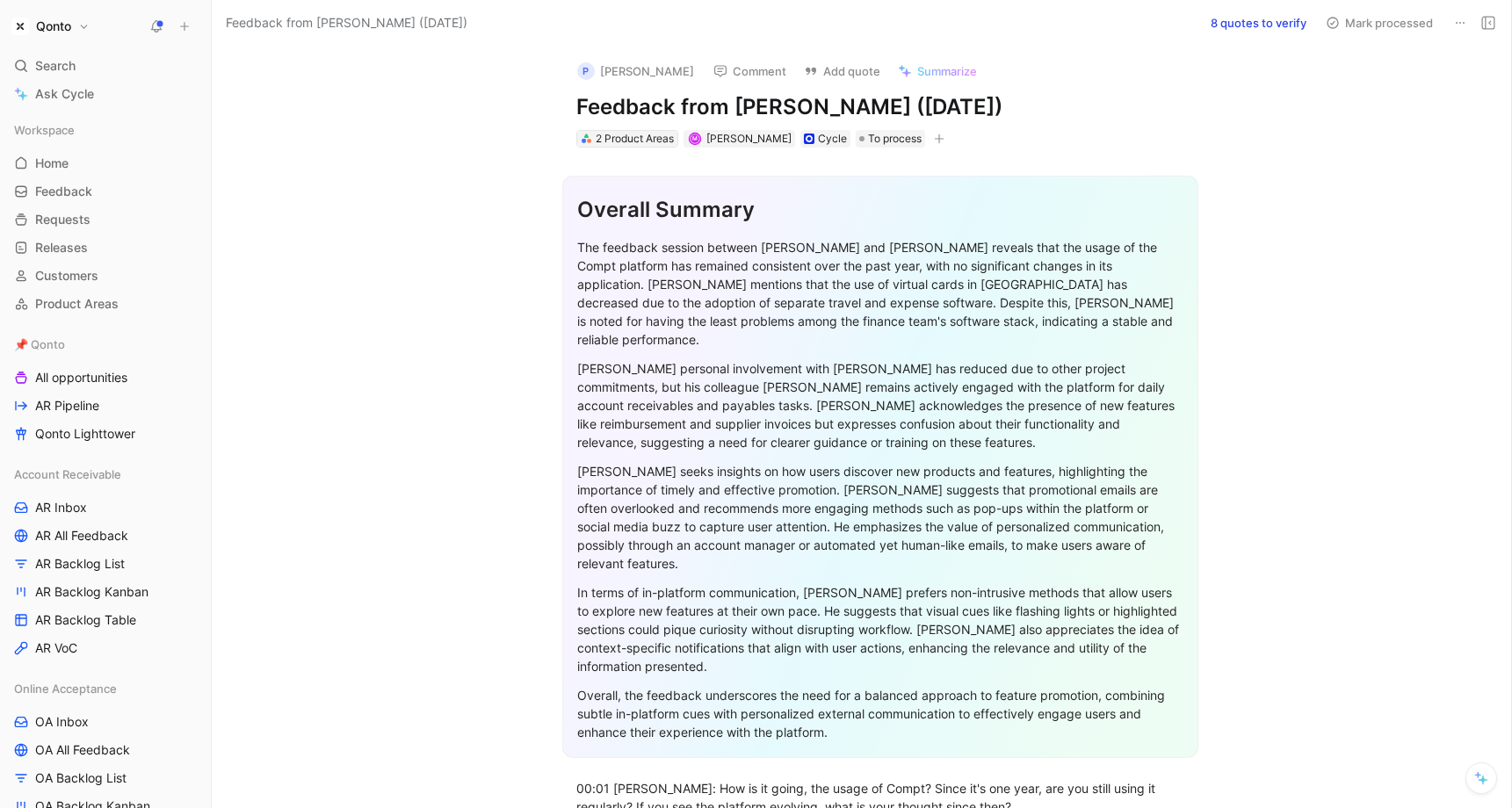
click at [641, 138] on div "2 Product Areas" at bounding box center [634, 138] width 78 height 17
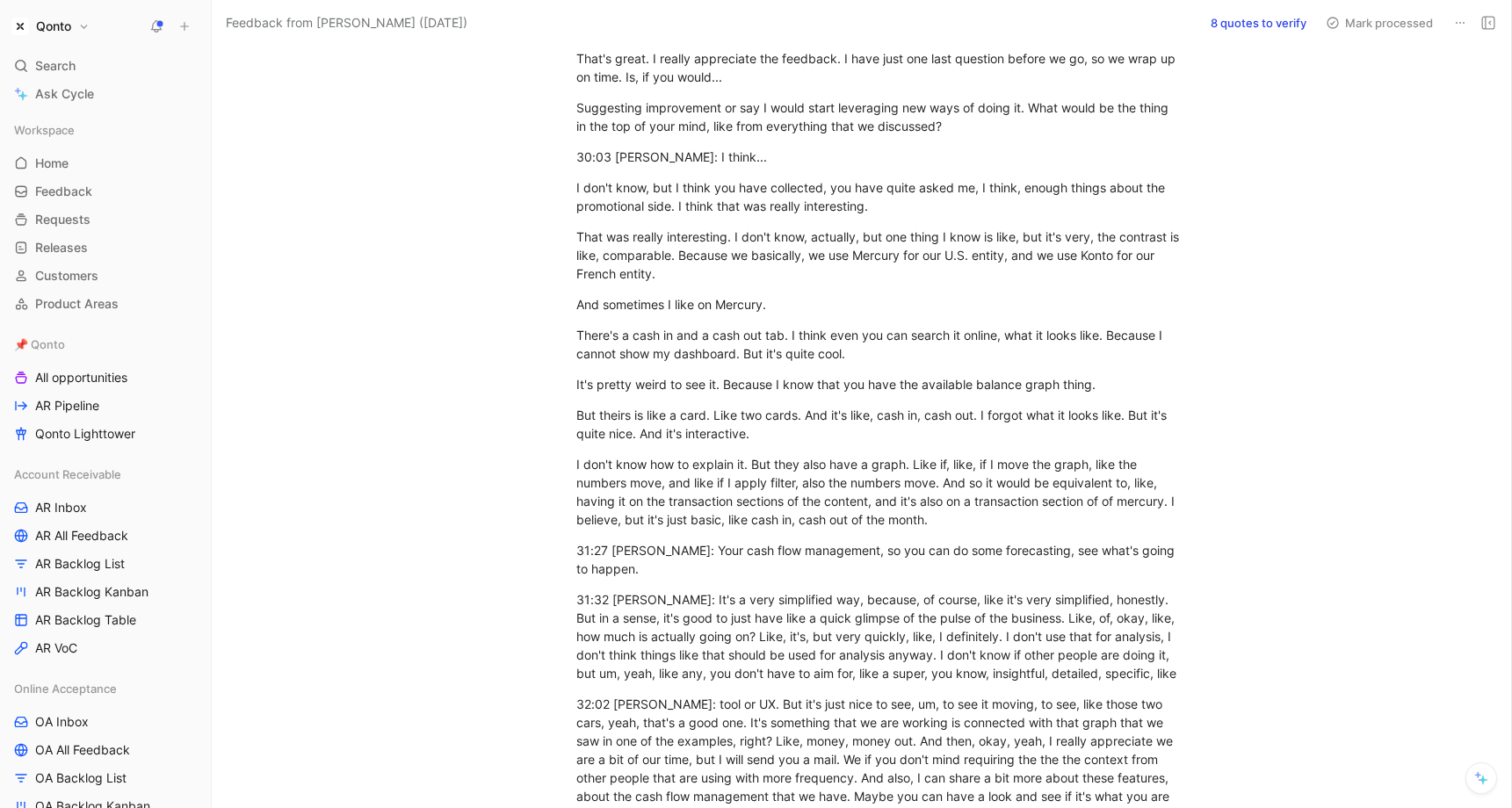
click at [1239, 14] on button "8 quotes to verify" at bounding box center [1259, 23] width 112 height 24
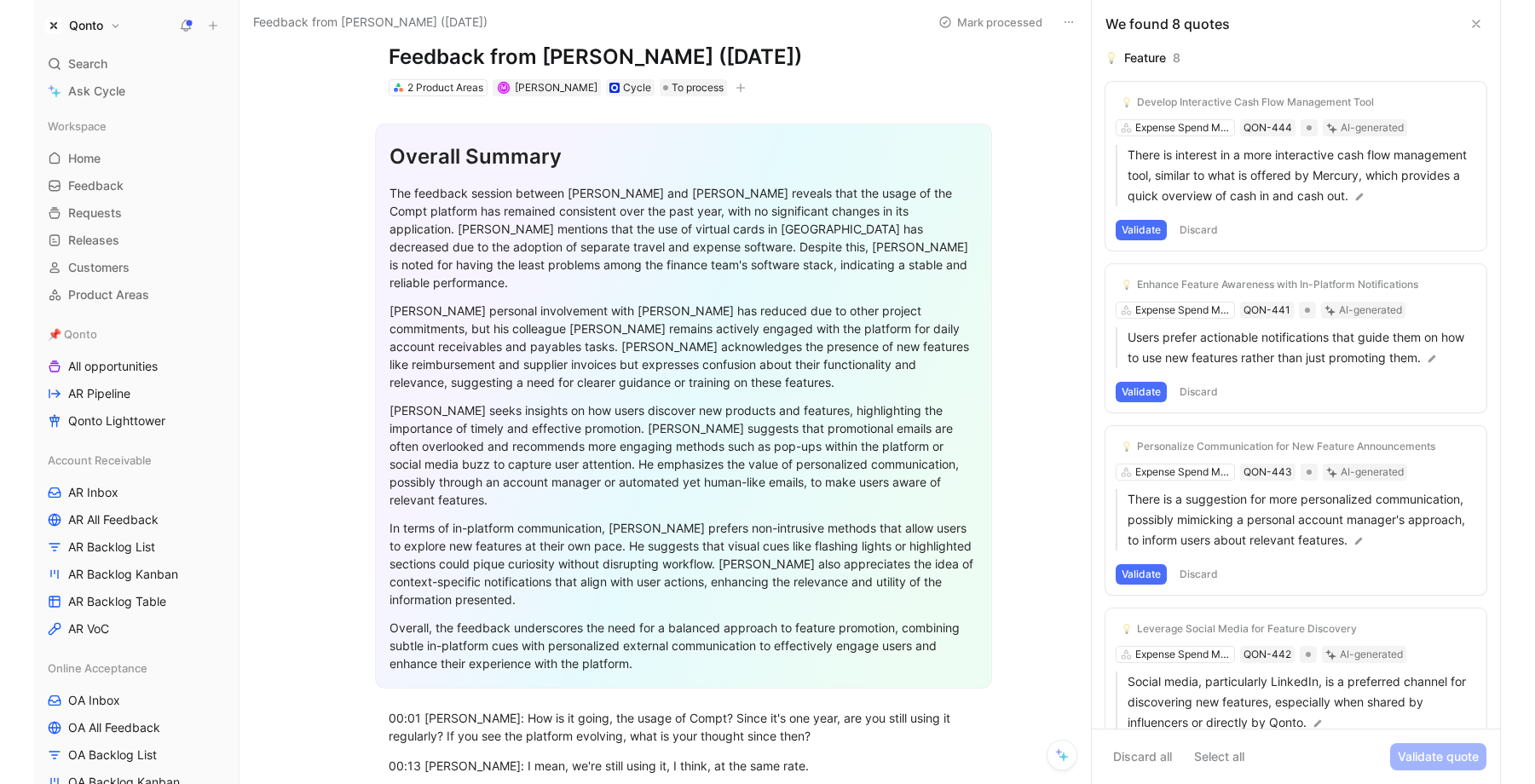
scroll to position [0, 0]
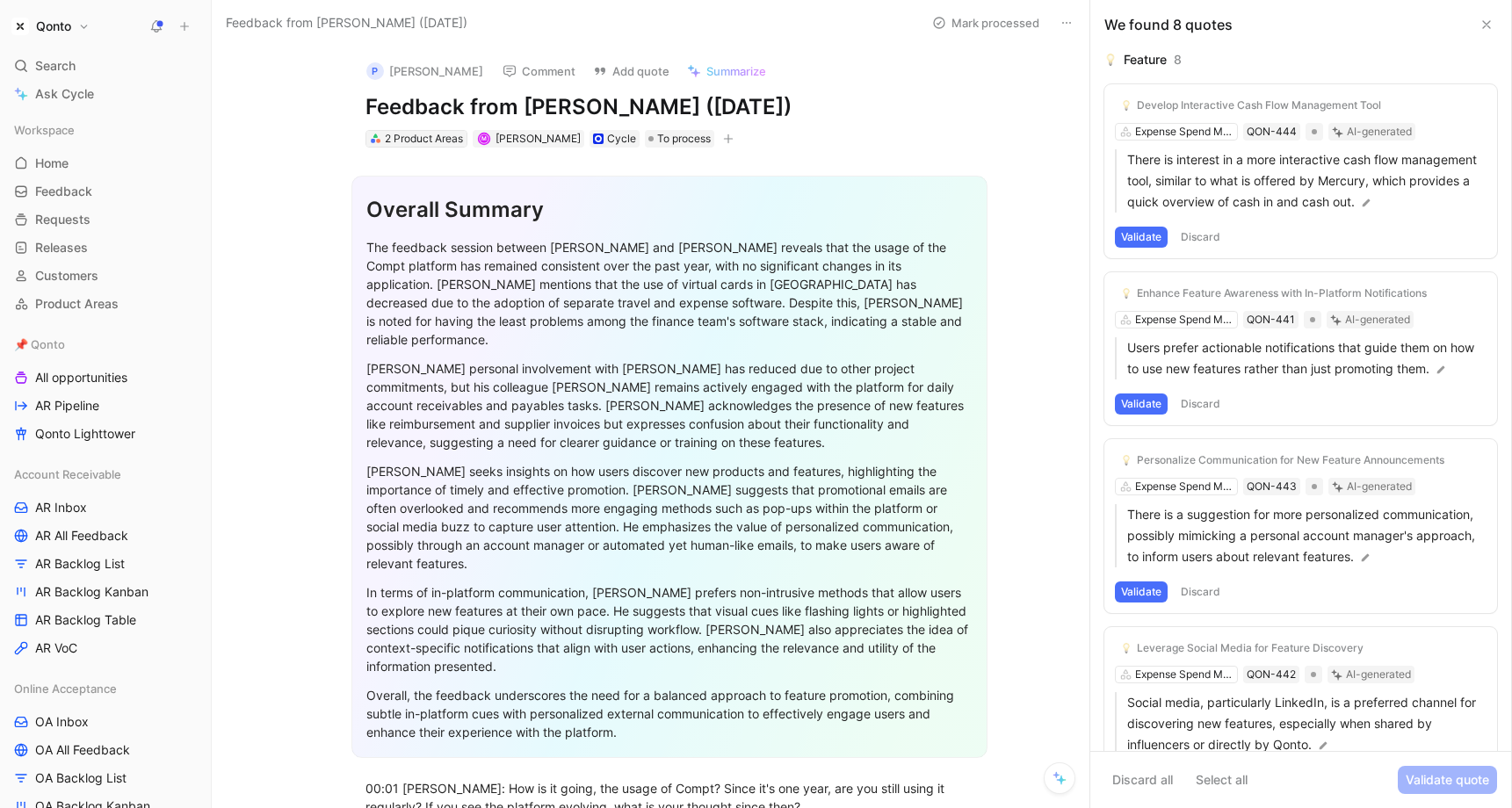
click at [401, 140] on div "2 Product Areas" at bounding box center [424, 138] width 78 height 17
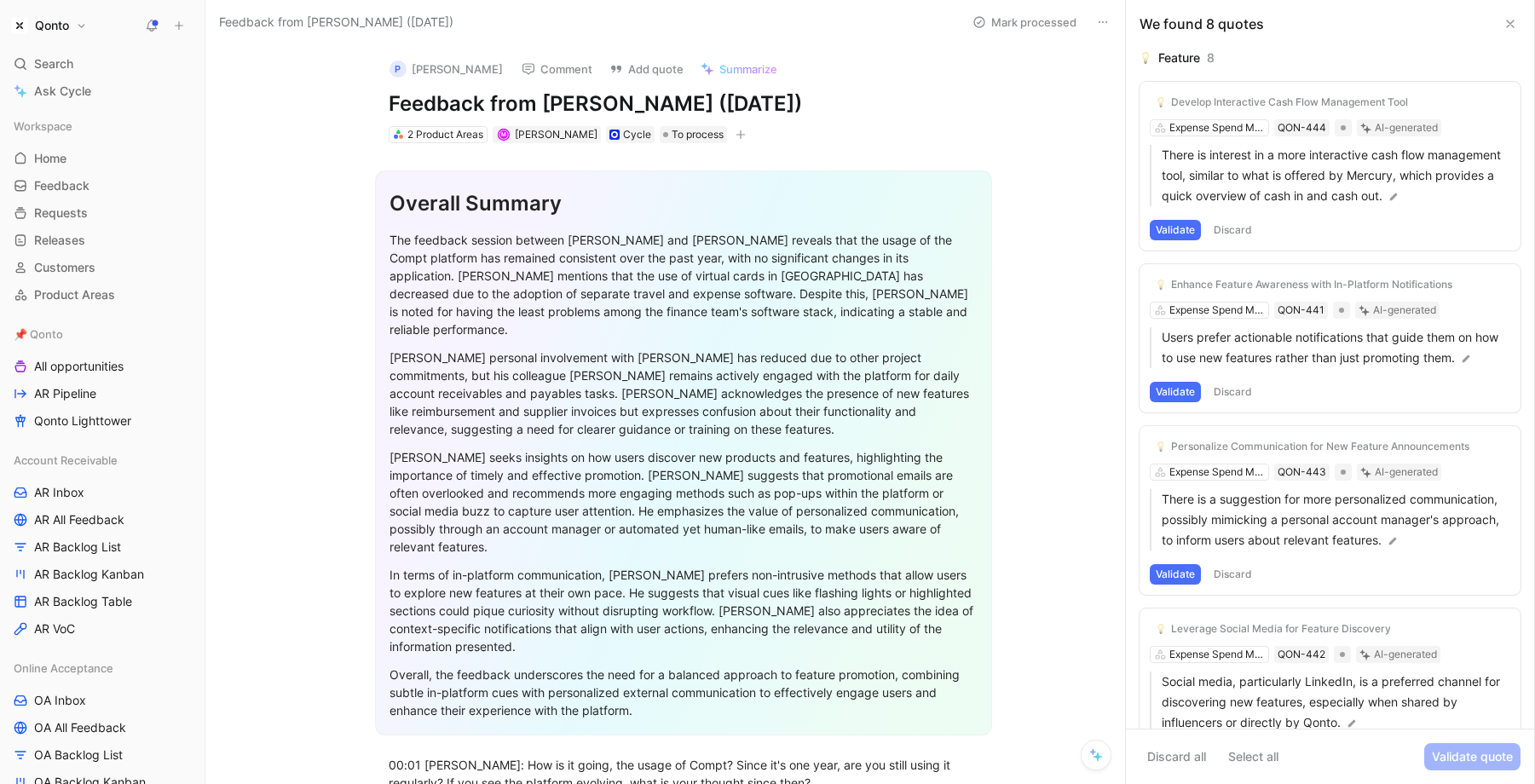
click at [1202, 305] on div "Enhance Feature Awareness with In-Platform Notifications Expense Spend Manageme…" at bounding box center [1329, 338] width 381 height 148
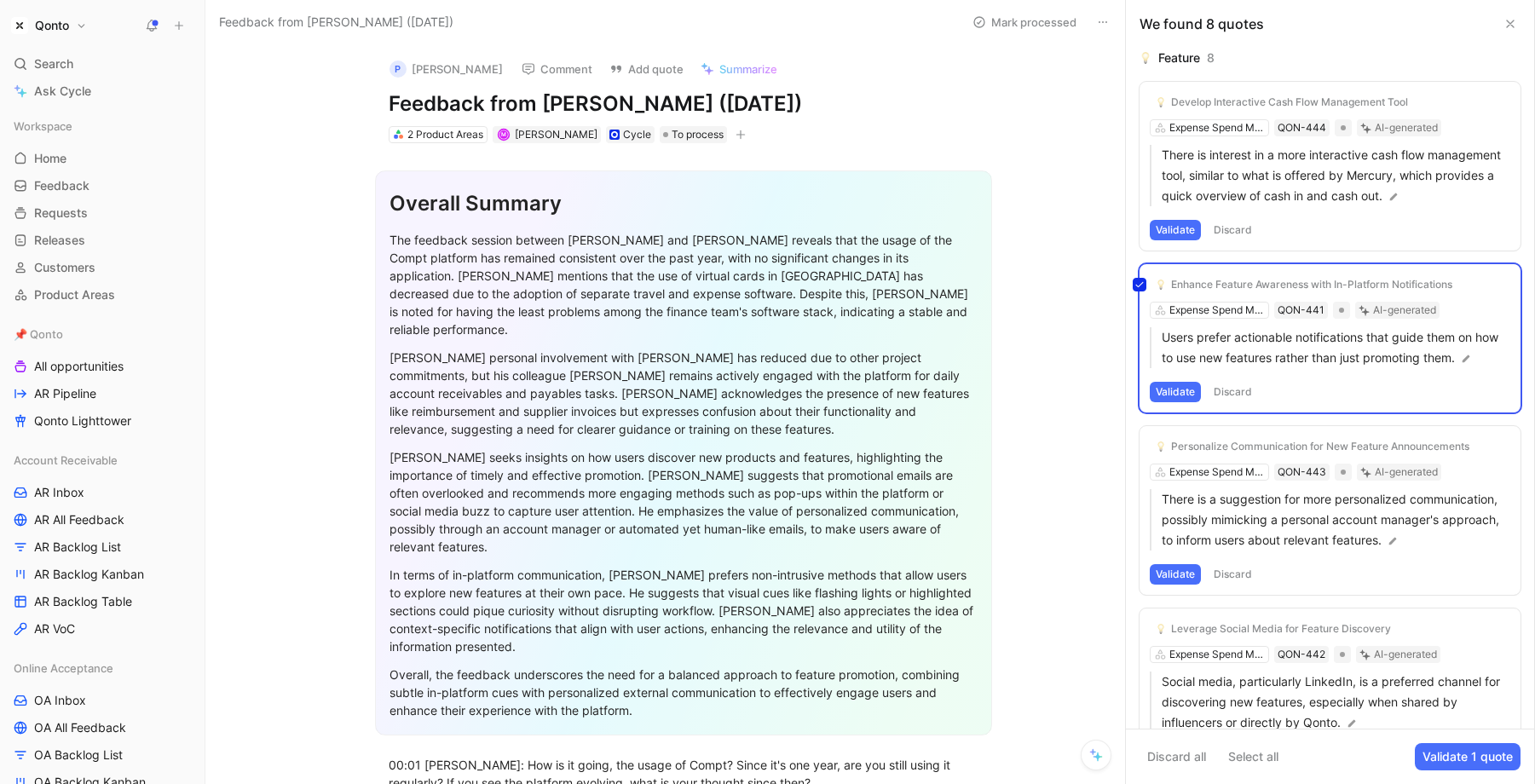
click at [1198, 309] on div "Enhance Feature Awareness with In-Platform Notifications Expense Spend Manageme…" at bounding box center [1329, 338] width 381 height 148
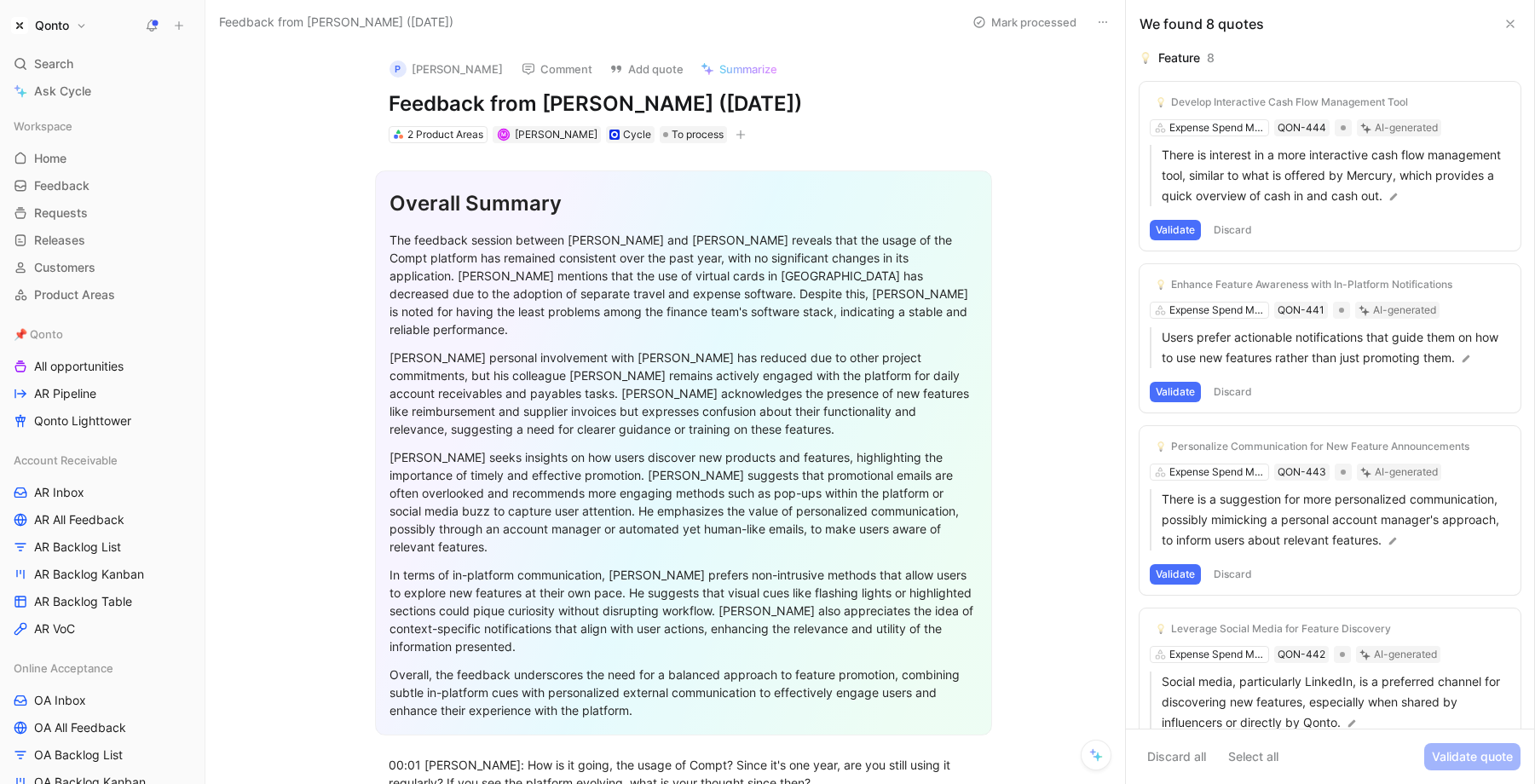
click at [1207, 304] on div "Enhance Feature Awareness with In-Platform Notifications Expense Spend Manageme…" at bounding box center [1329, 338] width 381 height 148
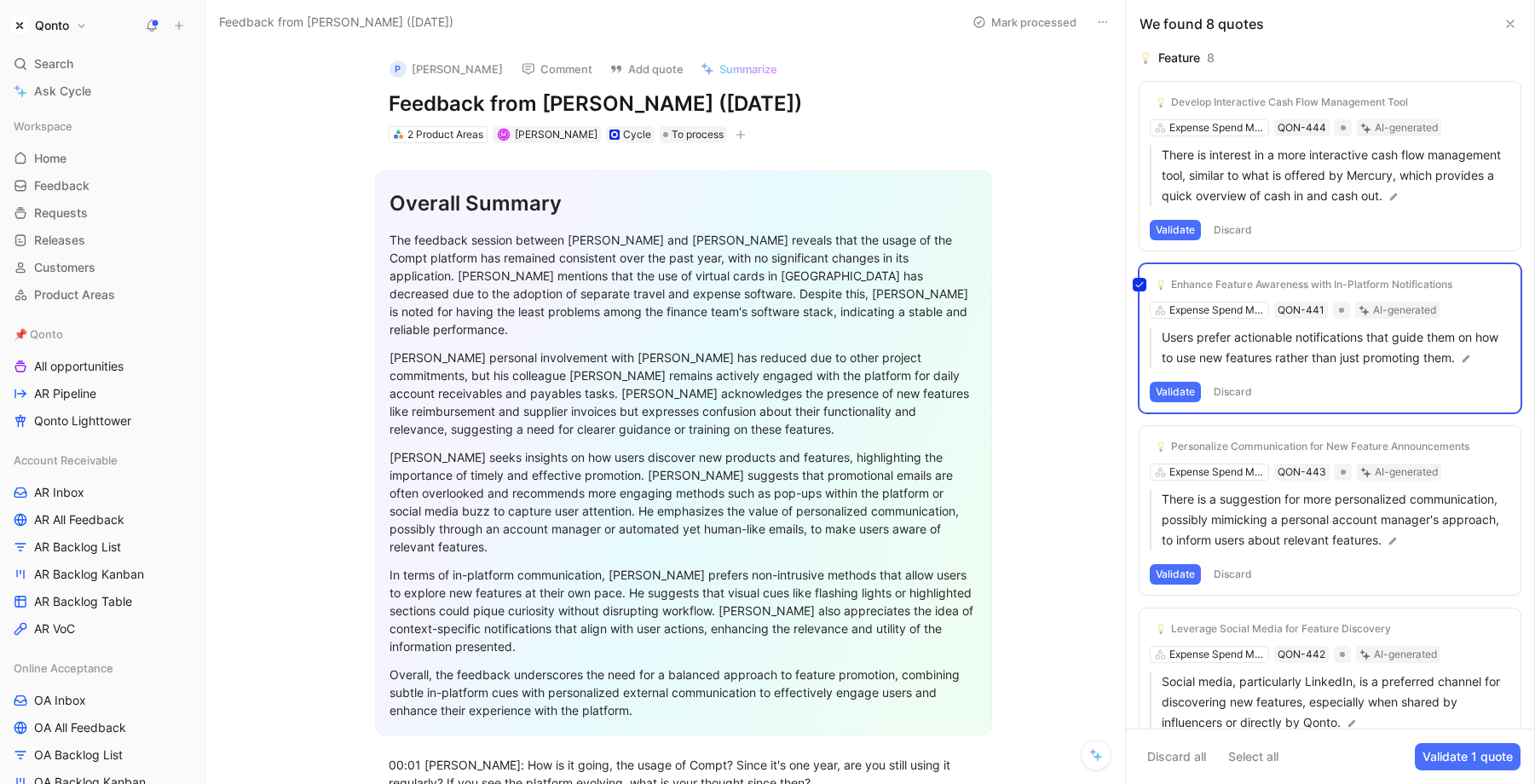
click at [1205, 309] on div "Enhance Feature Awareness with In-Platform Notifications Expense Spend Manageme…" at bounding box center [1329, 338] width 381 height 148
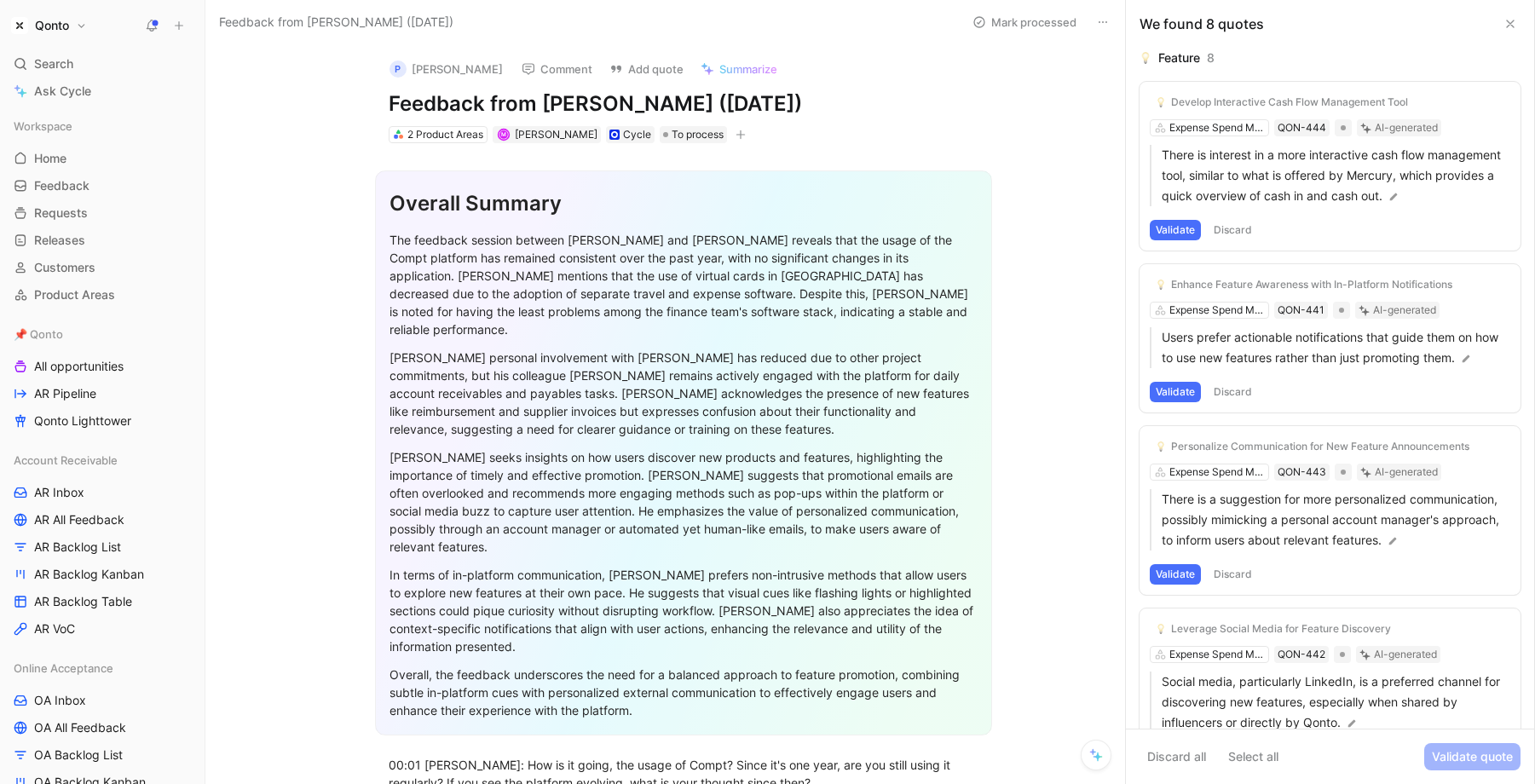
click at [1213, 309] on div "Enhance Feature Awareness with In-Platform Notifications Expense Spend Manageme…" at bounding box center [1329, 338] width 381 height 148
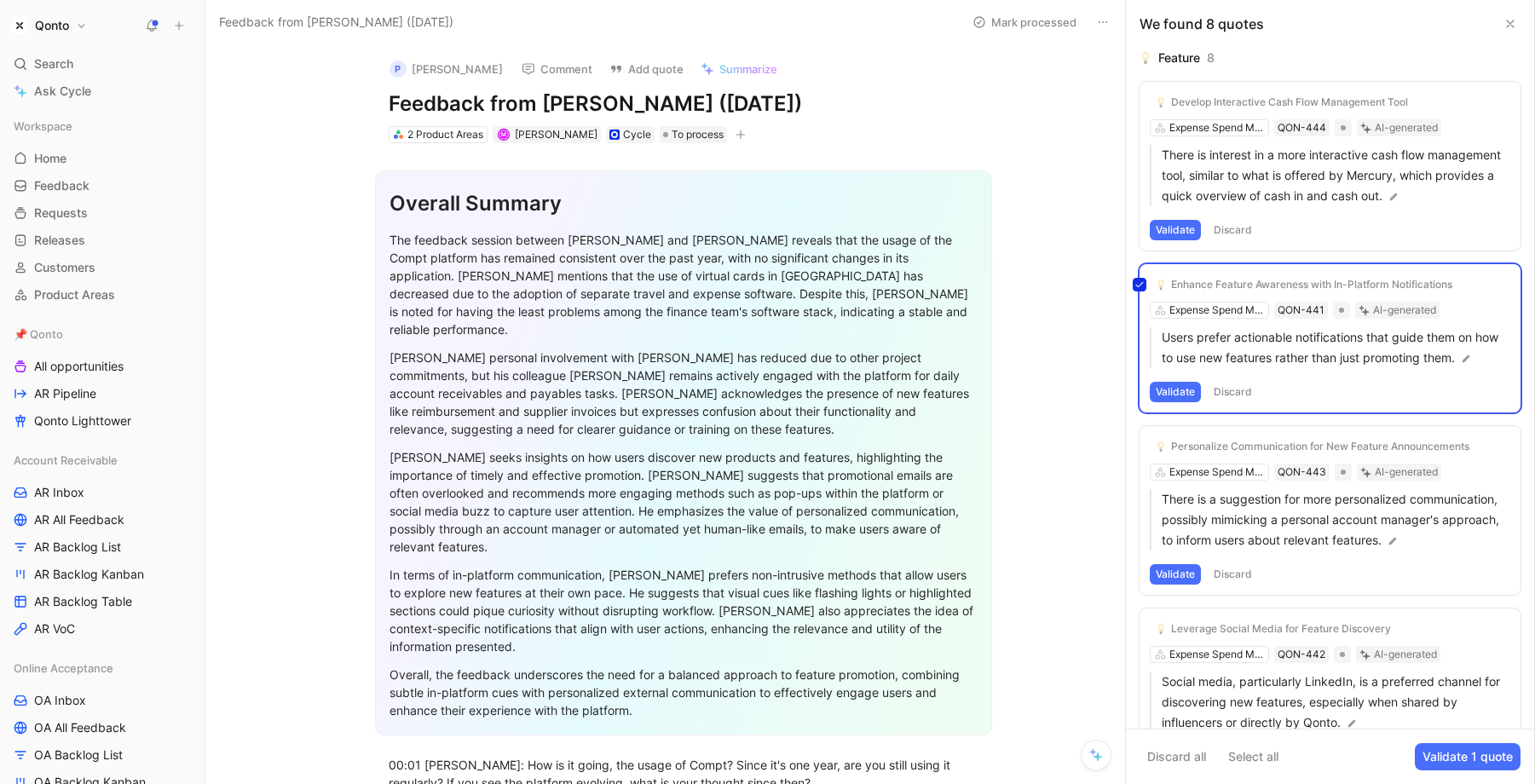
click at [1233, 308] on div "Enhance Feature Awareness with In-Platform Notifications Expense Spend Manageme…" at bounding box center [1329, 338] width 381 height 148
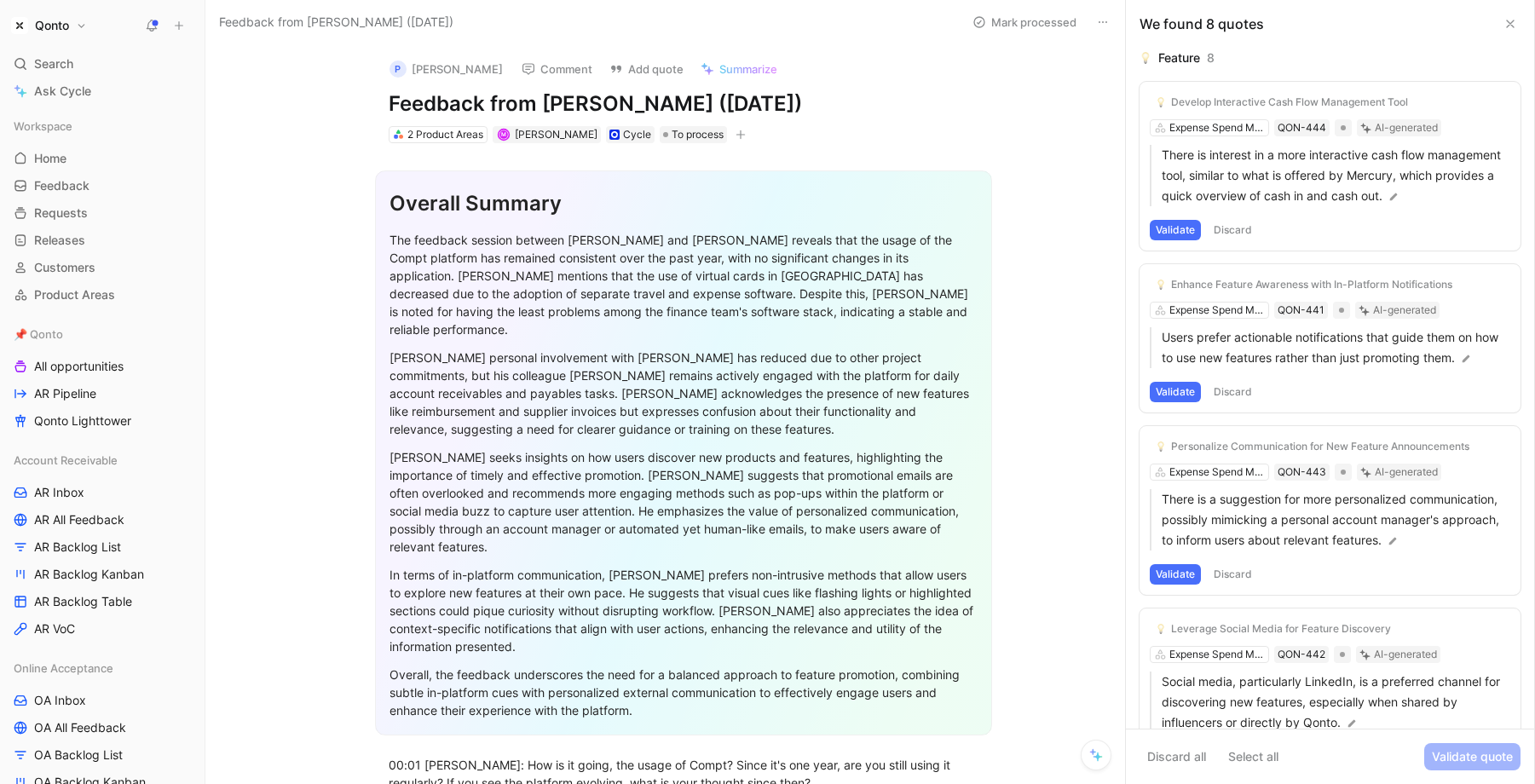
click at [1244, 308] on div "Enhance Feature Awareness with In-Platform Notifications Expense Spend Manageme…" at bounding box center [1329, 338] width 381 height 148
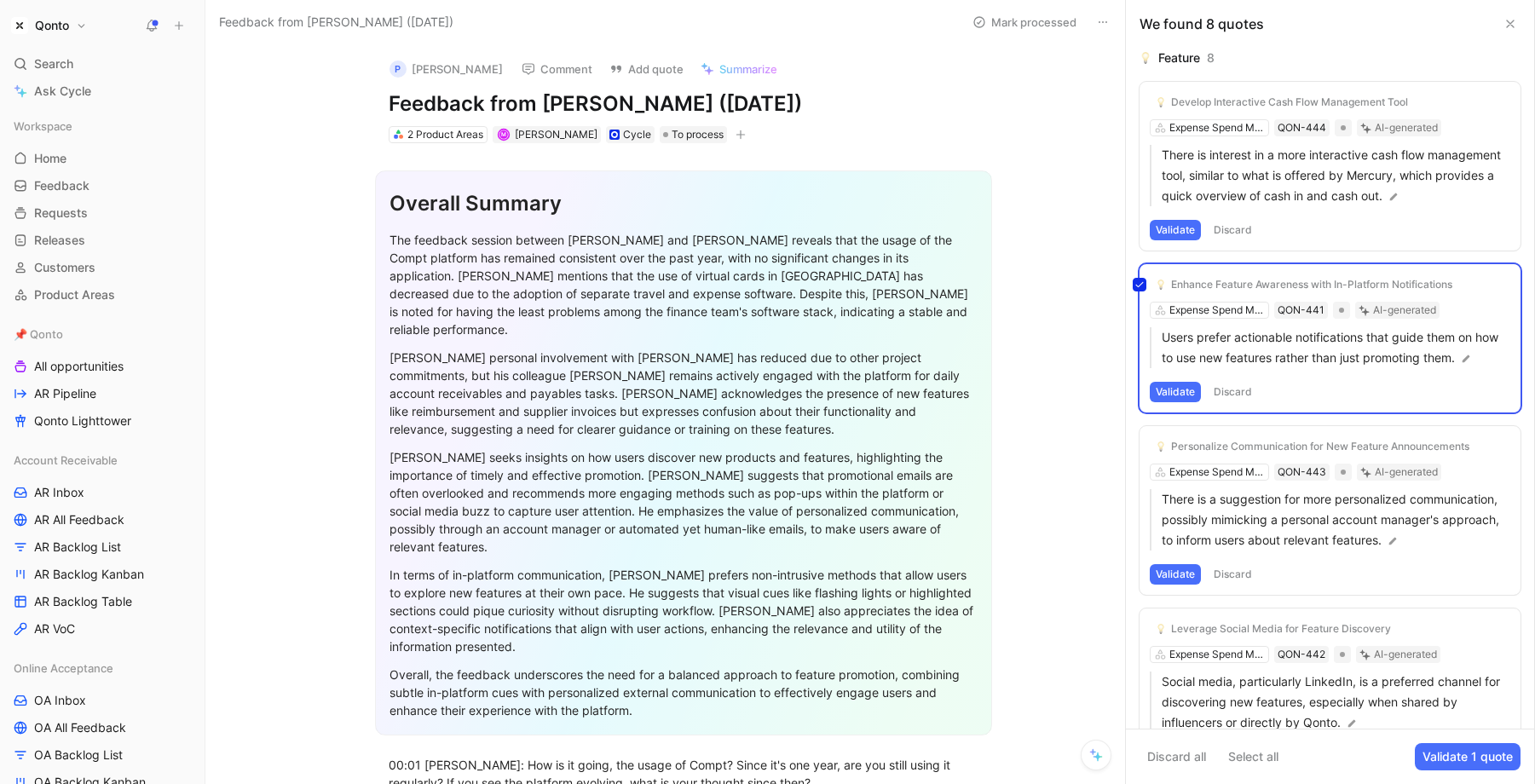
click at [1244, 308] on div "Enhance Feature Awareness with In-Platform Notifications Expense Spend Manageme…" at bounding box center [1329, 338] width 381 height 148
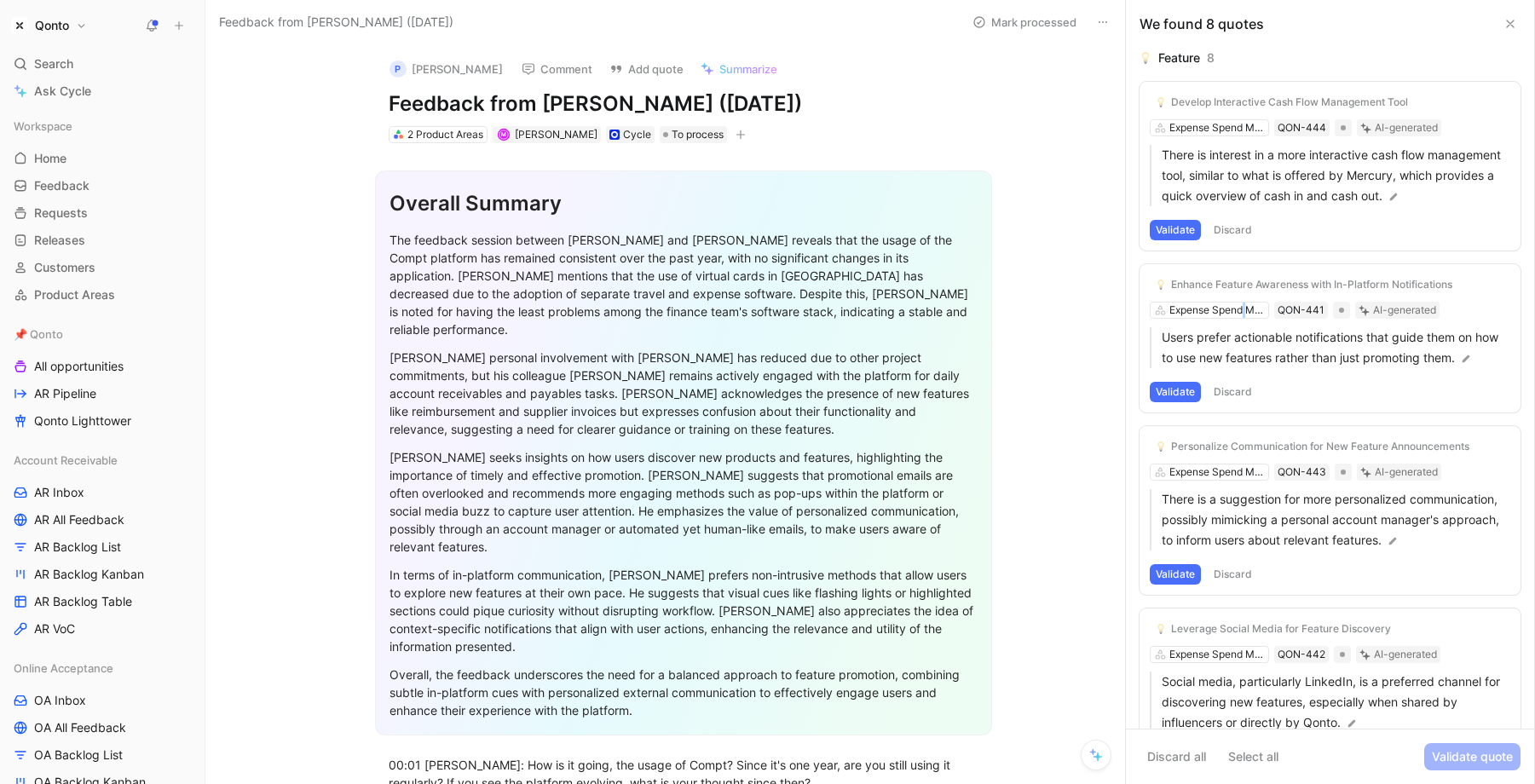
click at [1244, 308] on div "Enhance Feature Awareness with In-Platform Notifications Expense Spend Manageme…" at bounding box center [1329, 338] width 381 height 148
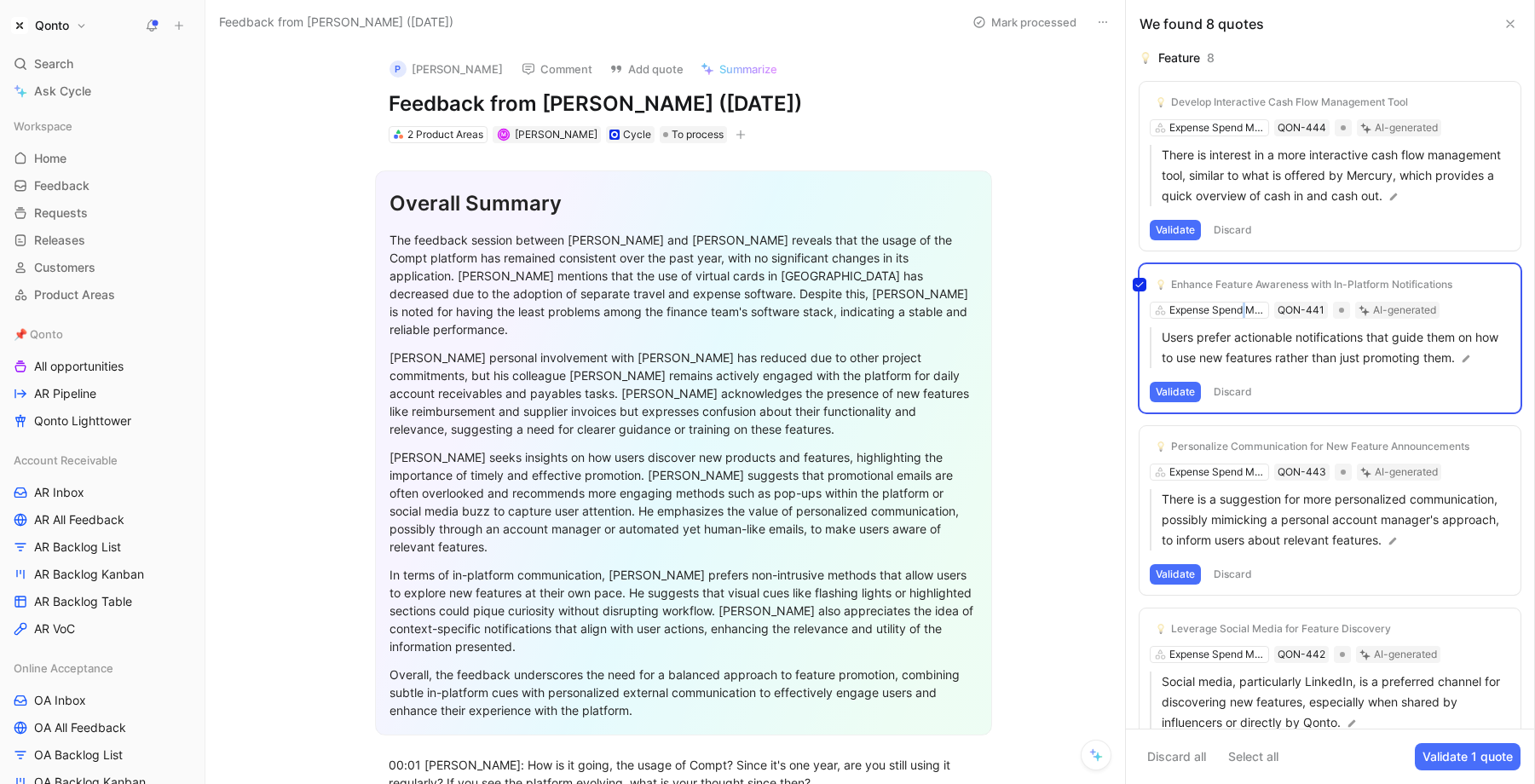
click at [1174, 278] on div "Enhance Feature Awareness with In-Platform Notifications Expense Spend Manageme…" at bounding box center [1329, 338] width 381 height 148
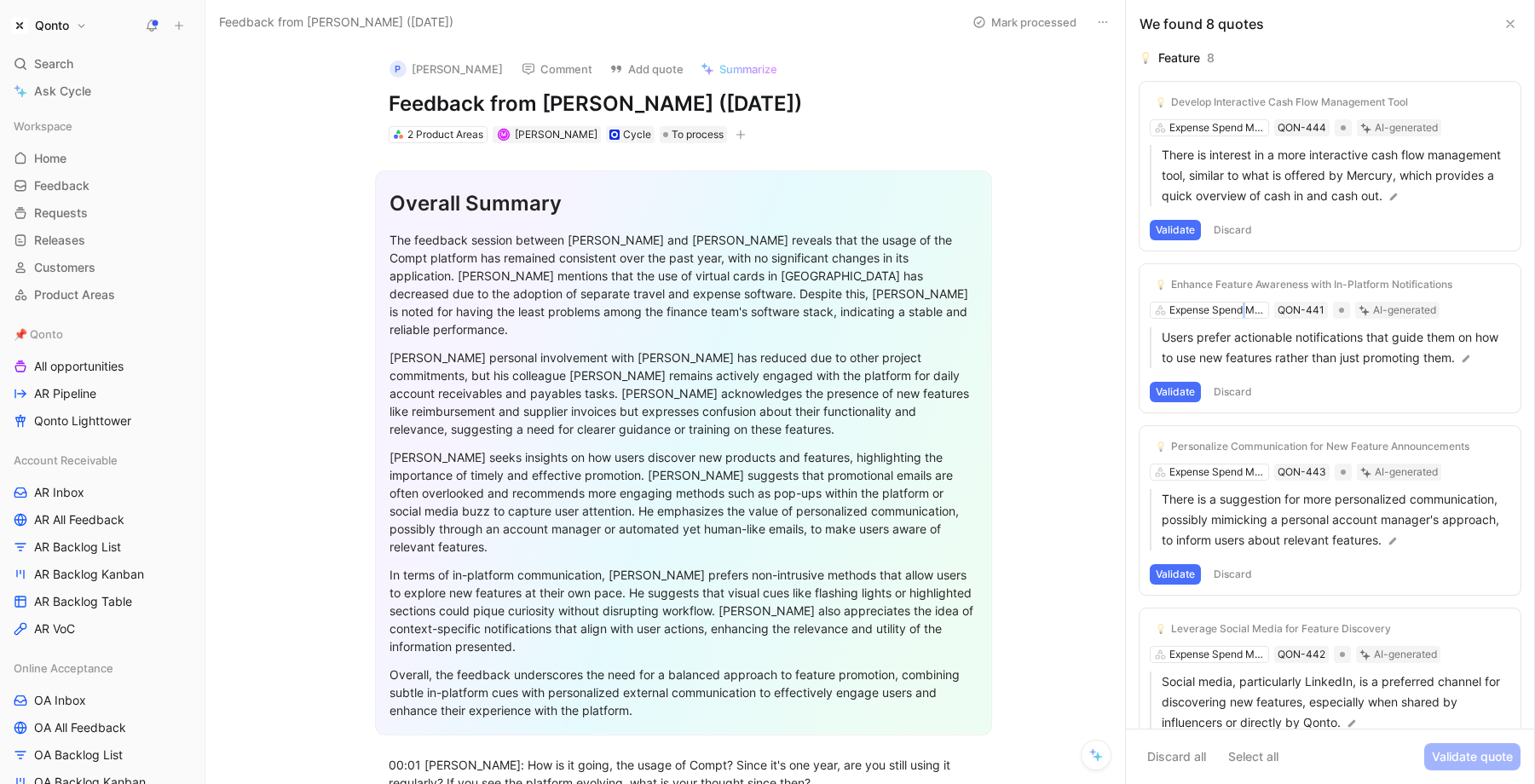
click at [1099, 25] on icon at bounding box center [1104, 23] width 14 height 14
click at [1137, 89] on div "Delete" at bounding box center [1200, 83] width 155 height 20
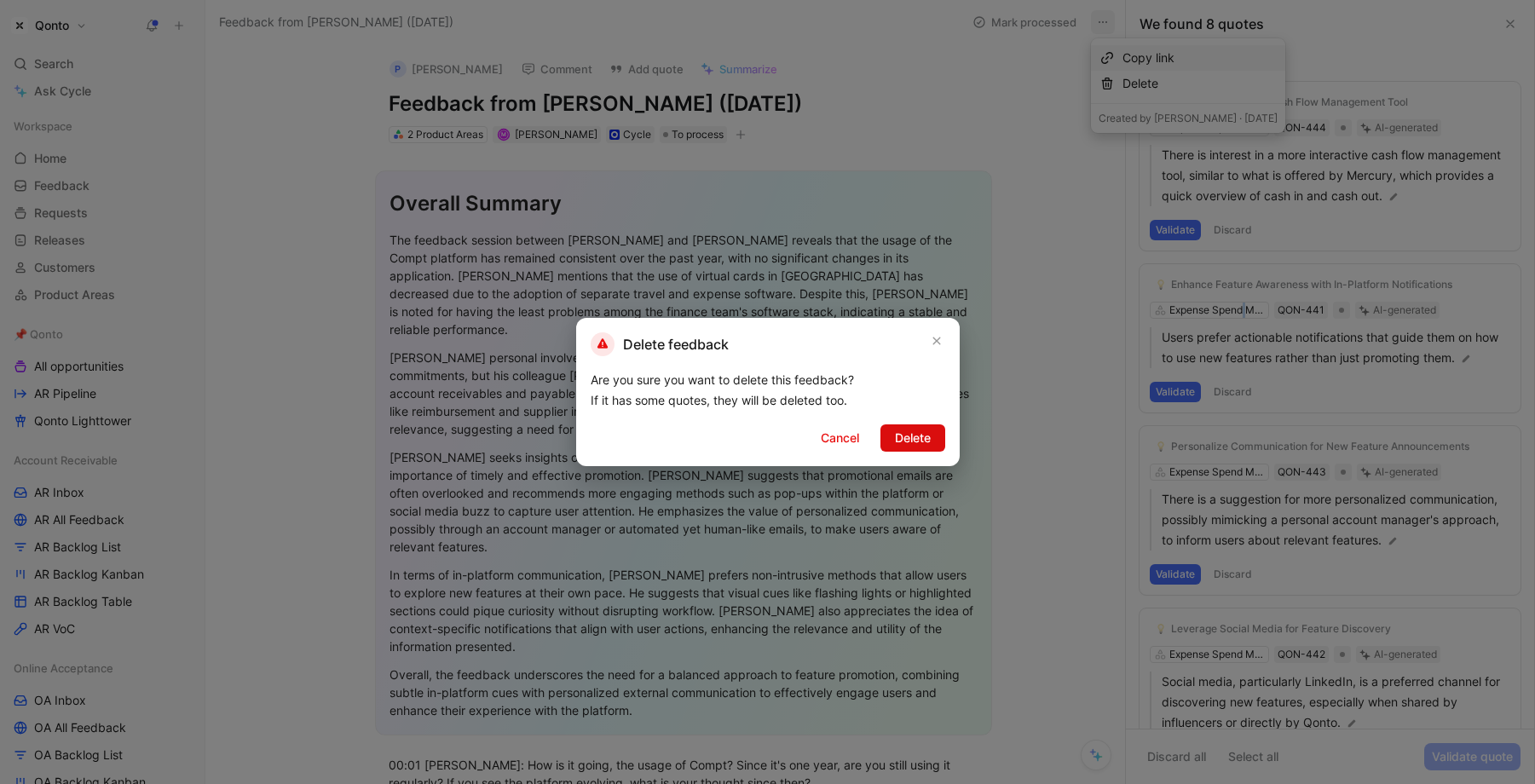
click at [916, 438] on span "Delete" at bounding box center [913, 438] width 36 height 20
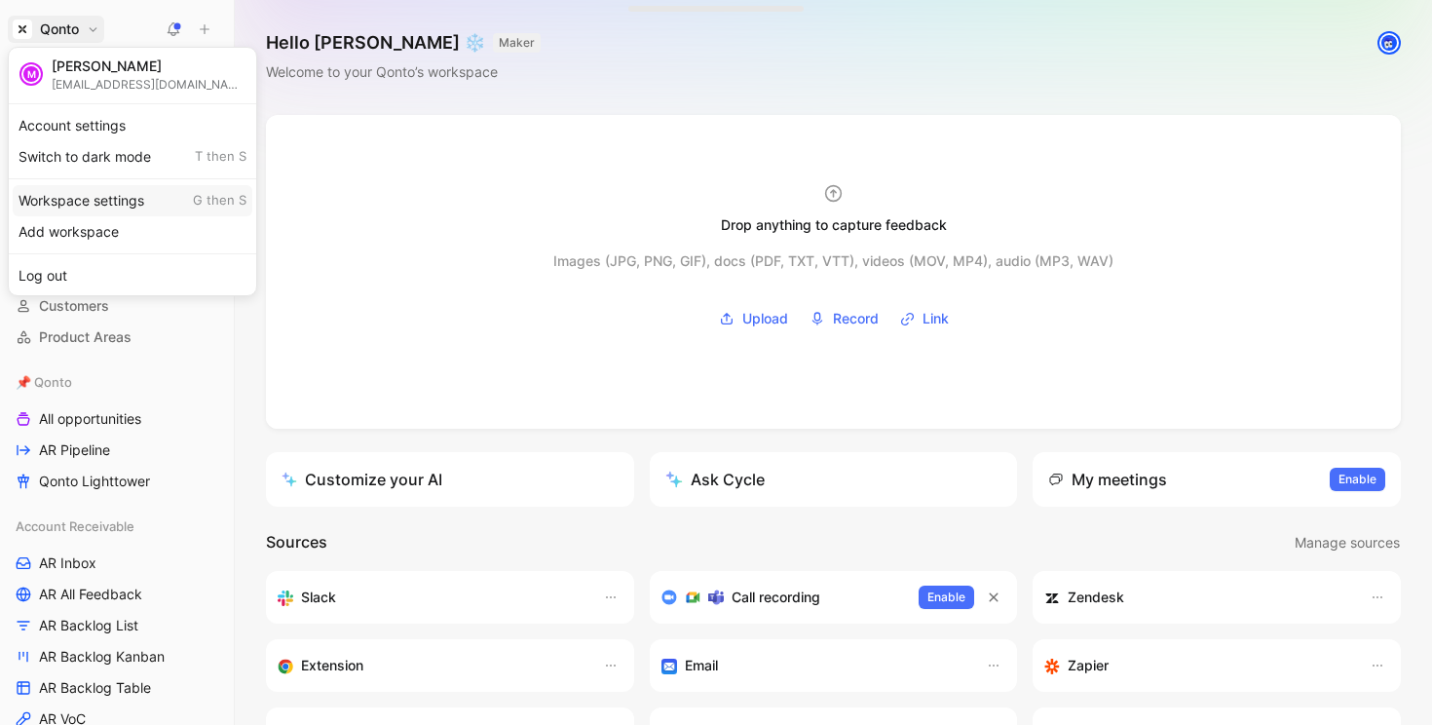
click at [101, 195] on div "Workspace settings G then S" at bounding box center [133, 200] width 240 height 31
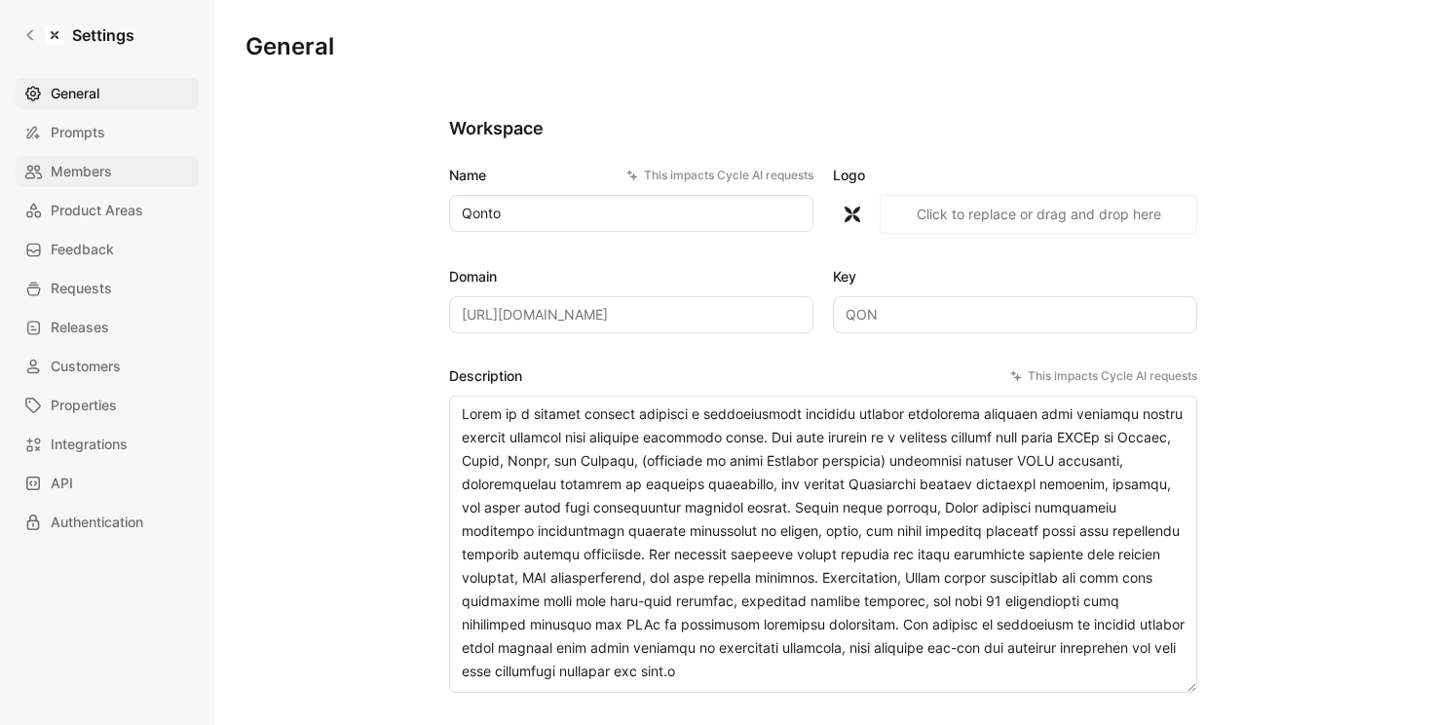
click at [100, 164] on span "Members" at bounding box center [81, 171] width 61 height 23
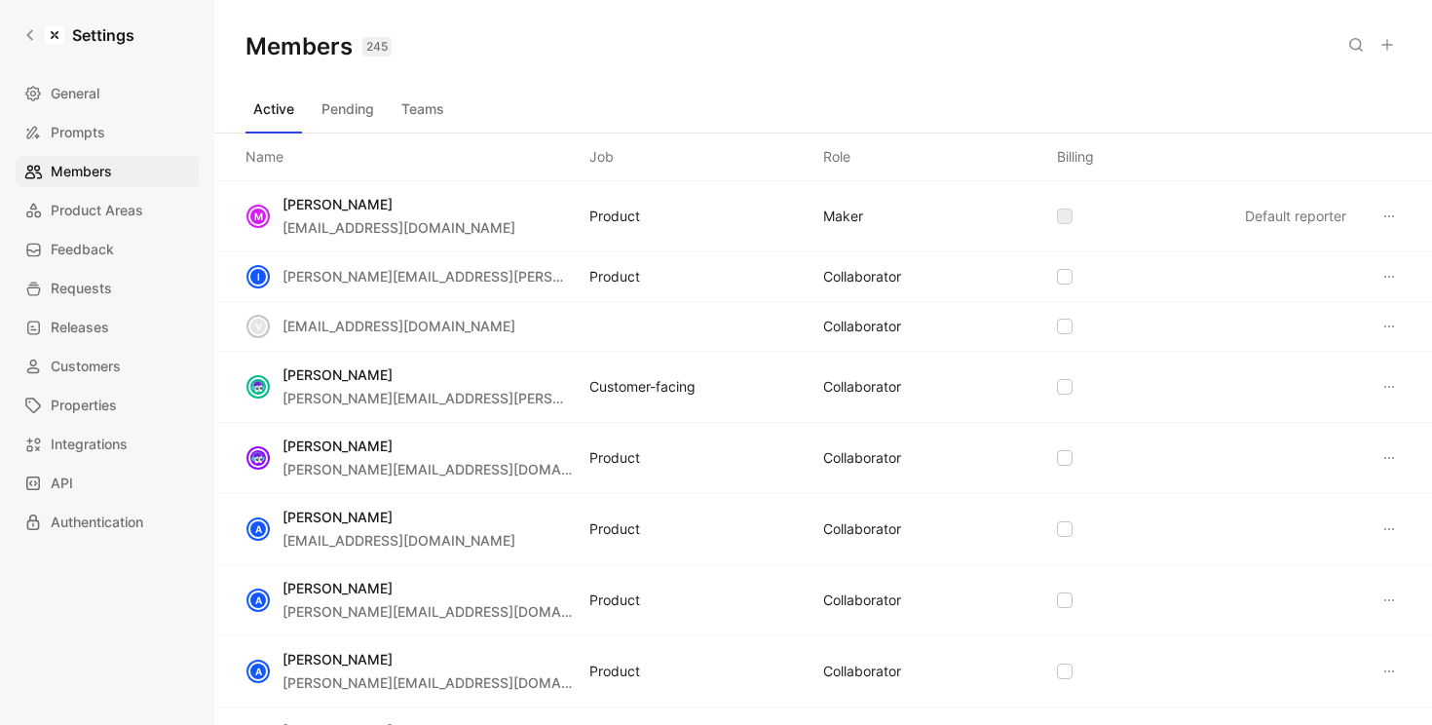
click at [1385, 50] on icon at bounding box center [1387, 45] width 16 height 16
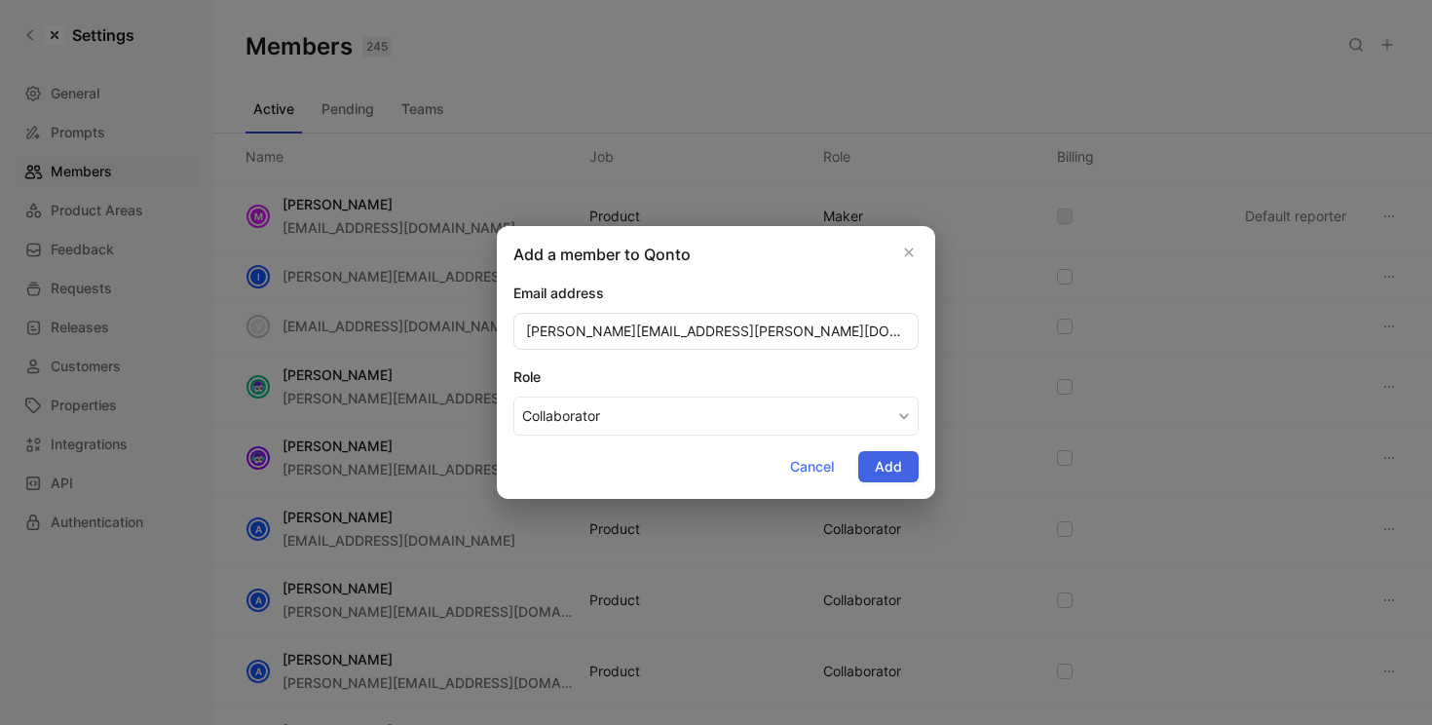
type input "fanny.laverty@qonto.com"
click at [884, 460] on span "Add" at bounding box center [888, 466] width 27 height 23
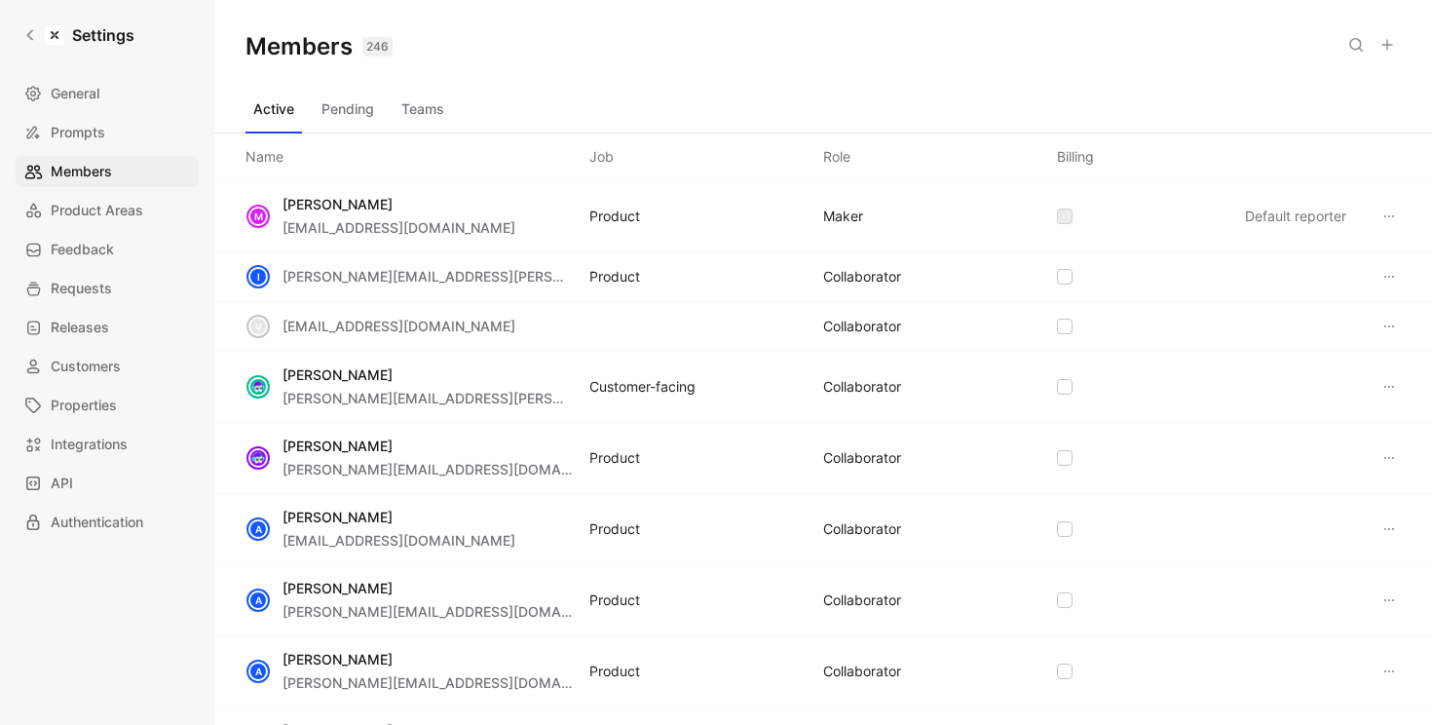
click at [1384, 44] on use at bounding box center [1387, 45] width 10 height 10
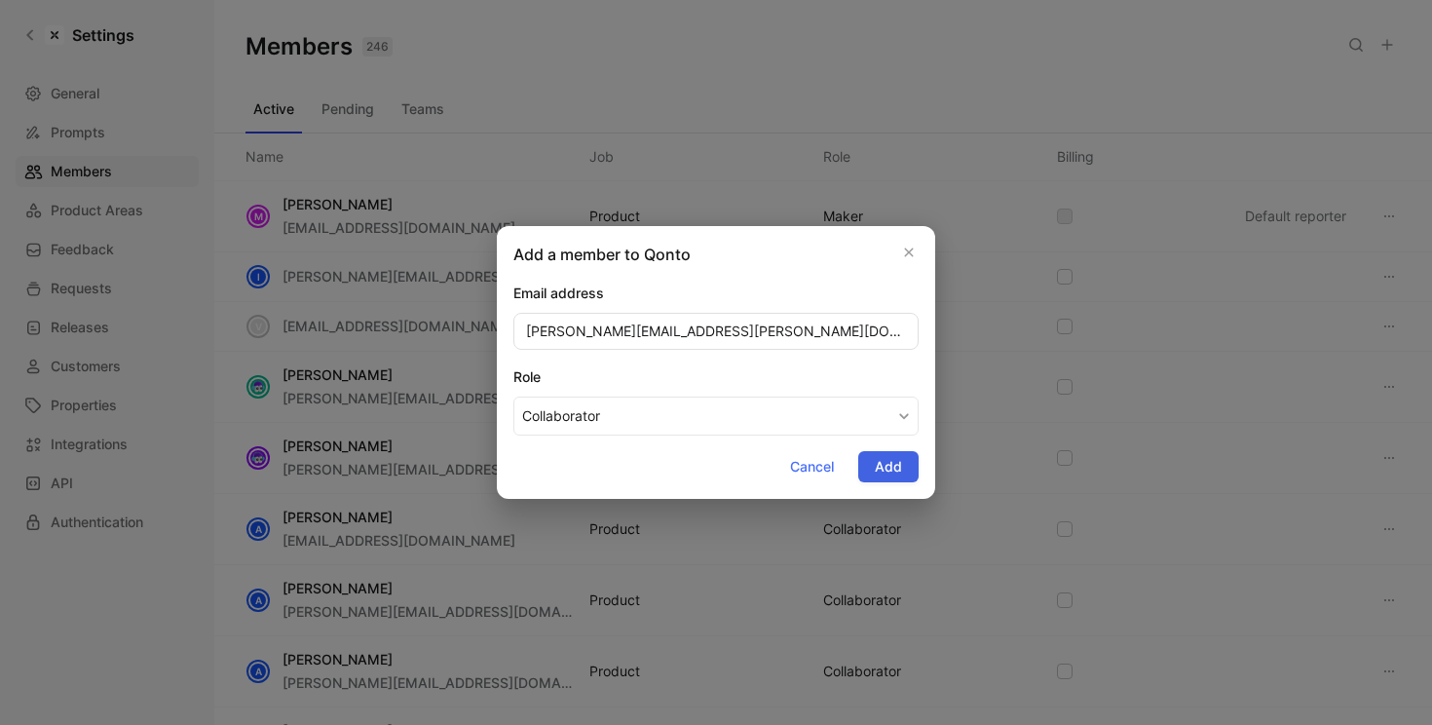
type input "erasmo.mormino@qonto.com"
click at [916, 470] on button "Add" at bounding box center [888, 466] width 60 height 31
